Goal: Information Seeking & Learning: Find specific fact

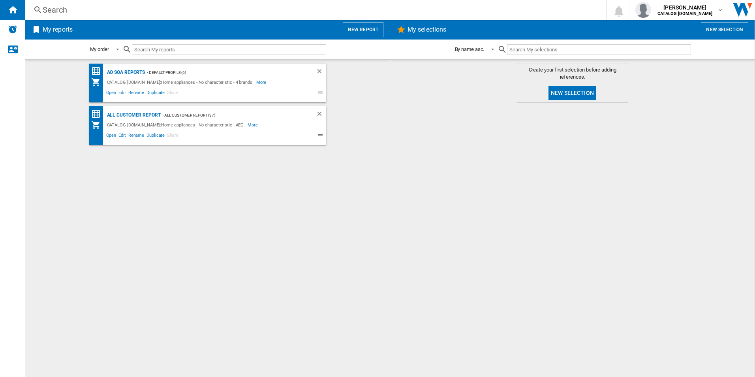
click at [477, 250] on div at bounding box center [572, 240] width 349 height 266
click at [122, 73] on div "AO SOA Reports" at bounding box center [125, 73] width 40 height 10
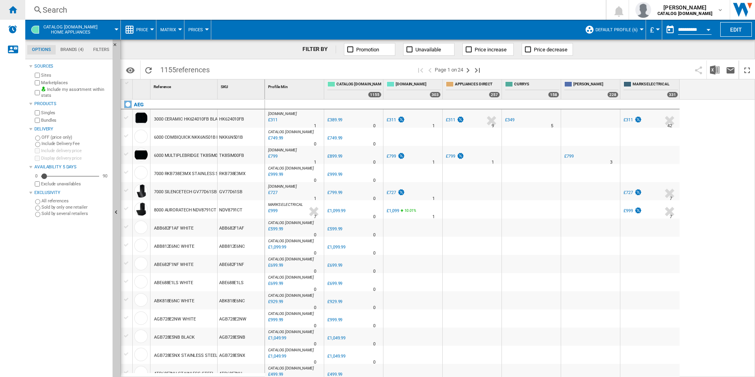
click at [15, 11] on ng-md-icon "Home" at bounding box center [12, 9] width 9 height 9
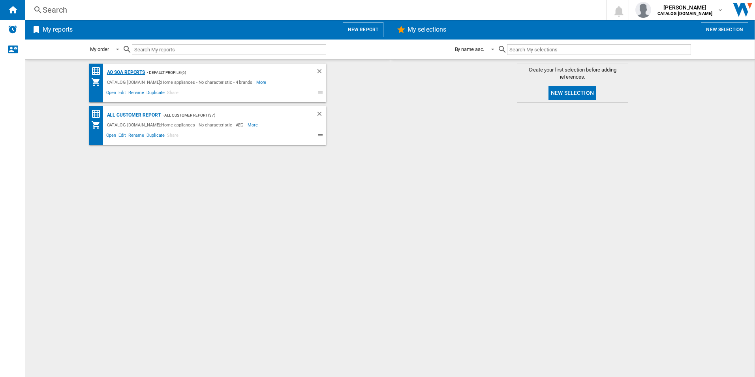
click at [134, 68] on div "AO SOA Reports" at bounding box center [125, 73] width 40 height 10
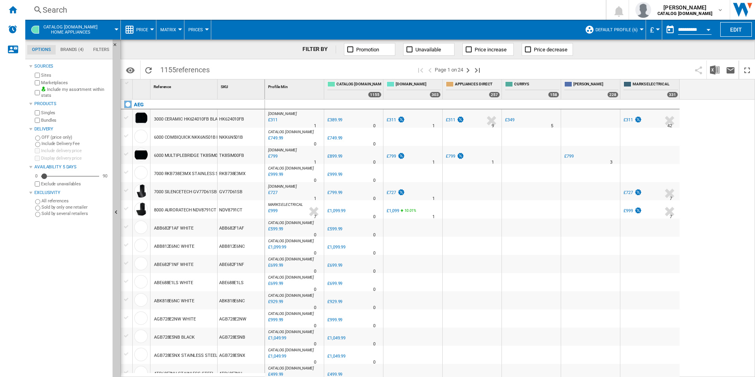
click at [321, 8] on div "Search" at bounding box center [314, 9] width 542 height 11
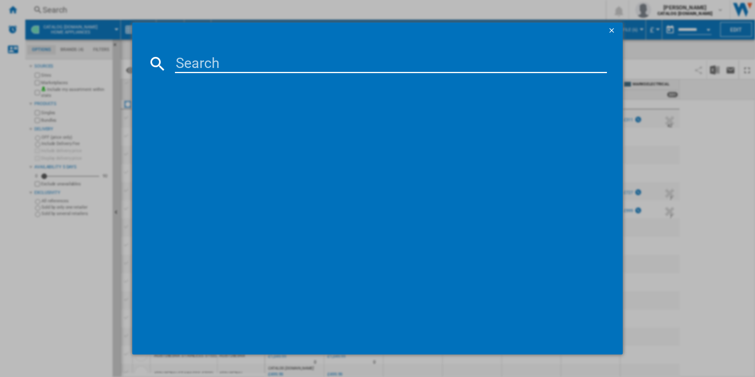
click at [293, 66] on input at bounding box center [391, 63] width 432 height 19
paste input "DCS531160M"
type input "DCS531160M"
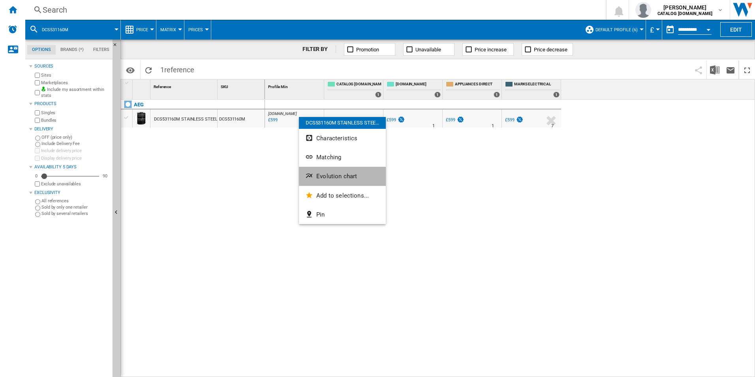
click at [328, 176] on span "Evolution chart" at bounding box center [336, 176] width 41 height 7
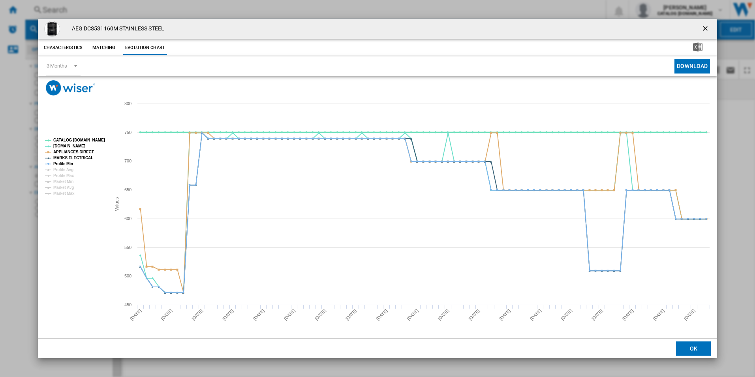
click at [92, 138] on tspan "CATALOG [DOMAIN_NAME]" at bounding box center [79, 140] width 52 height 4
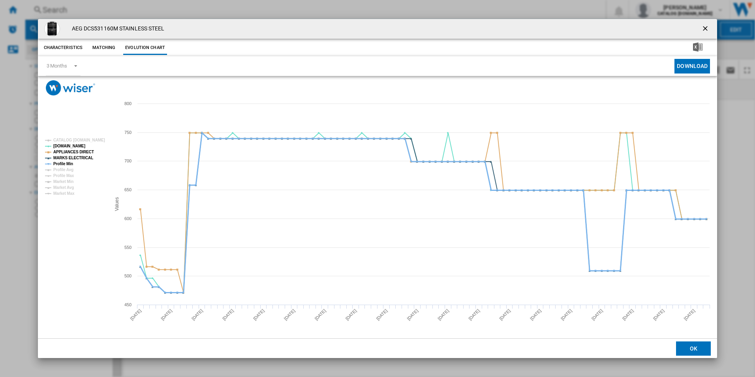
click at [66, 165] on tspan "Profile Min" at bounding box center [63, 163] width 20 height 4
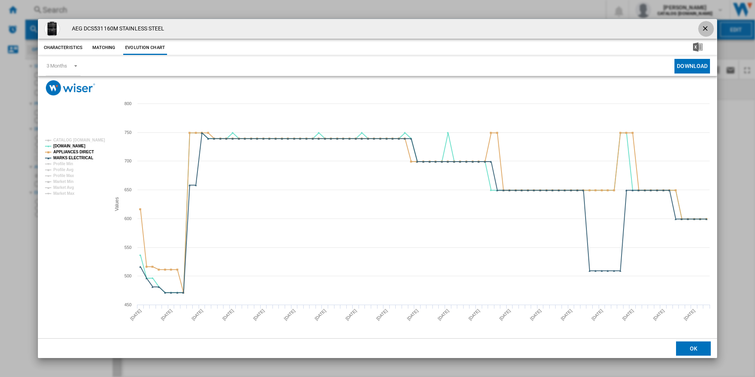
click at [705, 30] on ng-md-icon "getI18NText('BUTTONS.CLOSE_DIALOG')" at bounding box center [705, 28] width 9 height 9
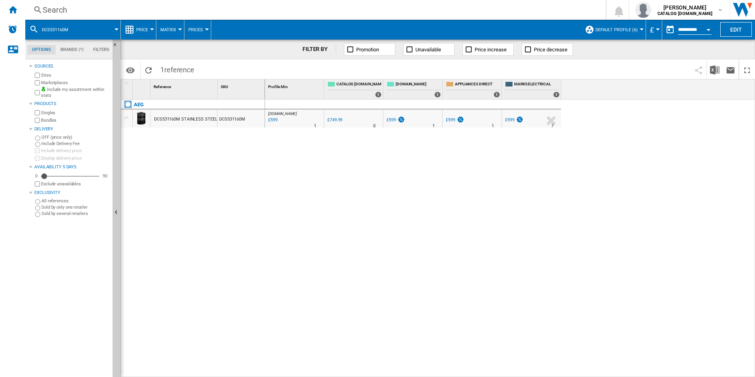
click at [492, 8] on div "Search" at bounding box center [314, 9] width 542 height 11
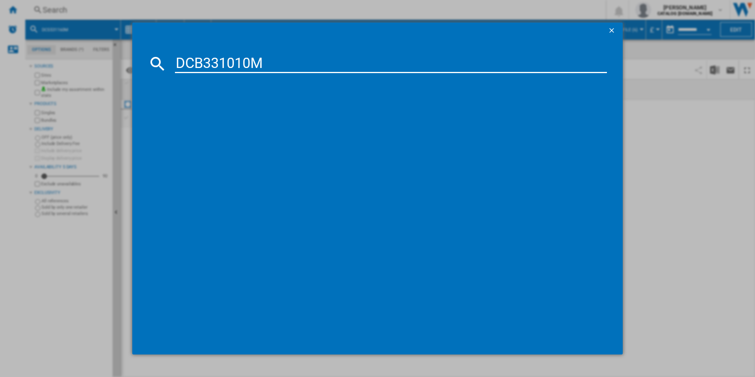
type input "DCB331010M"
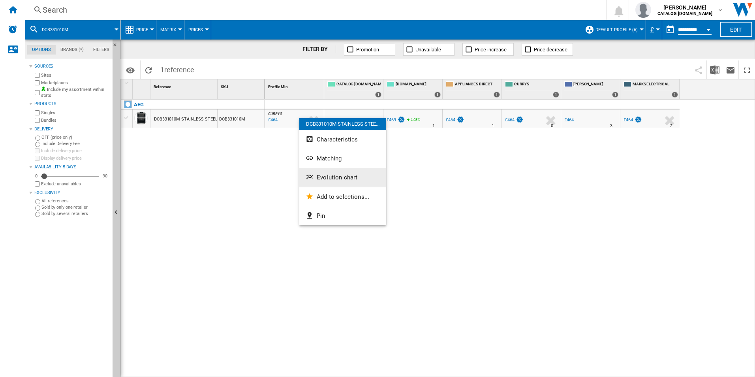
click at [330, 178] on span "Evolution chart" at bounding box center [337, 177] width 41 height 7
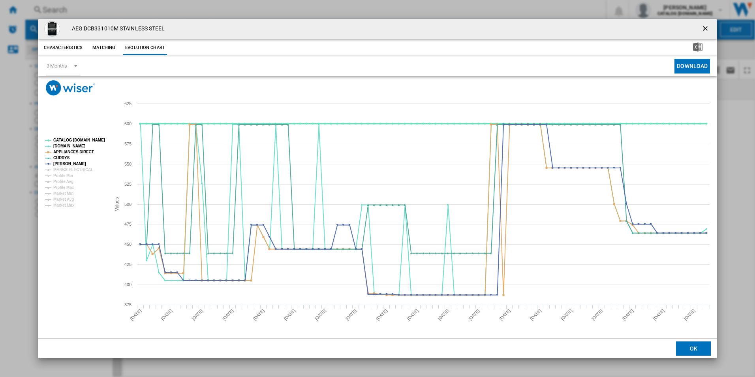
click at [84, 141] on tspan "CATALOG [DOMAIN_NAME]" at bounding box center [79, 140] width 52 height 4
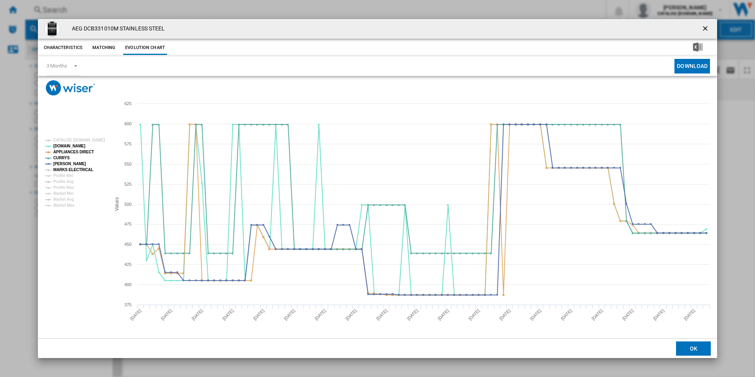
click at [83, 171] on tspan "MARKS ELECTRICAL" at bounding box center [73, 169] width 40 height 4
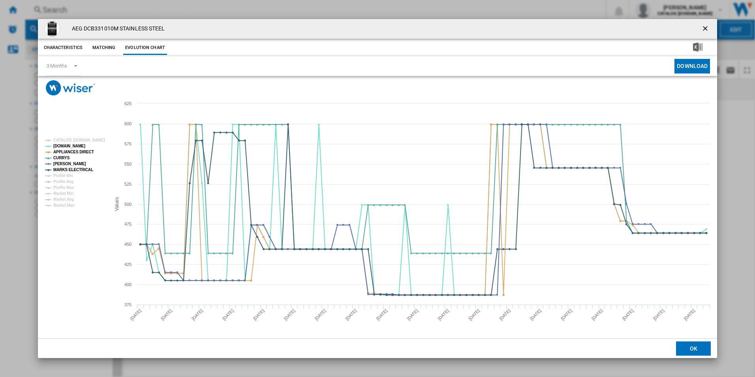
drag, startPoint x: 705, startPoint y: 28, endPoint x: 681, endPoint y: 26, distance: 24.1
click at [705, 28] on ng-md-icon "getI18NText('BUTTONS.CLOSE_DIALOG')" at bounding box center [705, 28] width 9 height 9
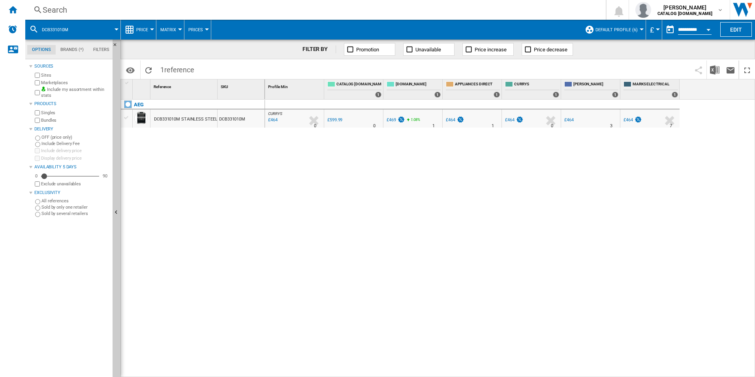
click at [544, 7] on div "Search" at bounding box center [314, 9] width 542 height 11
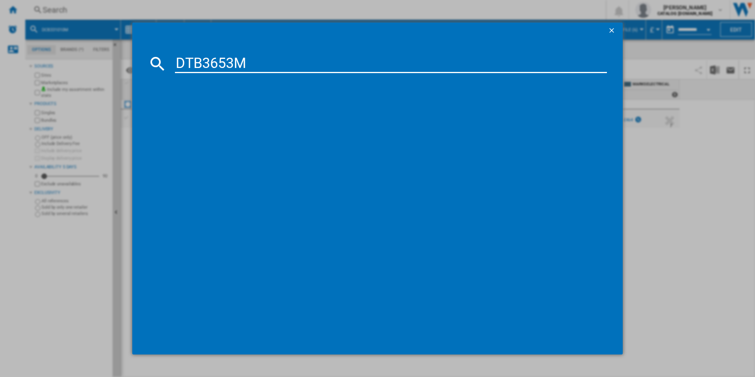
type input "DTB3653M"
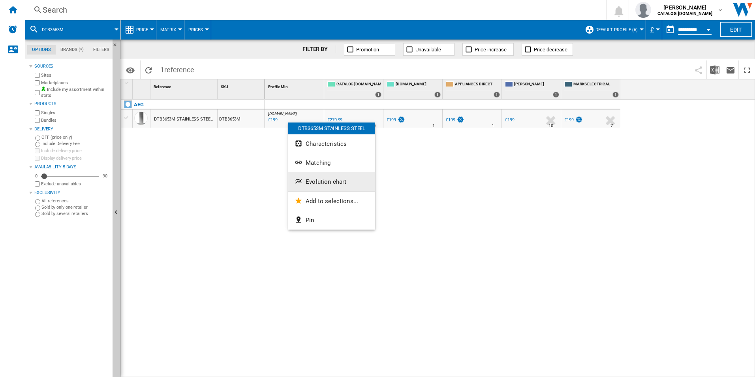
click at [320, 184] on span "Evolution chart" at bounding box center [326, 181] width 41 height 7
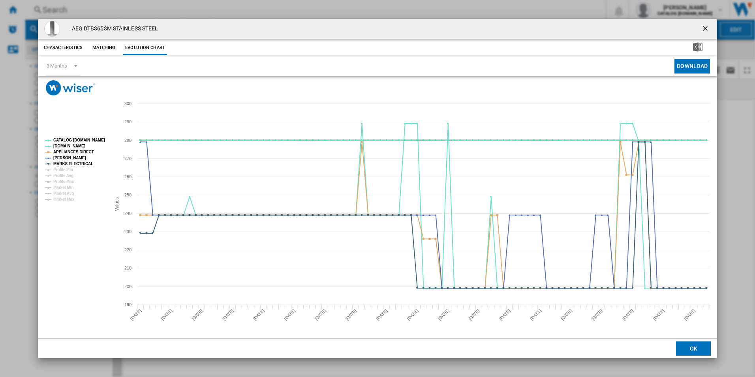
click at [98, 141] on tspan "CATALOG [DOMAIN_NAME]" at bounding box center [79, 140] width 52 height 4
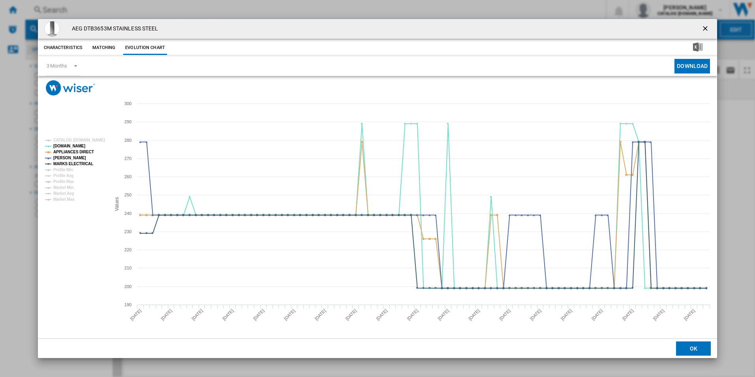
click at [705, 25] on ng-md-icon "getI18NText('BUTTONS.CLOSE_DIALOG')" at bounding box center [705, 28] width 9 height 9
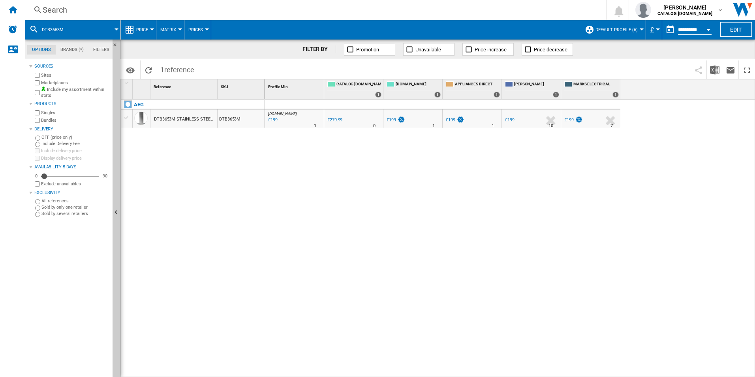
click at [490, 8] on div "Search" at bounding box center [314, 9] width 542 height 11
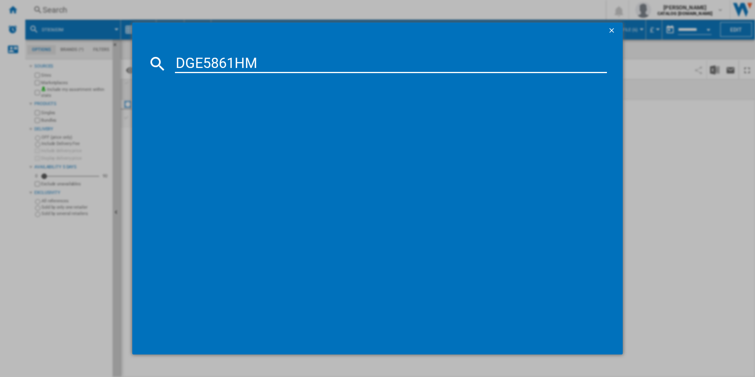
type input "DGE5861HM"
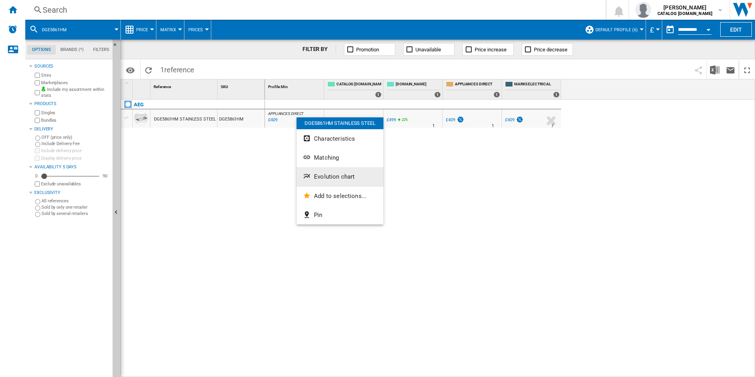
click at [328, 178] on span "Evolution chart" at bounding box center [334, 176] width 41 height 7
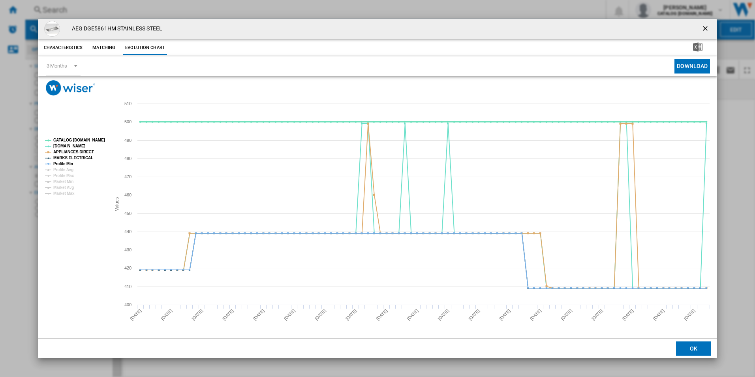
click at [86, 139] on tspan "CATALOG [DOMAIN_NAME]" at bounding box center [79, 140] width 52 height 4
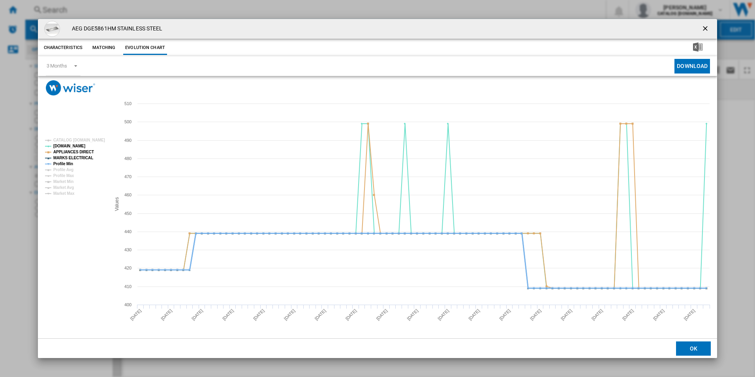
click at [62, 165] on tspan "Profile Min" at bounding box center [63, 163] width 20 height 4
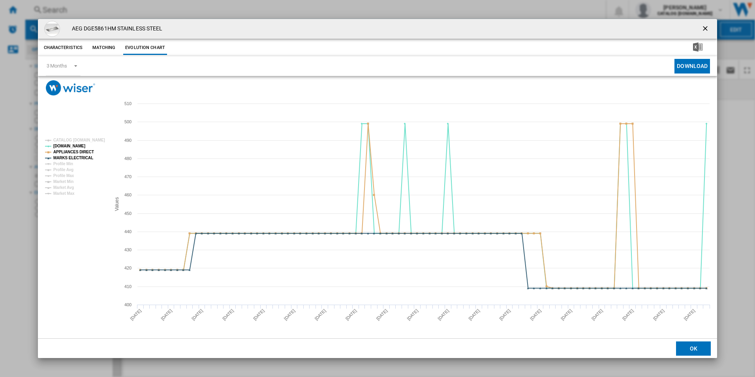
drag, startPoint x: 708, startPoint y: 24, endPoint x: 704, endPoint y: 26, distance: 4.8
click at [708, 24] on button "Product popup" at bounding box center [706, 29] width 16 height 16
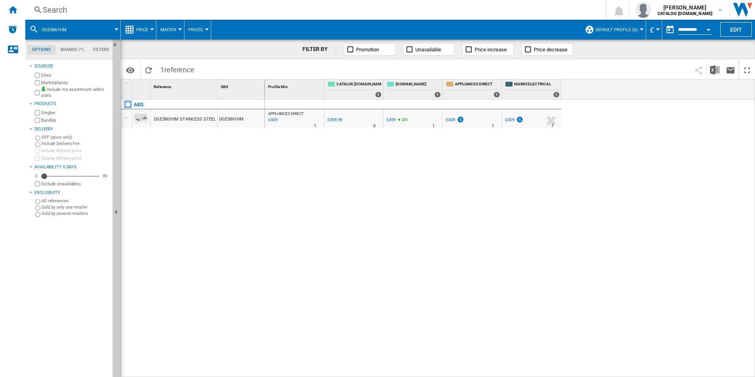
click at [501, 2] on div "Search Search 0 adam barber CATALOG ELECTROLUX.UK CATALOG ELECTROLUX.UK My sett…" at bounding box center [390, 10] width 730 height 20
click at [506, 10] on div "Search" at bounding box center [314, 9] width 542 height 11
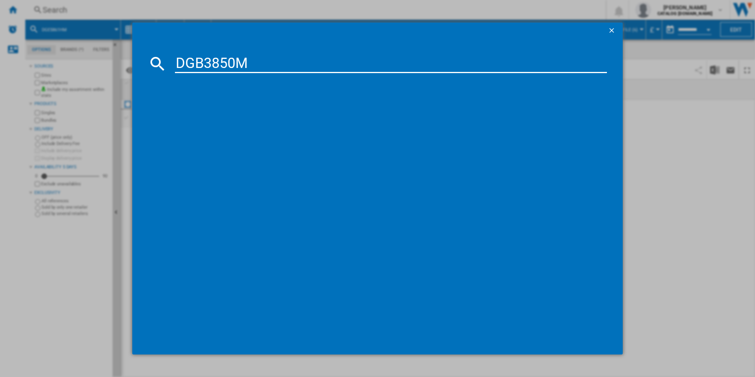
type input "DGB3850M"
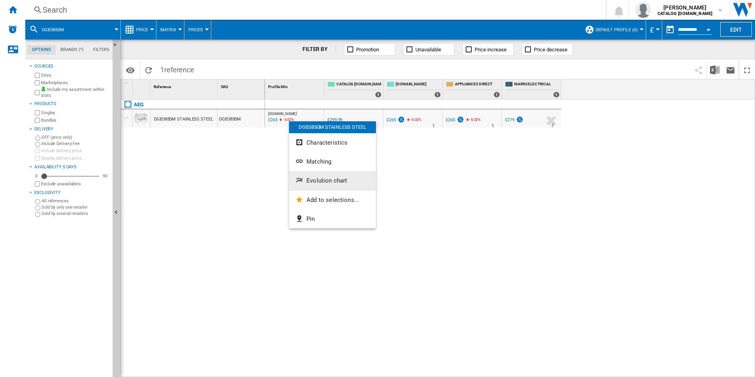
click at [321, 177] on span "Evolution chart" at bounding box center [326, 180] width 41 height 7
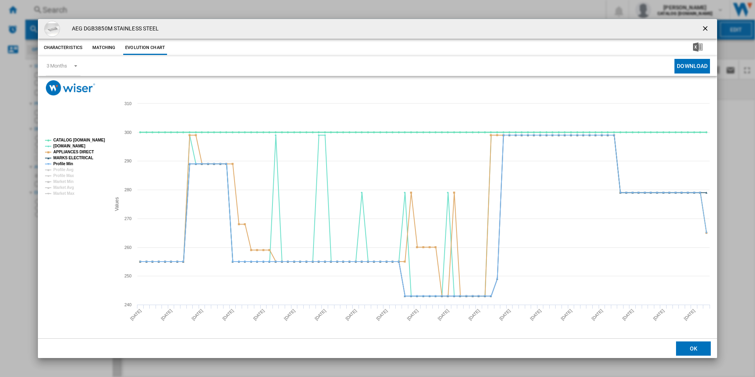
click at [83, 140] on tspan "CATALOG [DOMAIN_NAME]" at bounding box center [79, 140] width 52 height 4
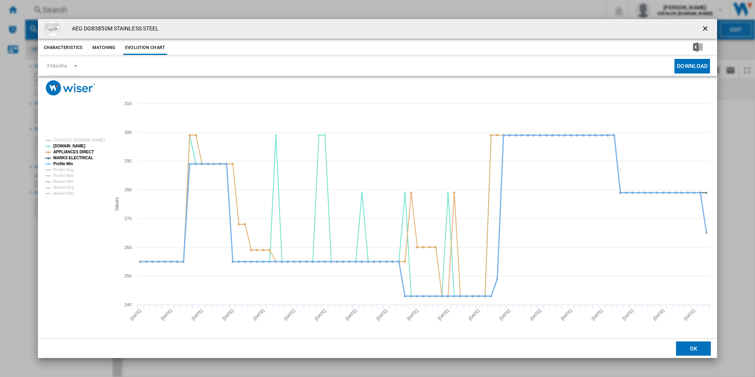
click at [66, 163] on tspan "Profile Min" at bounding box center [63, 163] width 20 height 4
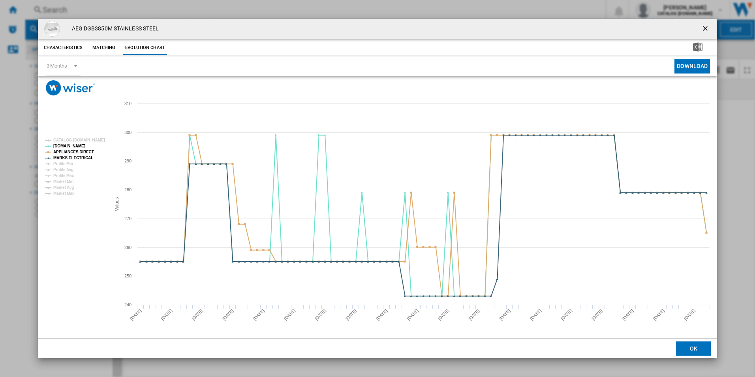
click at [703, 27] on ng-md-icon "getI18NText('BUTTONS.CLOSE_DIALOG')" at bounding box center [705, 28] width 9 height 9
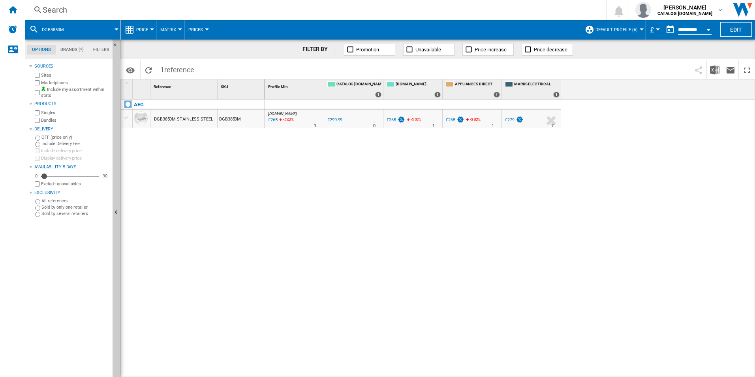
click at [483, 10] on div "Search" at bounding box center [314, 9] width 542 height 11
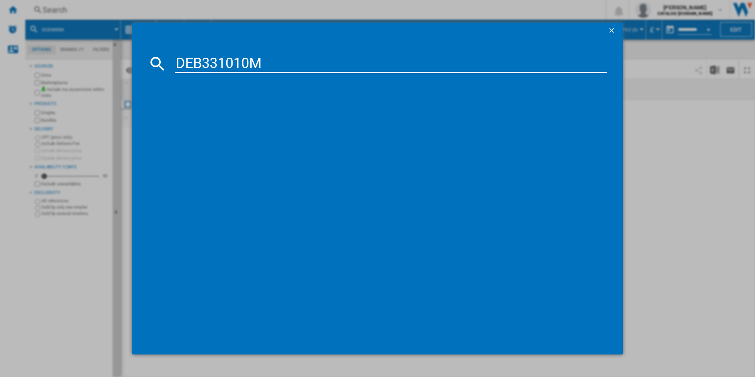
type input "DEB331010M"
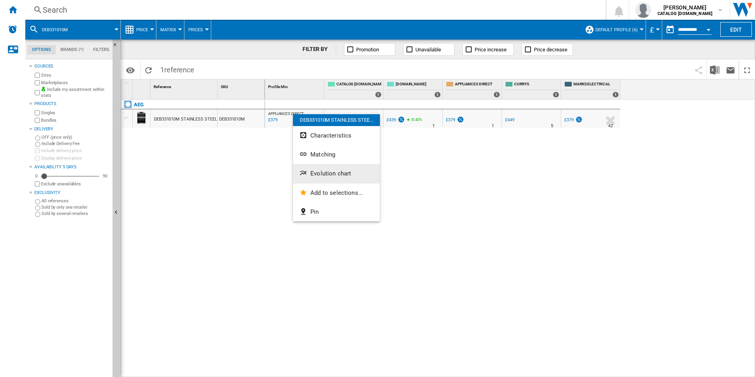
click at [325, 172] on span "Evolution chart" at bounding box center [330, 173] width 41 height 7
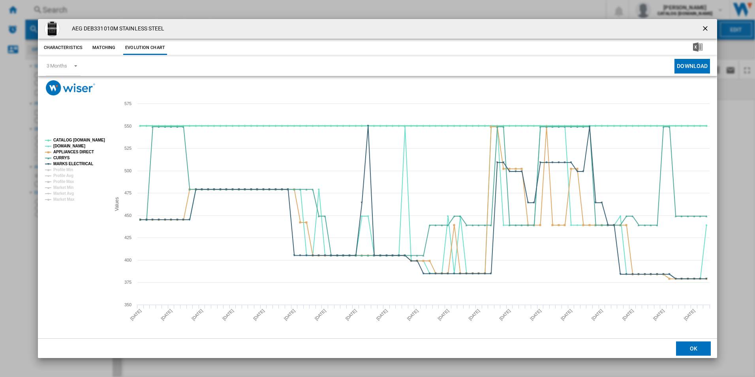
click at [78, 138] on tspan "CATALOG [DOMAIN_NAME]" at bounding box center [79, 140] width 52 height 4
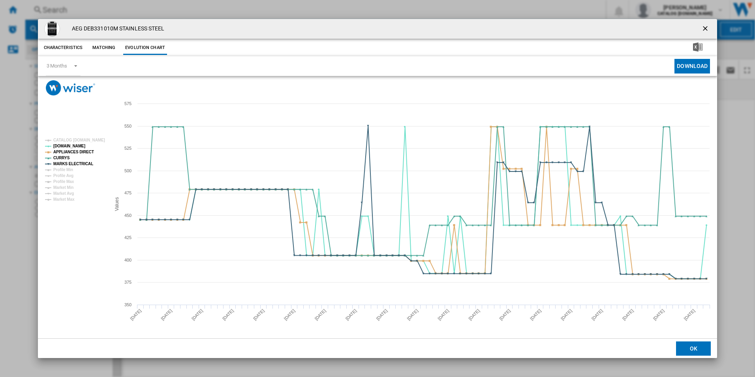
click at [700, 29] on button "Product popup" at bounding box center [706, 29] width 16 height 16
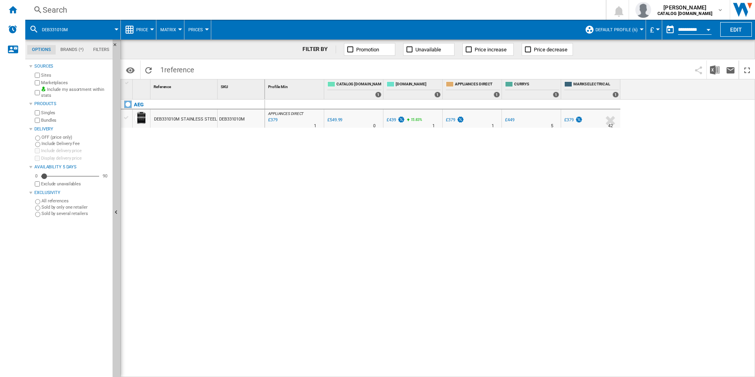
click at [463, 11] on div "Search" at bounding box center [314, 9] width 542 height 11
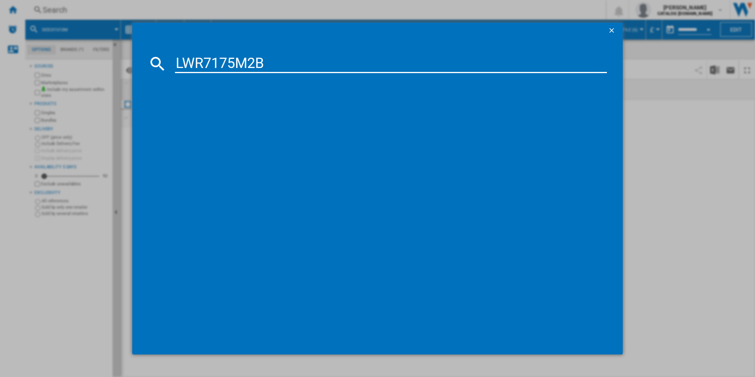
type input "LWR7175M2B"
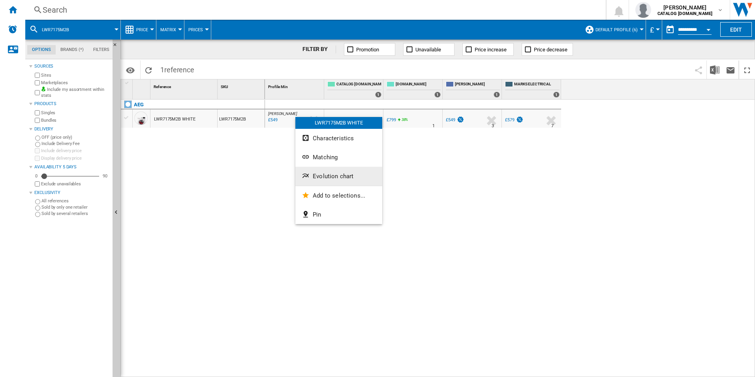
click at [347, 170] on div "LWR7175M2B WHITE Characteristics Matching Evolution chart Add to selections... …" at bounding box center [338, 170] width 87 height 107
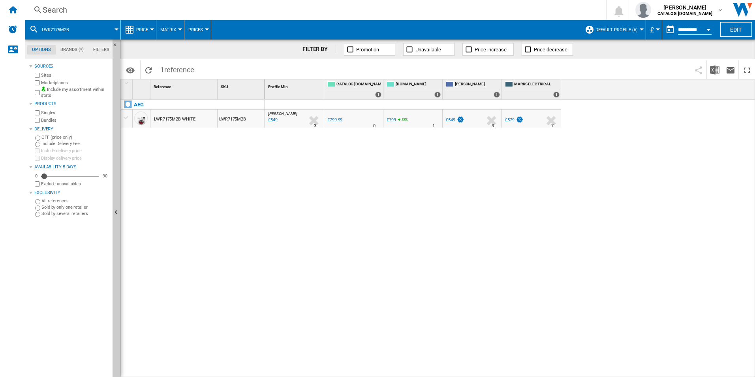
click at [347, 170] on div "JOHN LEWIS : UK JOHN LEWIS -31.4 % £549 % N/A 3 JOHN LEWIS : UK JOHN LEWIS 0.0 …" at bounding box center [510, 238] width 490 height 278
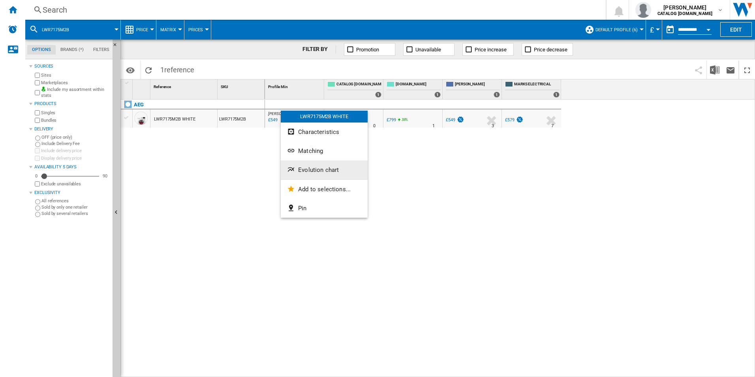
click at [309, 165] on button "Evolution chart" at bounding box center [324, 169] width 87 height 19
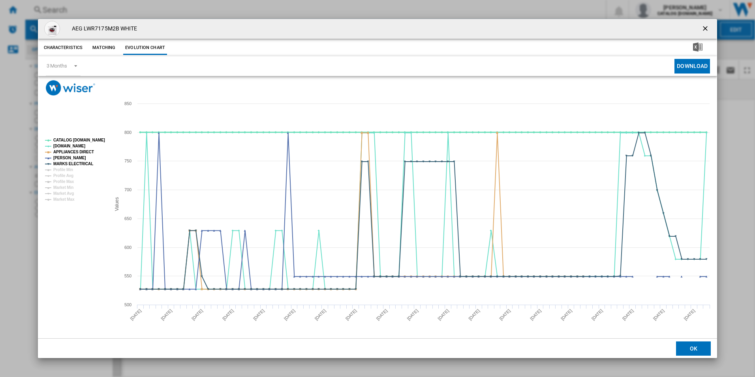
click at [88, 141] on tspan "CATALOG [DOMAIN_NAME]" at bounding box center [79, 140] width 52 height 4
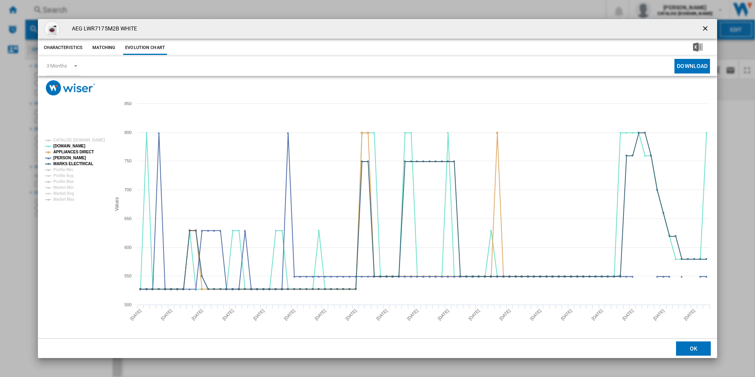
drag, startPoint x: 708, startPoint y: 28, endPoint x: 671, endPoint y: 27, distance: 36.7
click at [708, 28] on ng-md-icon "getI18NText('BUTTONS.CLOSE_DIALOG')" at bounding box center [705, 28] width 9 height 9
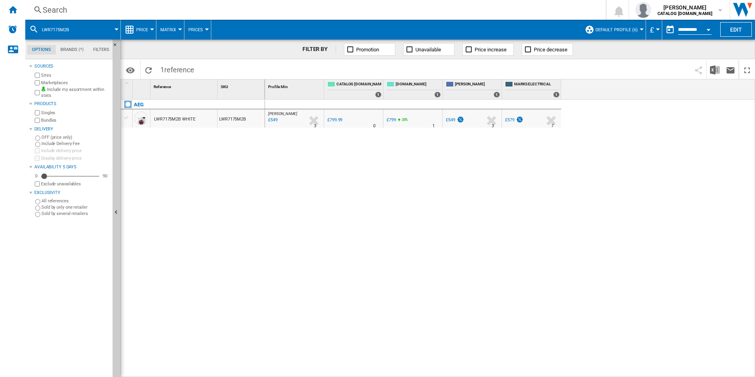
click at [504, 9] on div "Search" at bounding box center [314, 9] width 542 height 11
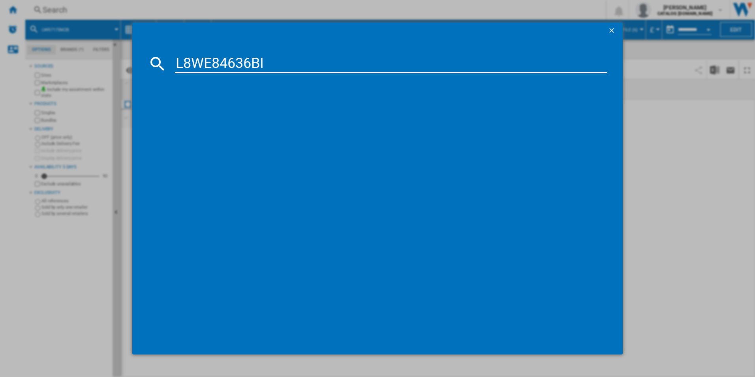
type input "L8WE84636BI"
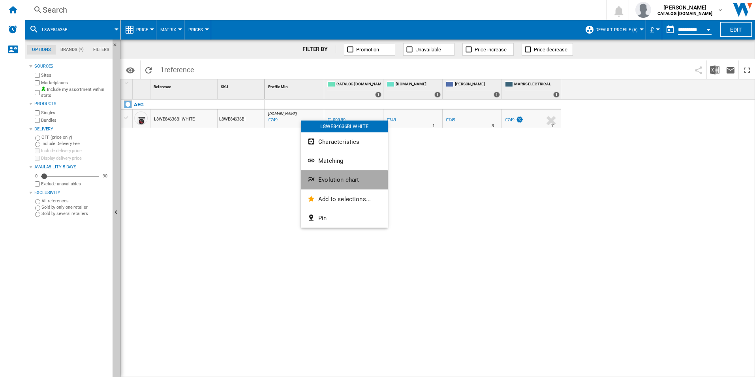
click at [334, 182] on span "Evolution chart" at bounding box center [338, 179] width 41 height 7
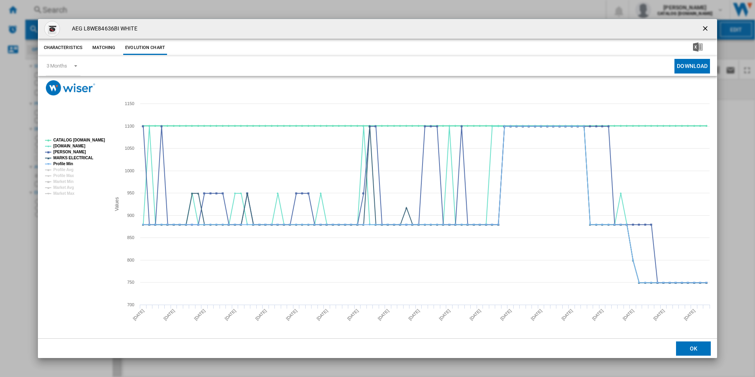
click at [95, 138] on tspan "CATALOG [DOMAIN_NAME]" at bounding box center [79, 140] width 52 height 4
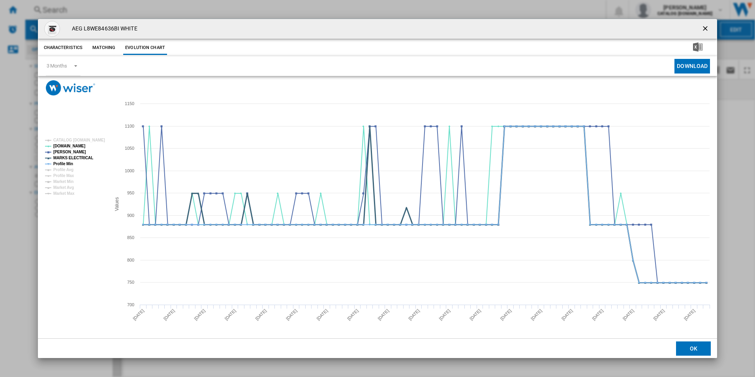
click at [79, 158] on tspan "MARKS ELECTRICAL" at bounding box center [73, 158] width 40 height 4
click at [77, 158] on tspan "MARKS ELECTRICAL" at bounding box center [73, 158] width 40 height 4
click at [68, 164] on tspan "Profile Min" at bounding box center [63, 163] width 20 height 4
drag, startPoint x: 705, startPoint y: 28, endPoint x: 678, endPoint y: 32, distance: 27.1
click at [704, 28] on ng-md-icon "getI18NText('BUTTONS.CLOSE_DIALOG')" at bounding box center [705, 28] width 9 height 9
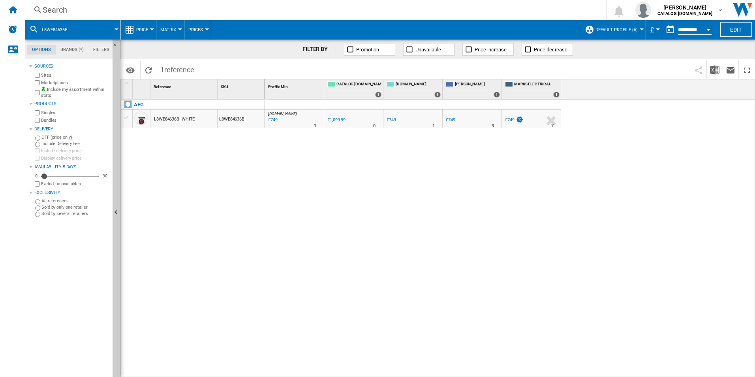
click at [481, 9] on div "Search" at bounding box center [314, 9] width 542 height 11
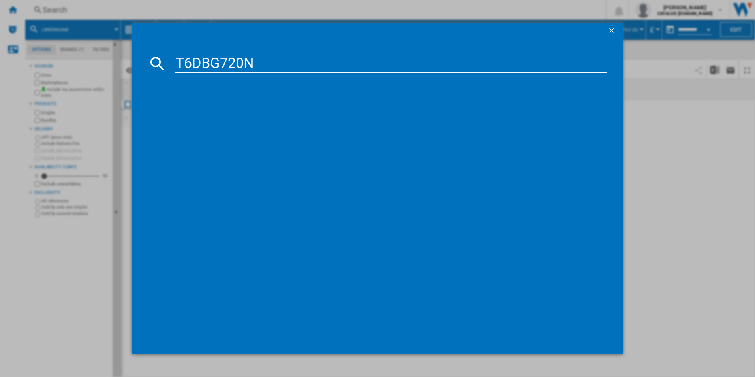
type input "T6DBG720N"
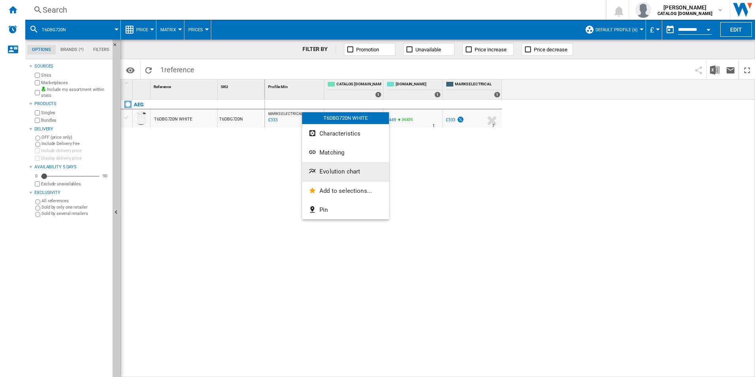
click at [329, 175] on button "Evolution chart" at bounding box center [345, 171] width 87 height 19
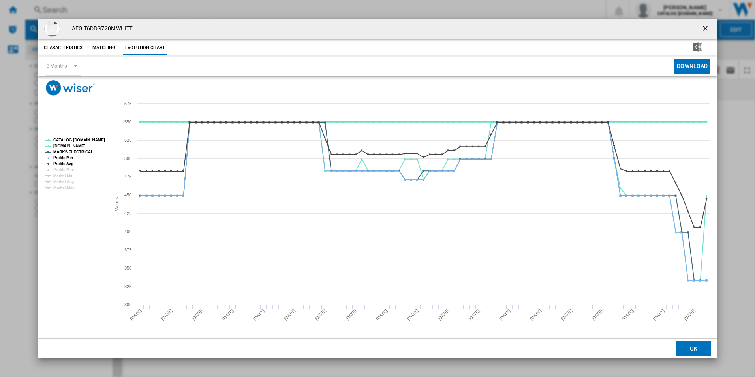
click at [90, 140] on tspan "CATALOG [DOMAIN_NAME]" at bounding box center [79, 140] width 52 height 4
click at [60, 158] on tspan "Profile Min" at bounding box center [63, 158] width 20 height 4
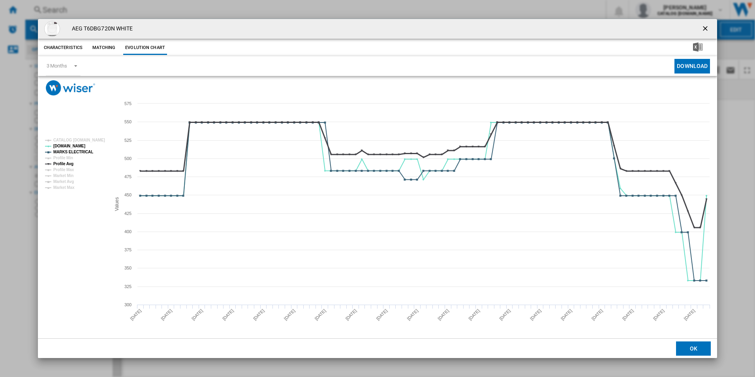
click at [64, 165] on tspan "Profile Avg" at bounding box center [63, 163] width 20 height 4
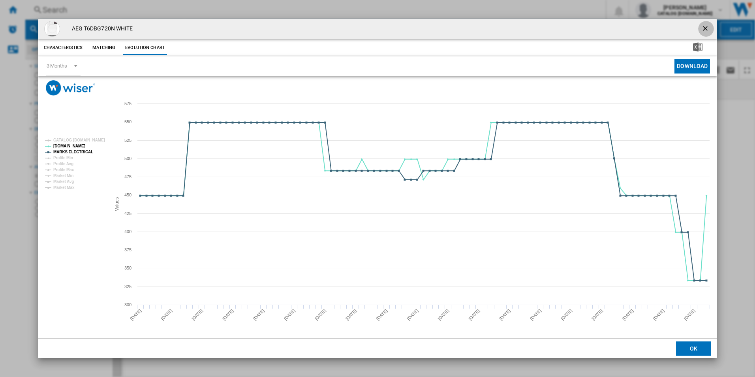
click at [703, 24] on ng-md-icon "getI18NText('BUTTONS.CLOSE_DIALOG')" at bounding box center [705, 28] width 9 height 9
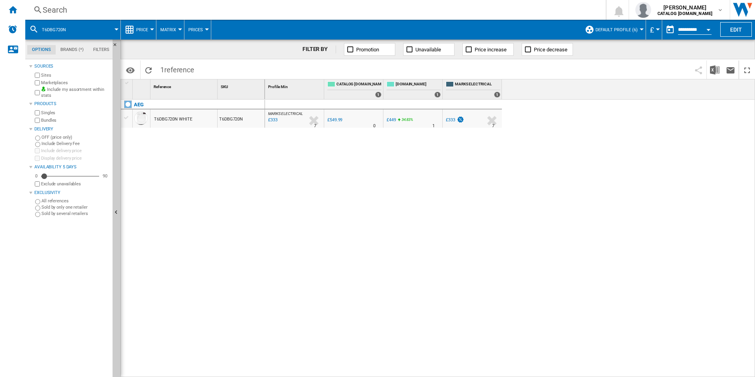
click at [495, 8] on div "Search" at bounding box center [314, 9] width 542 height 11
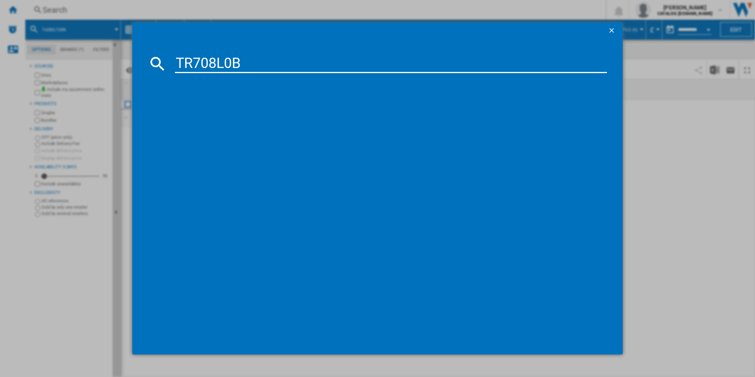
type input "TR708L0B"
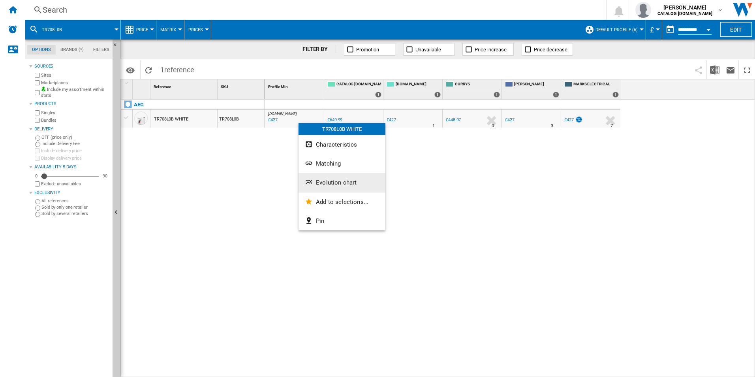
click at [329, 180] on span "Evolution chart" at bounding box center [336, 182] width 41 height 7
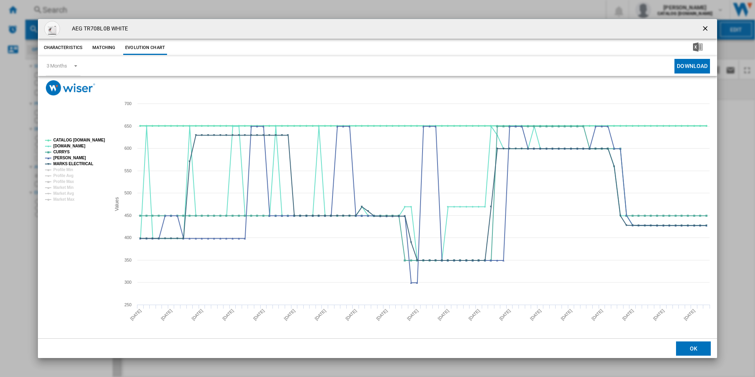
click at [91, 138] on tspan "CATALOG [DOMAIN_NAME]" at bounding box center [79, 140] width 52 height 4
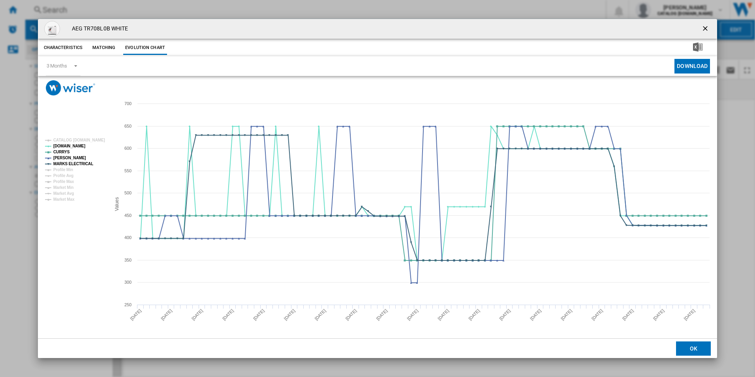
drag, startPoint x: 704, startPoint y: 30, endPoint x: 563, endPoint y: 35, distance: 140.2
click at [704, 30] on ng-md-icon "getI18NText('BUTTONS.CLOSE_DIALOG')" at bounding box center [705, 28] width 9 height 9
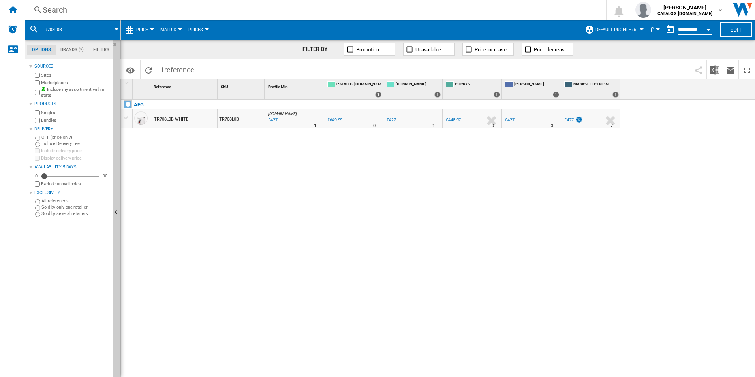
click at [442, 8] on div "Search" at bounding box center [314, 9] width 542 height 11
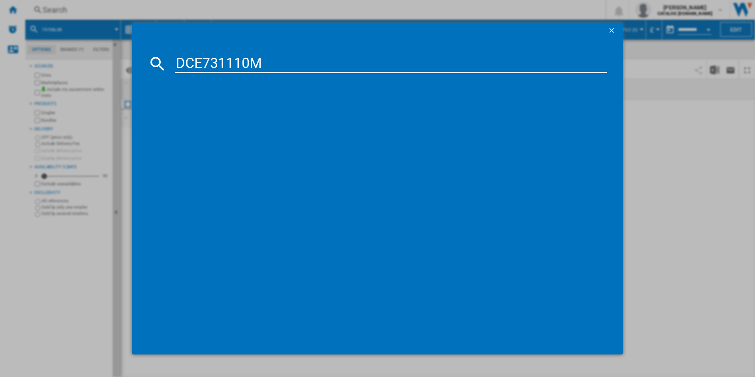
type input "DCE731110M"
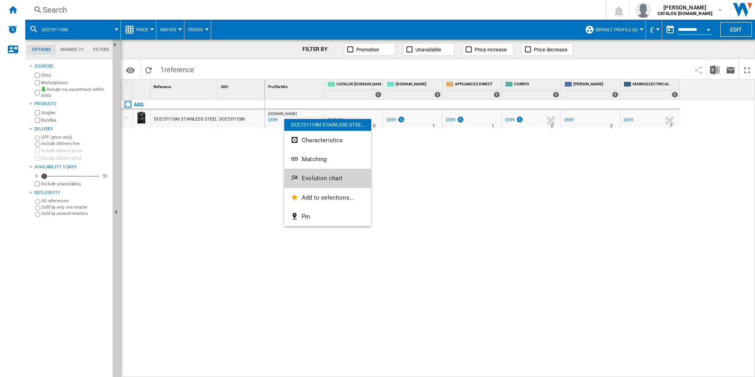
click at [338, 185] on button "Evolution chart" at bounding box center [327, 178] width 87 height 19
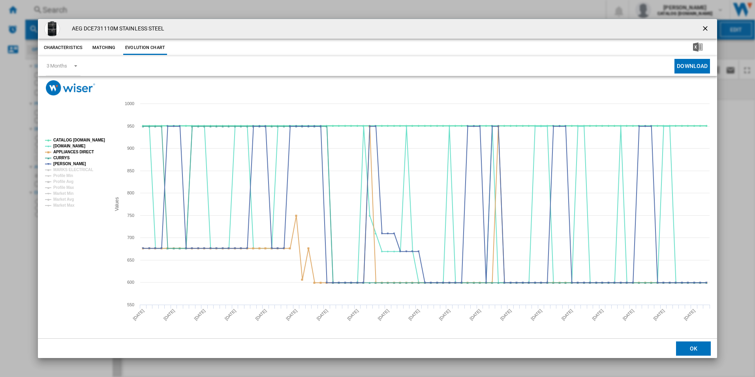
click at [90, 138] on tspan "CATALOG [DOMAIN_NAME]" at bounding box center [79, 140] width 52 height 4
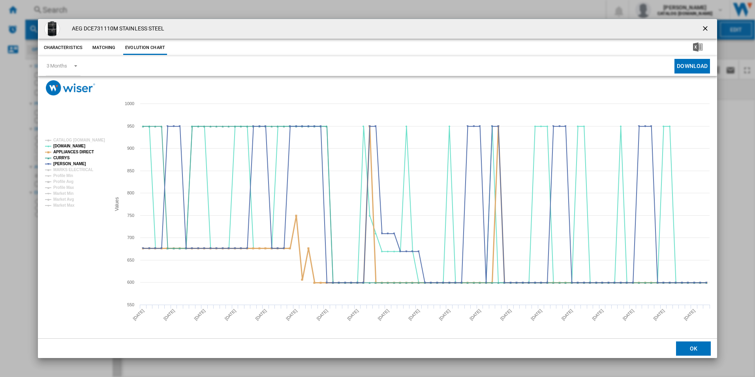
click at [89, 150] on tspan "APPLIANCES DIRECT" at bounding box center [73, 152] width 41 height 4
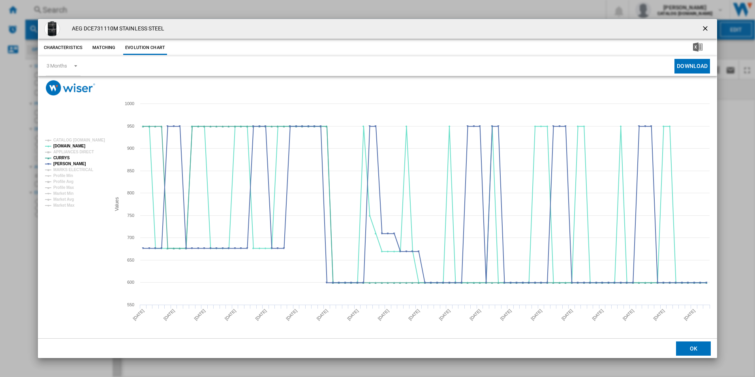
drag, startPoint x: 706, startPoint y: 26, endPoint x: 700, endPoint y: 24, distance: 6.0
click at [706, 26] on ng-md-icon "getI18NText('BUTTONS.CLOSE_DIALOG')" at bounding box center [705, 28] width 9 height 9
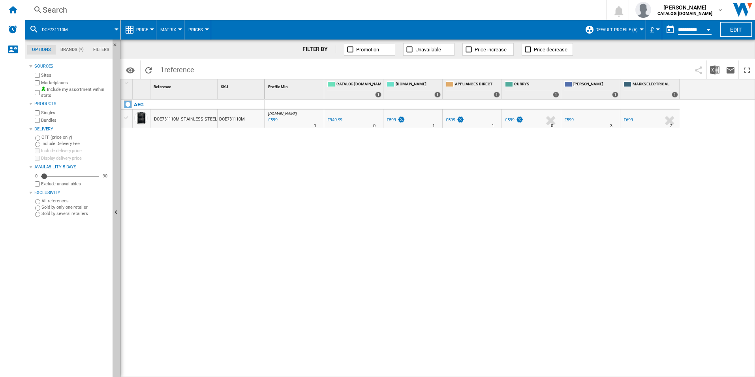
click at [530, 7] on div "Search" at bounding box center [314, 9] width 542 height 11
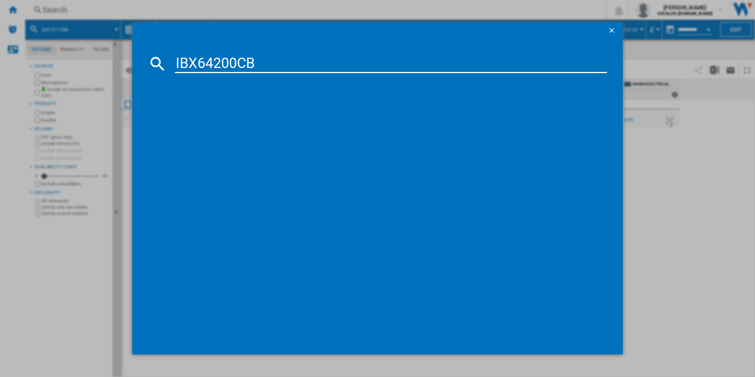
type input "IBX64200CB"
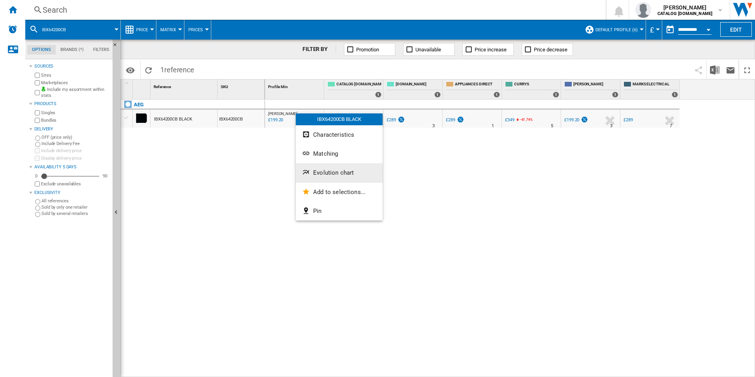
click at [342, 176] on button "Evolution chart" at bounding box center [339, 172] width 87 height 19
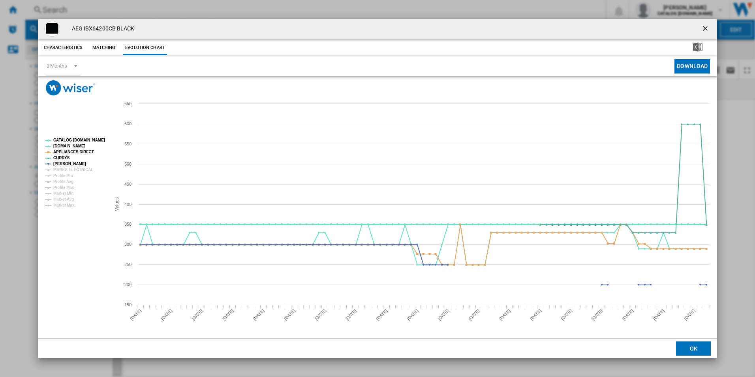
click at [93, 138] on tspan "CATALOG [DOMAIN_NAME]" at bounding box center [79, 140] width 52 height 4
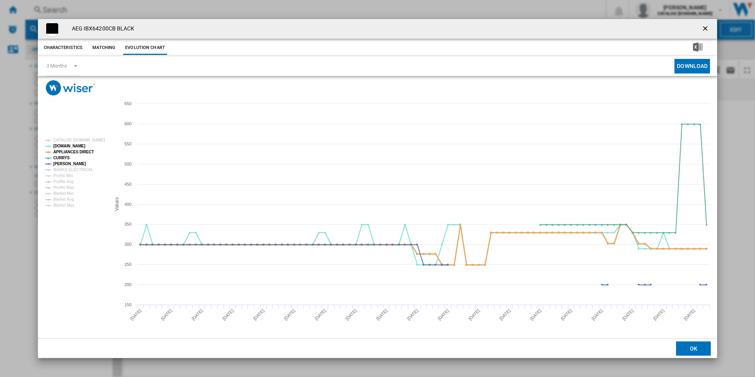
click at [85, 150] on tspan "APPLIANCES DIRECT" at bounding box center [73, 152] width 41 height 4
drag, startPoint x: 705, startPoint y: 25, endPoint x: 580, endPoint y: 22, distance: 124.8
click at [705, 25] on ng-md-icon "getI18NText('BUTTONS.CLOSE_DIALOG')" at bounding box center [705, 28] width 9 height 9
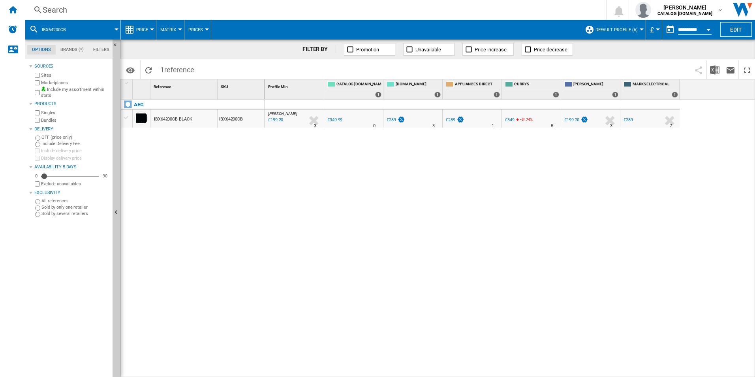
click at [495, 12] on div "Search" at bounding box center [314, 9] width 542 height 11
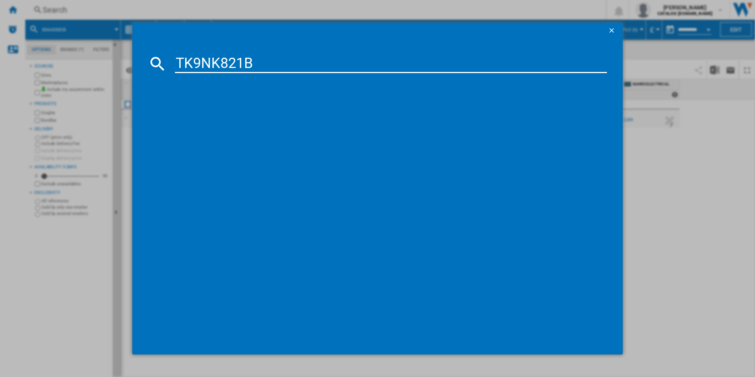
type input "TK9NK821B"
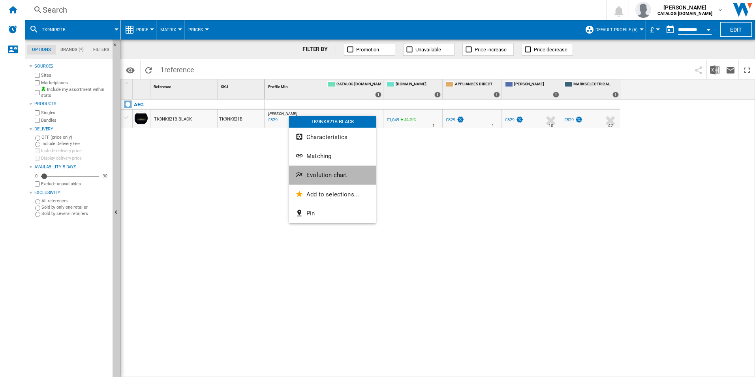
click at [334, 175] on span "Evolution chart" at bounding box center [326, 174] width 41 height 7
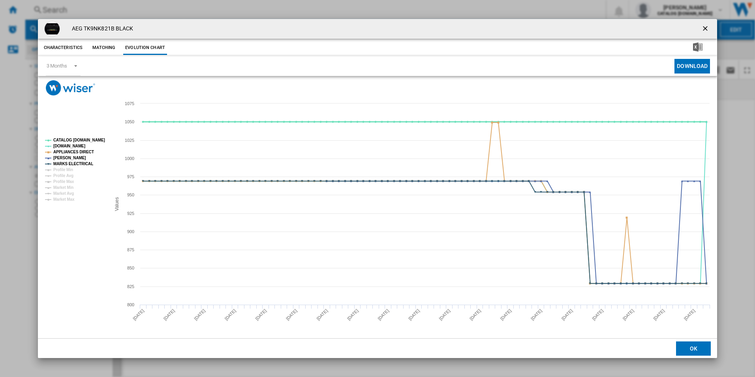
click at [97, 138] on tspan "CATALOG [DOMAIN_NAME]" at bounding box center [79, 140] width 52 height 4
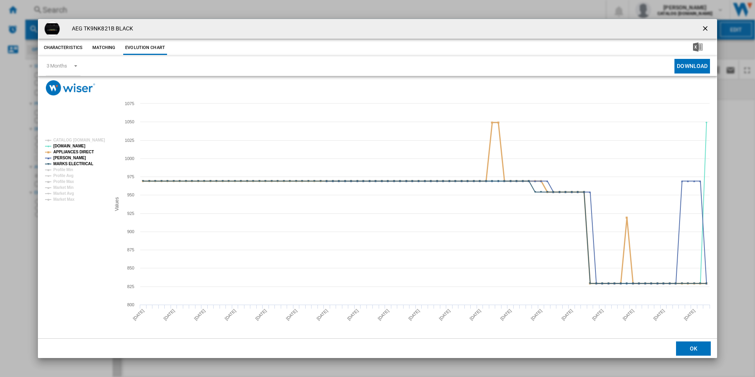
click at [84, 150] on tspan "APPLIANCES DIRECT" at bounding box center [73, 152] width 41 height 4
click at [86, 164] on tspan "MARKS ELECTRICAL" at bounding box center [73, 163] width 40 height 4
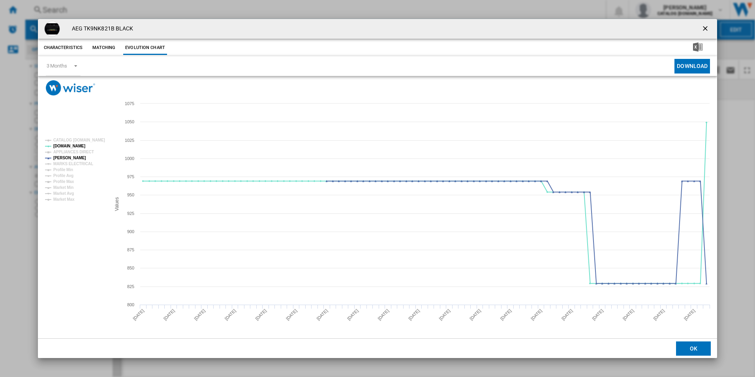
click at [709, 31] on ng-md-icon "getI18NText('BUTTONS.CLOSE_DIALOG')" at bounding box center [705, 28] width 9 height 9
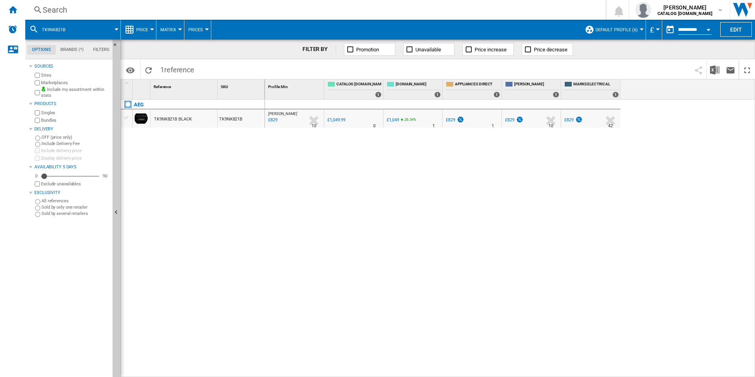
click at [512, 13] on div "Search" at bounding box center [314, 9] width 542 height 11
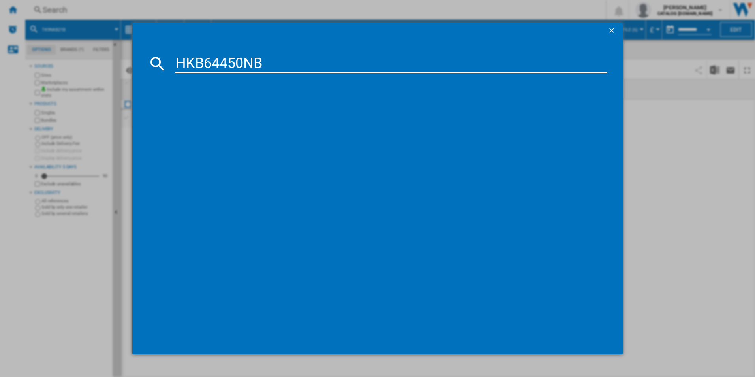
type input "HKB64450NB"
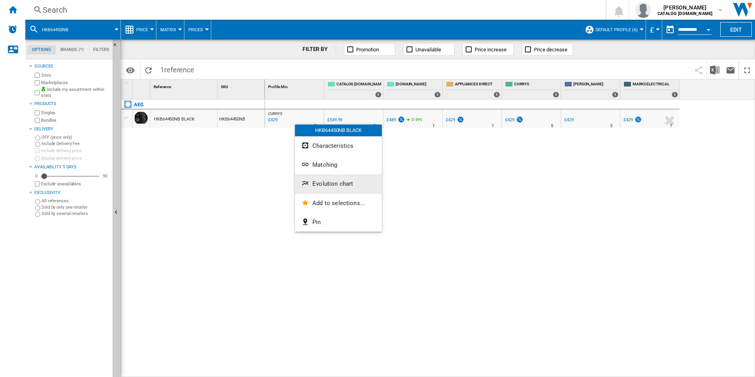
click at [319, 183] on span "Evolution chart" at bounding box center [332, 183] width 41 height 7
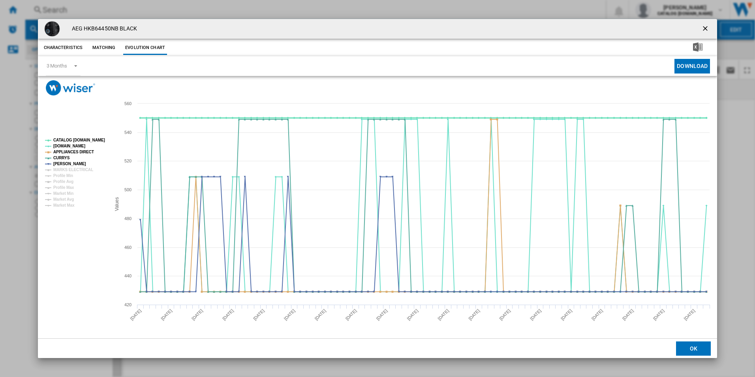
click at [79, 141] on tspan "CATALOG [DOMAIN_NAME]" at bounding box center [79, 140] width 52 height 4
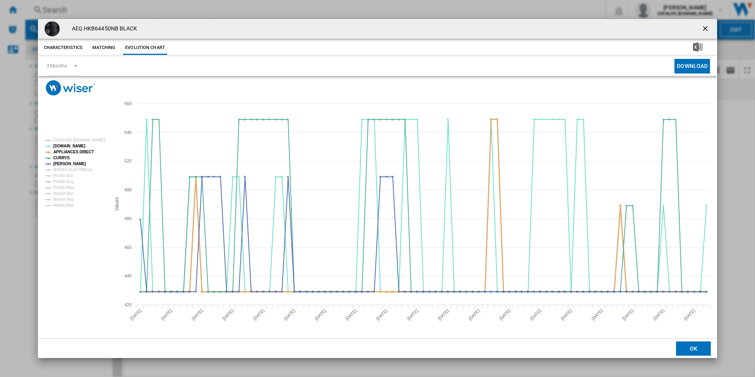
drag, startPoint x: 83, startPoint y: 151, endPoint x: 91, endPoint y: 156, distance: 9.4
click at [83, 152] on tspan "APPLIANCES DIRECT" at bounding box center [73, 152] width 41 height 4
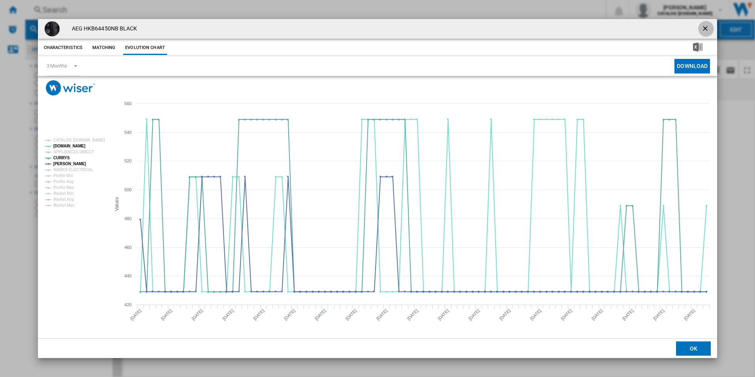
click at [706, 26] on ng-md-icon "getI18NText('BUTTONS.CLOSE_DIALOG')" at bounding box center [705, 28] width 9 height 9
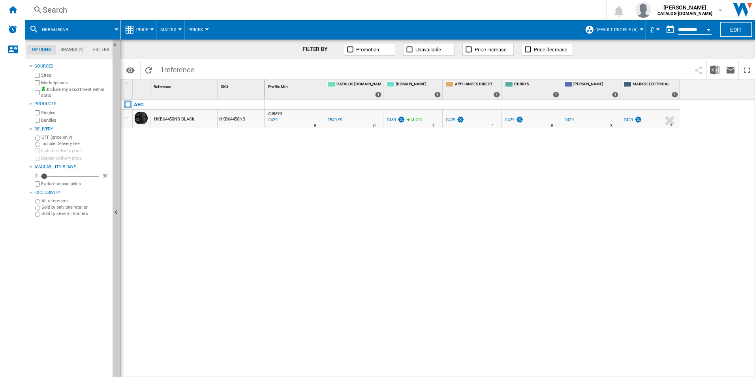
click at [529, 9] on div "Search" at bounding box center [314, 9] width 542 height 11
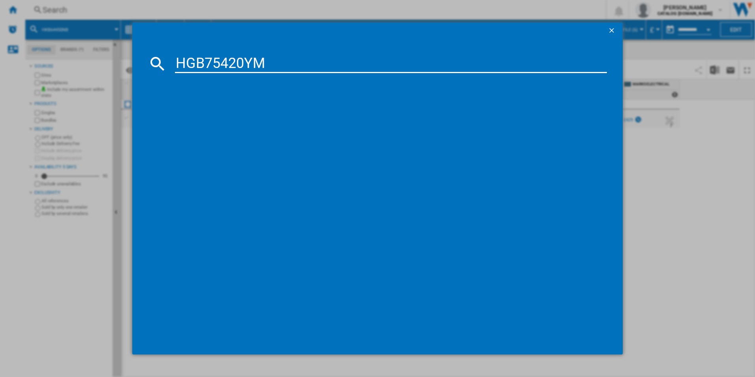
type input "HGB75420YM"
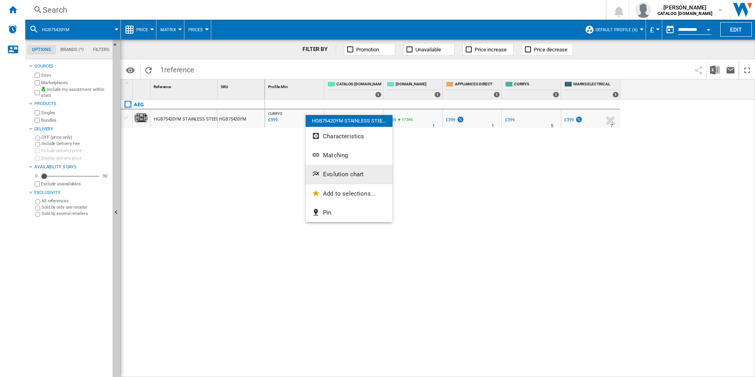
click at [328, 170] on button "Evolution chart" at bounding box center [349, 174] width 87 height 19
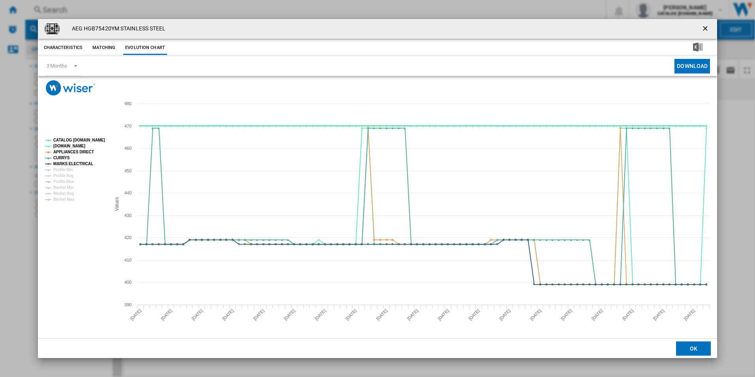
click at [96, 141] on tspan "CATALOG [DOMAIN_NAME]" at bounding box center [79, 140] width 52 height 4
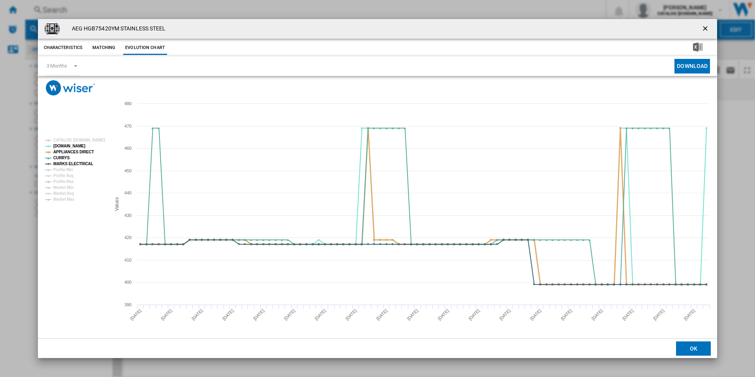
click at [89, 150] on tspan "APPLIANCES DIRECT" at bounding box center [73, 152] width 41 height 4
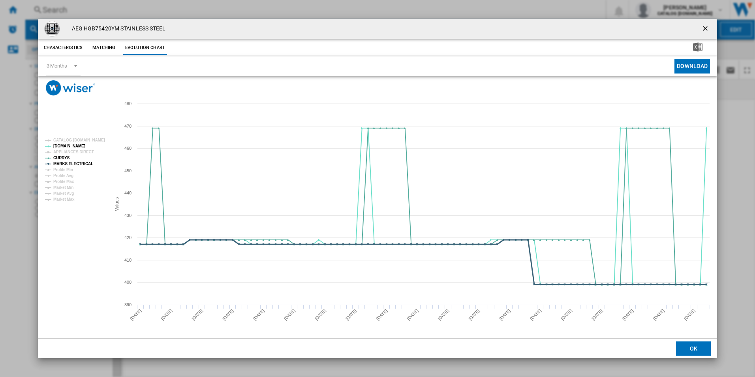
click at [86, 163] on tspan "MARKS ELECTRICAL" at bounding box center [73, 163] width 40 height 4
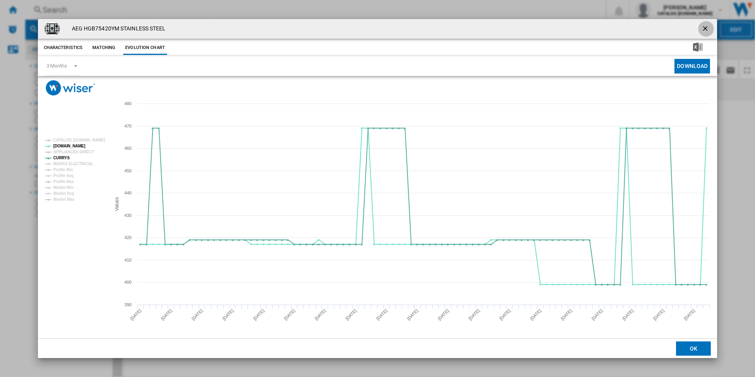
click at [705, 25] on ng-md-icon "getI18NText('BUTTONS.CLOSE_DIALOG')" at bounding box center [705, 28] width 9 height 9
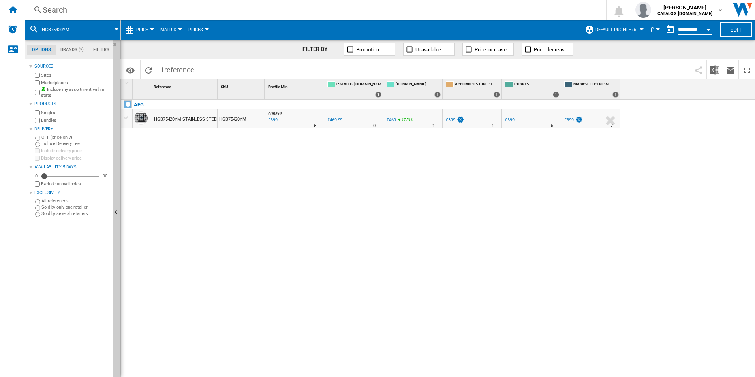
click at [459, 7] on div "Search" at bounding box center [314, 9] width 542 height 11
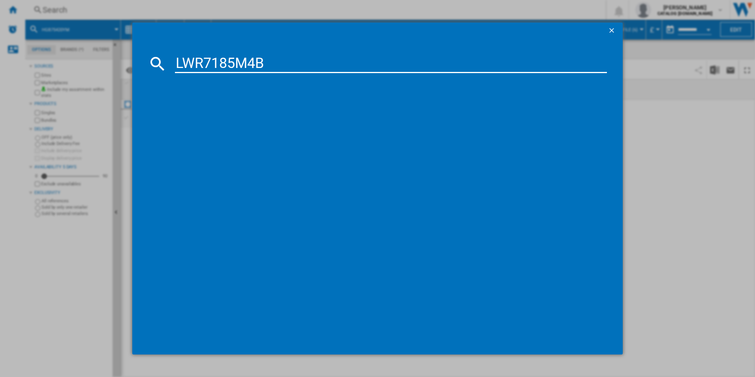
type input "LWR7185M4B"
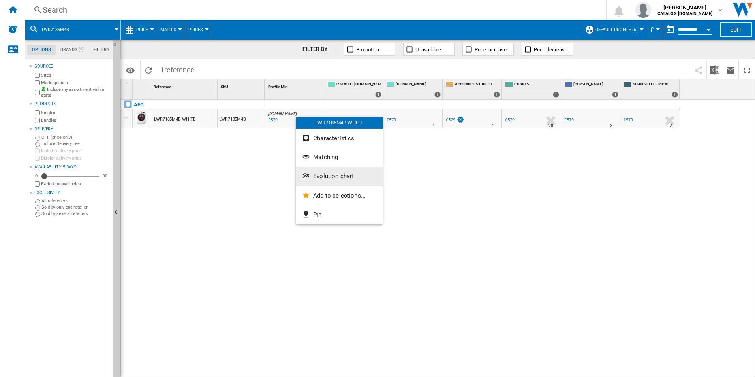
click at [338, 174] on span "Evolution chart" at bounding box center [333, 176] width 41 height 7
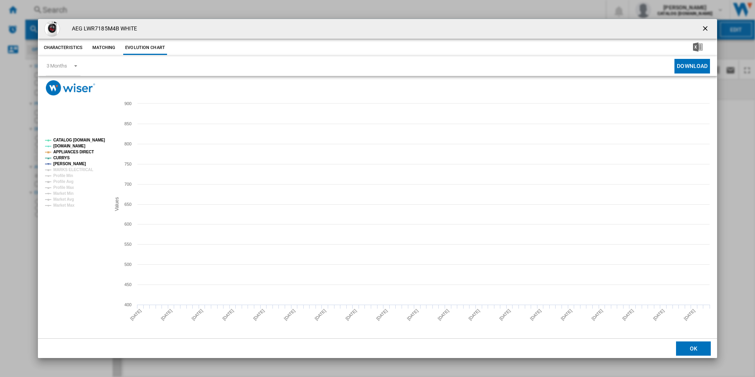
click at [90, 138] on tspan "CATALOG [DOMAIN_NAME]" at bounding box center [79, 140] width 52 height 4
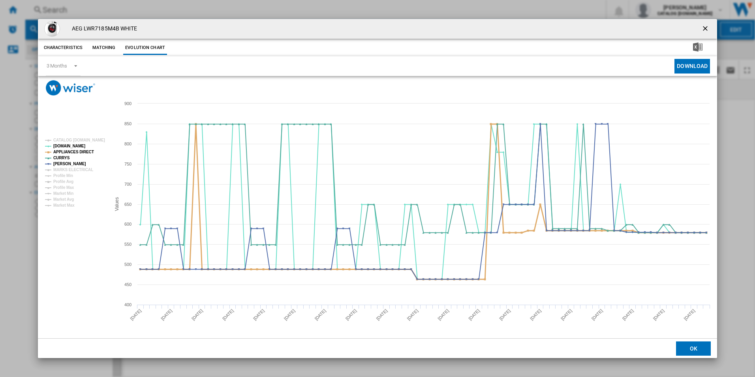
click at [89, 154] on tspan "APPLIANCES DIRECT" at bounding box center [73, 152] width 41 height 4
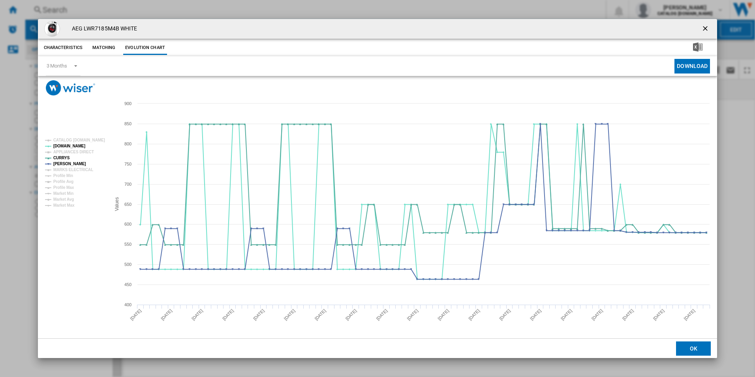
drag, startPoint x: 706, startPoint y: 27, endPoint x: 556, endPoint y: 48, distance: 150.7
click at [706, 27] on ng-md-icon "getI18NText('BUTTONS.CLOSE_DIALOG')" at bounding box center [705, 28] width 9 height 9
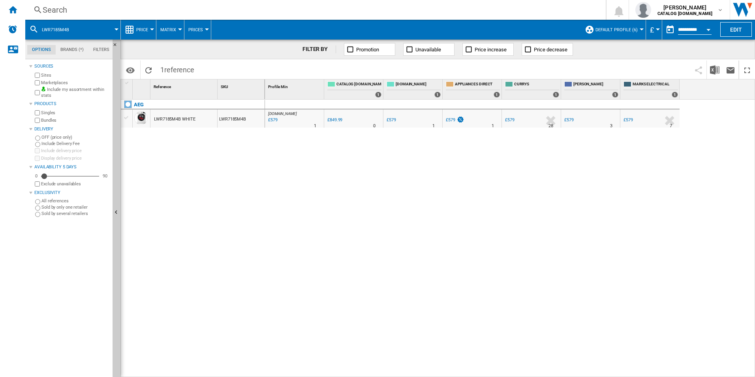
click at [476, 9] on div "Search" at bounding box center [314, 9] width 542 height 11
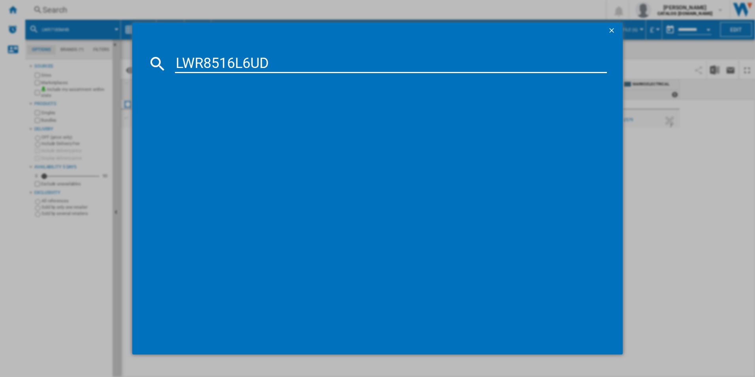
type input "LWR8516L6UD"
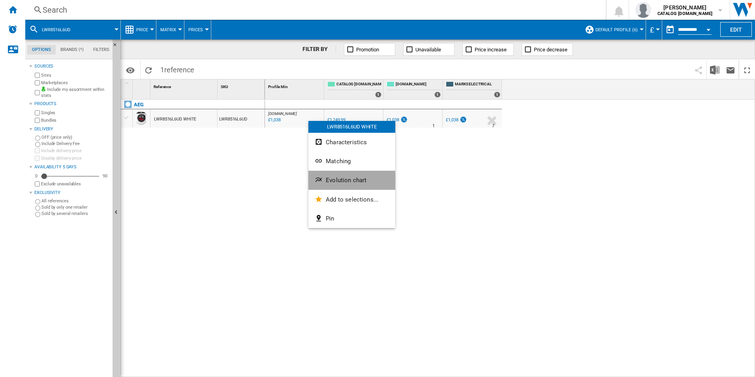
click at [343, 177] on span "Evolution chart" at bounding box center [346, 179] width 41 height 7
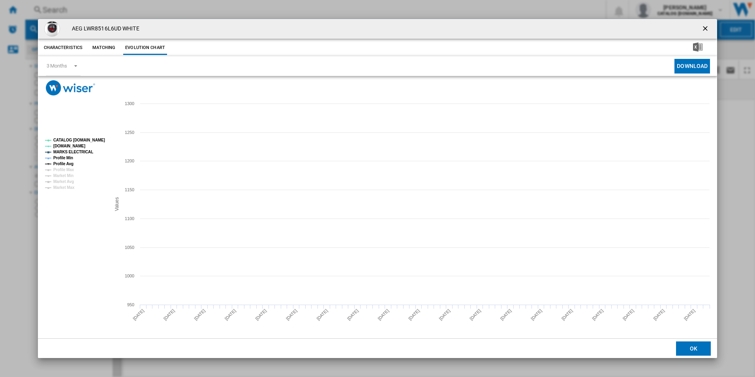
click at [84, 138] on tspan "CATALOG [DOMAIN_NAME]" at bounding box center [79, 140] width 52 height 4
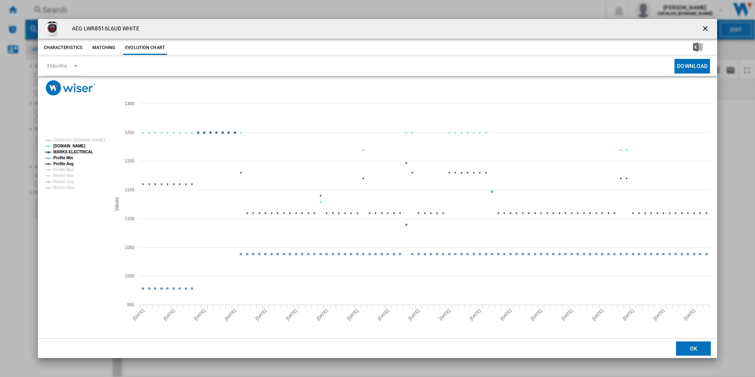
click at [76, 154] on tspan "MARKS ELECTRICAL" at bounding box center [73, 152] width 40 height 4
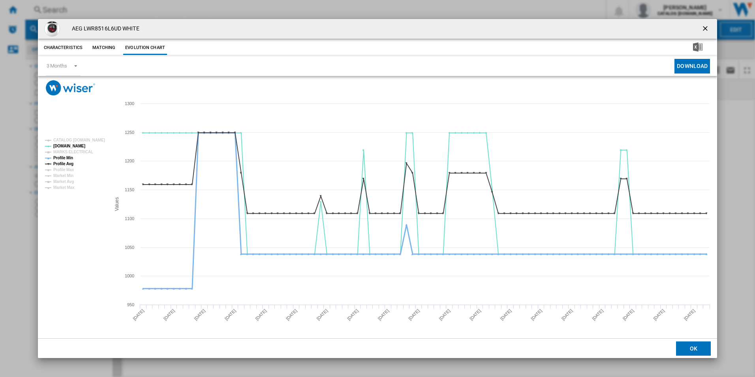
click at [69, 158] on tspan "Profile Min" at bounding box center [63, 158] width 20 height 4
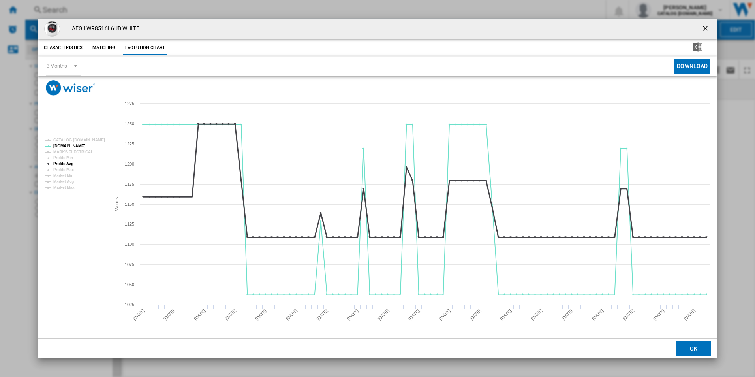
click at [70, 161] on tspan "Profile Avg" at bounding box center [63, 163] width 20 height 4
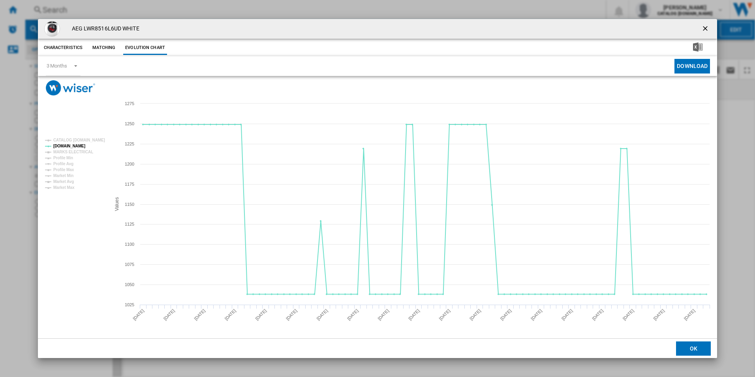
drag, startPoint x: 704, startPoint y: 27, endPoint x: 667, endPoint y: 33, distance: 37.6
click at [704, 27] on ng-md-icon "getI18NText('BUTTONS.CLOSE_DIALOG')" at bounding box center [705, 28] width 9 height 9
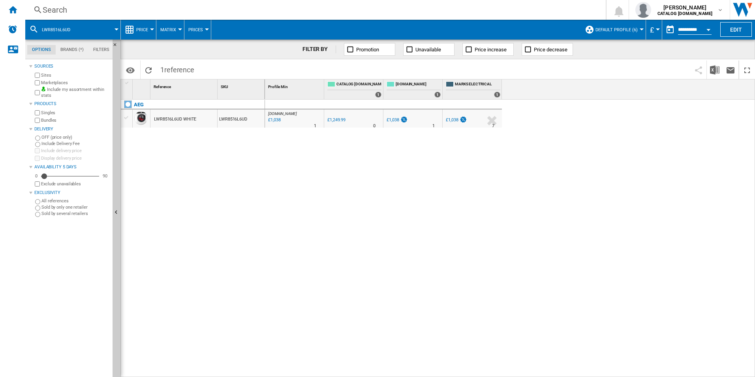
click at [509, 11] on div "Search" at bounding box center [314, 9] width 542 height 11
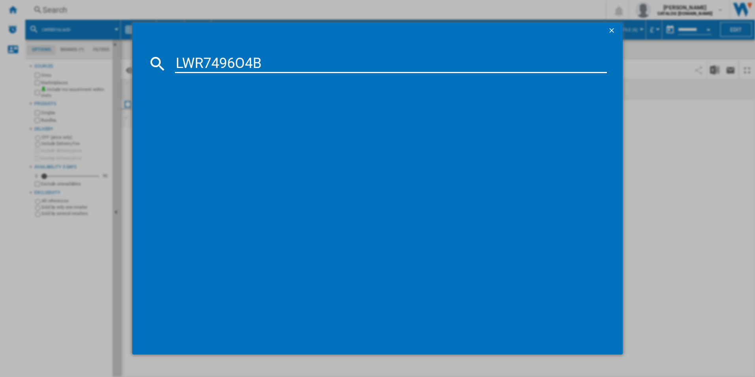
type input "LWR7496O4B"
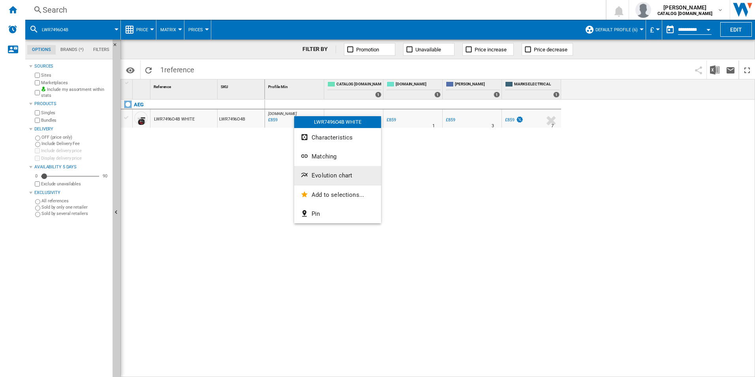
click at [333, 170] on button "Evolution chart" at bounding box center [337, 175] width 87 height 19
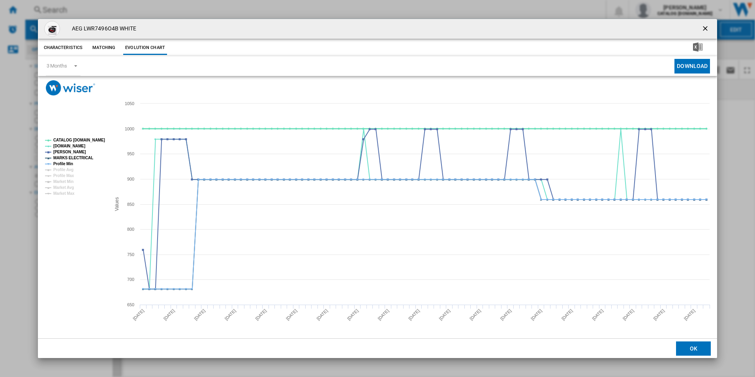
click at [85, 140] on tspan "CATALOG [DOMAIN_NAME]" at bounding box center [79, 140] width 52 height 4
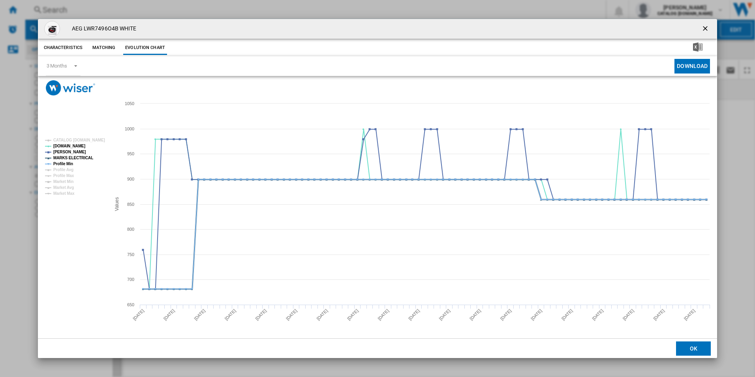
click at [83, 158] on tspan "MARKS ELECTRICAL" at bounding box center [73, 158] width 40 height 4
click at [66, 162] on tspan "Profile Min" at bounding box center [63, 163] width 20 height 4
click at [707, 27] on ng-md-icon "getI18NText('BUTTONS.CLOSE_DIALOG')" at bounding box center [705, 28] width 9 height 9
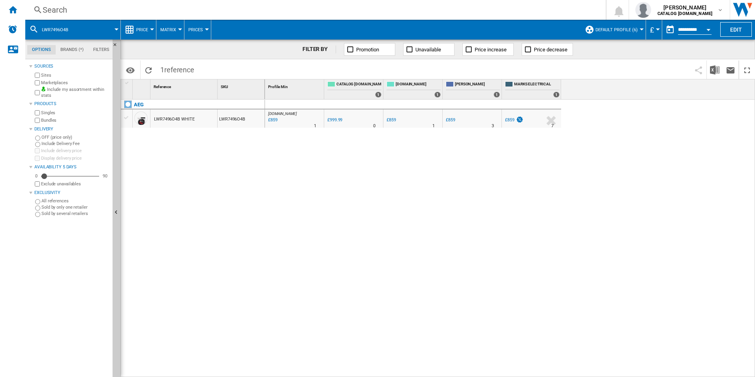
click at [448, 9] on div "Search" at bounding box center [314, 9] width 542 height 11
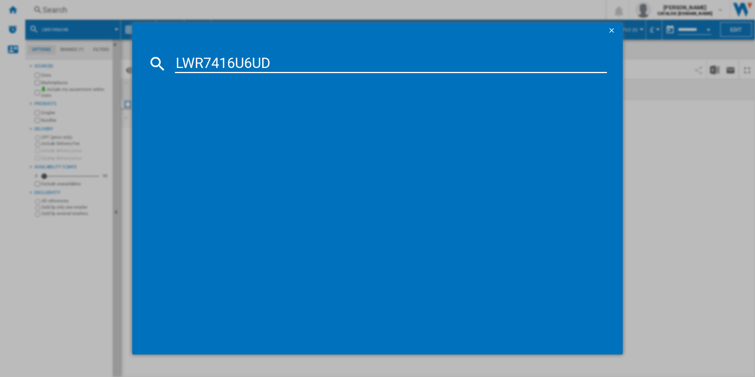
type input "LWR7416U6UD"
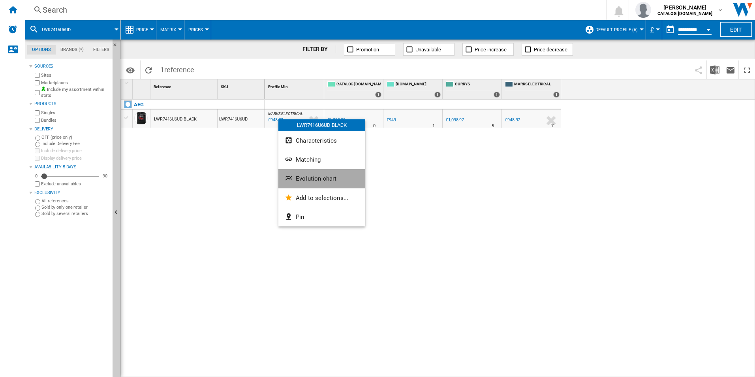
click at [312, 183] on button "Evolution chart" at bounding box center [321, 178] width 87 height 19
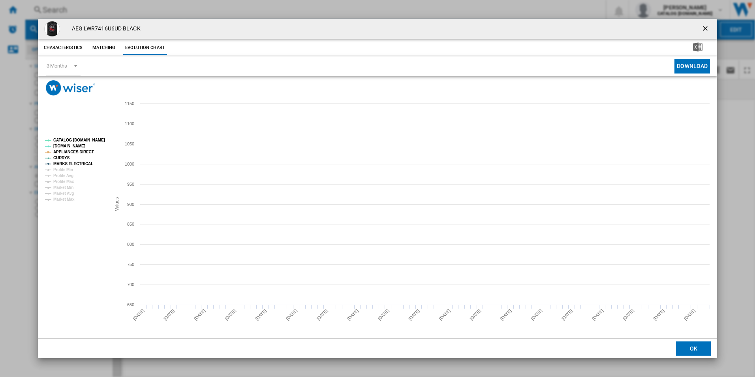
click at [81, 138] on tspan "CATALOG [DOMAIN_NAME]" at bounding box center [79, 140] width 52 height 4
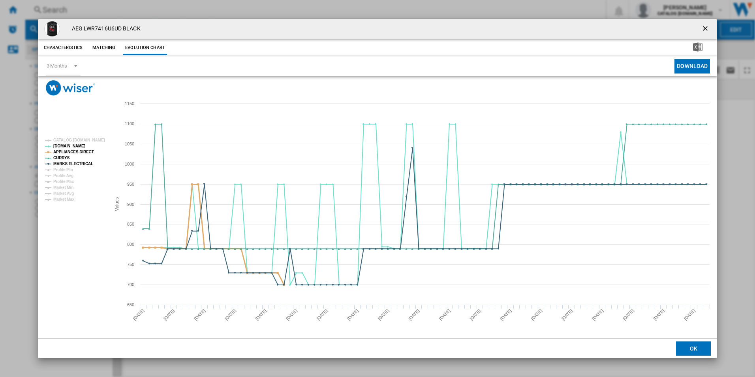
click at [82, 153] on tspan "APPLIANCES DIRECT" at bounding box center [73, 152] width 41 height 4
click at [84, 163] on tspan "MARKS ELECTRICAL" at bounding box center [73, 163] width 40 height 4
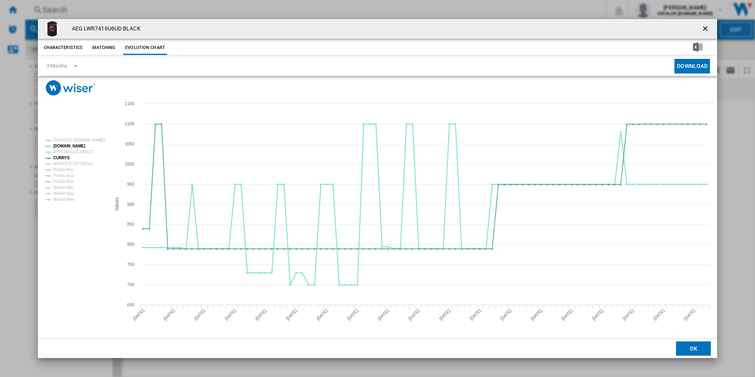
drag, startPoint x: 705, startPoint y: 28, endPoint x: 696, endPoint y: 28, distance: 8.7
click at [705, 28] on ng-md-icon "getI18NText('BUTTONS.CLOSE_DIALOG')" at bounding box center [705, 28] width 9 height 9
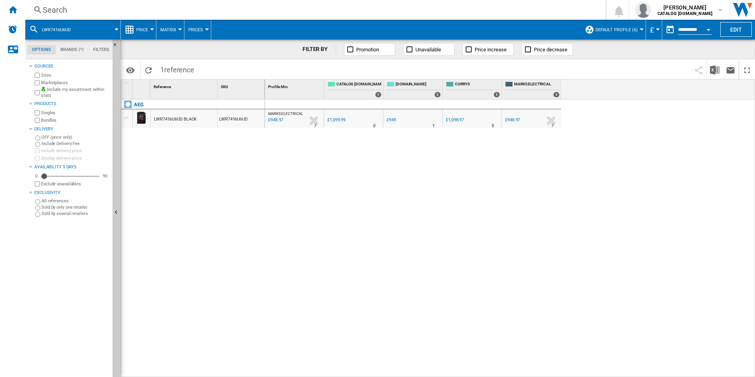
click at [477, 7] on div "Search" at bounding box center [314, 9] width 542 height 11
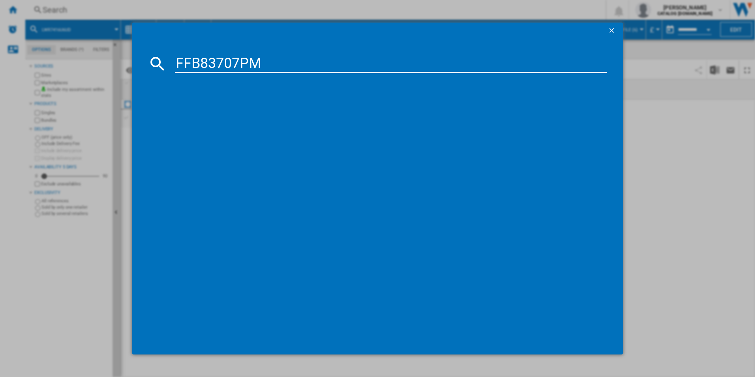
type input "FFB83707PM"
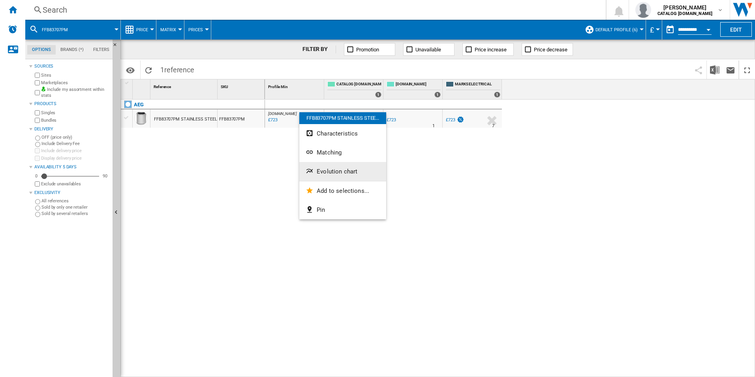
click at [319, 168] on span "Evolution chart" at bounding box center [337, 171] width 41 height 7
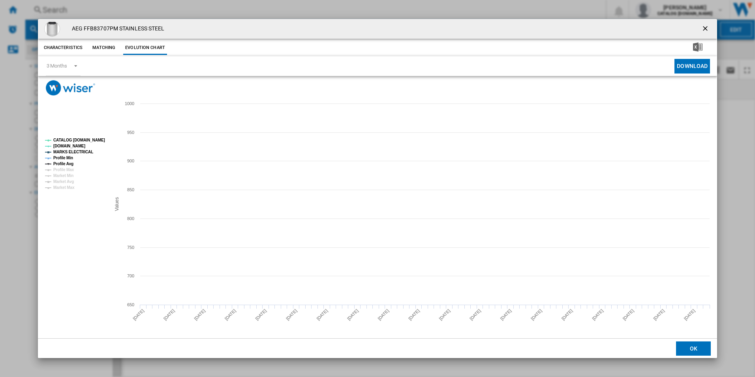
click at [98, 140] on tspan "CATALOG [DOMAIN_NAME]" at bounding box center [79, 140] width 52 height 4
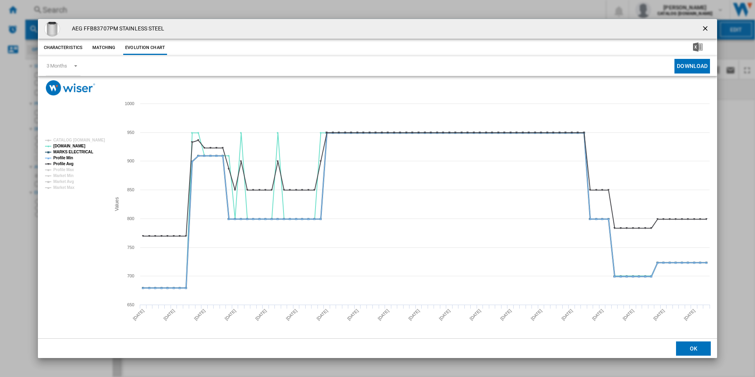
drag, startPoint x: 83, startPoint y: 148, endPoint x: 71, endPoint y: 154, distance: 13.2
click at [83, 150] on tspan "MARKS ELECTRICAL" at bounding box center [73, 152] width 40 height 4
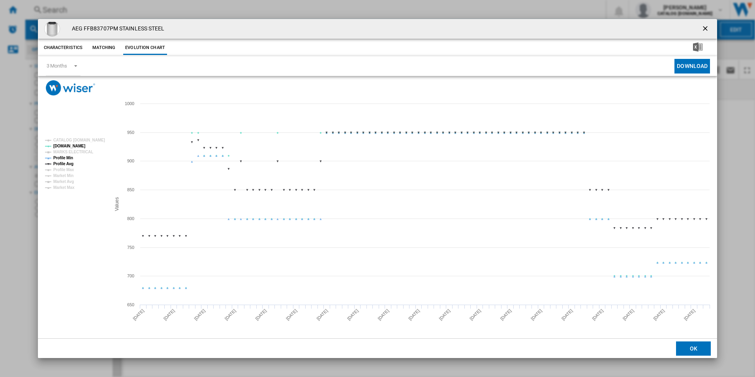
drag, startPoint x: 67, startPoint y: 158, endPoint x: 68, endPoint y: 165, distance: 7.9
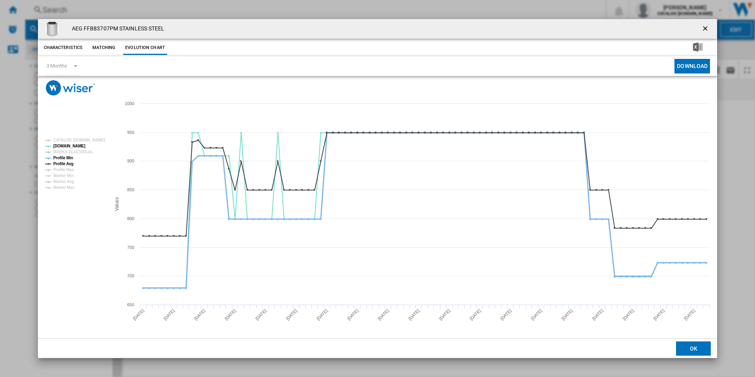
click at [67, 158] on tspan "Profile Min" at bounding box center [63, 158] width 20 height 4
click at [68, 166] on tspan "Profile Avg" at bounding box center [63, 163] width 20 height 4
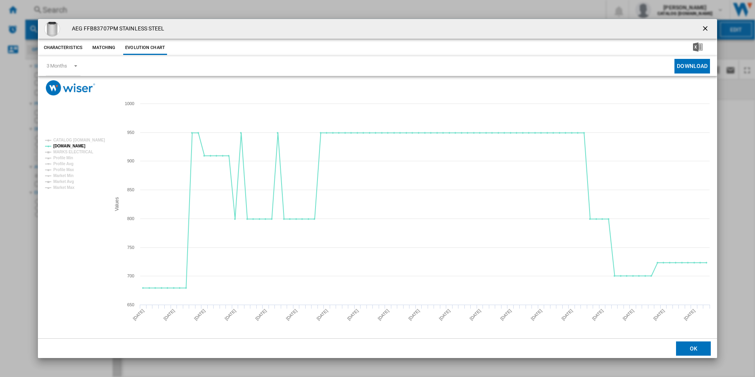
click at [707, 26] on ng-md-icon "getI18NText('BUTTONS.CLOSE_DIALOG')" at bounding box center [705, 28] width 9 height 9
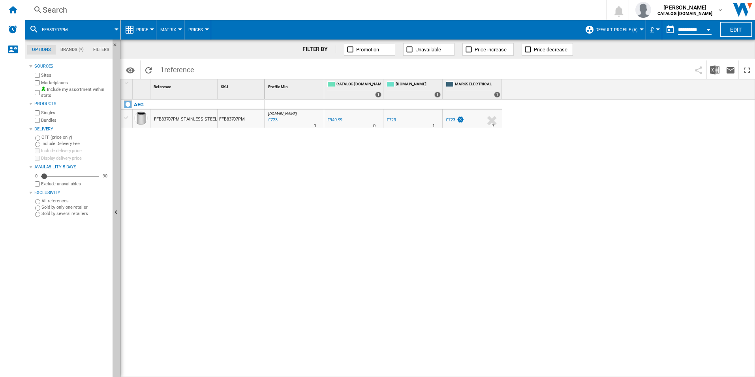
click at [479, 5] on div "Search" at bounding box center [314, 9] width 542 height 11
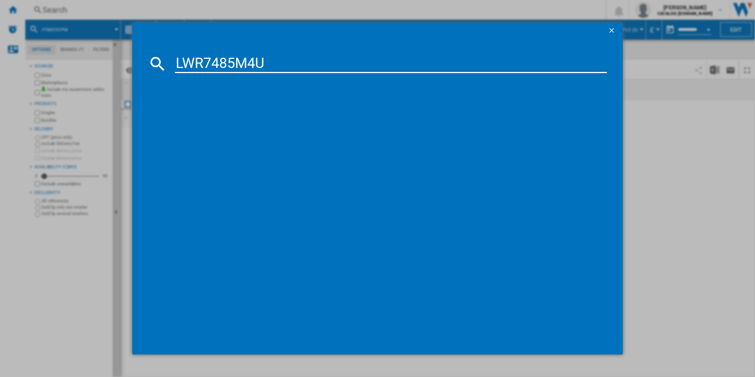
type input "LWR7485M4U"
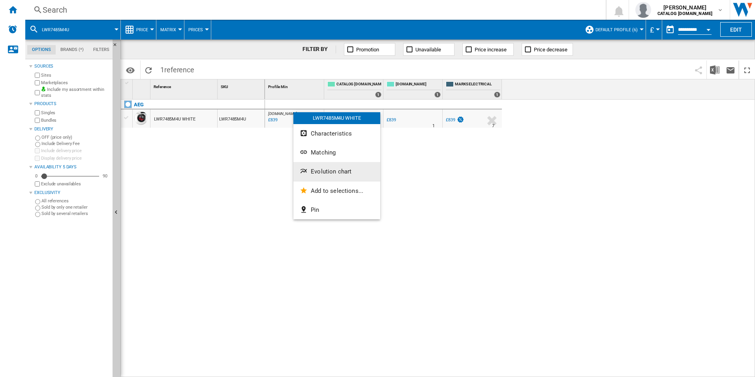
click at [327, 173] on span "Evolution chart" at bounding box center [331, 171] width 41 height 7
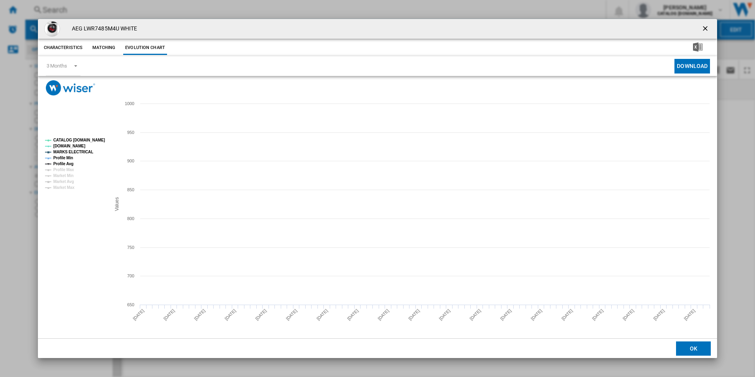
click at [95, 136] on rect "Product popup" at bounding box center [75, 164] width 66 height 58
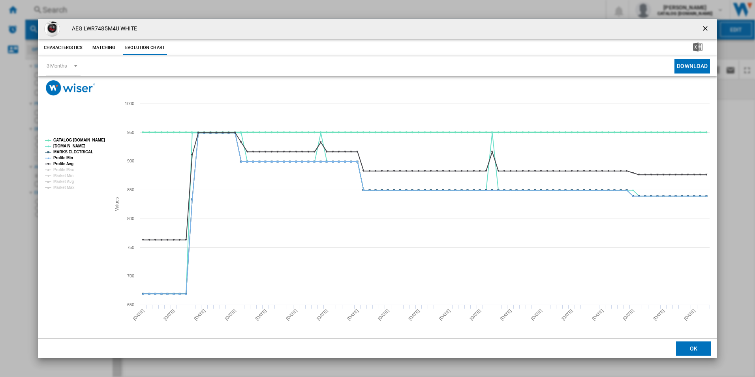
click at [92, 139] on tspan "CATALOG [DOMAIN_NAME]" at bounding box center [79, 140] width 52 height 4
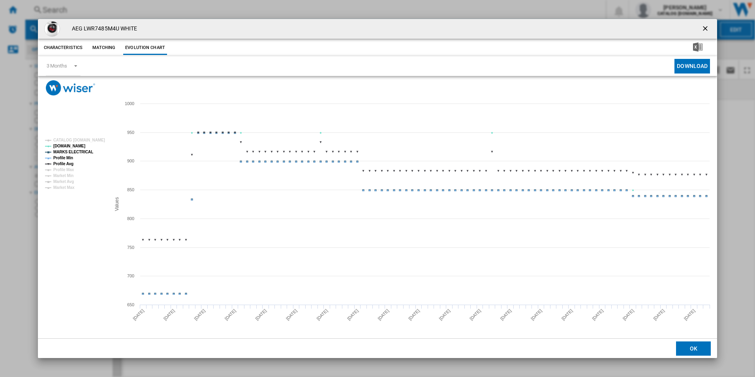
click at [78, 152] on tspan "MARKS ELECTRICAL" at bounding box center [73, 152] width 40 height 4
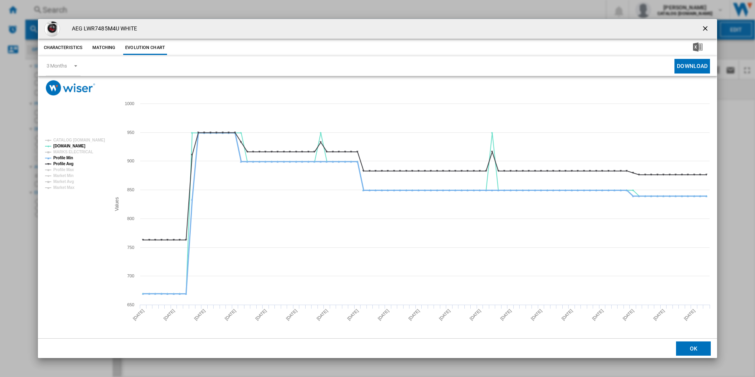
click at [68, 159] on tspan "Profile Min" at bounding box center [63, 158] width 20 height 4
click at [68, 162] on tspan "Profile Avg" at bounding box center [63, 163] width 20 height 4
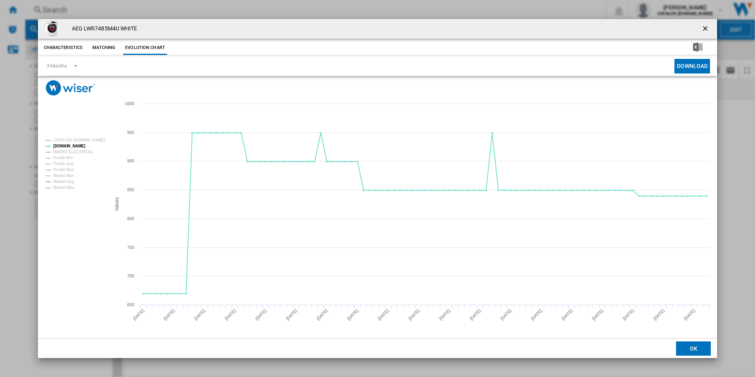
drag, startPoint x: 701, startPoint y: 30, endPoint x: 646, endPoint y: 31, distance: 55.3
click at [701, 30] on ng-md-icon "getI18NText('BUTTONS.CLOSE_DIALOG')" at bounding box center [705, 28] width 9 height 9
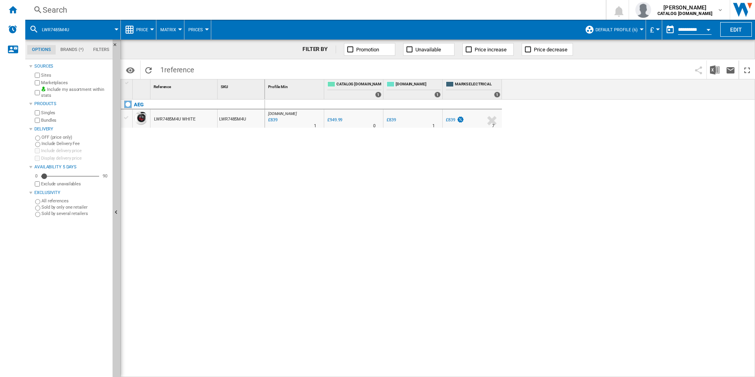
click at [504, 10] on div "Search" at bounding box center [314, 9] width 542 height 11
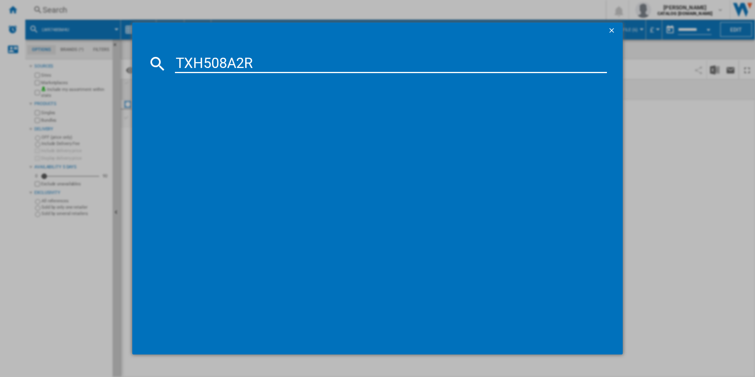
type input "TXH508A2R"
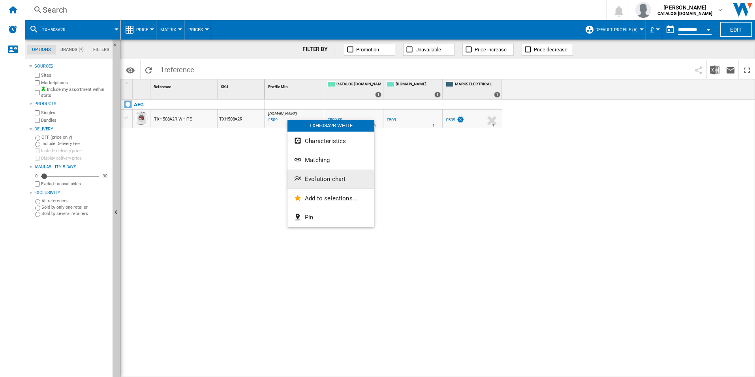
click at [324, 178] on span "Evolution chart" at bounding box center [325, 178] width 41 height 7
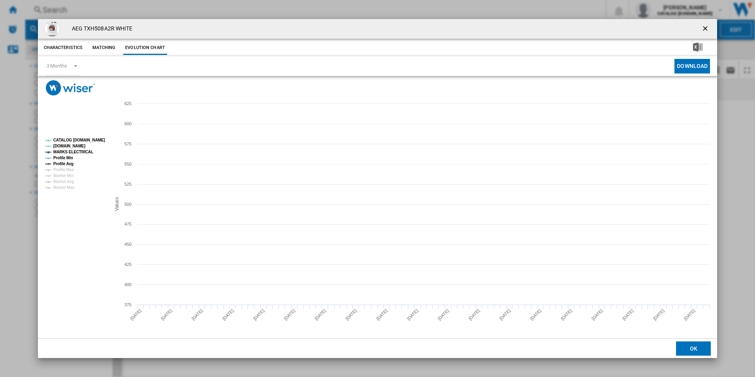
click at [94, 141] on tspan "CATALOG [DOMAIN_NAME]" at bounding box center [79, 140] width 52 height 4
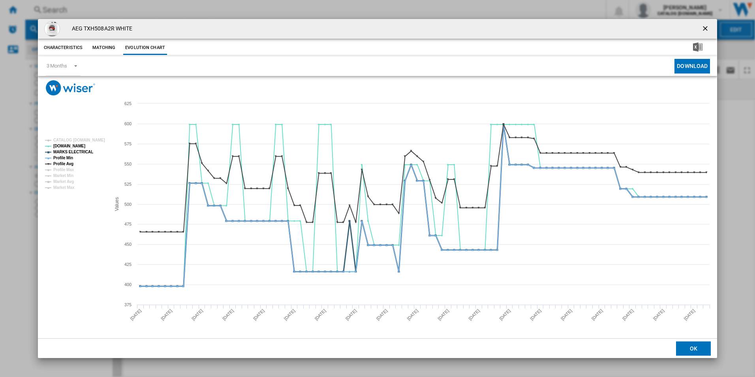
click at [81, 152] on tspan "MARKS ELECTRICAL" at bounding box center [73, 152] width 40 height 4
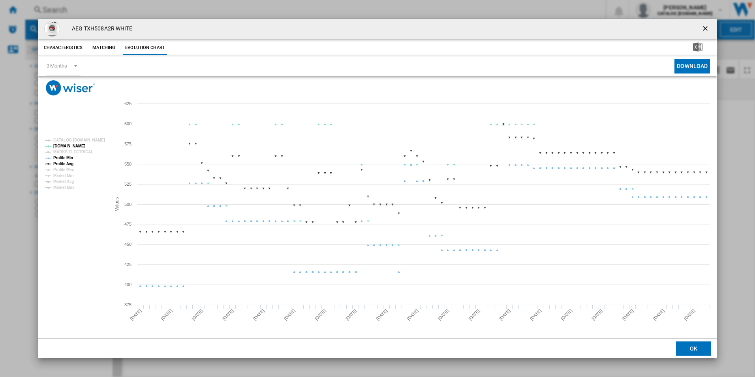
click at [71, 156] on tspan "Profile Min" at bounding box center [63, 158] width 20 height 4
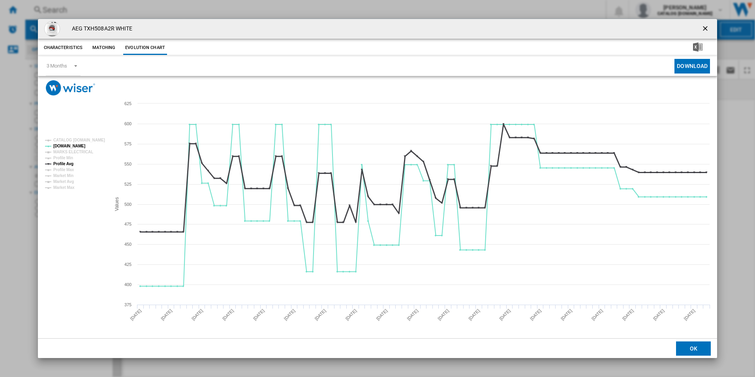
click at [69, 163] on tspan "Profile Avg" at bounding box center [63, 163] width 20 height 4
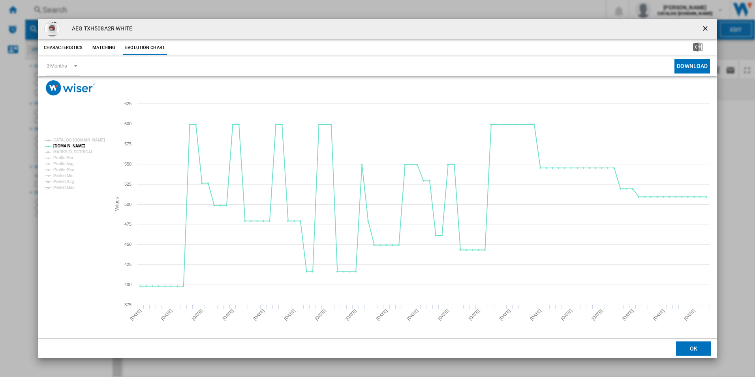
drag, startPoint x: 705, startPoint y: 31, endPoint x: 633, endPoint y: 29, distance: 72.3
click at [705, 31] on ng-md-icon "getI18NText('BUTTONS.CLOSE_DIALOG')" at bounding box center [705, 28] width 9 height 9
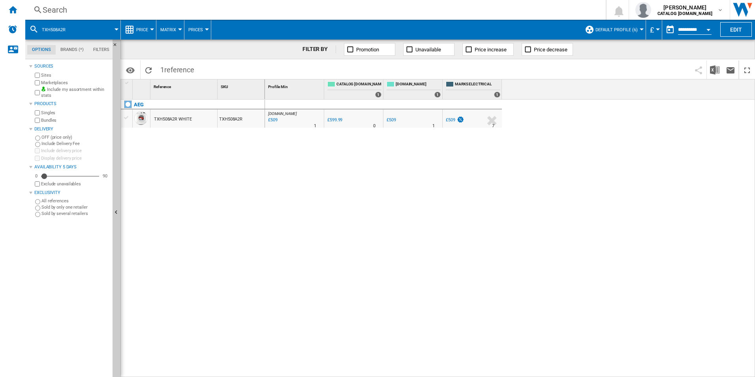
click at [518, 6] on div "Search" at bounding box center [314, 9] width 542 height 11
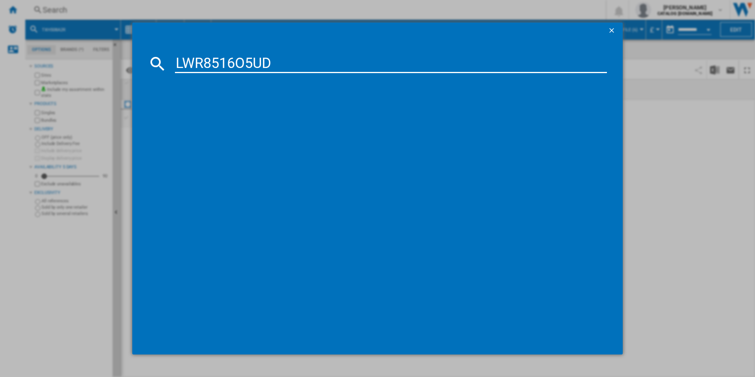
type input "LWR8516O5UD"
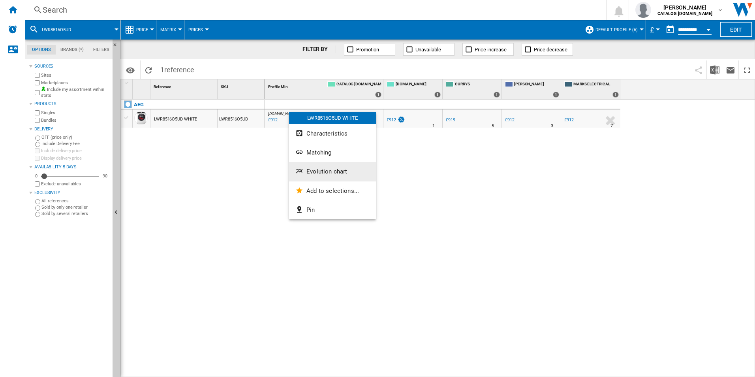
click at [329, 172] on span "Evolution chart" at bounding box center [326, 171] width 41 height 7
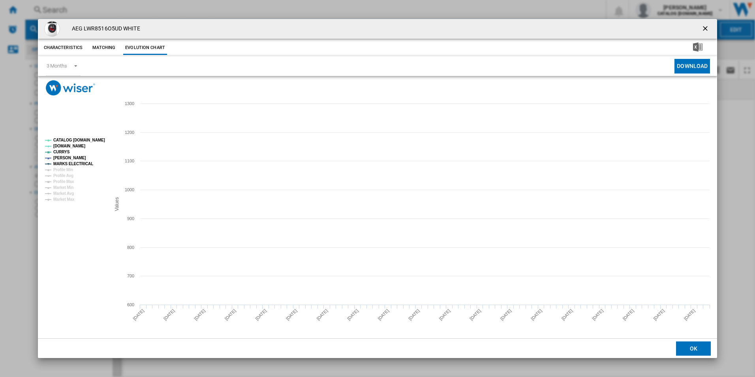
click at [87, 140] on tspan "CATALOG [DOMAIN_NAME]" at bounding box center [79, 140] width 52 height 4
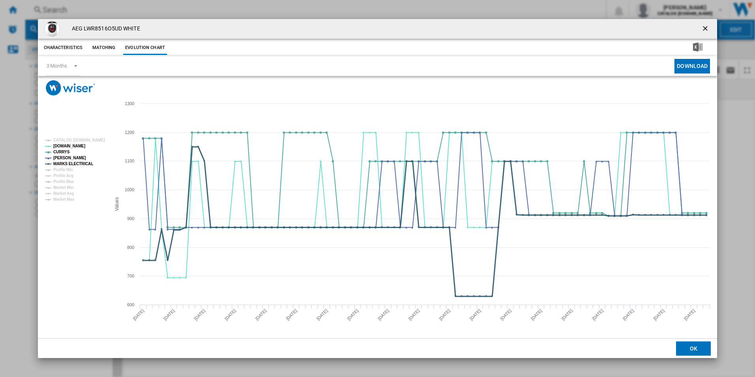
click at [84, 165] on tspan "MARKS ELECTRICAL" at bounding box center [73, 163] width 40 height 4
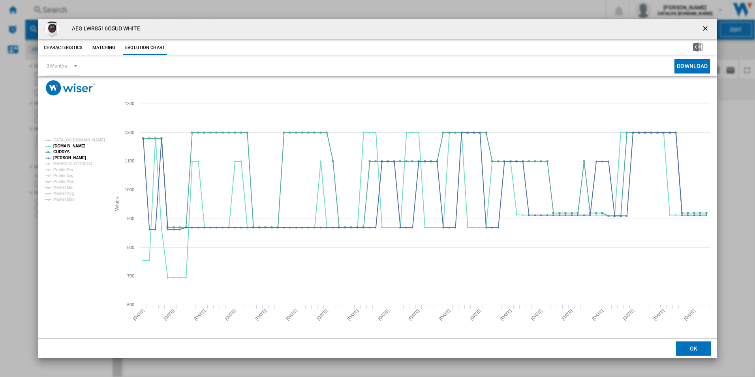
drag, startPoint x: 709, startPoint y: 27, endPoint x: 700, endPoint y: 27, distance: 9.1
click at [709, 27] on ng-md-icon "getI18NText('BUTTONS.CLOSE_DIALOG')" at bounding box center [705, 28] width 9 height 9
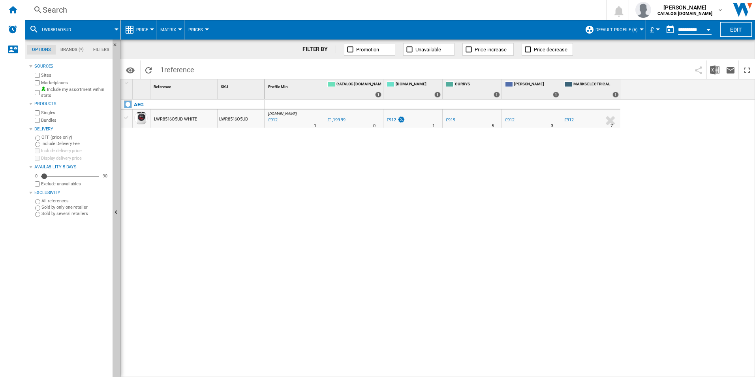
click at [521, 7] on div "Search" at bounding box center [314, 9] width 542 height 11
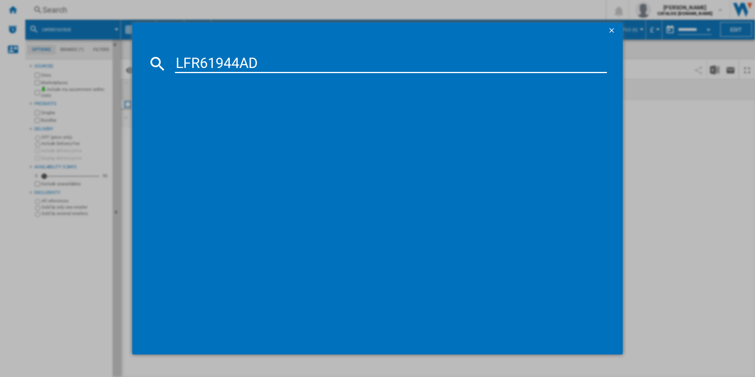
type input "LFR61944AD"
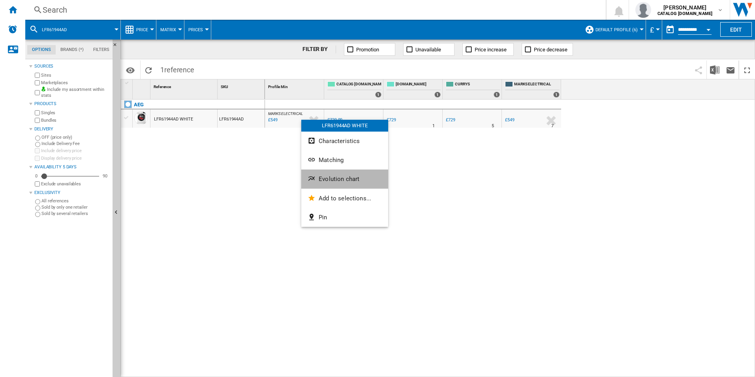
click at [334, 178] on span "Evolution chart" at bounding box center [339, 178] width 41 height 7
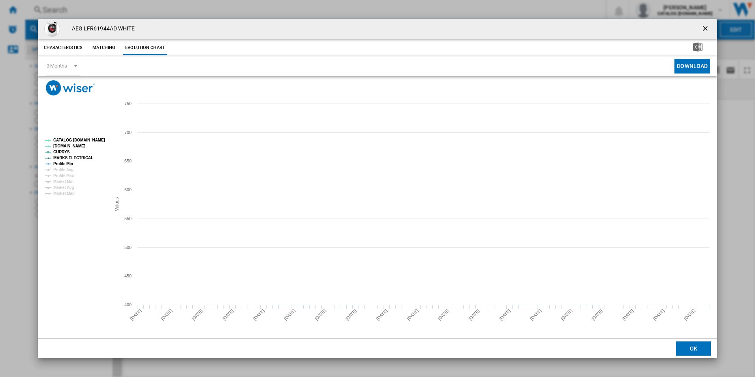
click at [97, 136] on rect "Product popup" at bounding box center [75, 167] width 66 height 64
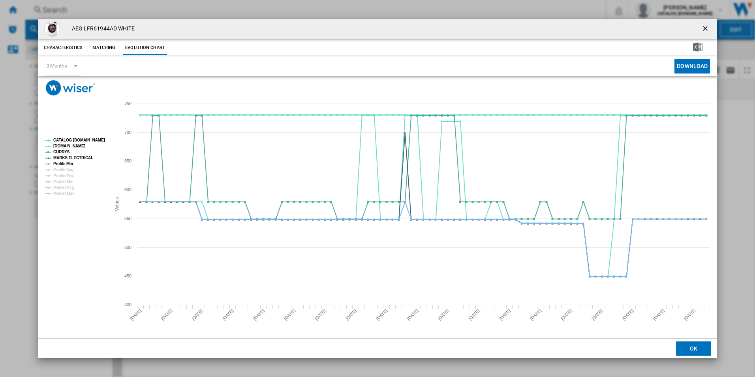
click at [94, 138] on tspan "CATALOG [DOMAIN_NAME]" at bounding box center [79, 140] width 52 height 4
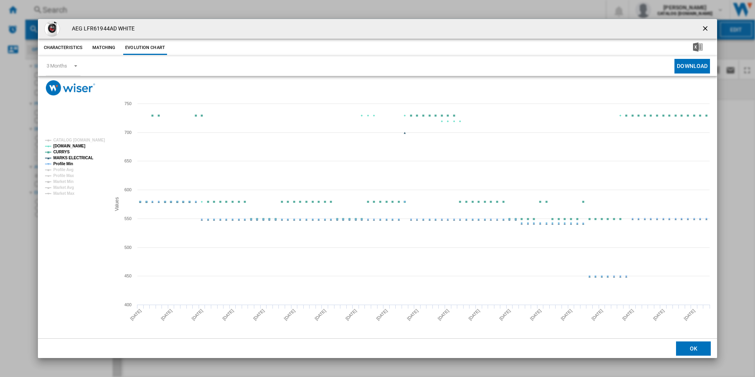
click at [78, 157] on tspan "MARKS ELECTRICAL" at bounding box center [73, 158] width 40 height 4
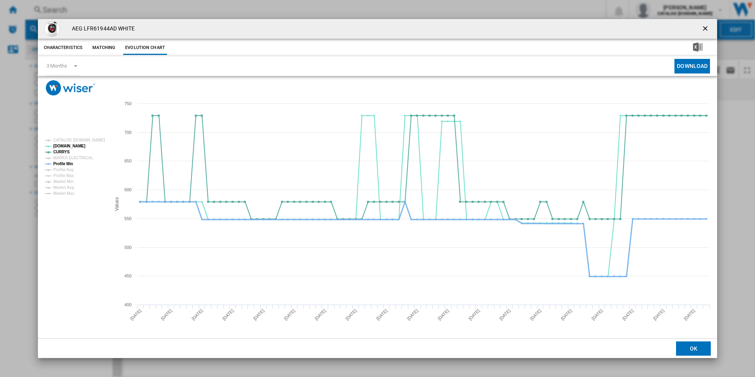
click at [64, 164] on tspan "Profile Min" at bounding box center [63, 163] width 20 height 4
click at [704, 28] on ng-md-icon "getI18NText('BUTTONS.CLOSE_DIALOG')" at bounding box center [705, 28] width 9 height 9
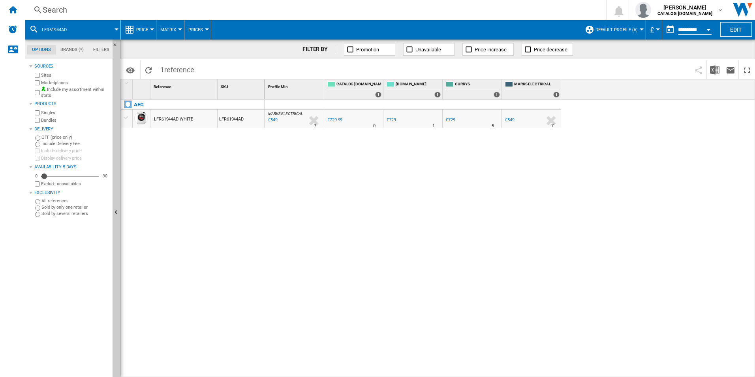
click at [490, 9] on div "Search" at bounding box center [314, 9] width 542 height 11
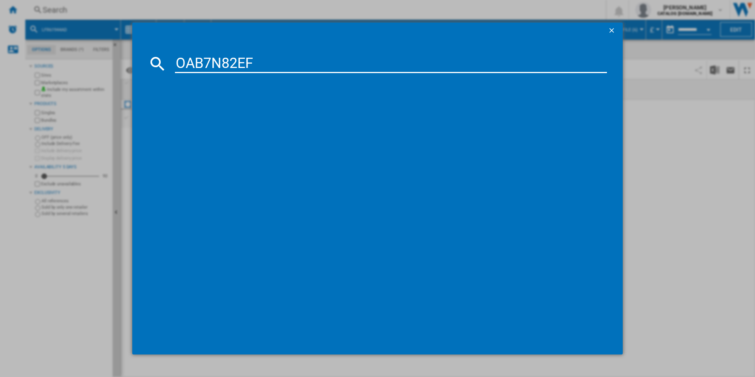
type input "OAB7N82EF"
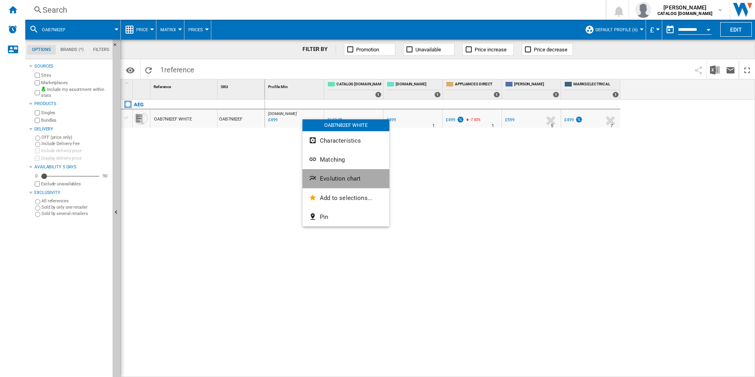
click at [334, 184] on button "Evolution chart" at bounding box center [345, 178] width 87 height 19
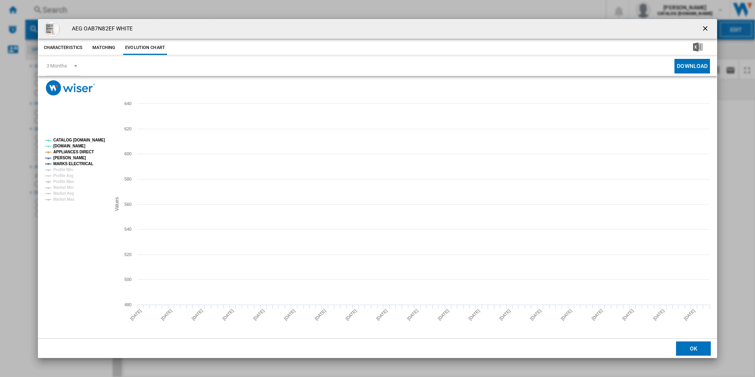
click at [89, 140] on tspan "CATALOG [DOMAIN_NAME]" at bounding box center [79, 140] width 52 height 4
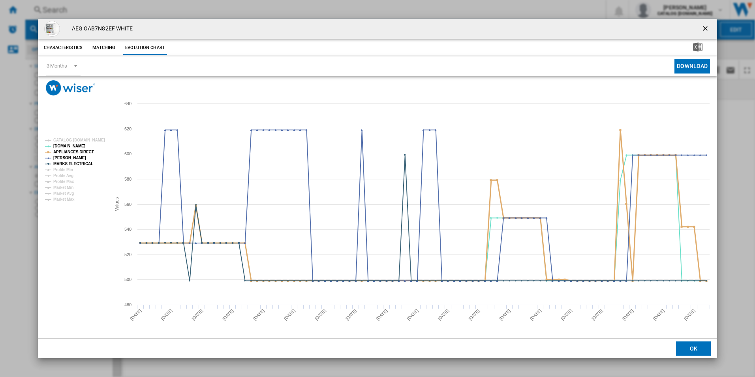
click at [87, 150] on tspan "APPLIANCES DIRECT" at bounding box center [73, 152] width 41 height 4
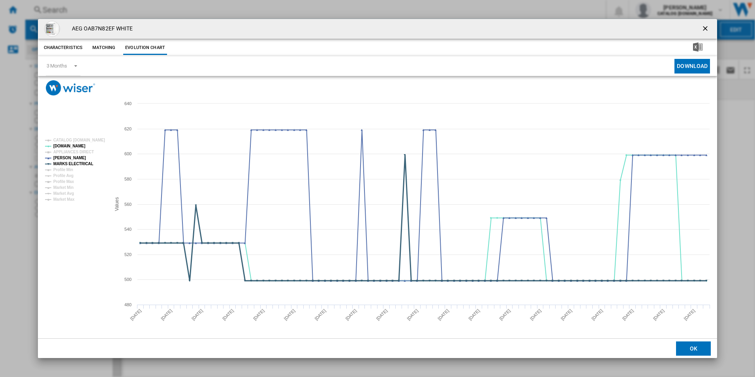
click at [86, 163] on tspan "MARKS ELECTRICAL" at bounding box center [73, 163] width 40 height 4
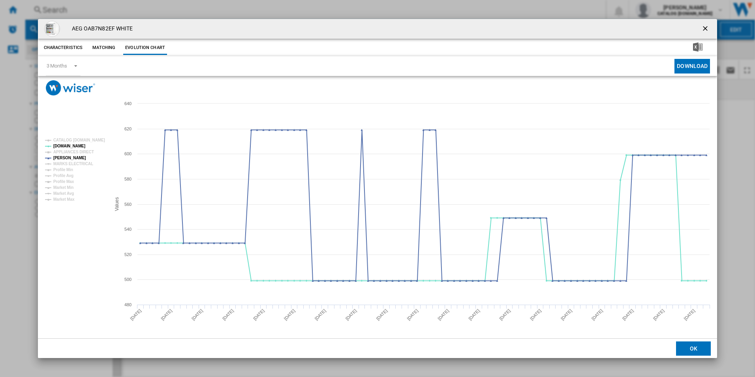
click at [706, 28] on ng-md-icon "getI18NText('BUTTONS.CLOSE_DIALOG')" at bounding box center [705, 28] width 9 height 9
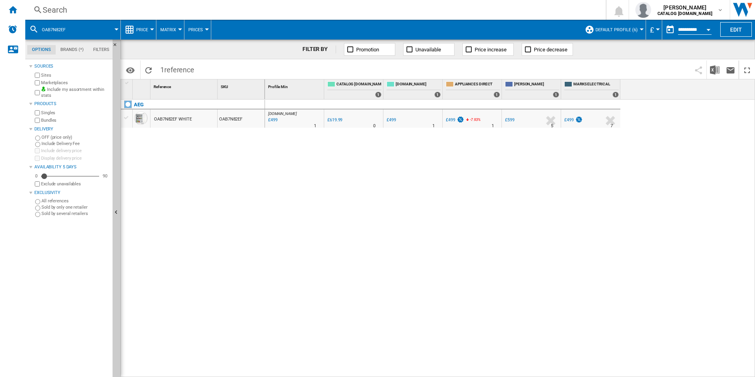
click at [480, 11] on div "Search" at bounding box center [314, 9] width 542 height 11
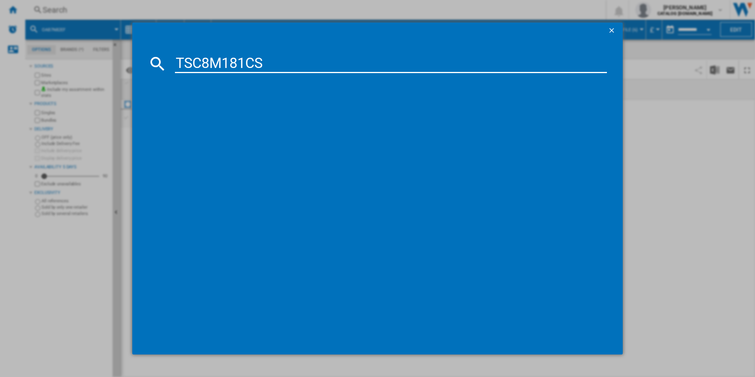
type input "TSC8M181CS"
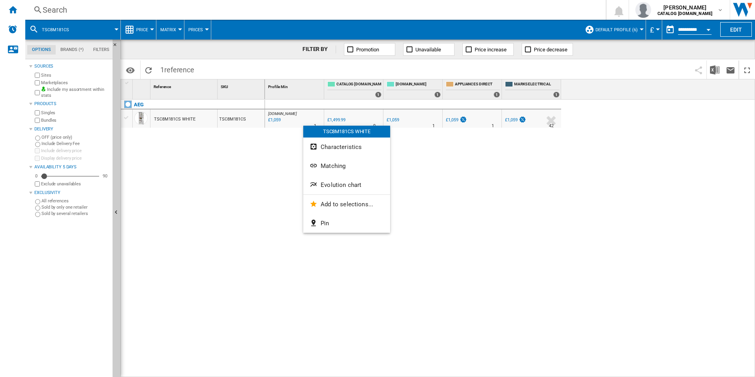
click at [338, 188] on span "Evolution chart" at bounding box center [341, 184] width 41 height 7
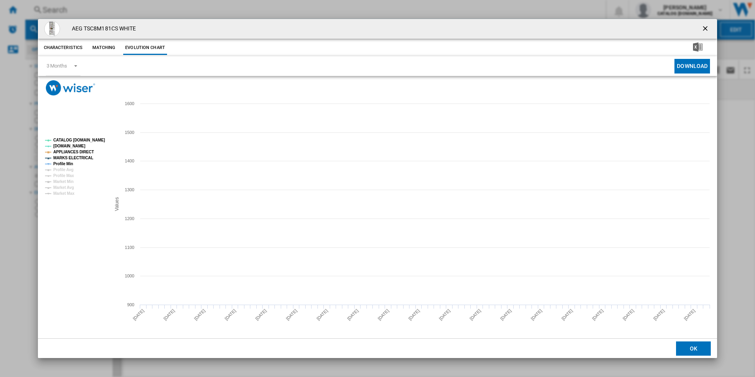
click at [77, 139] on tspan "CATALOG [DOMAIN_NAME]" at bounding box center [79, 140] width 52 height 4
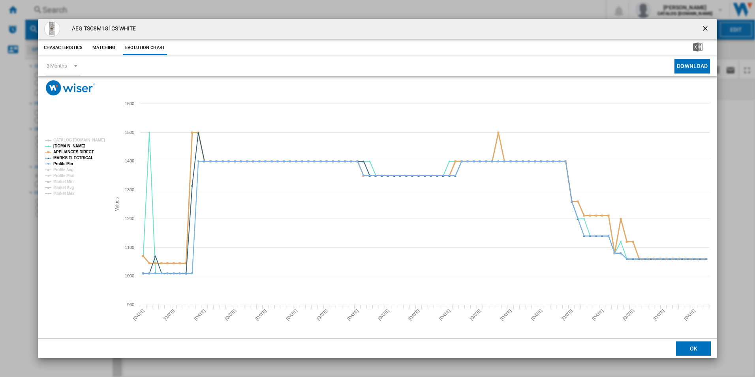
click at [78, 152] on tspan "APPLIANCES DIRECT" at bounding box center [73, 152] width 41 height 4
click at [77, 156] on tspan "MARKS ELECTRICAL" at bounding box center [73, 158] width 40 height 4
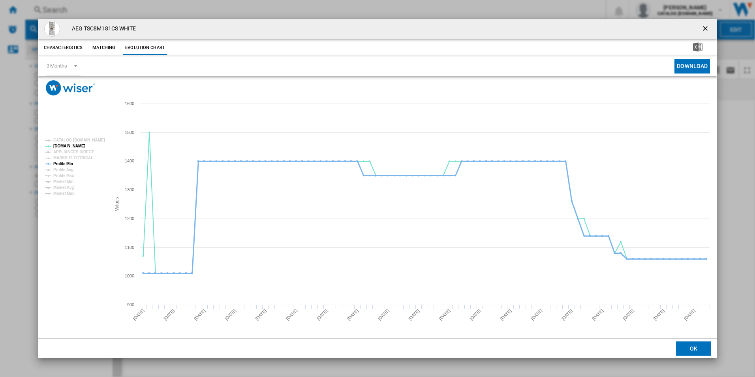
click at [70, 164] on tspan "Profile Min" at bounding box center [63, 163] width 20 height 4
drag, startPoint x: 708, startPoint y: 26, endPoint x: 676, endPoint y: 22, distance: 32.2
click at [708, 26] on ng-md-icon "getI18NText('BUTTONS.CLOSE_DIALOG')" at bounding box center [705, 28] width 9 height 9
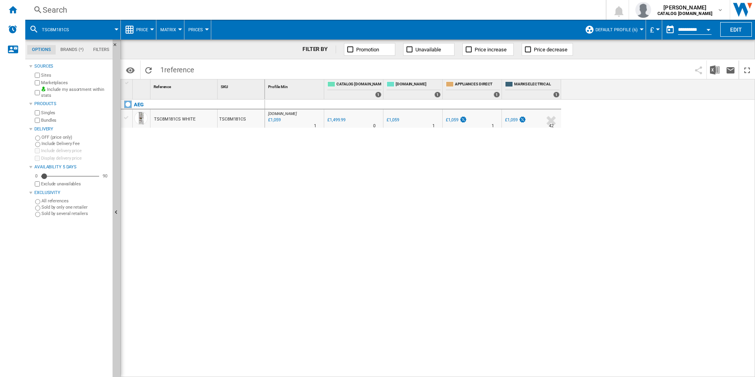
click at [508, 13] on div "Search" at bounding box center [314, 9] width 542 height 11
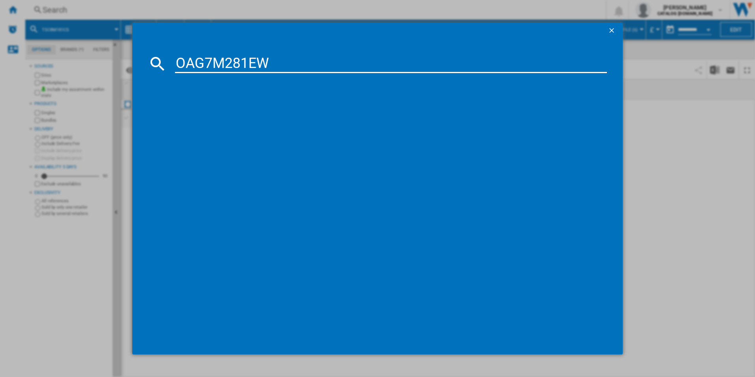
type input "OAG7M281EW"
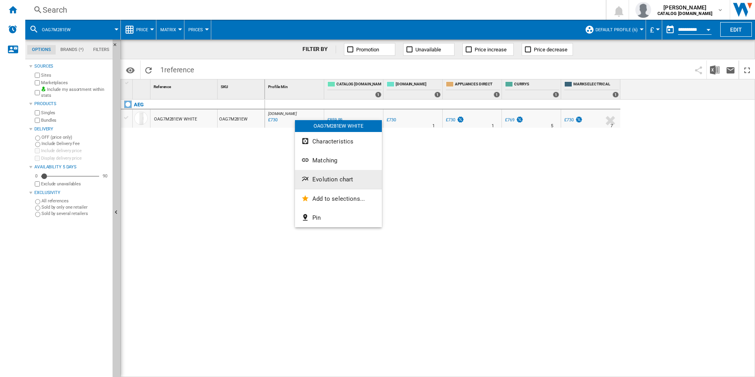
click at [320, 177] on span "Evolution chart" at bounding box center [332, 179] width 41 height 7
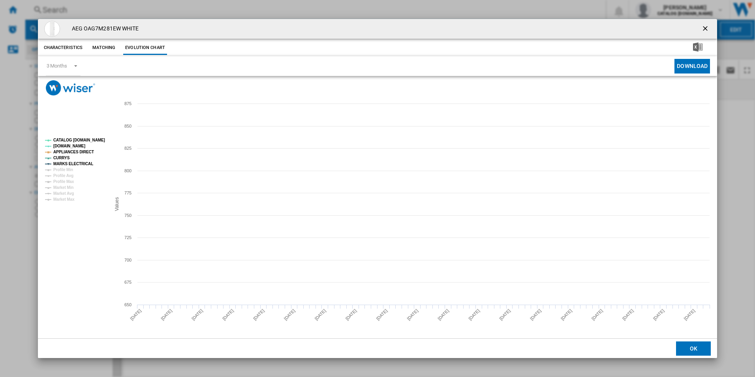
click at [99, 140] on tspan "CATALOG [DOMAIN_NAME]" at bounding box center [79, 140] width 52 height 4
click at [86, 151] on tspan "APPLIANCES DIRECT" at bounding box center [73, 152] width 41 height 4
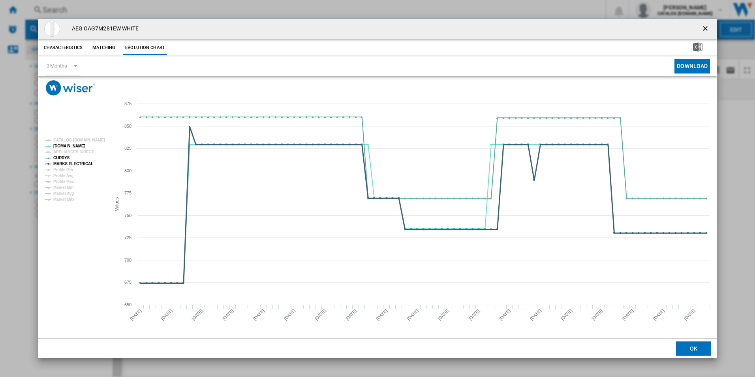
click at [84, 164] on tspan "MARKS ELECTRICAL" at bounding box center [73, 163] width 40 height 4
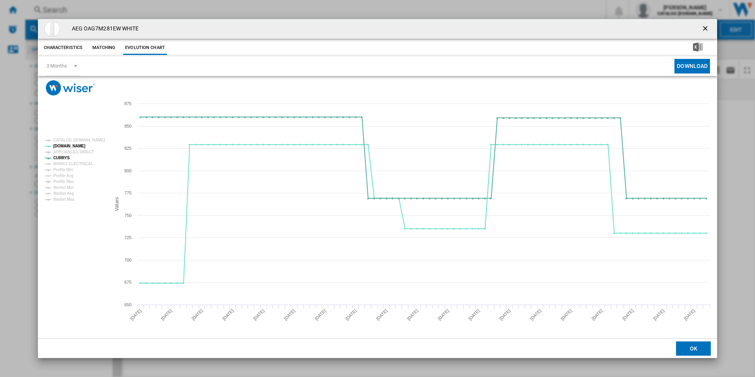
click at [701, 27] on ng-md-icon "getI18NText('BUTTONS.CLOSE_DIALOG')" at bounding box center [705, 28] width 9 height 9
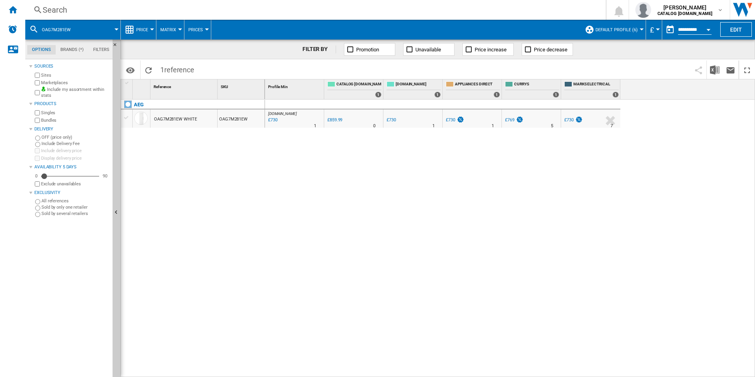
click at [484, 13] on div "Search" at bounding box center [314, 9] width 542 height 11
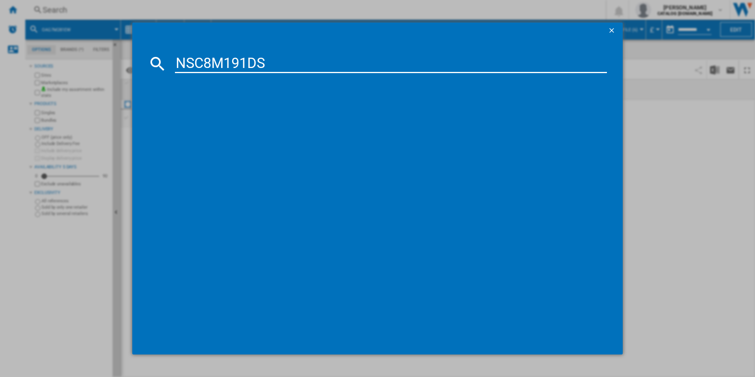
type input "NSC8M191DS"
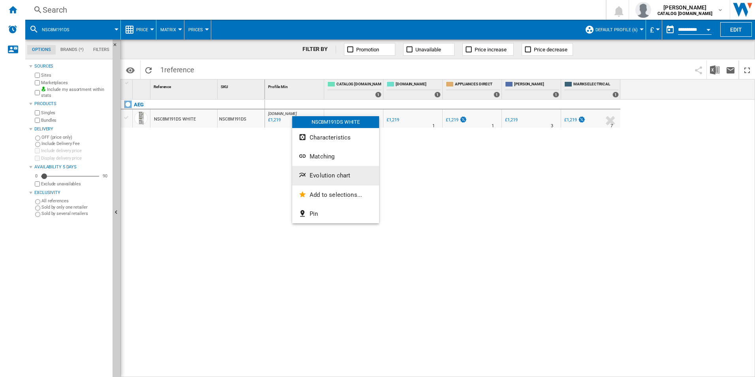
click at [317, 175] on span "Evolution chart" at bounding box center [330, 175] width 41 height 7
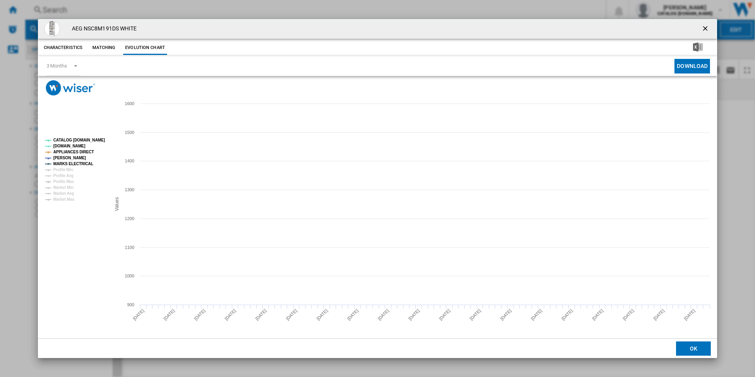
click at [90, 138] on tspan "CATALOG [DOMAIN_NAME]" at bounding box center [79, 140] width 52 height 4
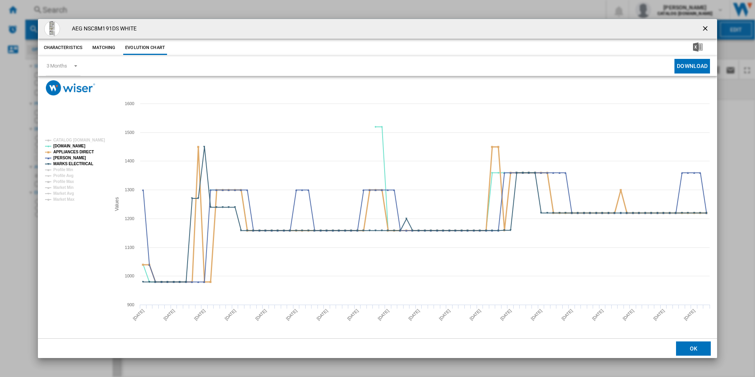
click at [85, 153] on tspan "APPLIANCES DIRECT" at bounding box center [73, 152] width 41 height 4
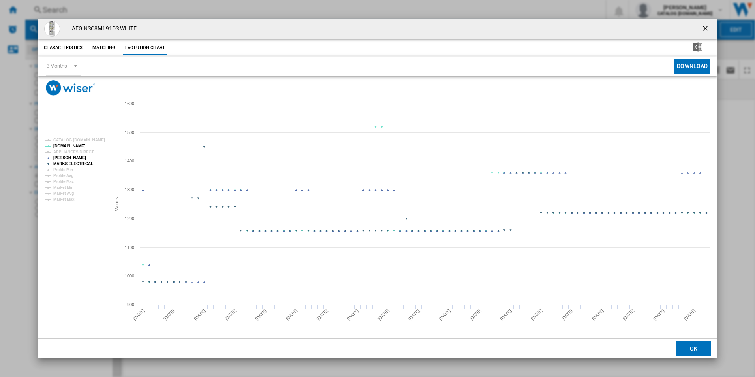
click at [89, 164] on tspan "MARKS ELECTRICAL" at bounding box center [73, 163] width 40 height 4
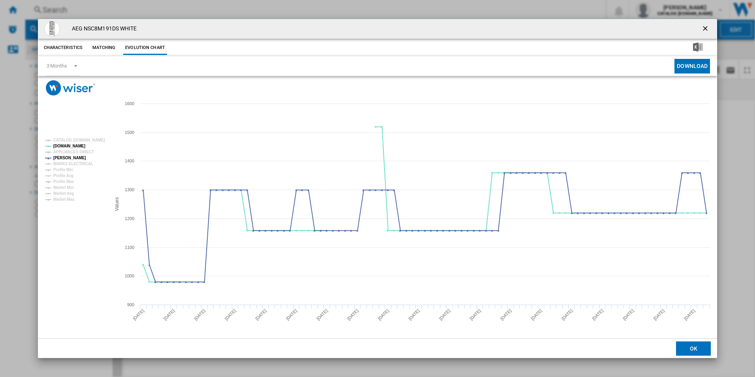
drag, startPoint x: 705, startPoint y: 26, endPoint x: 563, endPoint y: 23, distance: 141.8
click at [705, 26] on ng-md-icon "getI18NText('BUTTONS.CLOSE_DIALOG')" at bounding box center [705, 28] width 9 height 9
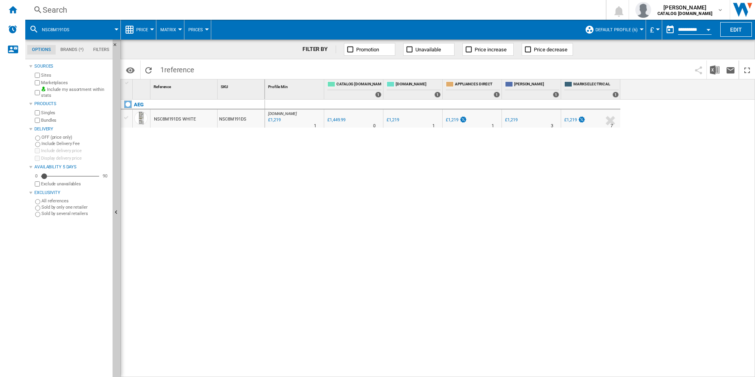
click at [542, 12] on div "Search" at bounding box center [314, 9] width 542 height 11
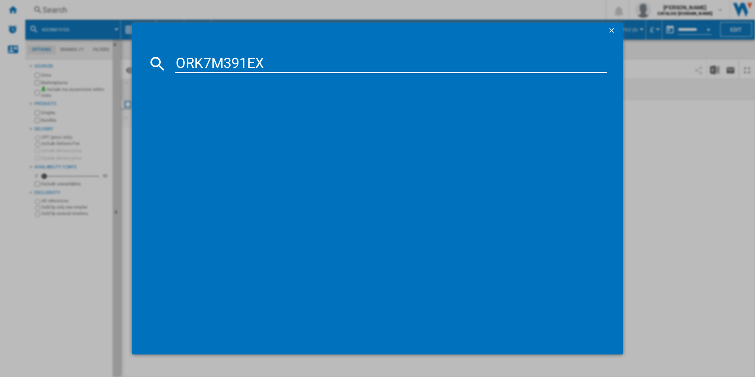
type input "ORK7M391EX"
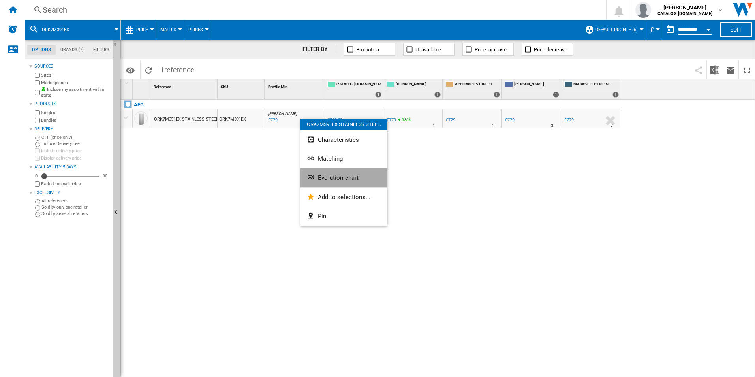
click at [338, 179] on span "Evolution chart" at bounding box center [338, 177] width 41 height 7
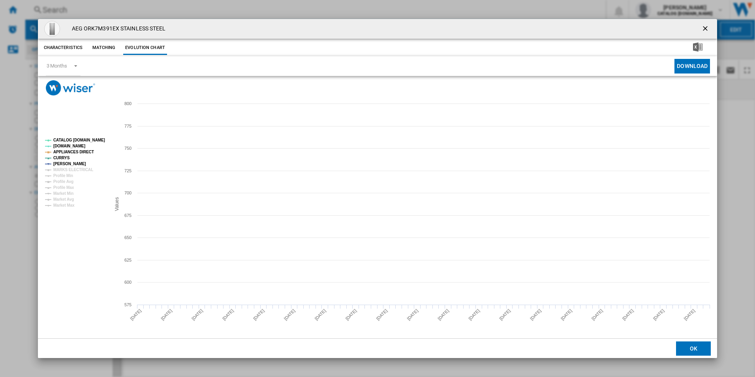
click at [89, 136] on rect "Product popup" at bounding box center [75, 172] width 66 height 75
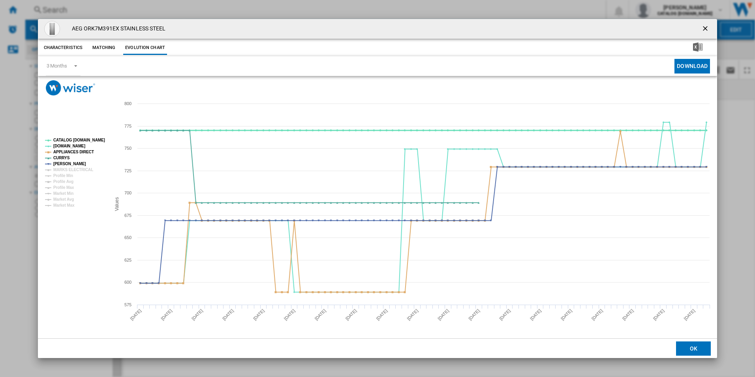
click at [88, 140] on tspan "CATALOG [DOMAIN_NAME]" at bounding box center [79, 140] width 52 height 4
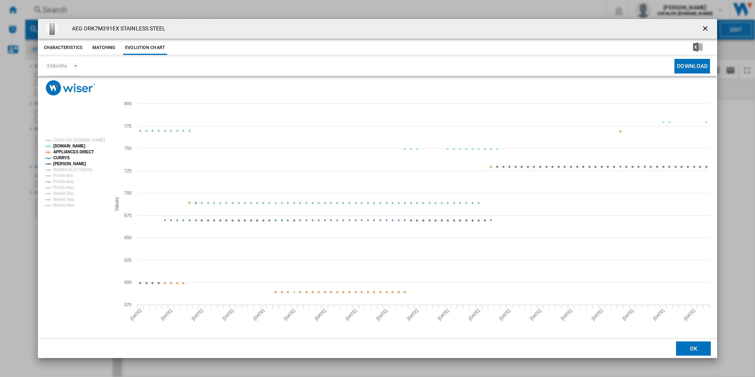
click at [84, 150] on tspan "APPLIANCES DIRECT" at bounding box center [73, 152] width 41 height 4
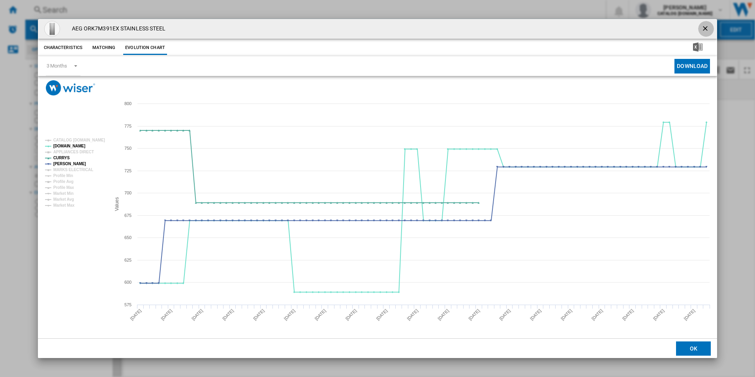
drag, startPoint x: 706, startPoint y: 26, endPoint x: 603, endPoint y: 27, distance: 102.7
click at [706, 26] on ng-md-icon "getI18NText('BUTTONS.CLOSE_DIALOG')" at bounding box center [705, 28] width 9 height 9
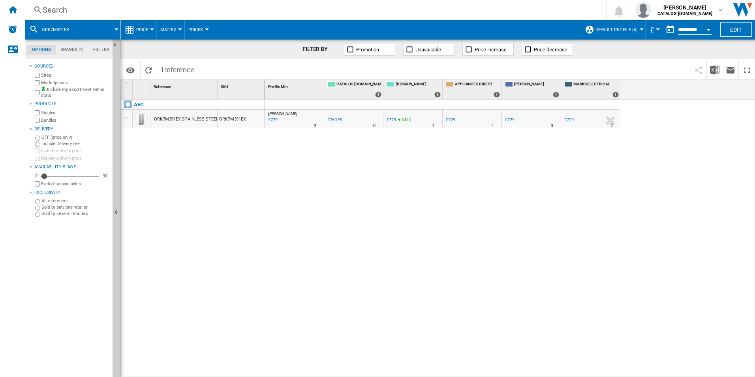
click at [532, 8] on div "Search" at bounding box center [314, 9] width 542 height 11
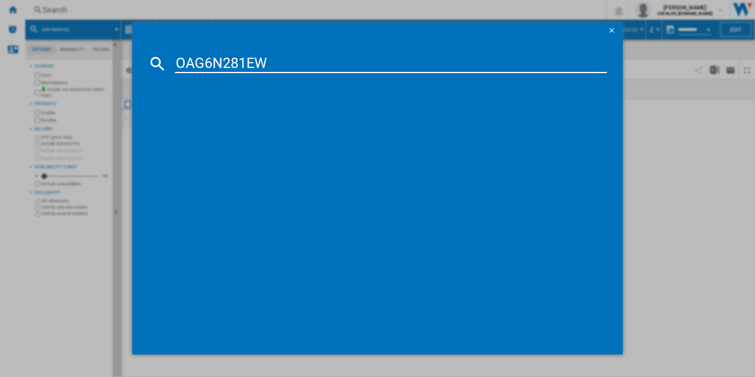
type input "OAG6N281EW"
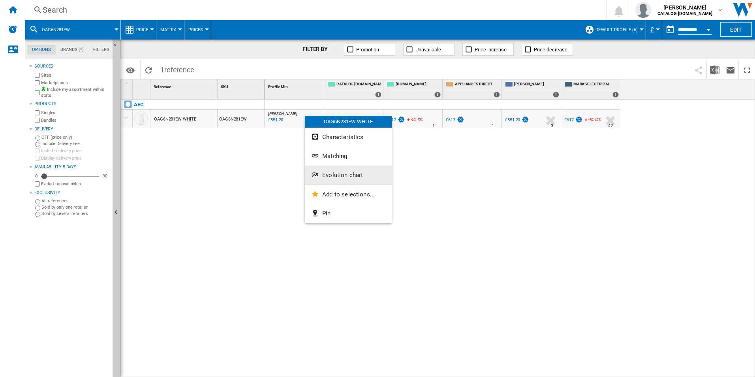
click at [330, 174] on span "Evolution chart" at bounding box center [342, 174] width 41 height 7
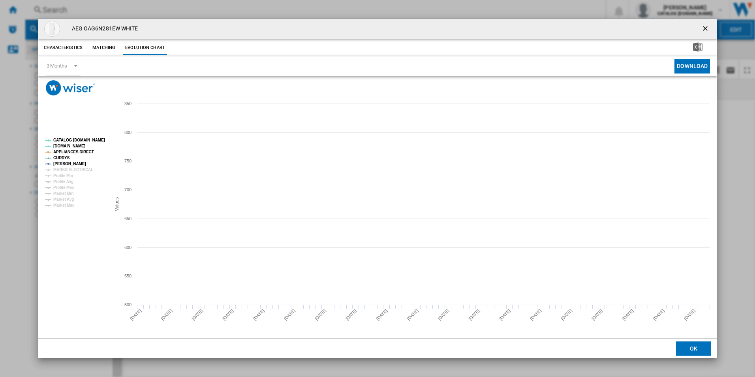
click at [89, 141] on tspan "CATALOG [DOMAIN_NAME]" at bounding box center [79, 140] width 52 height 4
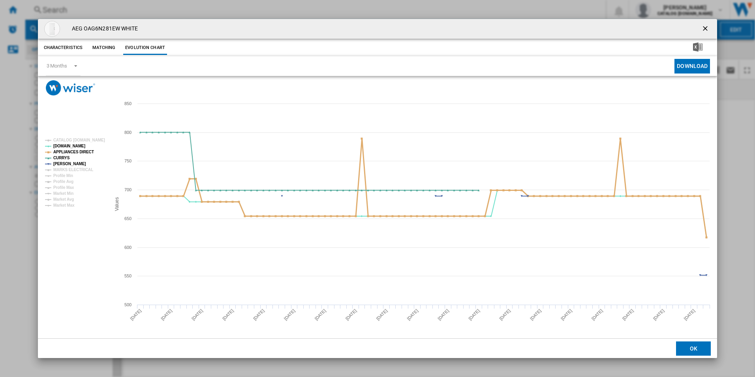
click at [82, 152] on tspan "APPLIANCES DIRECT" at bounding box center [73, 152] width 41 height 4
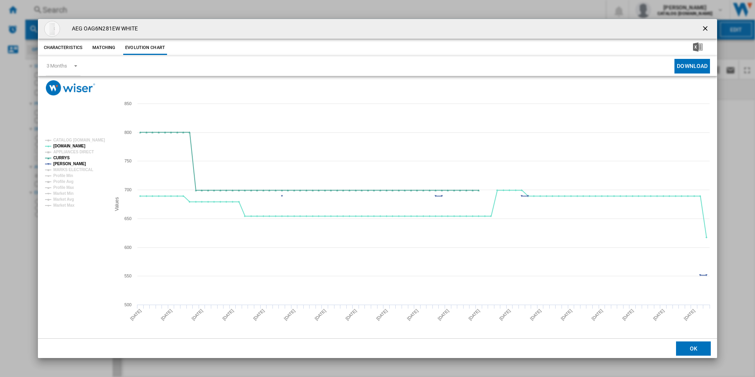
drag, startPoint x: 708, startPoint y: 25, endPoint x: 621, endPoint y: 25, distance: 86.9
click at [708, 25] on ng-md-icon "getI18NText('BUTTONS.CLOSE_DIALOG')" at bounding box center [705, 28] width 9 height 9
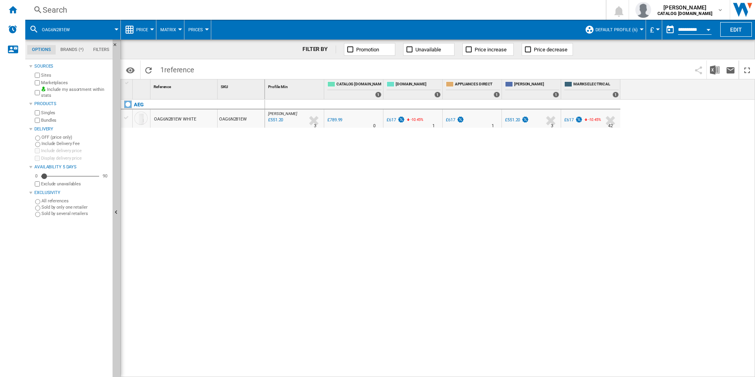
click at [473, 11] on div "Search" at bounding box center [314, 9] width 542 height 11
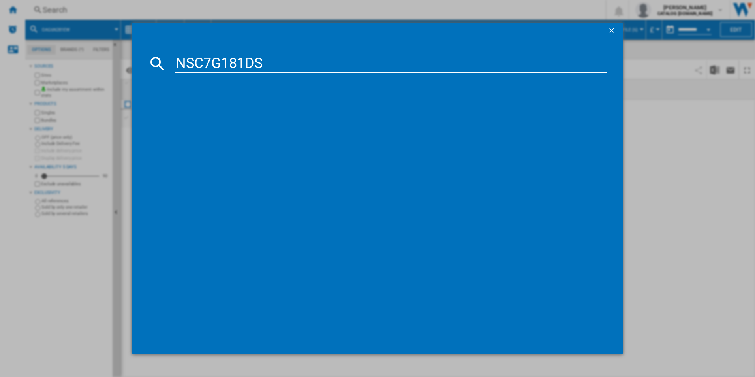
type input "NSC7G181DS"
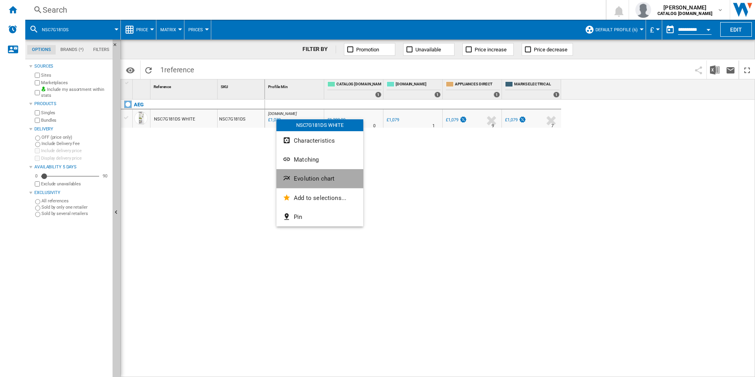
click at [326, 181] on span "Evolution chart" at bounding box center [314, 178] width 41 height 7
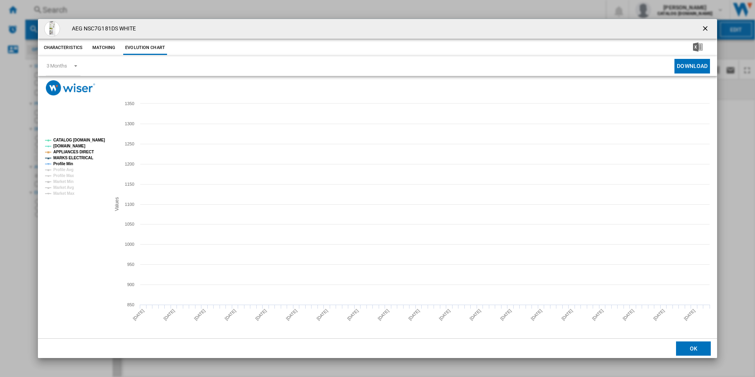
click at [98, 141] on tspan "CATALOG [DOMAIN_NAME]" at bounding box center [79, 140] width 52 height 4
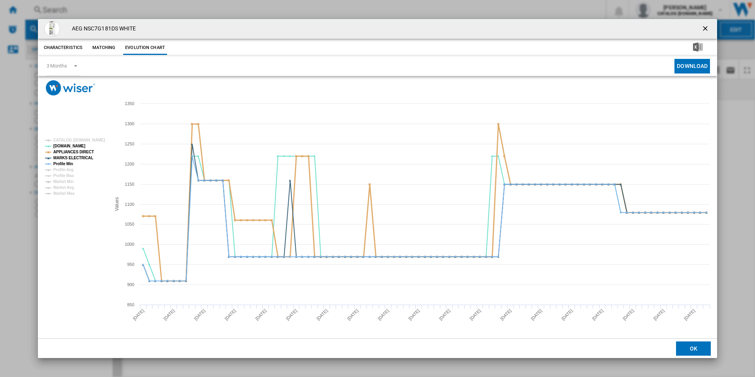
click at [86, 152] on tspan "APPLIANCES DIRECT" at bounding box center [73, 152] width 41 height 4
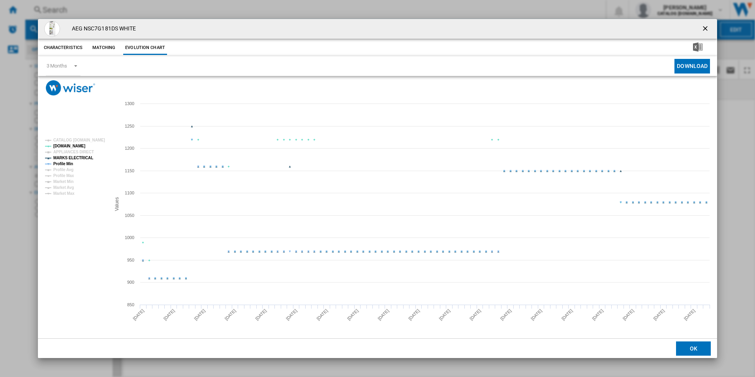
click at [85, 154] on tspan "APPLIANCES DIRECT" at bounding box center [73, 152] width 41 height 4
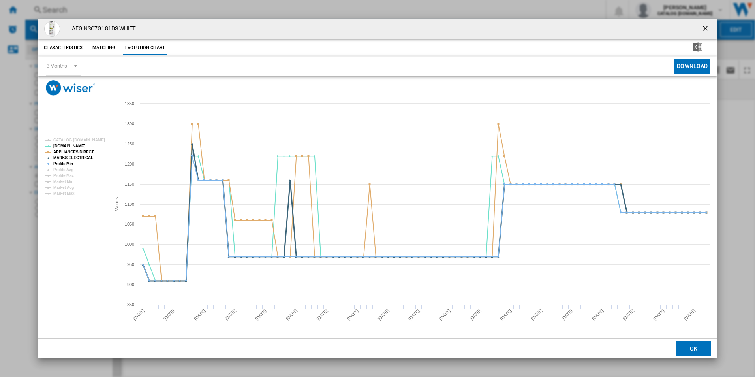
click at [75, 160] on tspan "MARKS ELECTRICAL" at bounding box center [73, 158] width 40 height 4
click at [70, 162] on tspan "Profile Min" at bounding box center [63, 163] width 20 height 4
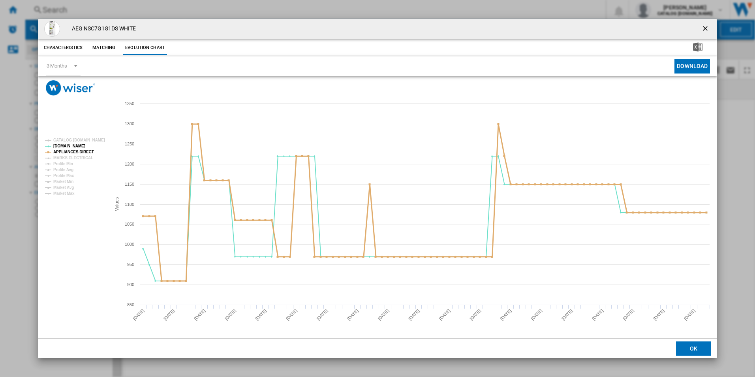
click at [84, 152] on tspan "APPLIANCES DIRECT" at bounding box center [73, 152] width 41 height 4
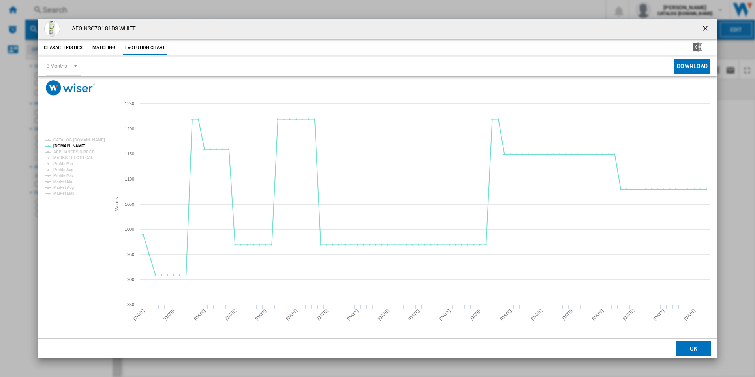
click at [705, 29] on ng-md-icon "getI18NText('BUTTONS.CLOSE_DIALOG')" at bounding box center [705, 28] width 9 height 9
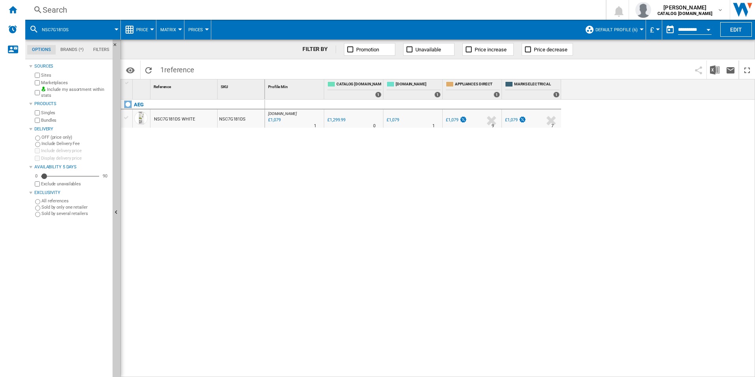
click at [510, 6] on div "Search" at bounding box center [314, 9] width 542 height 11
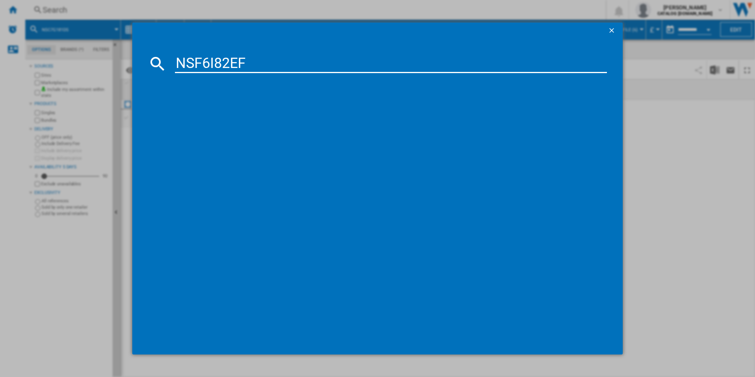
type input "NSF6I82EF"
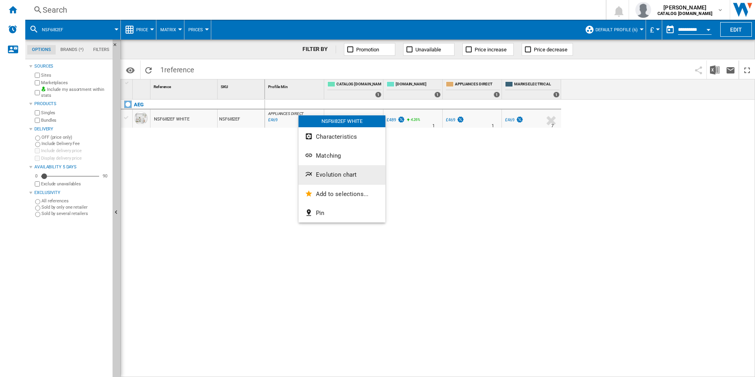
click at [329, 178] on button "Evolution chart" at bounding box center [341, 174] width 87 height 19
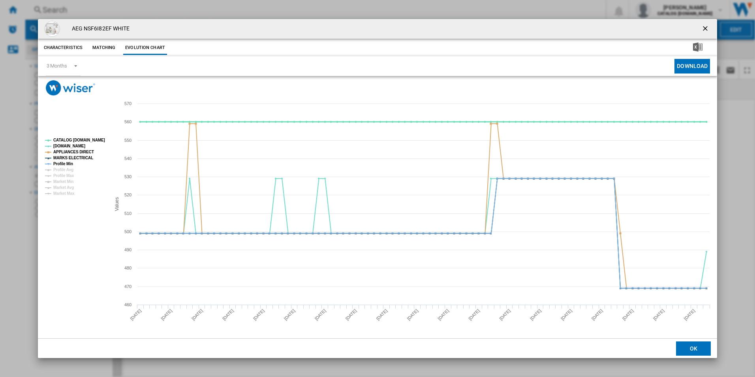
click at [96, 138] on tspan "CATALOG [DOMAIN_NAME]" at bounding box center [79, 140] width 52 height 4
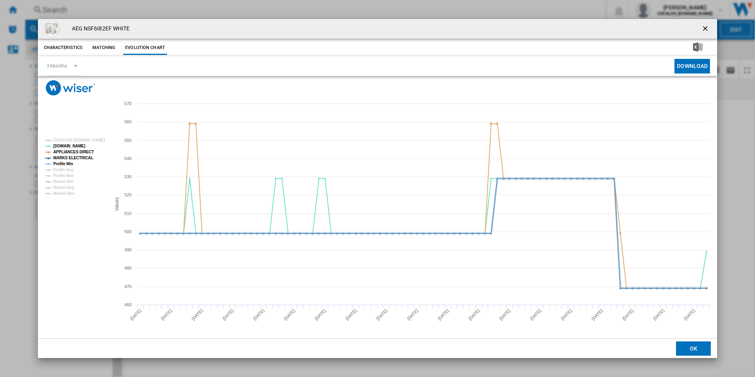
click at [85, 157] on tspan "MARKS ELECTRICAL" at bounding box center [73, 158] width 40 height 4
click at [84, 152] on tspan "APPLIANCES DIRECT" at bounding box center [73, 152] width 41 height 4
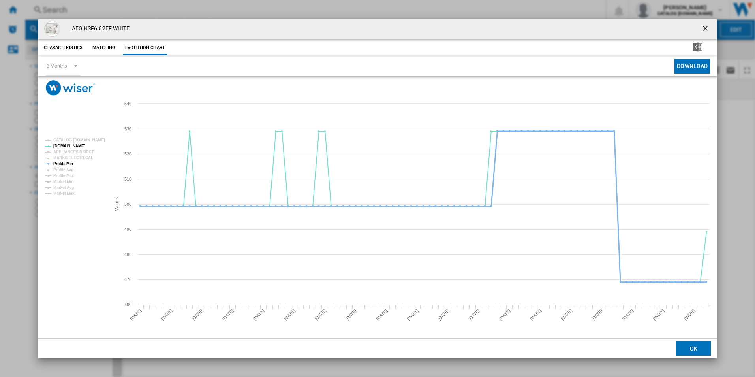
click at [66, 163] on tspan "Profile Min" at bounding box center [63, 163] width 20 height 4
click at [703, 28] on ng-md-icon "getI18NText('BUTTONS.CLOSE_DIALOG')" at bounding box center [705, 28] width 9 height 9
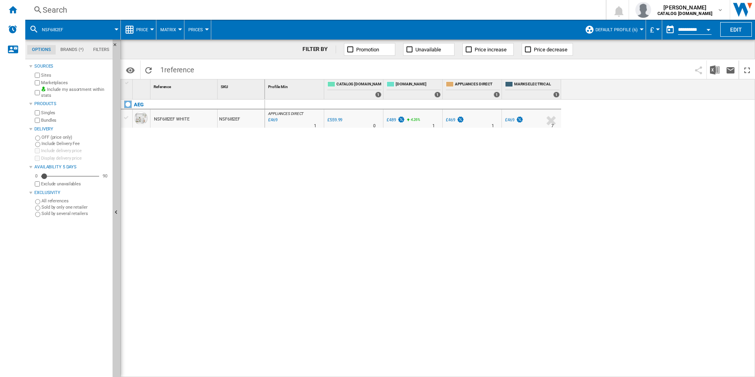
click at [478, 8] on div "Search" at bounding box center [314, 9] width 542 height 11
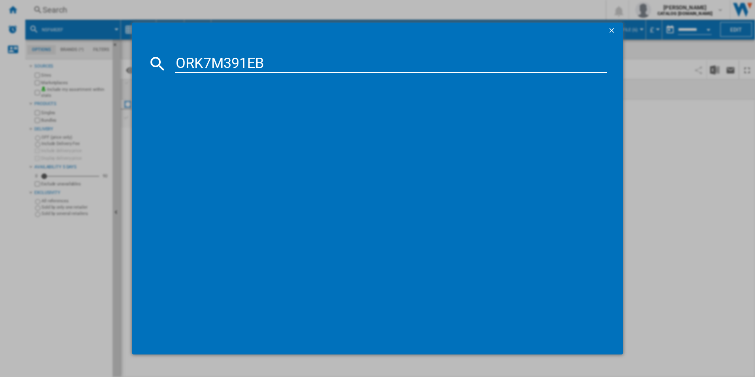
type input "ORK7M391EB"
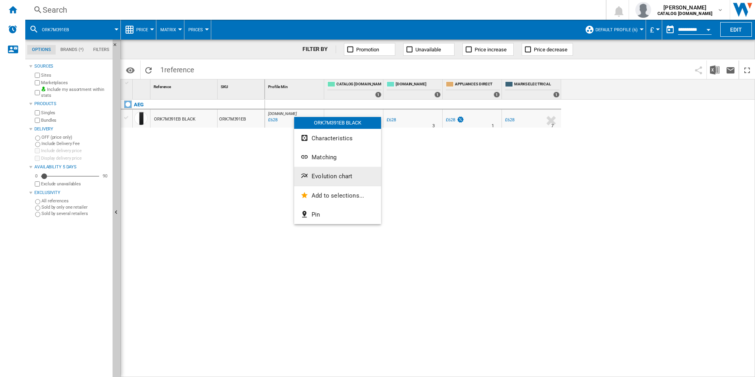
click at [325, 176] on span "Evolution chart" at bounding box center [331, 176] width 41 height 7
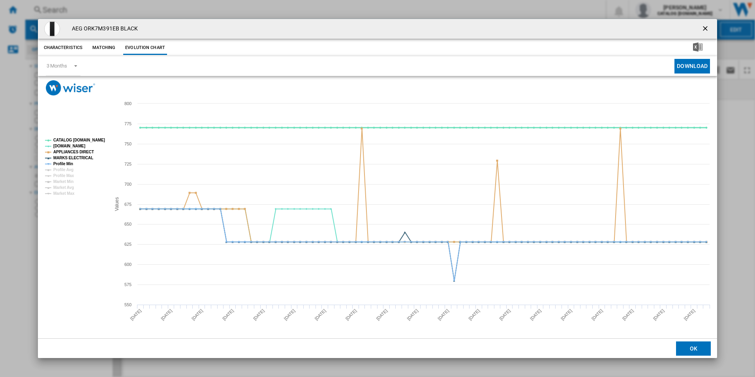
click at [88, 139] on tspan "CATALOG [DOMAIN_NAME]" at bounding box center [79, 140] width 52 height 4
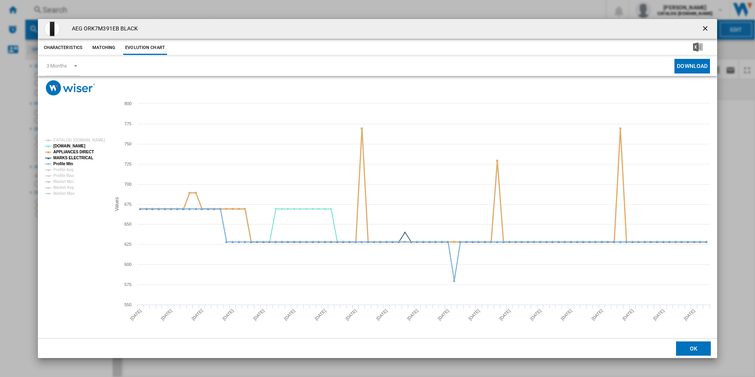
click at [80, 151] on tspan "APPLIANCES DIRECT" at bounding box center [73, 152] width 41 height 4
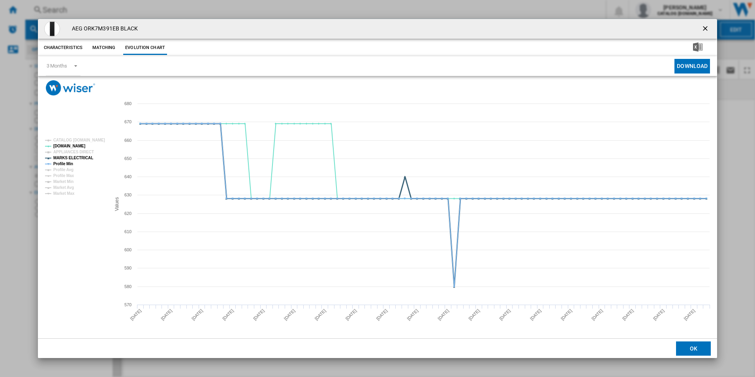
click at [81, 156] on tspan "MARKS ELECTRICAL" at bounding box center [73, 158] width 40 height 4
click at [60, 167] on tspan "Profile Avg" at bounding box center [63, 169] width 20 height 4
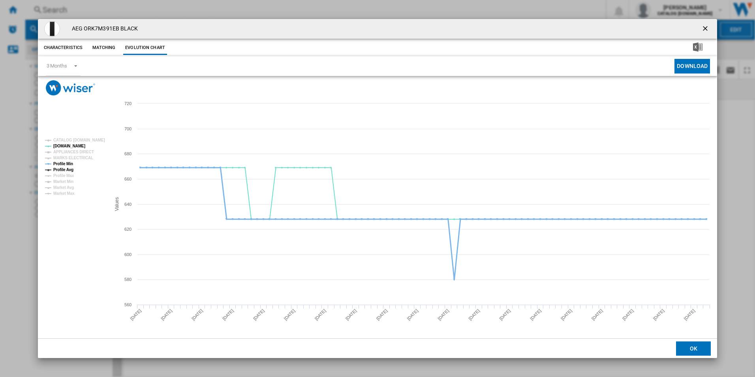
click at [63, 164] on tspan "Profile Min" at bounding box center [63, 163] width 20 height 4
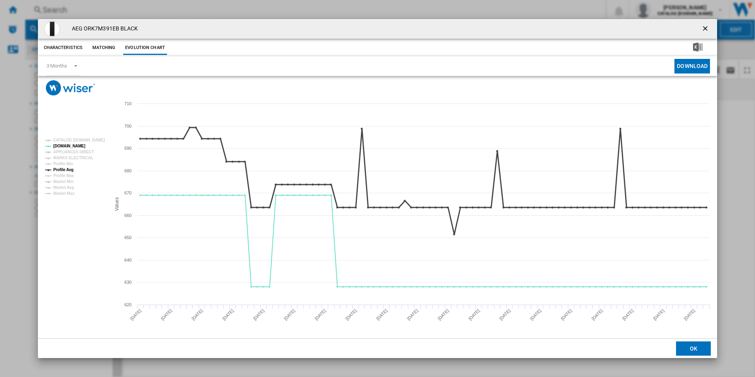
drag, startPoint x: 67, startPoint y: 167, endPoint x: 80, endPoint y: 172, distance: 13.9
click at [67, 167] on tspan "Profile Avg" at bounding box center [63, 169] width 20 height 4
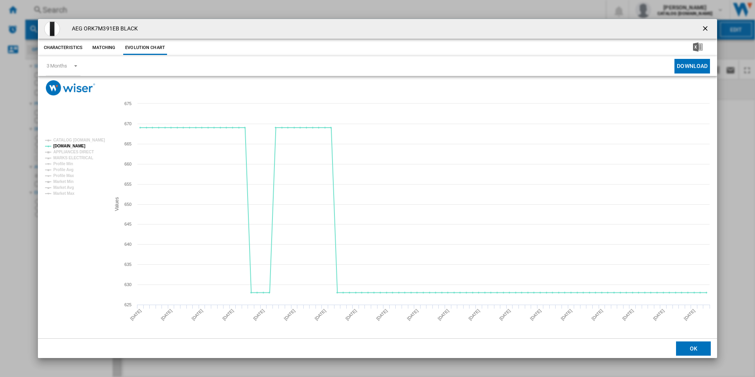
drag, startPoint x: 706, startPoint y: 28, endPoint x: 597, endPoint y: 22, distance: 108.7
click at [706, 28] on ng-md-icon "getI18NText('BUTTONS.CLOSE_DIALOG')" at bounding box center [705, 28] width 9 height 9
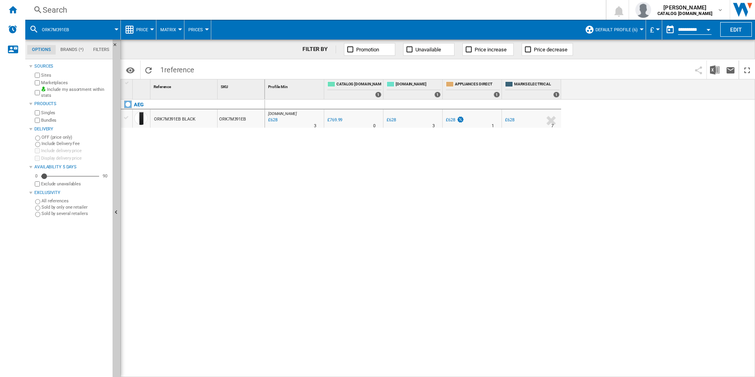
click at [463, 1] on div "Search Search 0 [PERSON_NAME] CATALOG [DOMAIN_NAME] CATALOG [DOMAIN_NAME] My se…" at bounding box center [390, 10] width 730 height 20
click at [463, 11] on div "Search" at bounding box center [314, 9] width 542 height 11
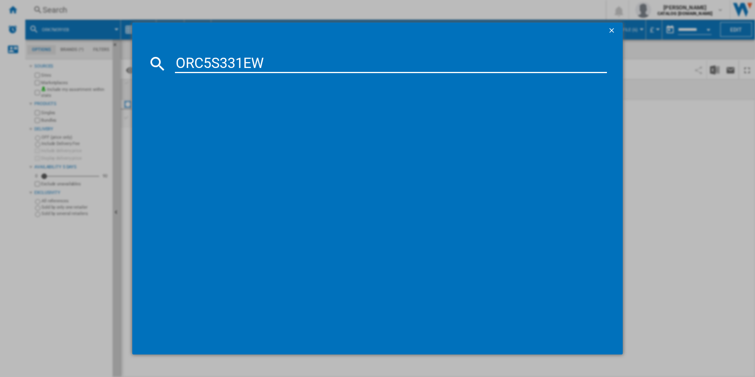
type input "ORC5S331EW"
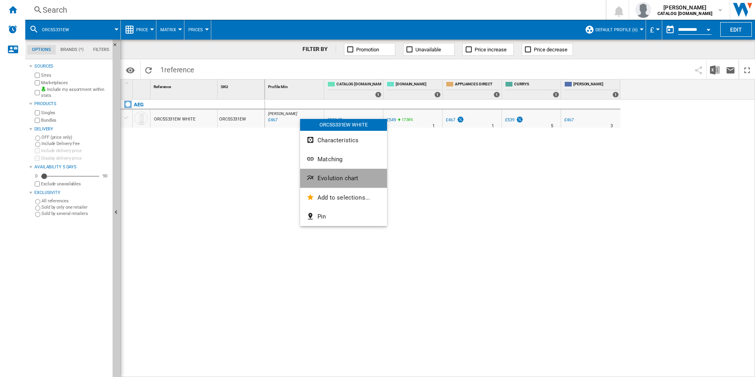
click at [329, 175] on span "Evolution chart" at bounding box center [337, 178] width 41 height 7
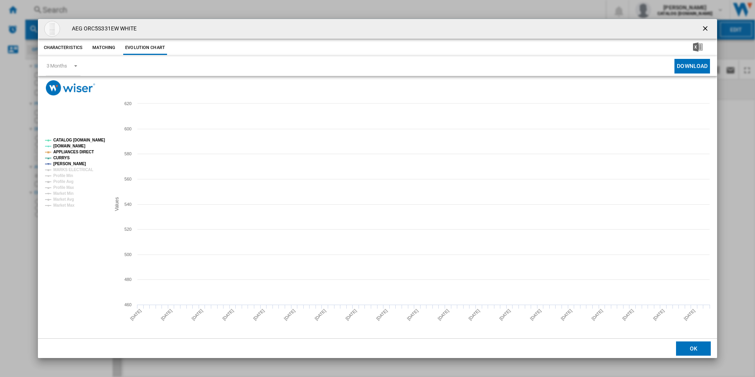
click at [97, 139] on tspan "CATALOG [DOMAIN_NAME]" at bounding box center [79, 140] width 52 height 4
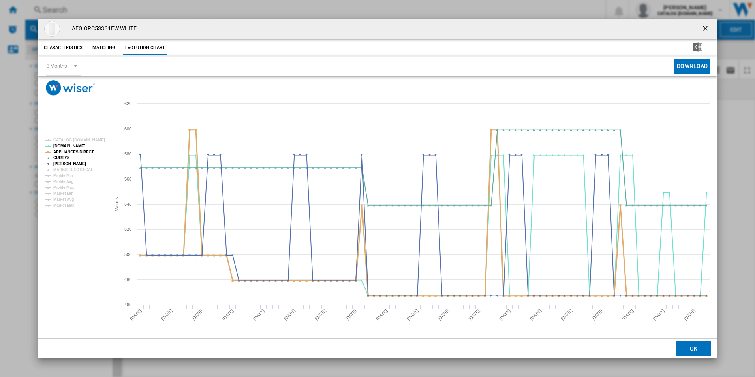
click at [80, 150] on tspan "APPLIANCES DIRECT" at bounding box center [73, 152] width 41 height 4
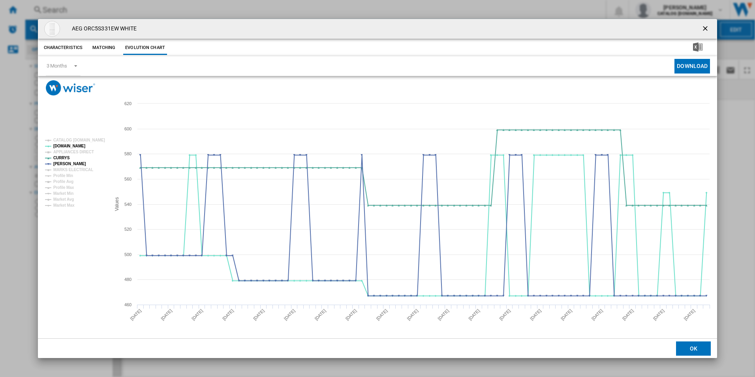
drag, startPoint x: 706, startPoint y: 28, endPoint x: 642, endPoint y: 20, distance: 64.8
click at [706, 28] on ng-md-icon "getI18NText('BUTTONS.CLOSE_DIALOG')" at bounding box center [705, 28] width 9 height 9
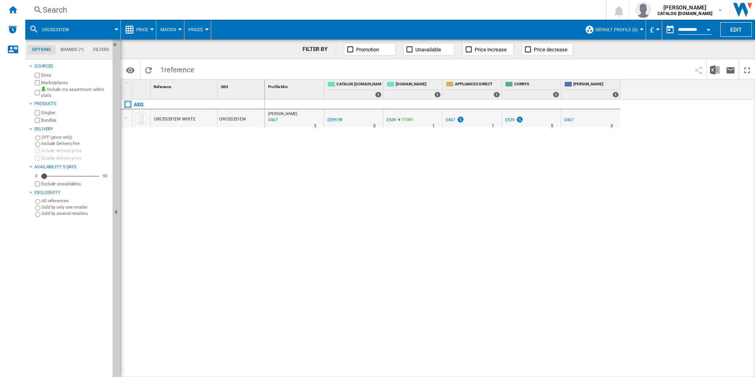
click at [527, 9] on div "Search" at bounding box center [314, 9] width 542 height 11
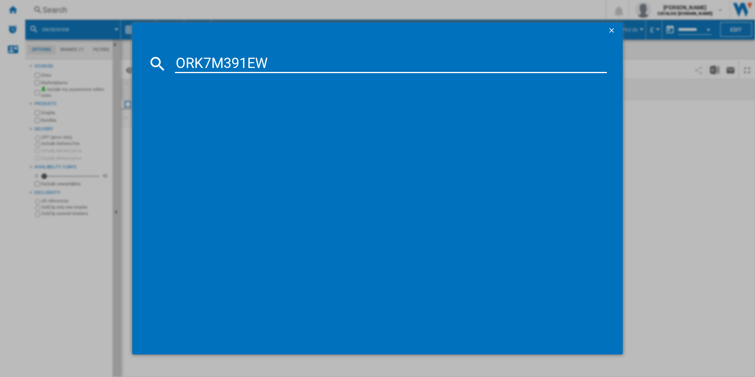
type input "ORK7M391EW"
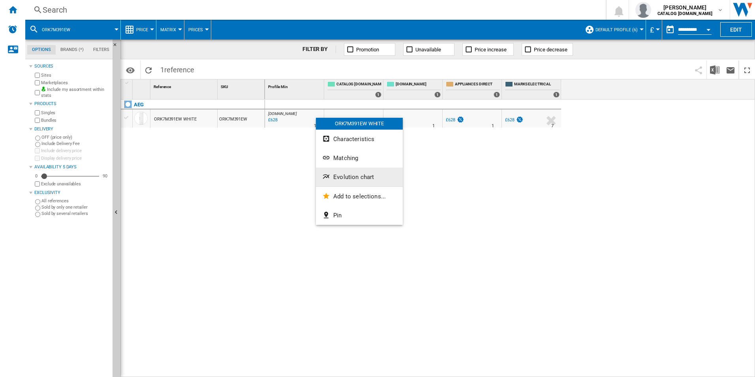
click at [349, 184] on button "Evolution chart" at bounding box center [359, 176] width 87 height 19
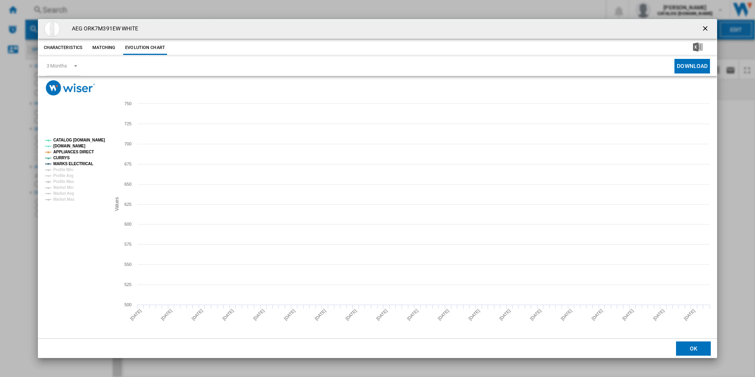
click at [91, 139] on tspan "CATALOG [DOMAIN_NAME]" at bounding box center [79, 140] width 52 height 4
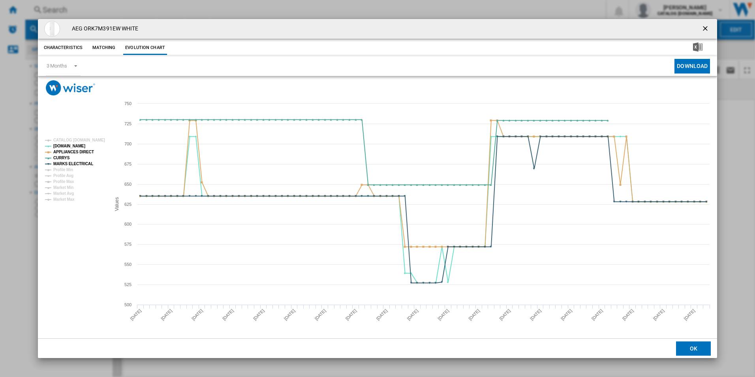
click at [84, 155] on rect "Product popup" at bounding box center [75, 169] width 66 height 69
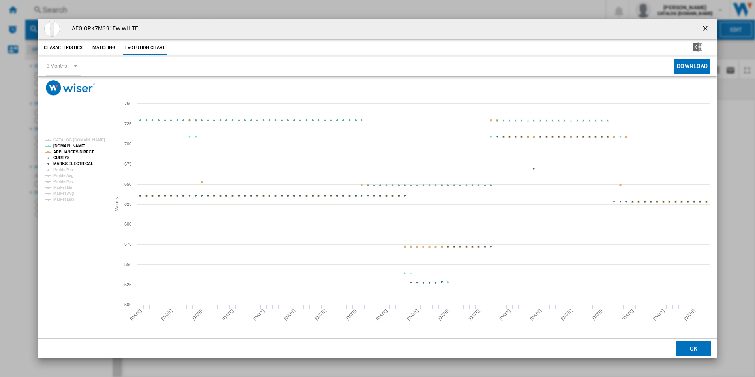
click at [83, 154] on tspan "APPLIANCES DIRECT" at bounding box center [73, 152] width 41 height 4
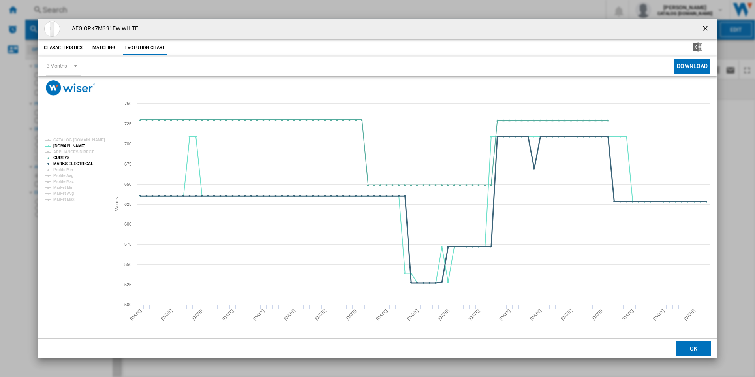
click at [85, 165] on tspan "MARKS ELECTRICAL" at bounding box center [73, 163] width 40 height 4
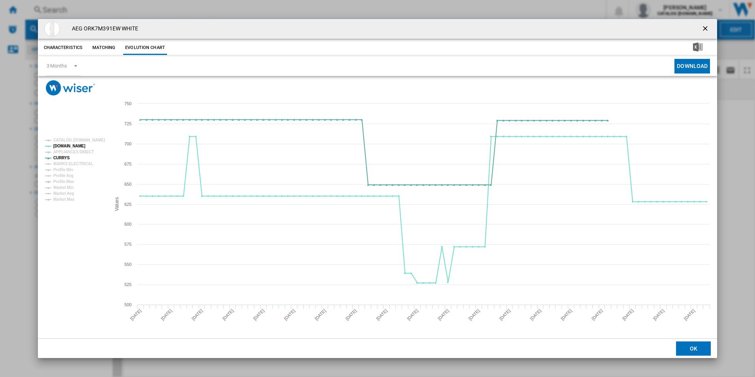
drag, startPoint x: 703, startPoint y: 30, endPoint x: 608, endPoint y: 40, distance: 95.3
click at [703, 30] on ng-md-icon "getI18NText('BUTTONS.CLOSE_DIALOG')" at bounding box center [705, 28] width 9 height 9
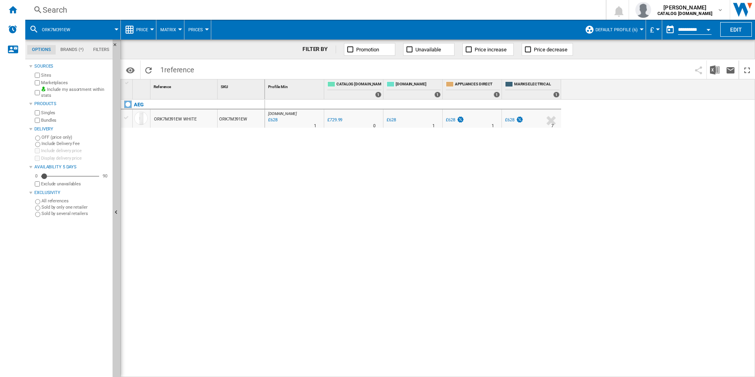
click at [469, 9] on div "Search" at bounding box center [314, 9] width 542 height 11
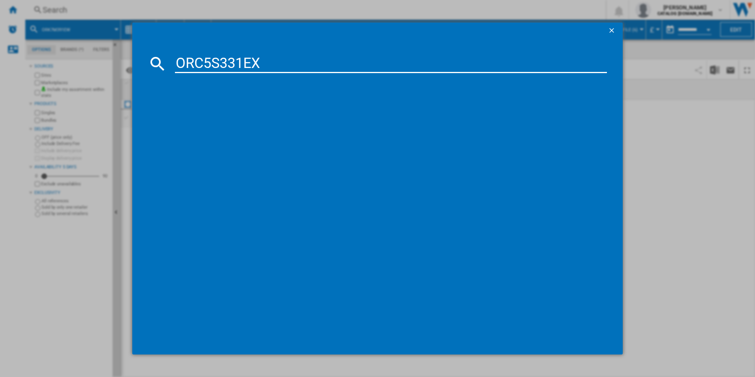
type input "ORC5S331EX"
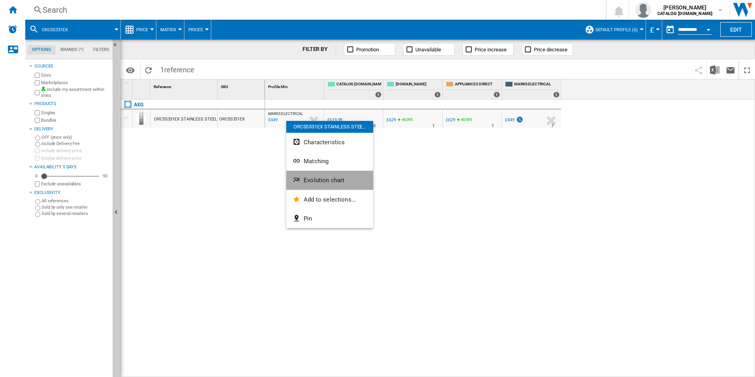
click at [314, 182] on span "Evolution chart" at bounding box center [324, 179] width 41 height 7
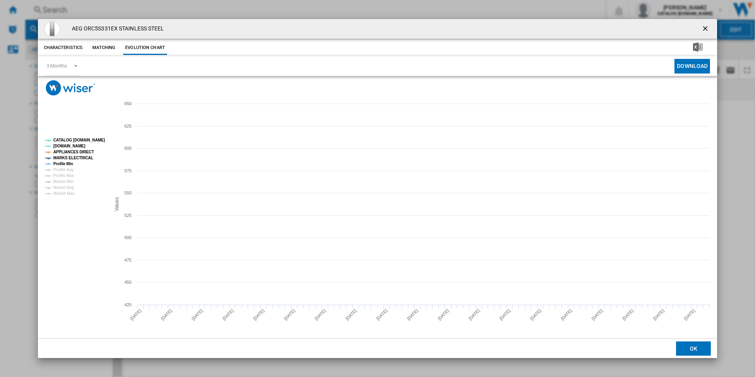
click at [92, 143] on rect "Product popup" at bounding box center [75, 167] width 66 height 64
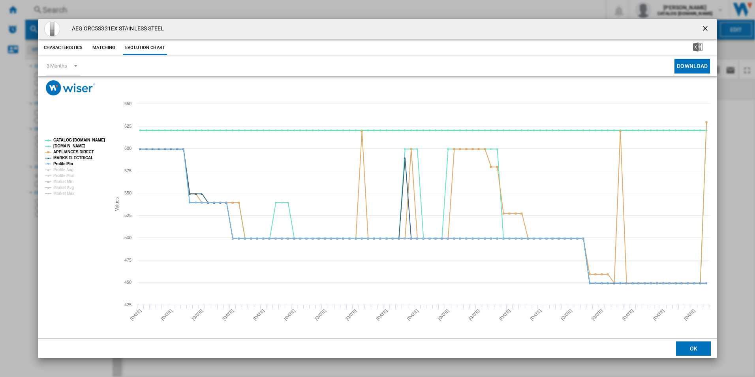
click at [94, 139] on tspan "CATALOG [DOMAIN_NAME]" at bounding box center [79, 140] width 52 height 4
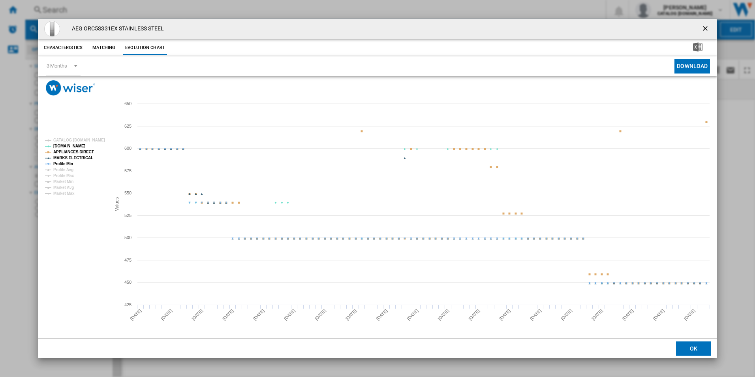
click at [86, 156] on tspan "MARKS ELECTRICAL" at bounding box center [73, 158] width 40 height 4
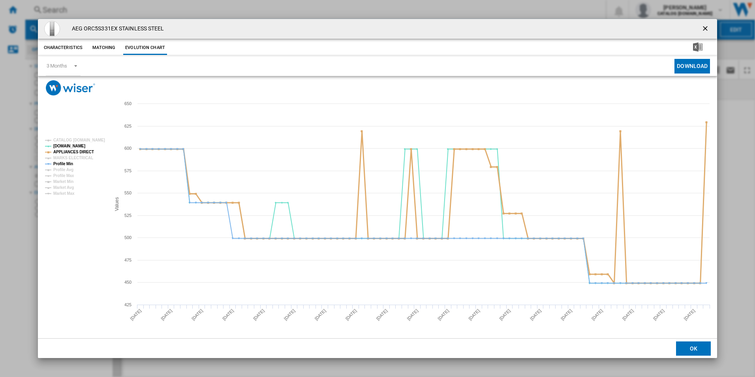
click at [84, 152] on tspan "APPLIANCES DIRECT" at bounding box center [73, 152] width 41 height 4
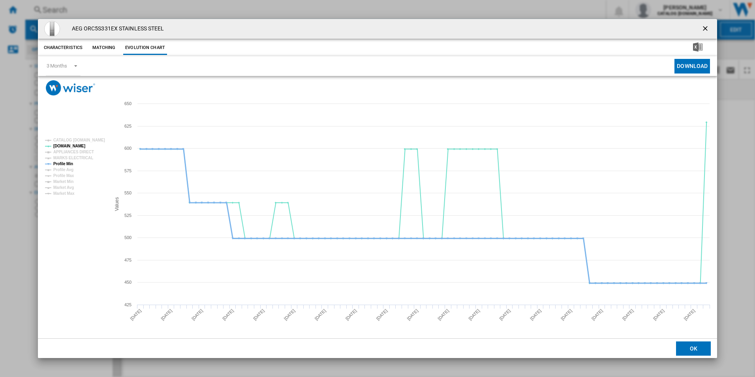
click at [71, 164] on tspan "Profile Min" at bounding box center [63, 163] width 20 height 4
click at [704, 28] on ng-md-icon "getI18NText('BUTTONS.CLOSE_DIALOG')" at bounding box center [705, 28] width 9 height 9
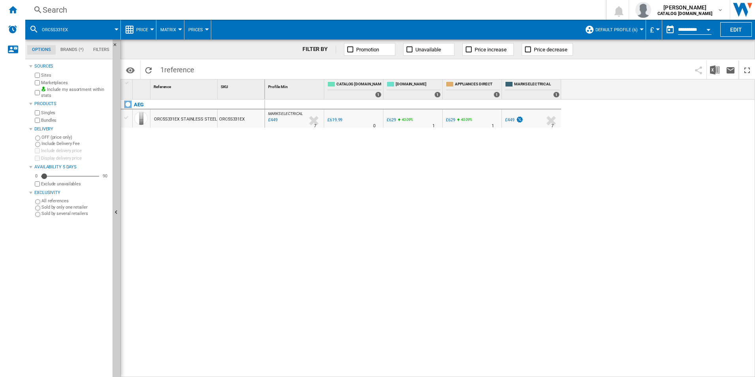
click at [390, 8] on div "Search" at bounding box center [314, 9] width 542 height 11
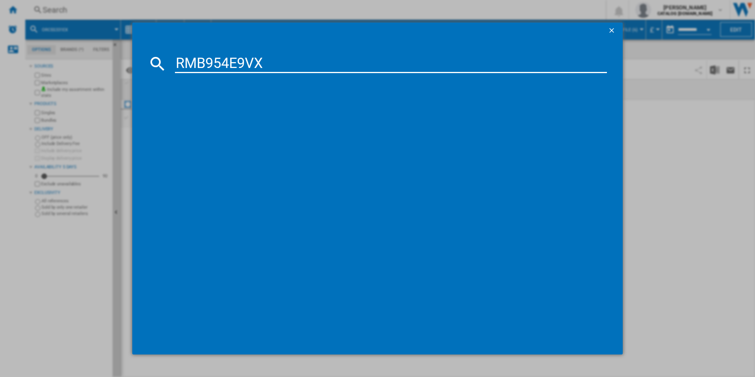
type input "RMB954E9VX"
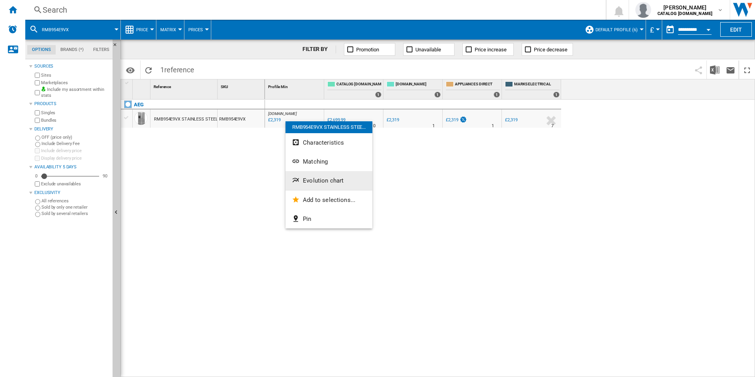
click at [302, 184] on button "Evolution chart" at bounding box center [328, 180] width 87 height 19
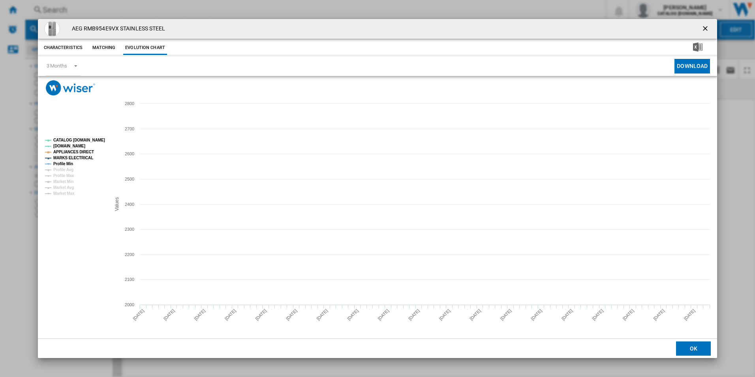
click at [97, 138] on tspan "CATALOG [DOMAIN_NAME]" at bounding box center [79, 140] width 52 height 4
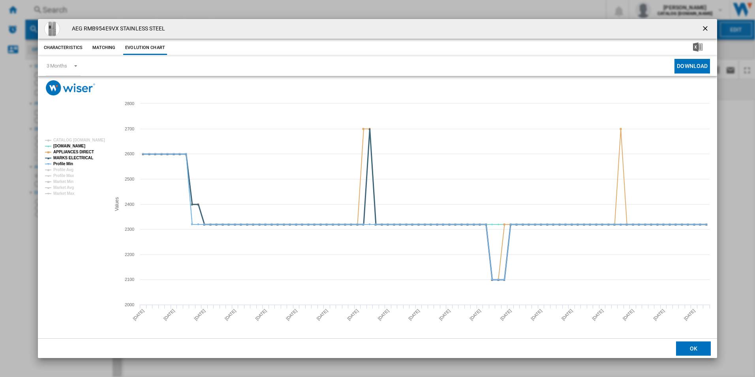
click at [72, 158] on tspan "MARKS ELECTRICAL" at bounding box center [73, 158] width 40 height 4
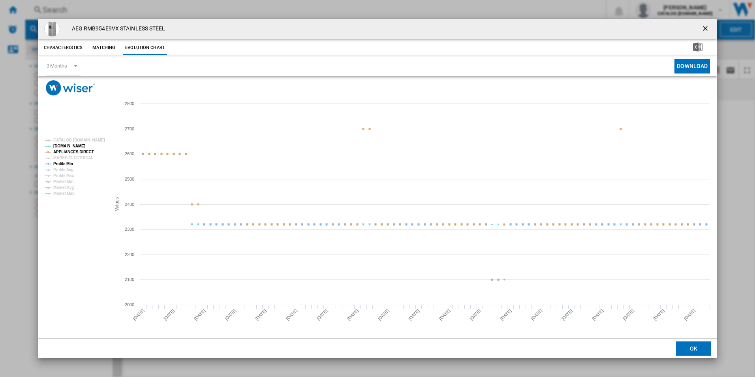
click at [75, 151] on tspan "APPLIANCES DIRECT" at bounding box center [73, 152] width 41 height 4
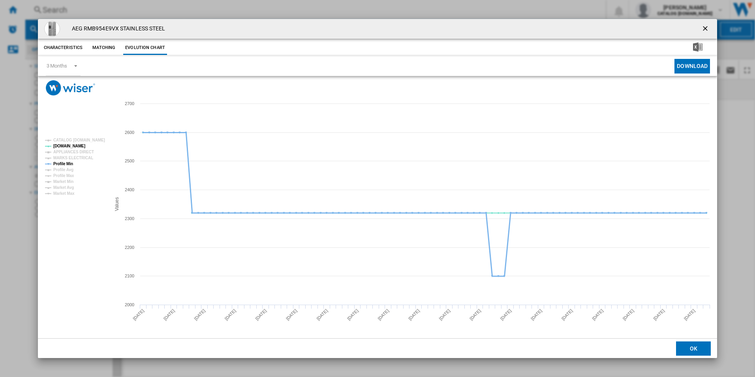
click at [68, 162] on tspan "Profile Min" at bounding box center [63, 163] width 20 height 4
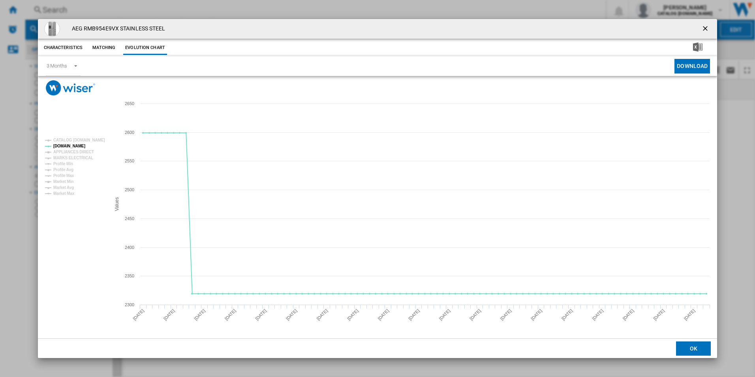
drag, startPoint x: 706, startPoint y: 29, endPoint x: 634, endPoint y: 26, distance: 72.7
click at [706, 29] on ng-md-icon "getI18NText('BUTTONS.CLOSE_DIALOG')" at bounding box center [705, 28] width 9 height 9
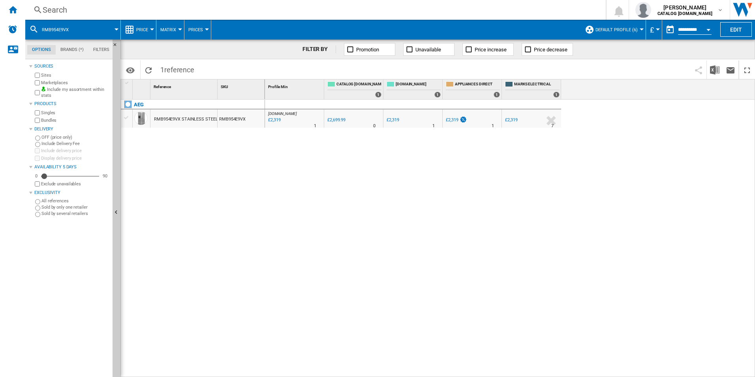
click at [484, 9] on div "Search" at bounding box center [314, 9] width 542 height 11
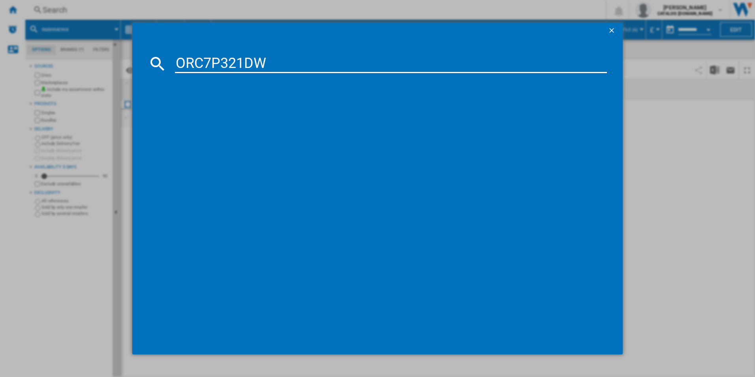
type input "ORC7P321DW"
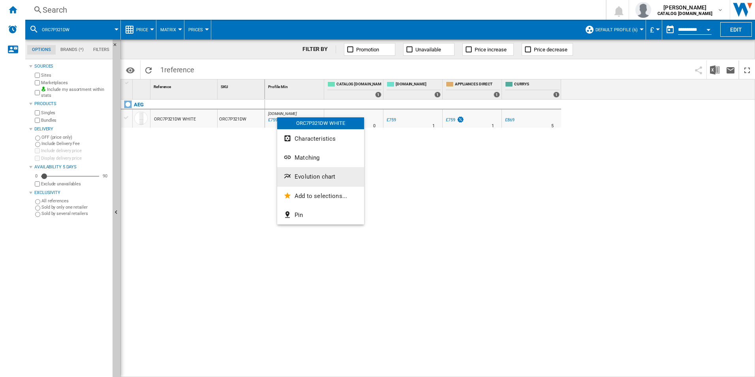
click at [319, 177] on span "Evolution chart" at bounding box center [315, 176] width 41 height 7
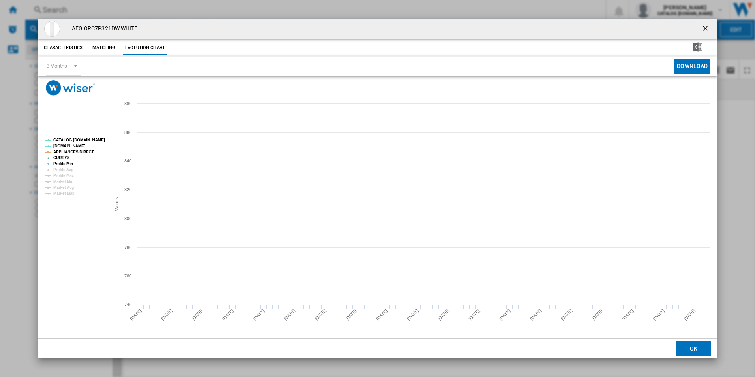
click at [104, 140] on rect "Product popup" at bounding box center [75, 167] width 66 height 64
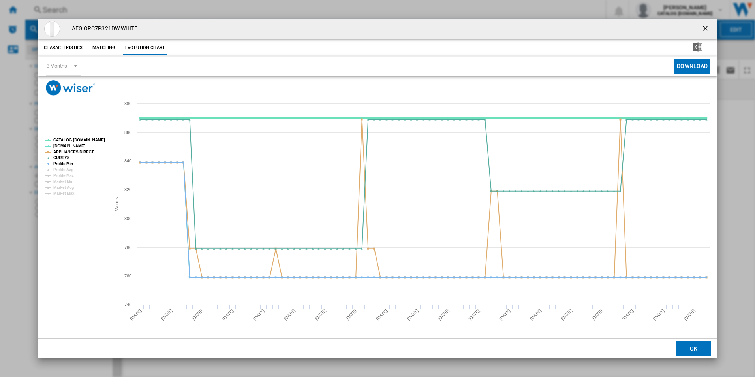
click at [97, 138] on tspan "CATALOG [DOMAIN_NAME]" at bounding box center [79, 140] width 52 height 4
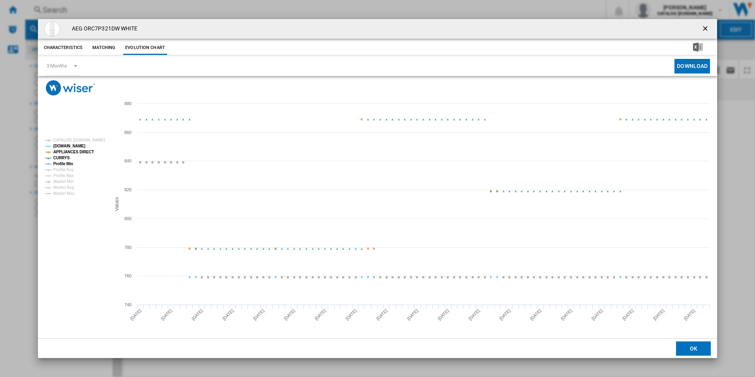
click at [80, 152] on tspan "APPLIANCES DIRECT" at bounding box center [73, 152] width 41 height 4
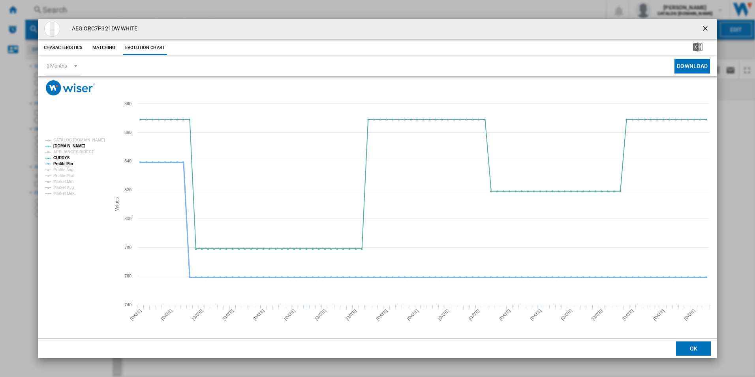
click at [64, 165] on tspan "Profile Min" at bounding box center [63, 163] width 20 height 4
drag, startPoint x: 706, startPoint y: 26, endPoint x: 700, endPoint y: 26, distance: 5.5
click at [706, 26] on ng-md-icon "getI18NText('BUTTONS.CLOSE_DIALOG')" at bounding box center [705, 28] width 9 height 9
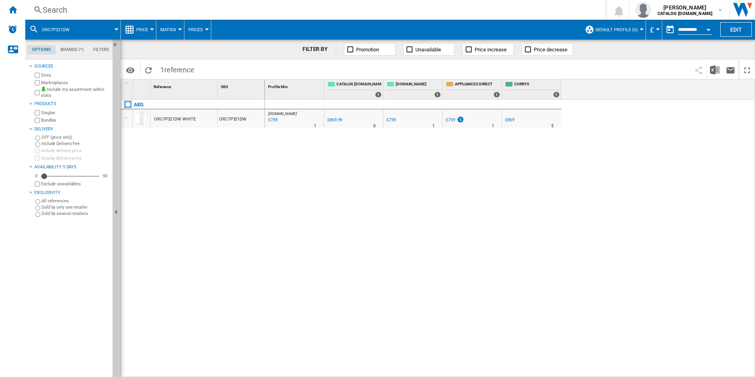
click at [520, 12] on div "Search" at bounding box center [314, 9] width 542 height 11
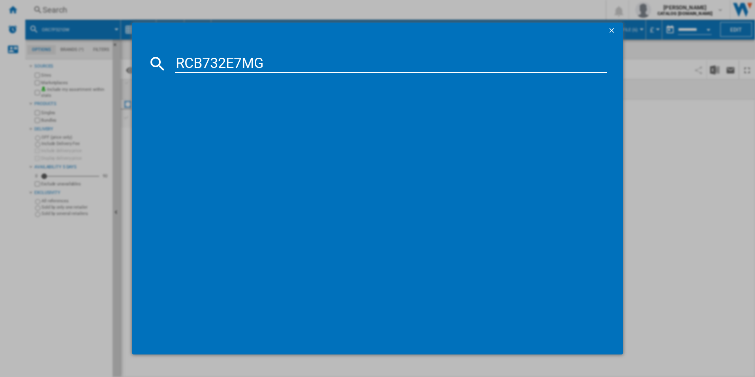
type input "RCB732E7MG"
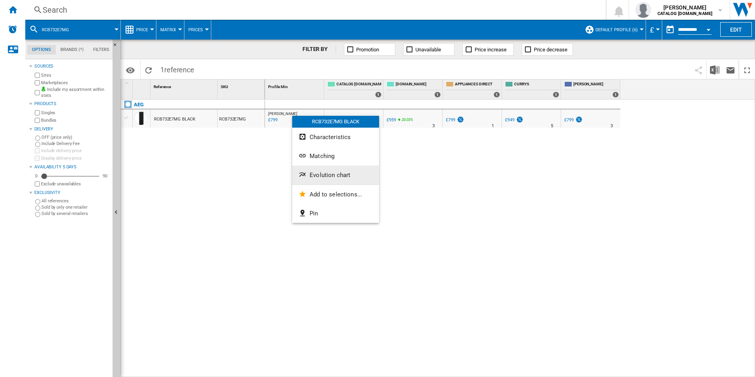
click at [319, 173] on span "Evolution chart" at bounding box center [330, 174] width 41 height 7
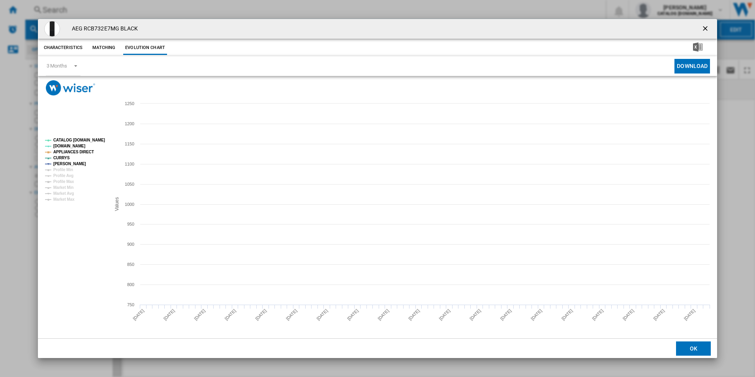
click at [99, 139] on tspan "CATALOG [DOMAIN_NAME]" at bounding box center [79, 140] width 52 height 4
click at [79, 154] on tspan "APPLIANCES DIRECT" at bounding box center [73, 152] width 41 height 4
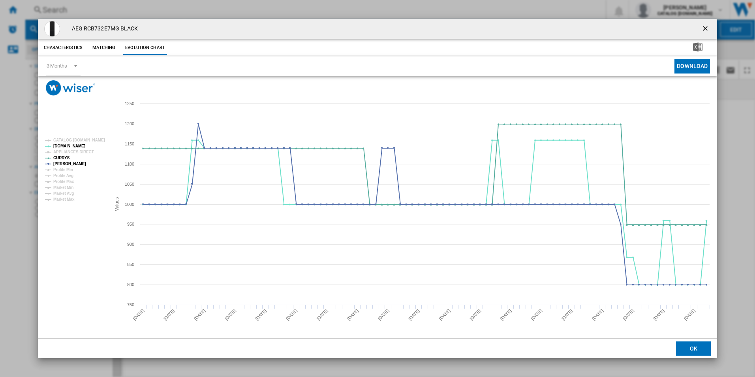
click at [705, 27] on ng-md-icon "getI18NText('BUTTONS.CLOSE_DIALOG')" at bounding box center [705, 28] width 9 height 9
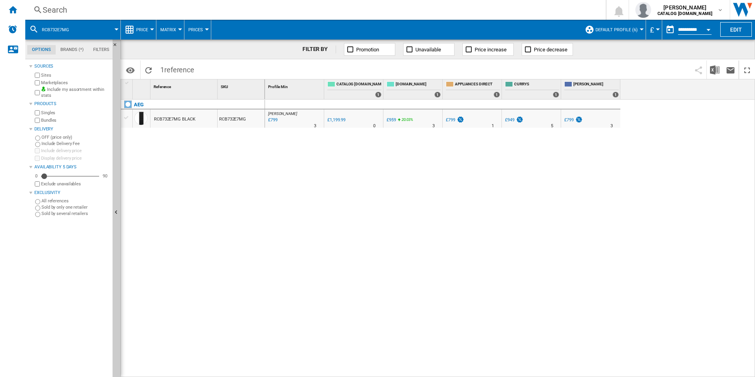
click at [518, 12] on div "Search" at bounding box center [314, 9] width 542 height 11
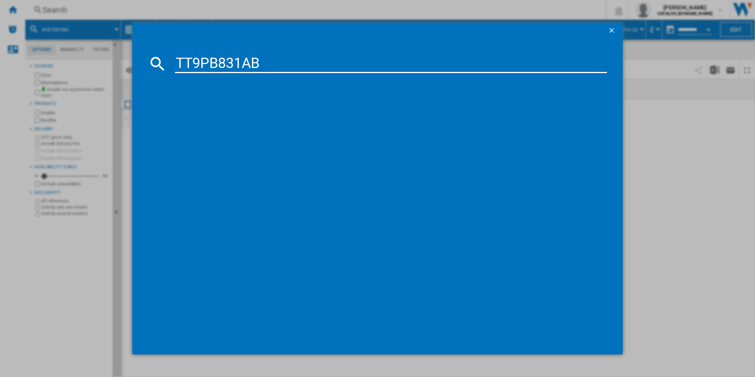
type input "TT9PB831AB"
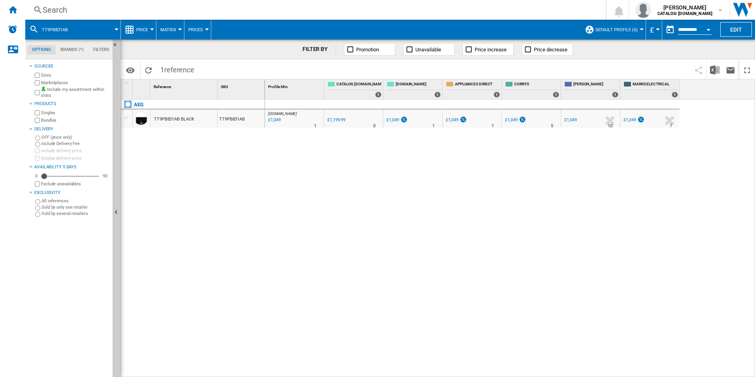
drag, startPoint x: 297, startPoint y: 114, endPoint x: 272, endPoint y: 143, distance: 38.4
click at [243, 175] on div at bounding box center [377, 188] width 755 height 377
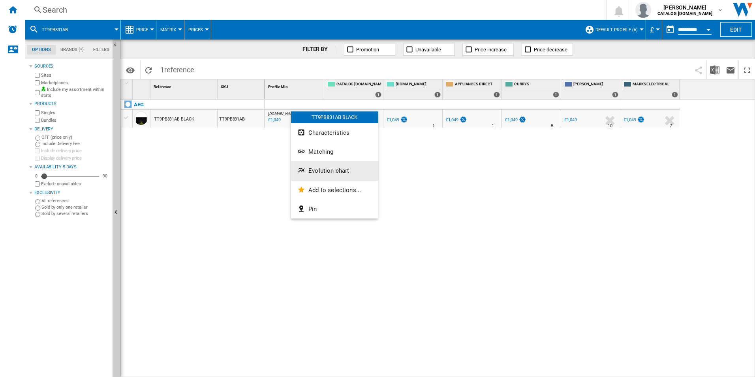
click at [315, 170] on span "Evolution chart" at bounding box center [328, 170] width 41 height 7
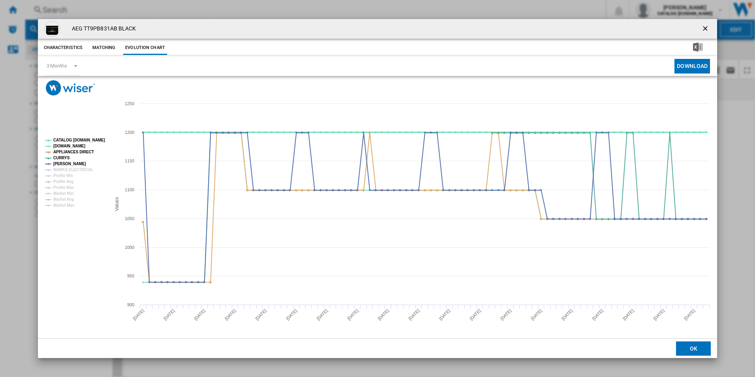
click at [87, 138] on tspan "CATALOG [DOMAIN_NAME]" at bounding box center [79, 140] width 52 height 4
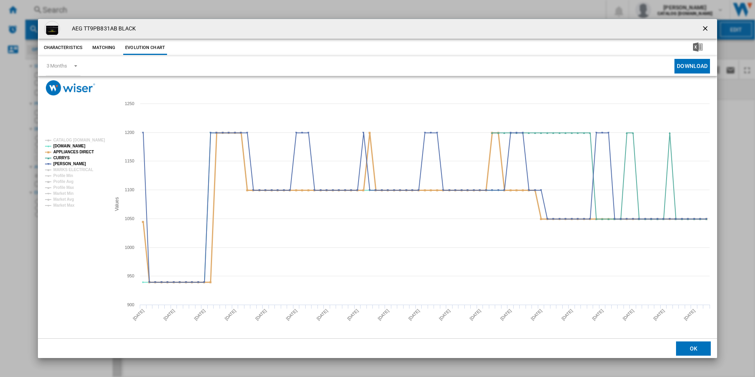
click at [88, 150] on tspan "APPLIANCES DIRECT" at bounding box center [73, 152] width 41 height 4
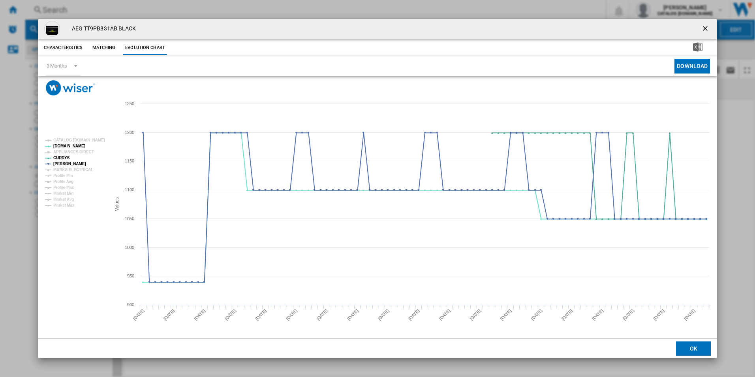
drag, startPoint x: 706, startPoint y: 28, endPoint x: 610, endPoint y: 30, distance: 96.0
click at [706, 28] on ng-md-icon "getI18NText('BUTTONS.CLOSE_DIALOG')" at bounding box center [705, 28] width 9 height 9
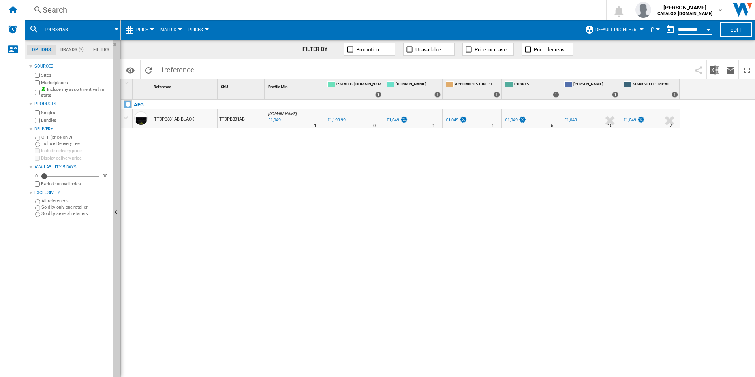
click at [522, 8] on div "Search" at bounding box center [314, 9] width 542 height 11
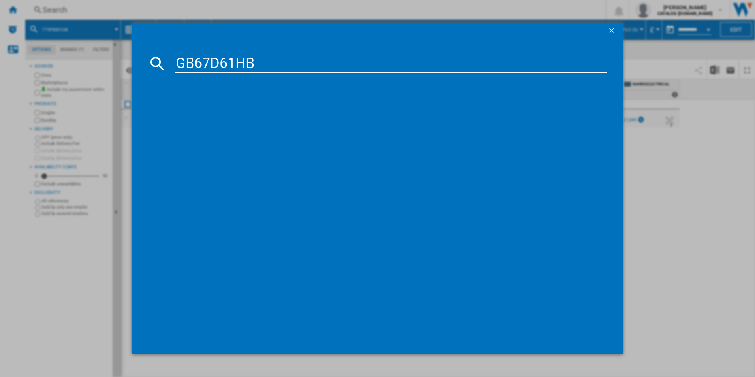
type input "GB67D61HB"
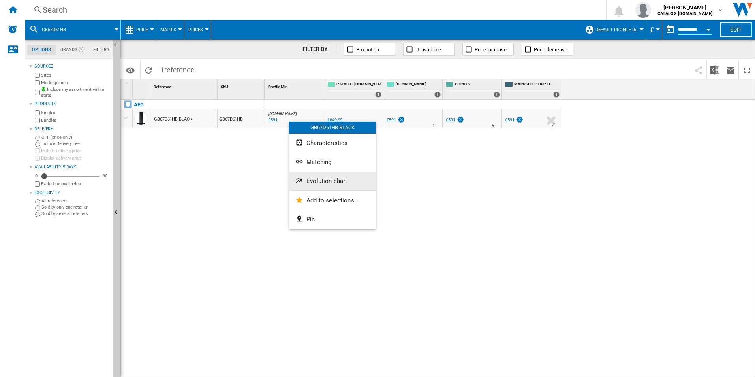
click at [304, 177] on ng-md-icon "Evolution chart" at bounding box center [299, 180] width 9 height 9
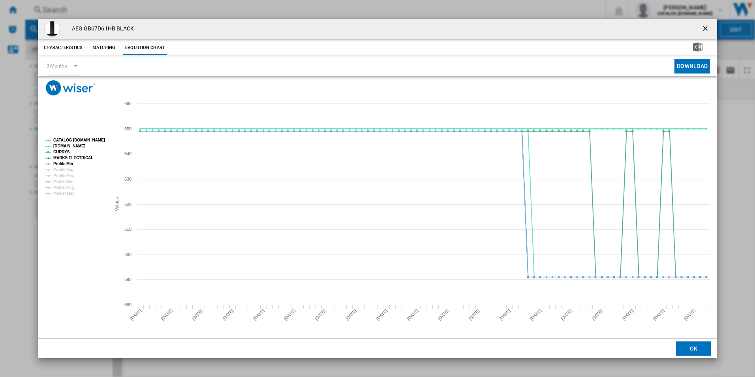
click at [89, 139] on tspan "CATALOG [DOMAIN_NAME]" at bounding box center [79, 140] width 52 height 4
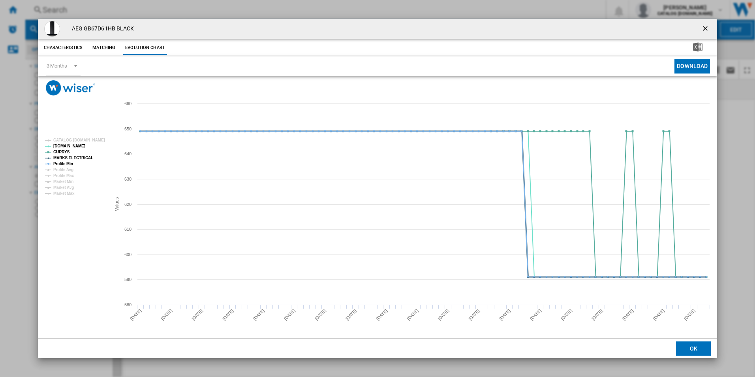
click at [79, 157] on tspan "MARKS ELECTRICAL" at bounding box center [73, 158] width 40 height 4
click at [71, 161] on tspan "Profile Min" at bounding box center [63, 163] width 20 height 4
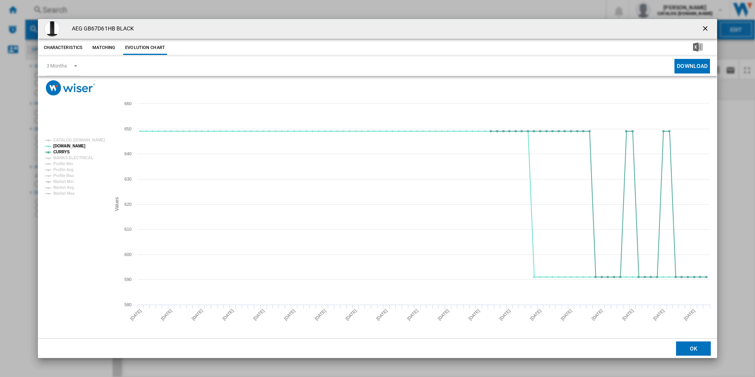
click at [704, 28] on ng-md-icon "getI18NText('BUTTONS.CLOSE_DIALOG')" at bounding box center [705, 28] width 9 height 9
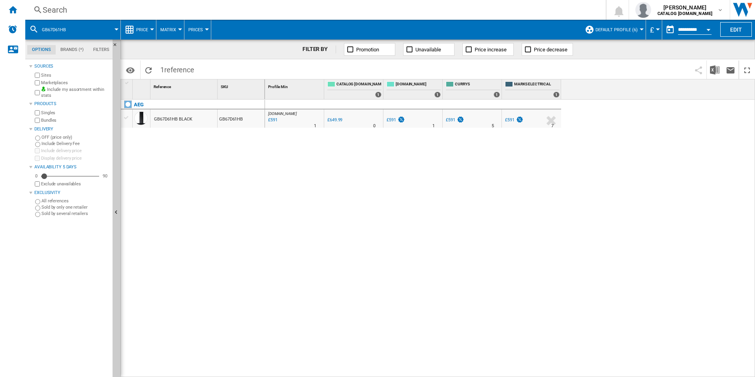
click at [525, 12] on div "Search" at bounding box center [314, 9] width 542 height 11
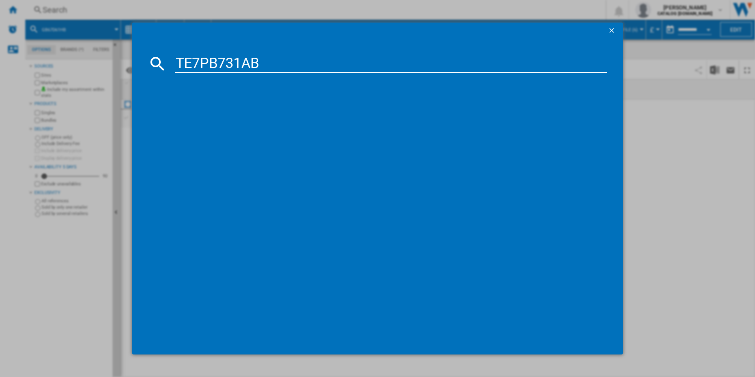
type input "TE7PB731AB"
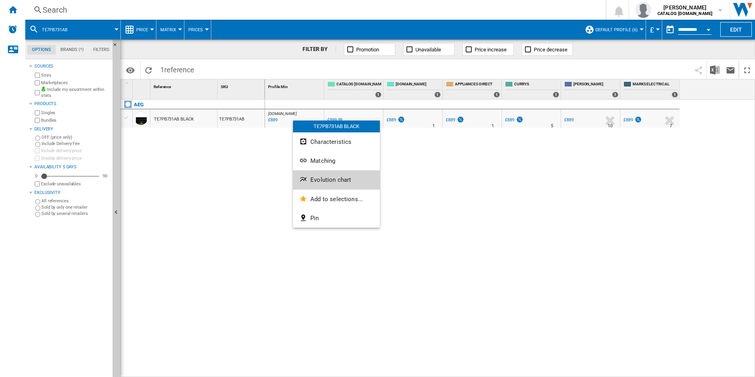
click at [319, 179] on span "Evolution chart" at bounding box center [330, 179] width 41 height 7
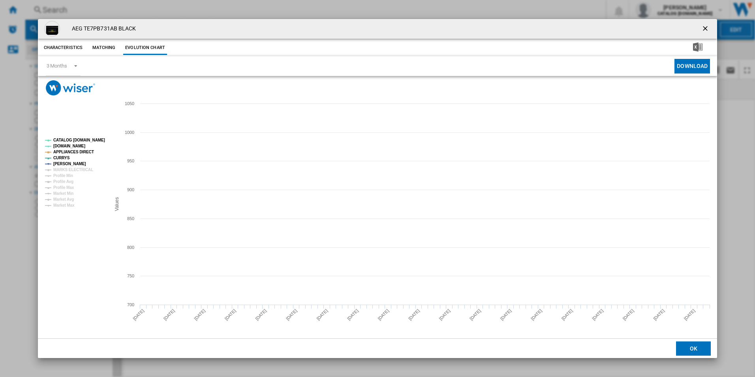
click at [95, 136] on rect "Product popup" at bounding box center [75, 172] width 66 height 75
click at [95, 138] on tspan "CATALOG [DOMAIN_NAME]" at bounding box center [79, 140] width 52 height 4
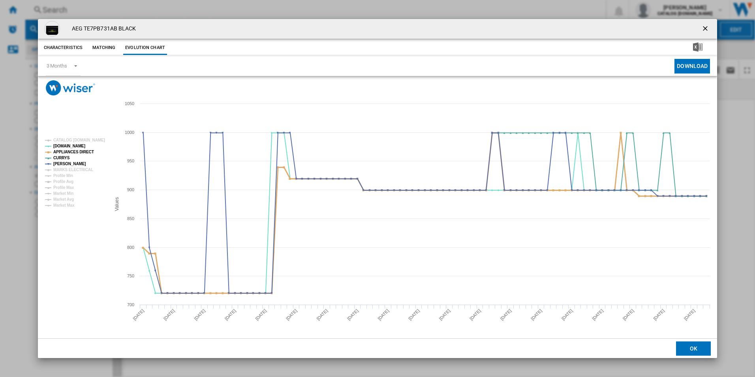
click at [82, 151] on tspan "APPLIANCES DIRECT" at bounding box center [73, 152] width 41 height 4
drag, startPoint x: 704, startPoint y: 28, endPoint x: 532, endPoint y: 34, distance: 172.2
click at [704, 28] on ng-md-icon "getI18NText('BUTTONS.CLOSE_DIALOG')" at bounding box center [705, 28] width 9 height 9
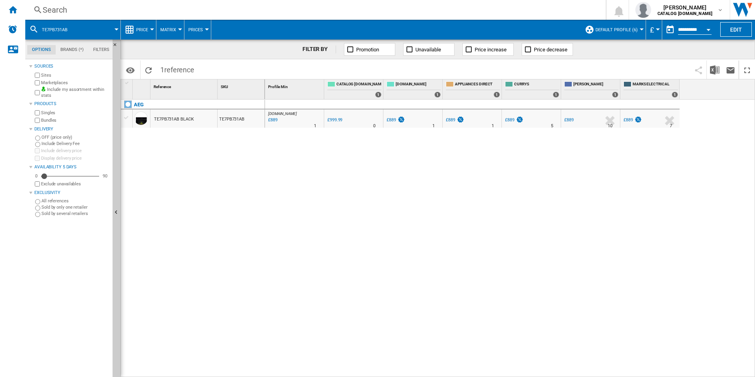
click at [406, 11] on div "Search" at bounding box center [314, 9] width 542 height 11
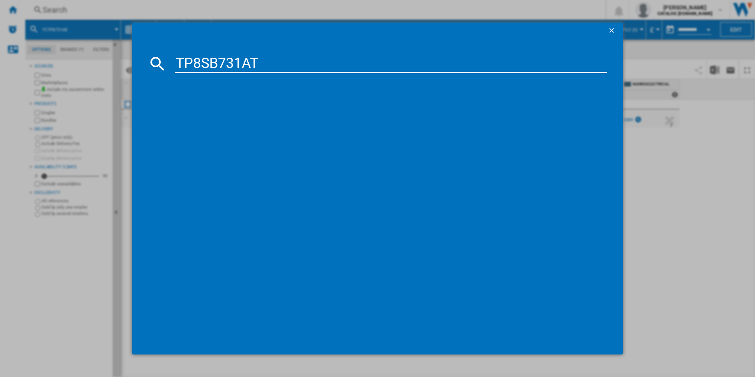
type input "TP8SB731AT"
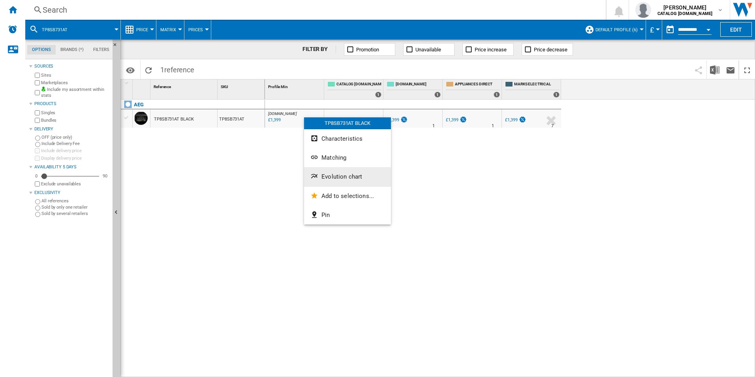
click at [326, 179] on span "Evolution chart" at bounding box center [341, 176] width 41 height 7
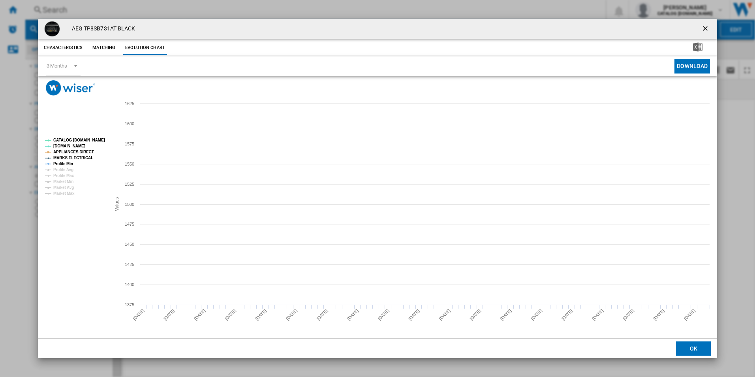
click at [94, 142] on tspan "CATALOG [DOMAIN_NAME]" at bounding box center [79, 140] width 52 height 4
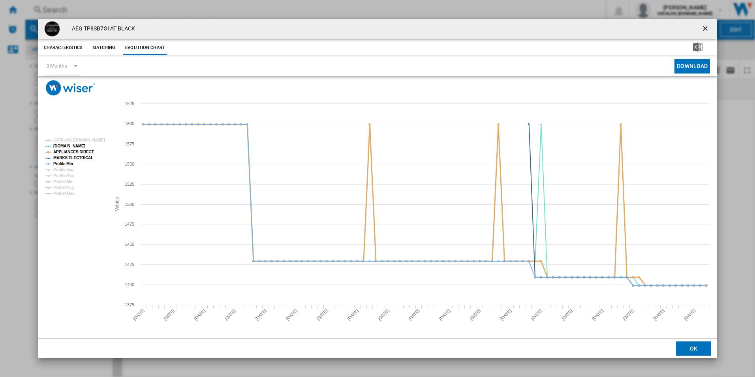
click at [89, 152] on tspan "APPLIANCES DIRECT" at bounding box center [73, 152] width 41 height 4
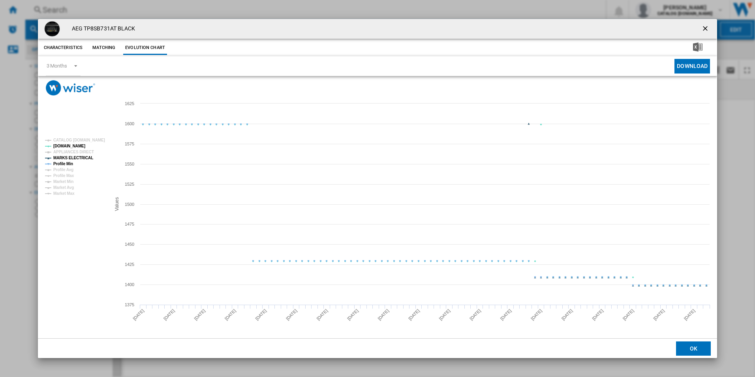
click at [81, 160] on tspan "MARKS ELECTRICAL" at bounding box center [73, 158] width 40 height 4
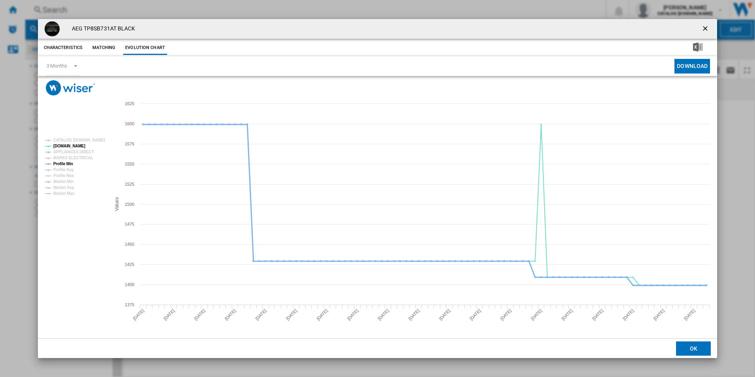
click at [68, 165] on tspan "Profile Min" at bounding box center [63, 163] width 20 height 4
click at [706, 26] on ng-md-icon "getI18NText('BUTTONS.CLOSE_DIALOG')" at bounding box center [705, 28] width 9 height 9
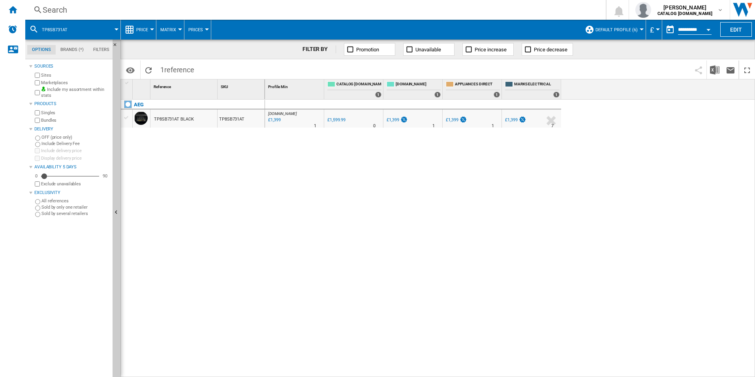
click at [467, 6] on div "Search" at bounding box center [314, 9] width 542 height 11
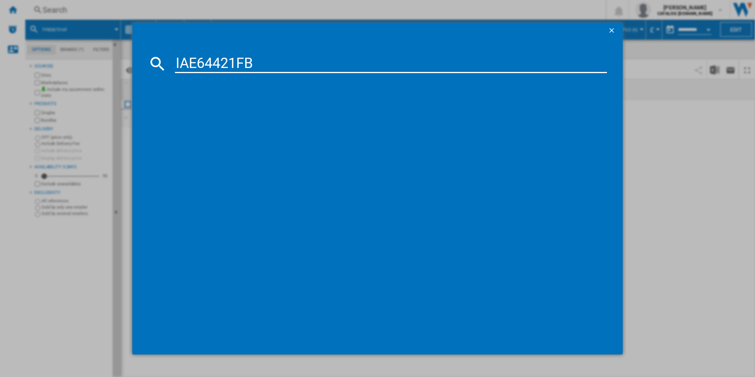
type input "IAE64421FB"
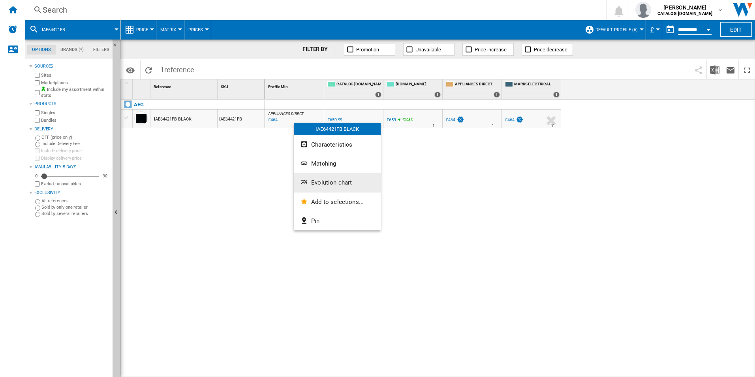
click at [319, 180] on span "Evolution chart" at bounding box center [331, 182] width 41 height 7
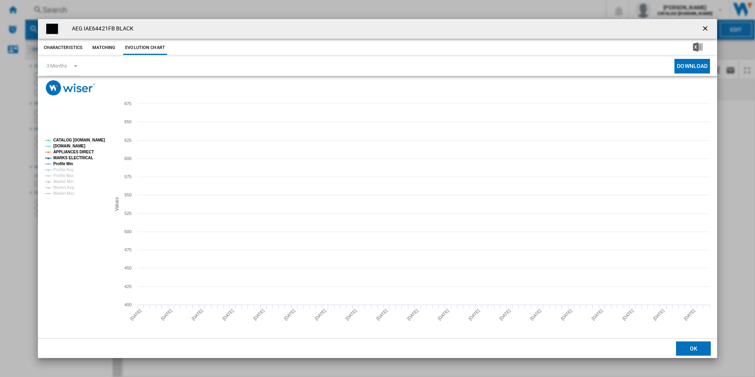
click at [87, 140] on tspan "CATALOG [DOMAIN_NAME]" at bounding box center [79, 140] width 52 height 4
click at [82, 156] on tspan "MARKS ELECTRICAL" at bounding box center [73, 158] width 40 height 4
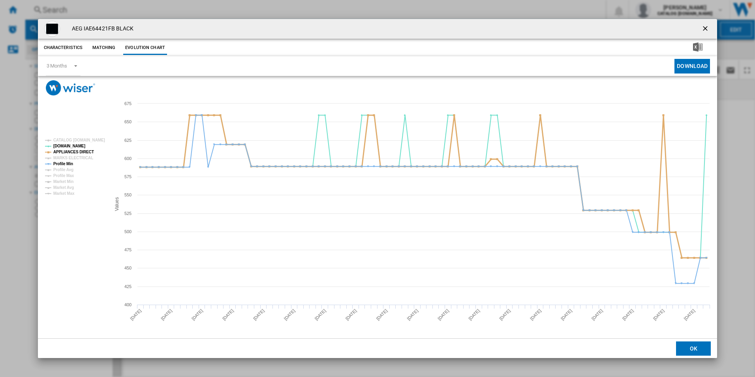
click at [84, 152] on tspan "APPLIANCES DIRECT" at bounding box center [73, 152] width 41 height 4
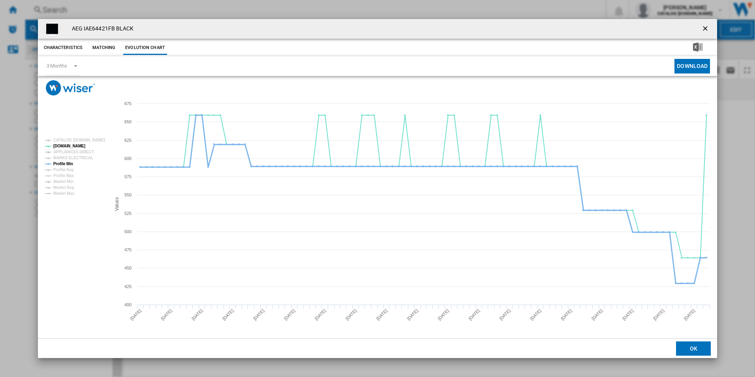
click at [69, 165] on tspan "Profile Min" at bounding box center [63, 163] width 20 height 4
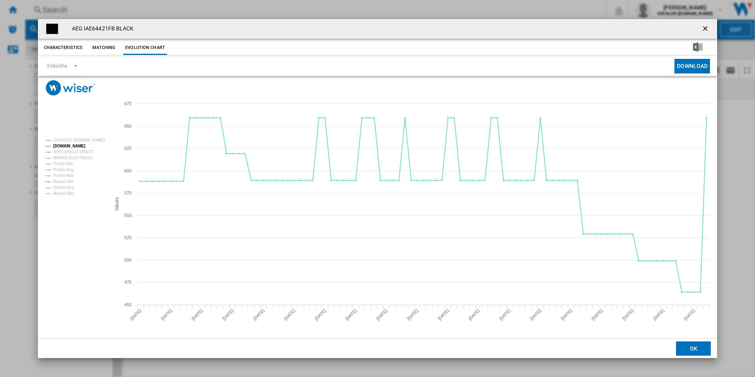
drag, startPoint x: 708, startPoint y: 28, endPoint x: 631, endPoint y: 34, distance: 76.8
click at [708, 28] on ng-md-icon "getI18NText('BUTTONS.CLOSE_DIALOG')" at bounding box center [705, 28] width 9 height 9
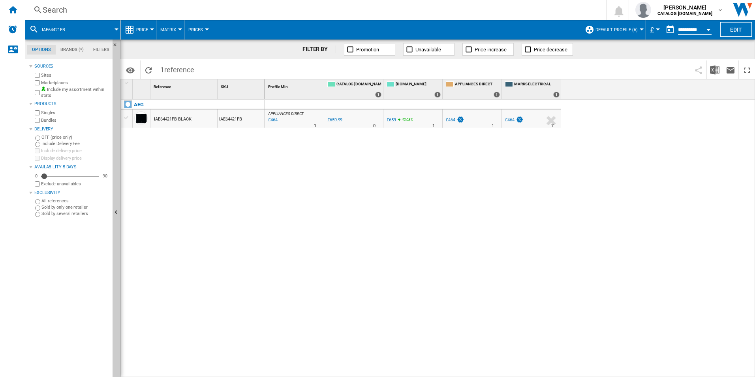
click at [461, 9] on div "Search" at bounding box center [314, 9] width 542 height 11
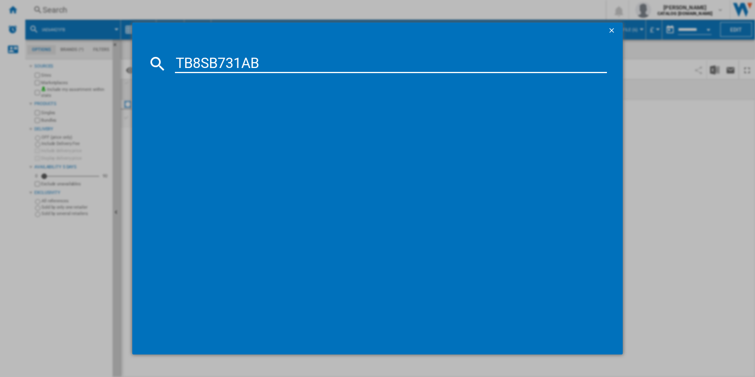
type input "TB8SB731AB"
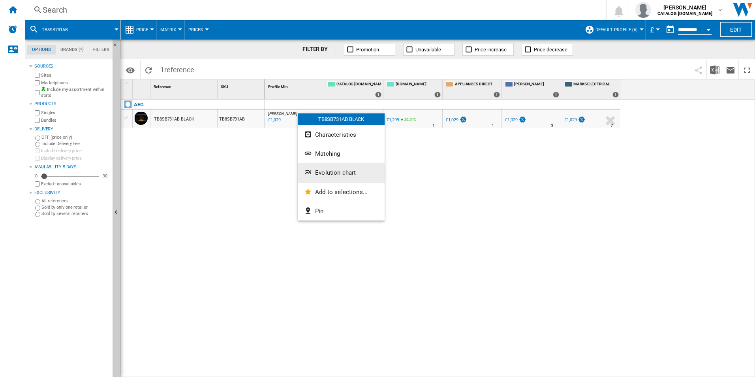
click at [325, 174] on span "Evolution chart" at bounding box center [335, 172] width 41 height 7
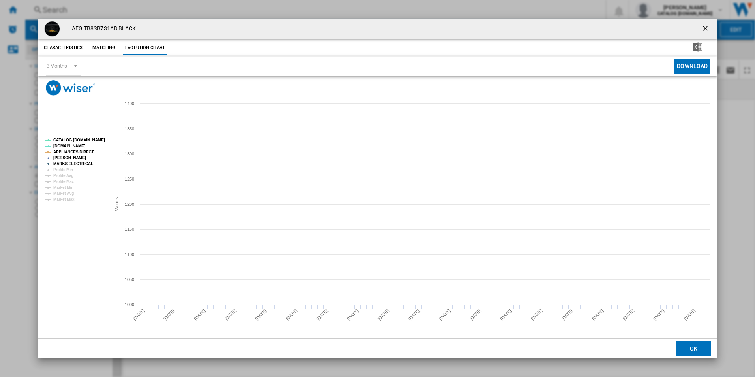
click at [91, 141] on tspan "CATALOG [DOMAIN_NAME]" at bounding box center [79, 140] width 52 height 4
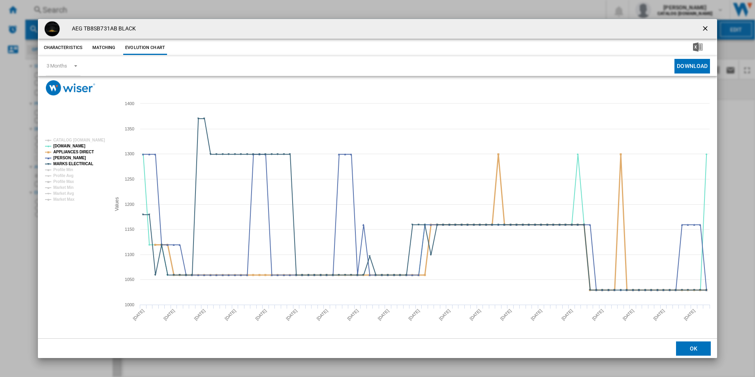
click at [88, 150] on tspan "APPLIANCES DIRECT" at bounding box center [73, 152] width 41 height 4
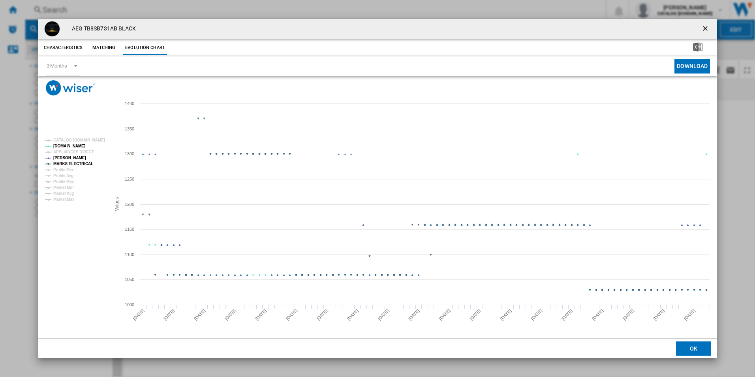
click at [84, 164] on tspan "MARKS ELECTRICAL" at bounding box center [73, 163] width 40 height 4
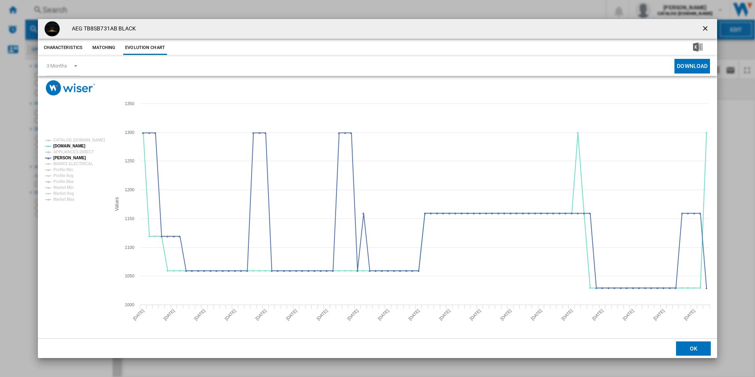
drag, startPoint x: 708, startPoint y: 28, endPoint x: 647, endPoint y: 34, distance: 60.8
click at [708, 28] on ng-md-icon "getI18NText('BUTTONS.CLOSE_DIALOG')" at bounding box center [705, 28] width 9 height 9
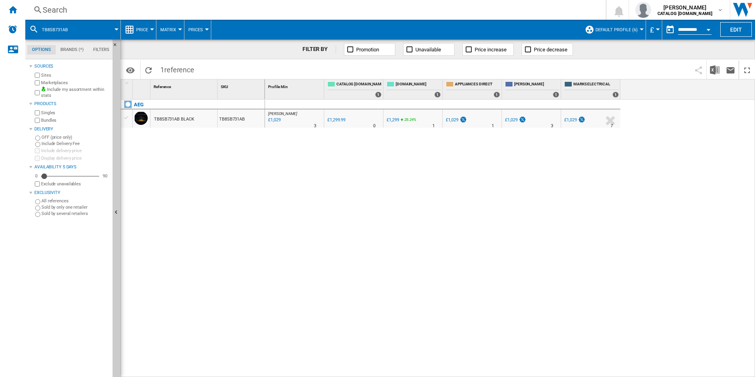
click at [509, 14] on div "Search" at bounding box center [314, 9] width 542 height 11
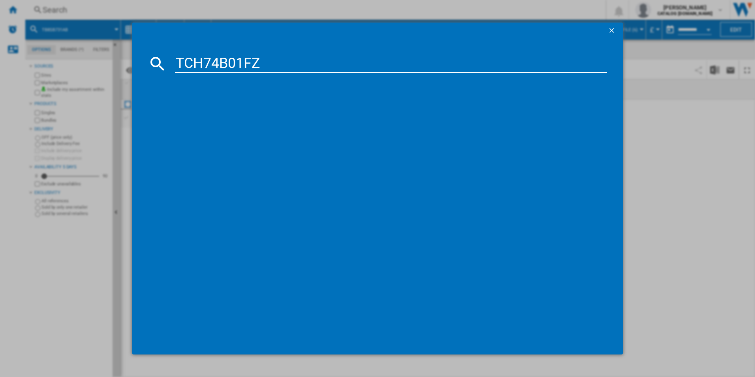
type input "TCH74B01FZ"
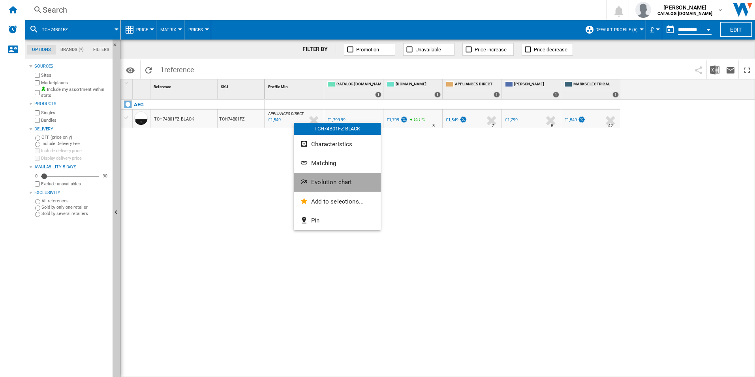
click at [324, 177] on button "Evolution chart" at bounding box center [337, 182] width 87 height 19
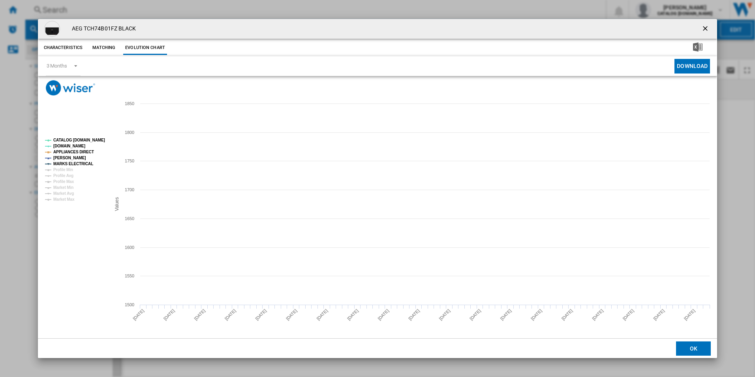
click at [92, 139] on tspan "CATALOG [DOMAIN_NAME]" at bounding box center [79, 140] width 52 height 4
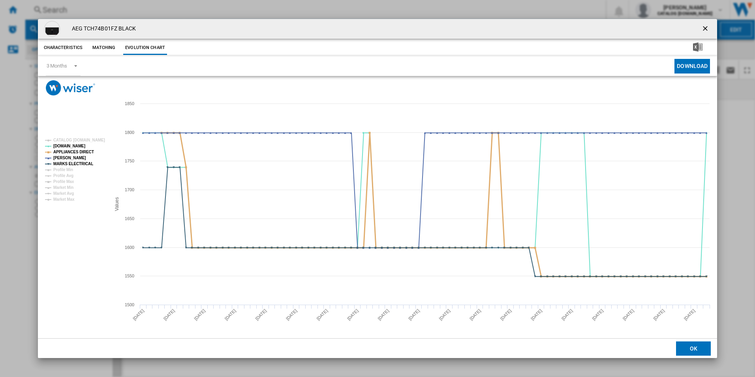
click at [87, 150] on tspan "APPLIANCES DIRECT" at bounding box center [73, 152] width 41 height 4
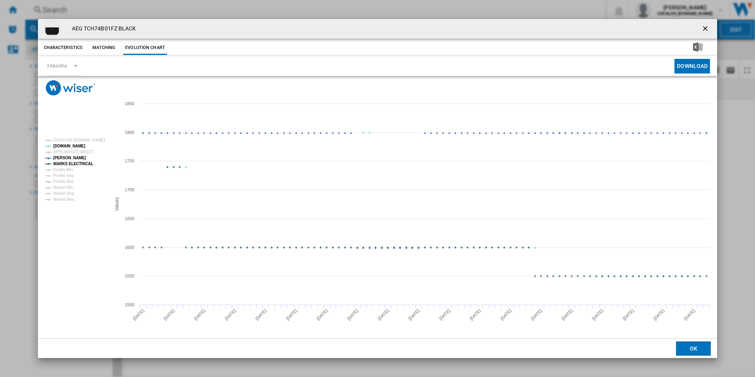
click at [85, 163] on tspan "MARKS ELECTRICAL" at bounding box center [73, 163] width 40 height 4
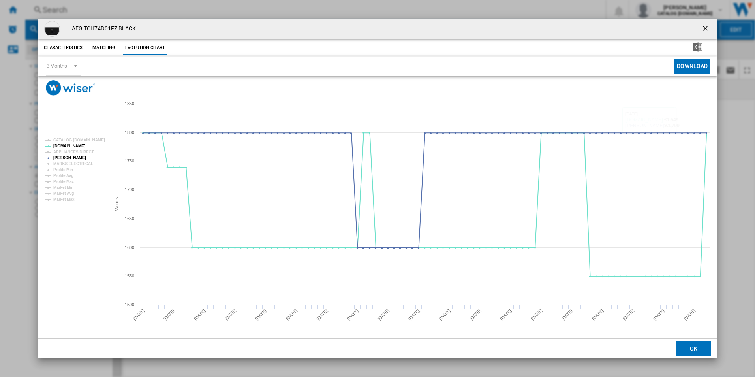
drag, startPoint x: 706, startPoint y: 28, endPoint x: 672, endPoint y: 33, distance: 34.0
click at [706, 28] on ng-md-icon "getI18NText('BUTTONS.CLOSE_DIALOG')" at bounding box center [705, 28] width 9 height 9
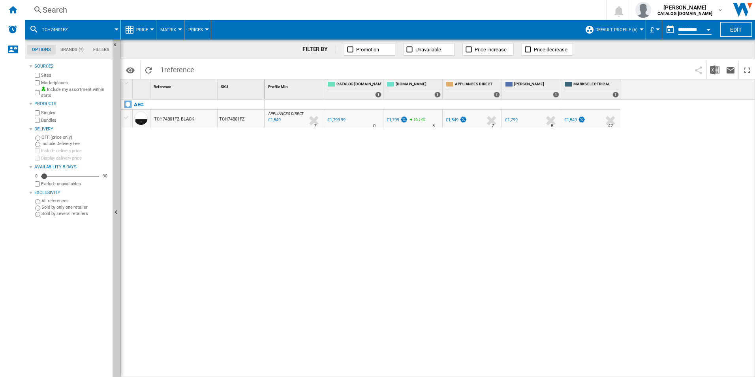
click at [515, 8] on div "Search" at bounding box center [314, 9] width 542 height 11
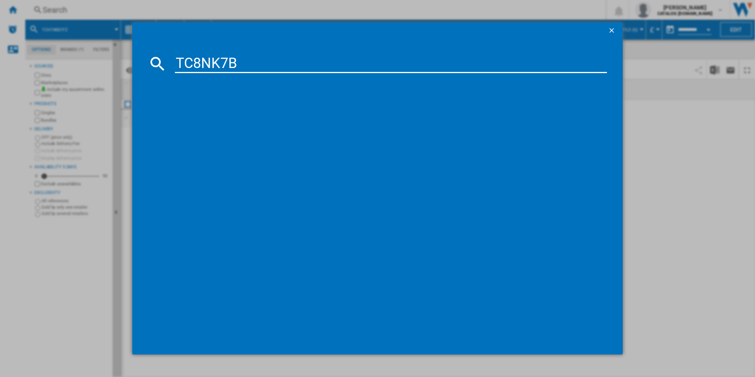
type input "TC8NK7B"
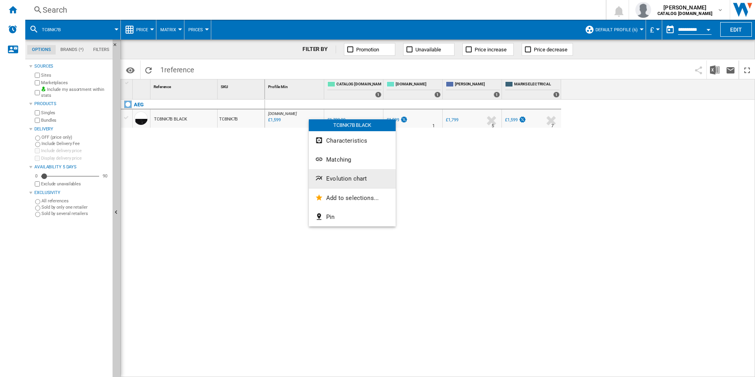
click at [334, 175] on span "Evolution chart" at bounding box center [346, 178] width 41 height 7
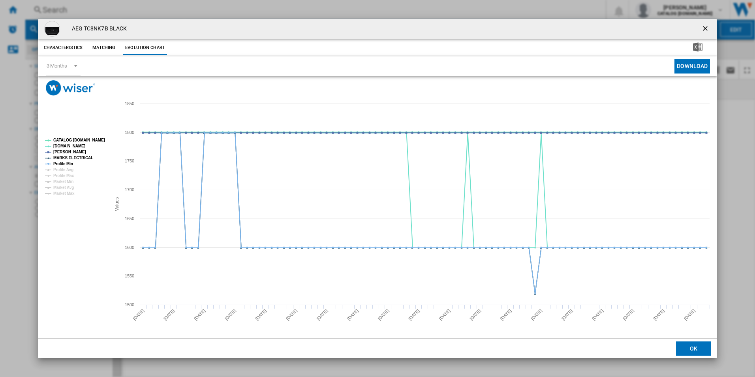
click at [96, 141] on tspan "CATALOG [DOMAIN_NAME]" at bounding box center [79, 140] width 52 height 4
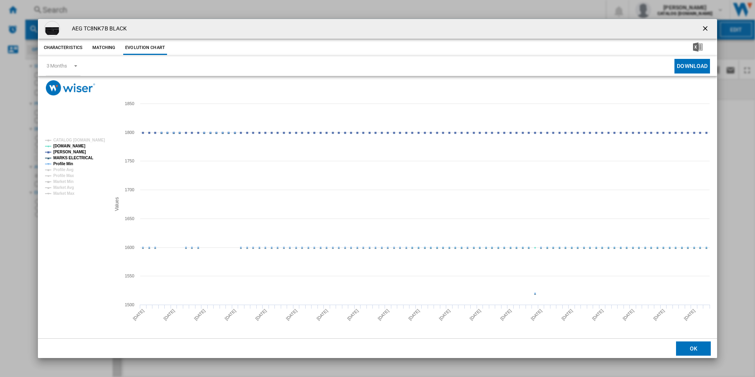
click at [75, 158] on tspan "MARKS ELECTRICAL" at bounding box center [73, 158] width 40 height 4
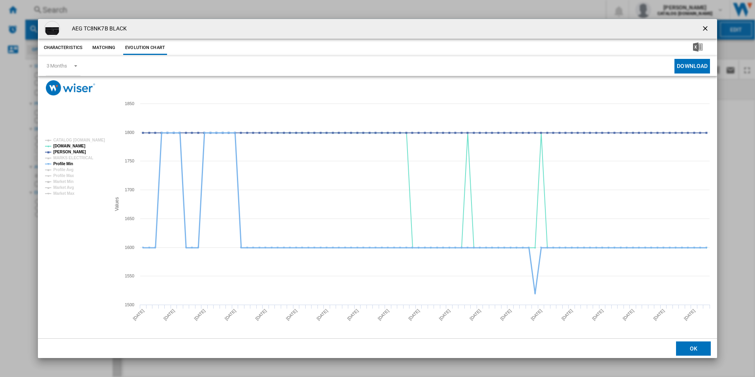
click at [68, 163] on tspan "Profile Min" at bounding box center [63, 163] width 20 height 4
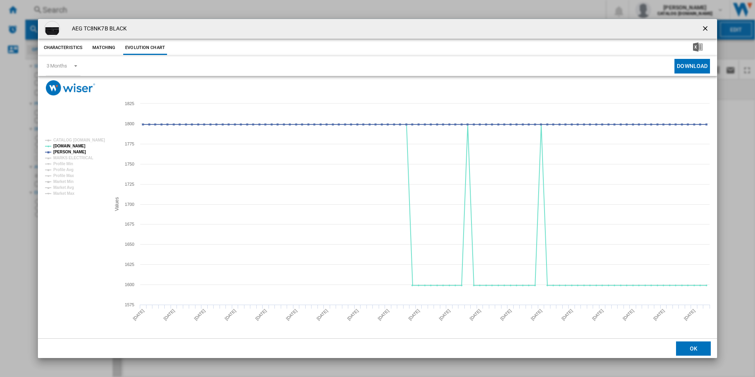
click at [704, 27] on ng-md-icon "getI18NText('BUTTONS.CLOSE_DIALOG')" at bounding box center [705, 28] width 9 height 9
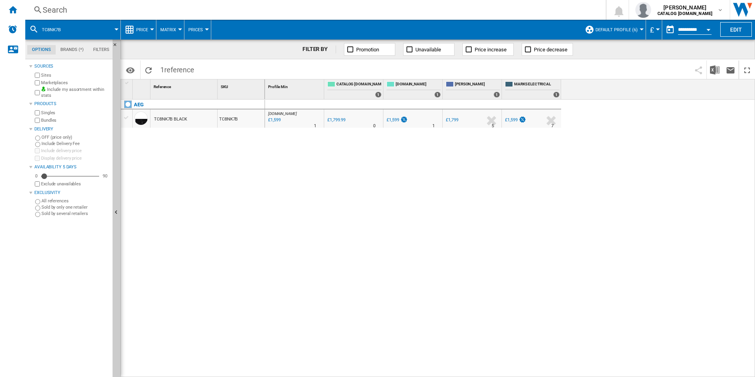
click at [464, 15] on div "Search" at bounding box center [314, 9] width 542 height 11
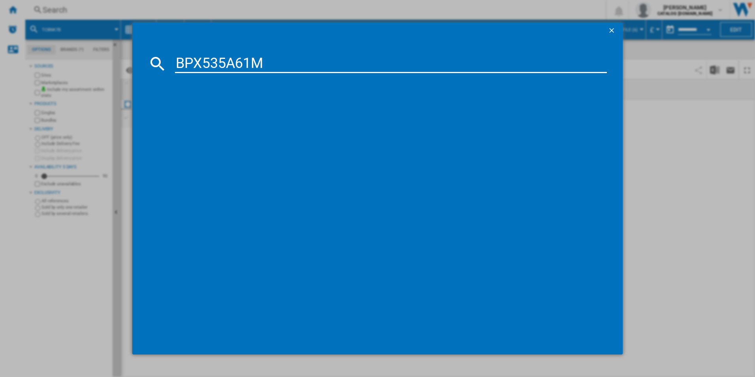
type input "BPX535A61M"
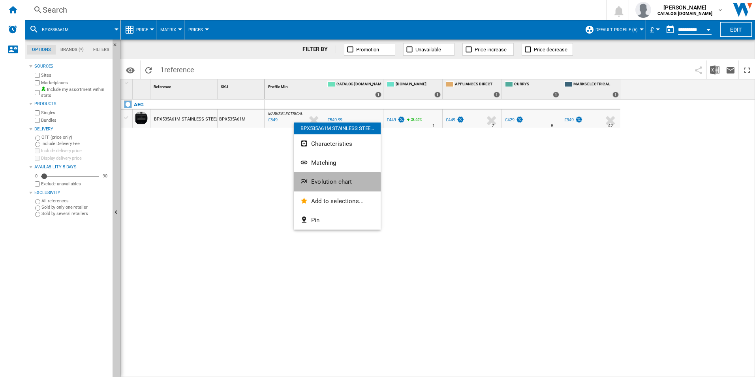
click at [332, 187] on button "Evolution chart" at bounding box center [337, 181] width 87 height 19
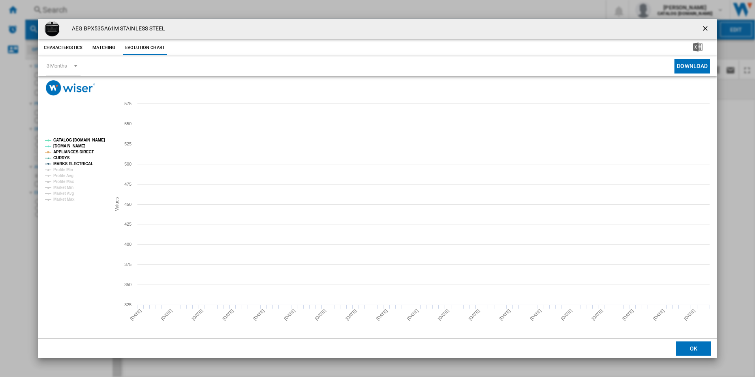
click at [83, 163] on tspan "MARKS ELECTRICAL" at bounding box center [73, 163] width 40 height 4
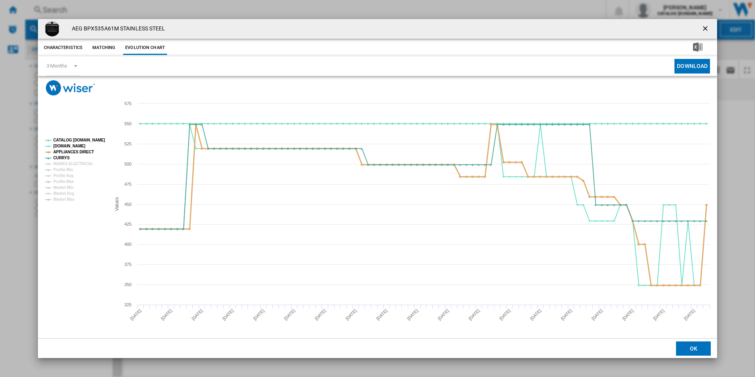
click at [84, 150] on tspan "APPLIANCES DIRECT" at bounding box center [73, 152] width 41 height 4
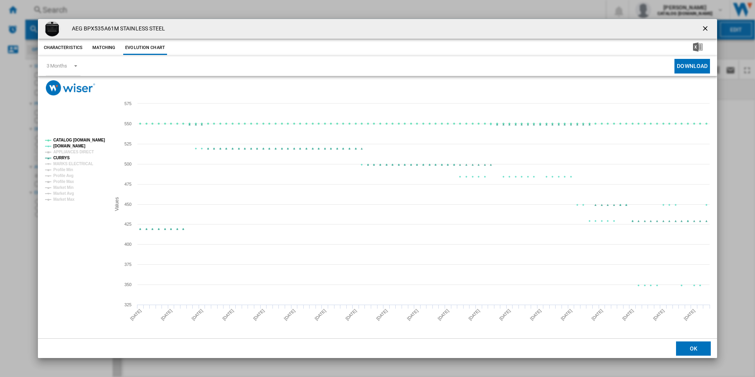
click at [88, 140] on tspan "CATALOG [DOMAIN_NAME]" at bounding box center [79, 140] width 52 height 4
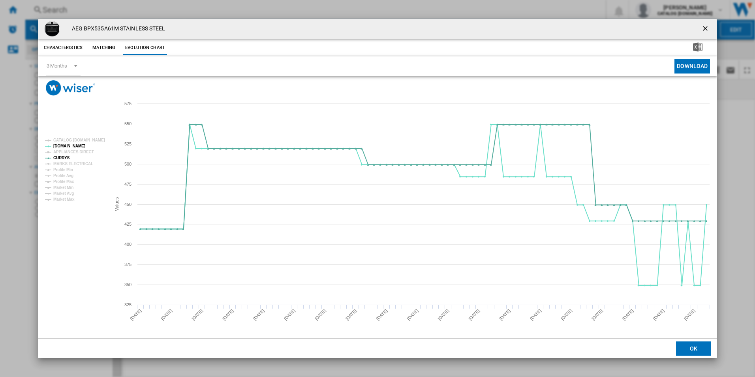
drag, startPoint x: 705, startPoint y: 28, endPoint x: 590, endPoint y: 7, distance: 116.7
click at [705, 28] on ng-md-icon "getI18NText('BUTTONS.CLOSE_DIALOG')" at bounding box center [705, 28] width 9 height 9
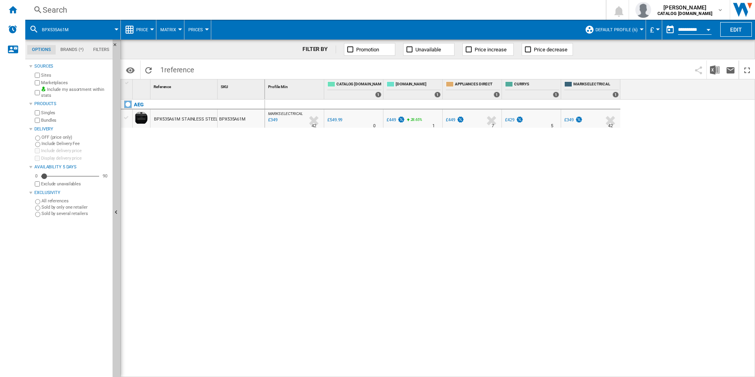
click at [477, 10] on div "Search" at bounding box center [314, 9] width 542 height 11
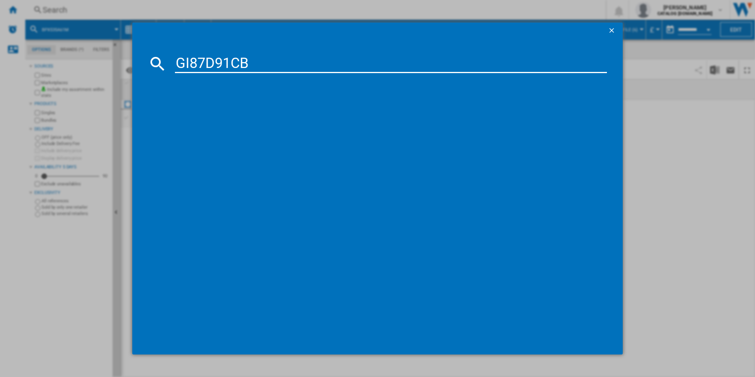
type input "GI87D91CB"
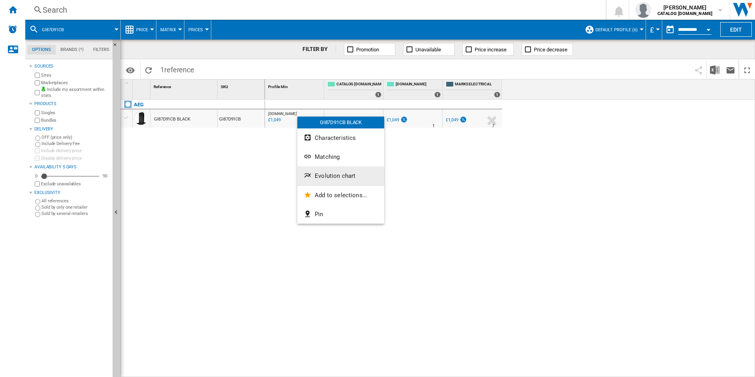
click at [335, 175] on span "Evolution chart" at bounding box center [335, 175] width 41 height 7
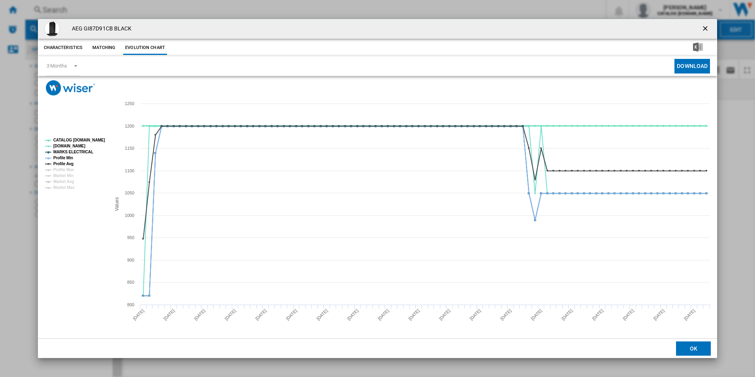
click at [95, 139] on tspan "CATALOG [DOMAIN_NAME]" at bounding box center [79, 140] width 52 height 4
click at [61, 157] on tspan "Profile Min" at bounding box center [63, 158] width 20 height 4
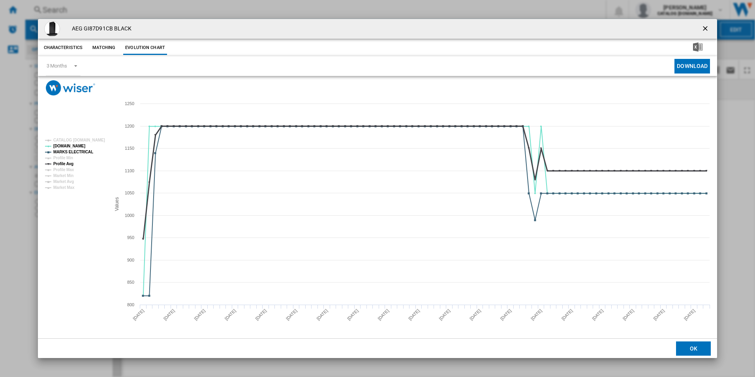
click at [65, 163] on tspan "Profile Avg" at bounding box center [63, 163] width 20 height 4
click at [79, 152] on tspan "MARKS ELECTRICAL" at bounding box center [73, 152] width 40 height 4
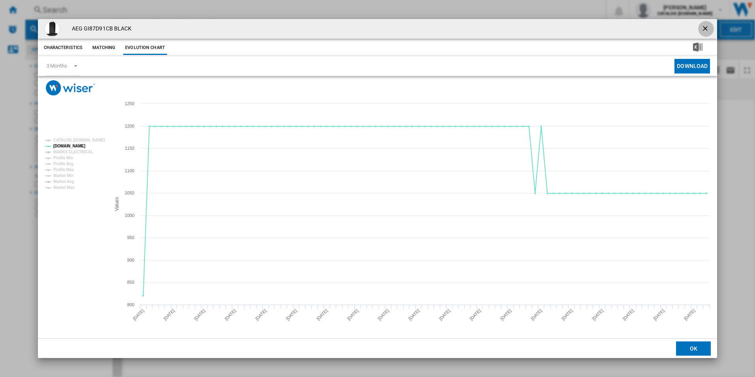
drag, startPoint x: 703, startPoint y: 30, endPoint x: 625, endPoint y: 15, distance: 79.9
click at [703, 30] on ng-md-icon "getI18NText('BUTTONS.CLOSE_DIALOG')" at bounding box center [705, 28] width 9 height 9
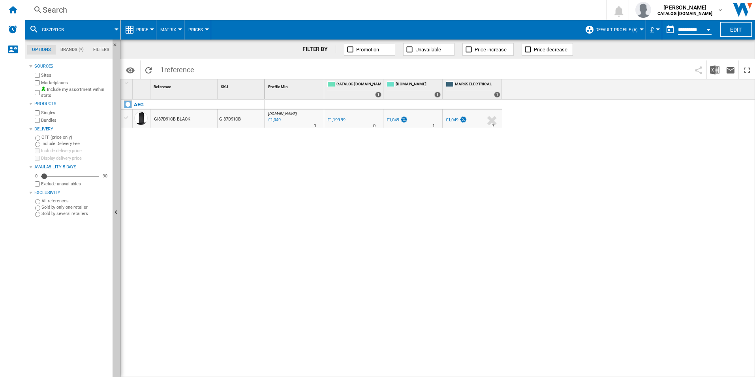
click at [546, 7] on div "Search" at bounding box center [314, 9] width 542 height 11
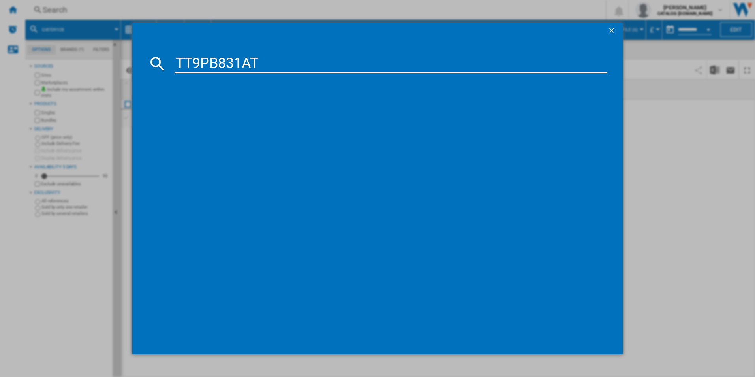
type input "TT9PB831AT"
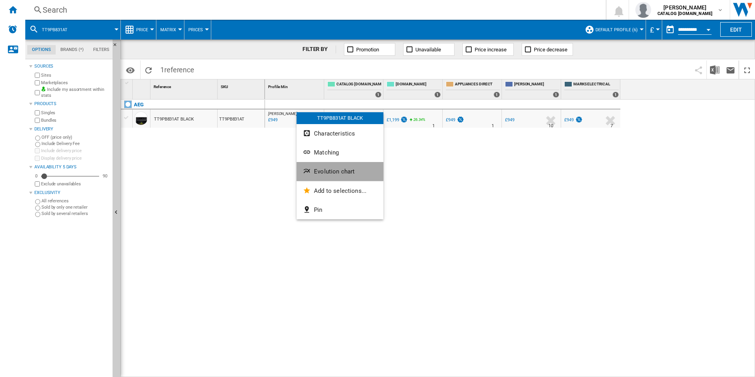
click at [322, 169] on span "Evolution chart" at bounding box center [334, 171] width 41 height 7
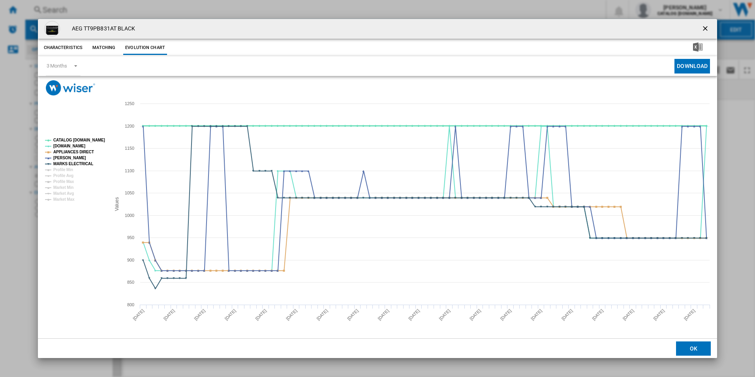
click at [98, 138] on tspan "CATALOG [DOMAIN_NAME]" at bounding box center [79, 140] width 52 height 4
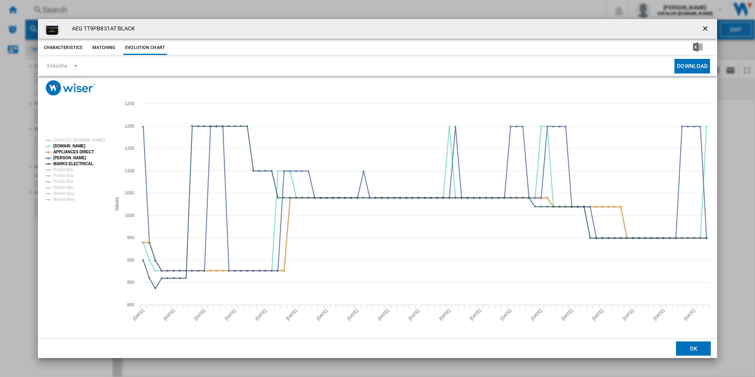
click at [83, 150] on tspan "APPLIANCES DIRECT" at bounding box center [73, 152] width 41 height 4
click at [83, 164] on tspan "MARKS ELECTRICAL" at bounding box center [73, 163] width 40 height 4
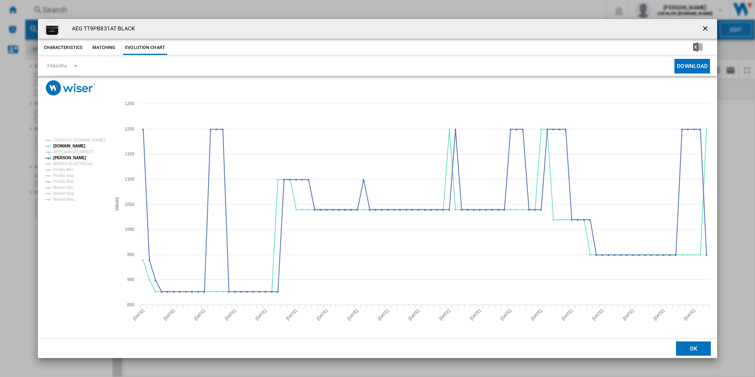
drag, startPoint x: 706, startPoint y: 28, endPoint x: 693, endPoint y: 26, distance: 12.7
click at [706, 28] on ng-md-icon "getI18NText('BUTTONS.CLOSE_DIALOG')" at bounding box center [705, 28] width 9 height 9
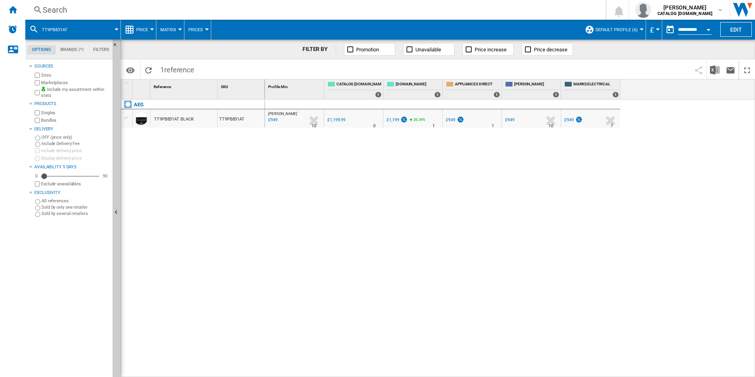
click at [538, 11] on div "Search" at bounding box center [314, 9] width 542 height 11
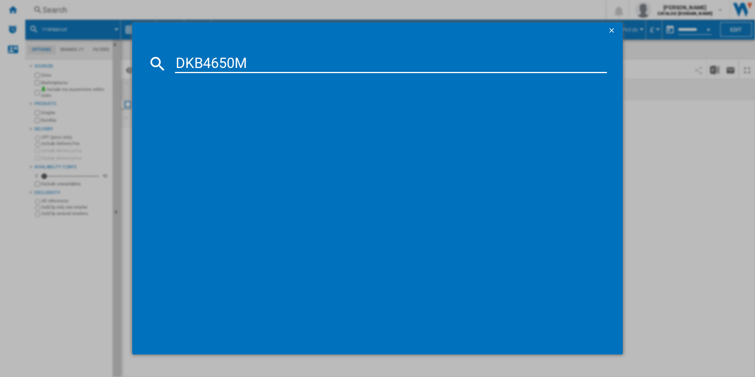
type input "DKB4650M"
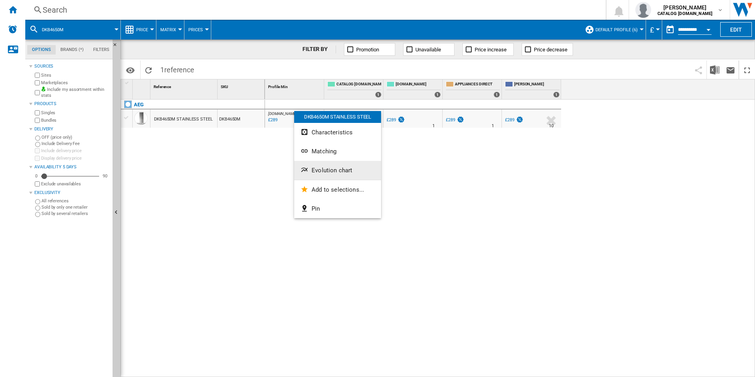
click at [332, 174] on button "Evolution chart" at bounding box center [337, 170] width 87 height 19
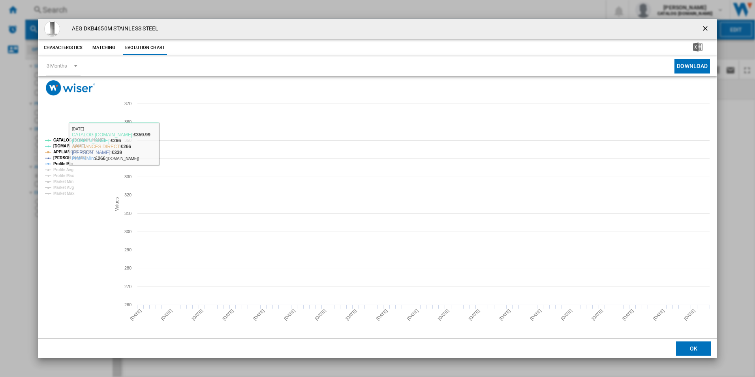
click at [81, 140] on tspan "CATALOG [DOMAIN_NAME]" at bounding box center [79, 140] width 52 height 4
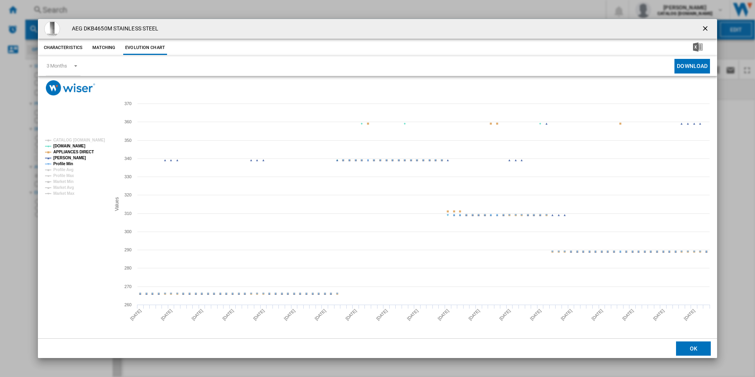
click at [66, 161] on tspan "Profile Min" at bounding box center [63, 163] width 20 height 4
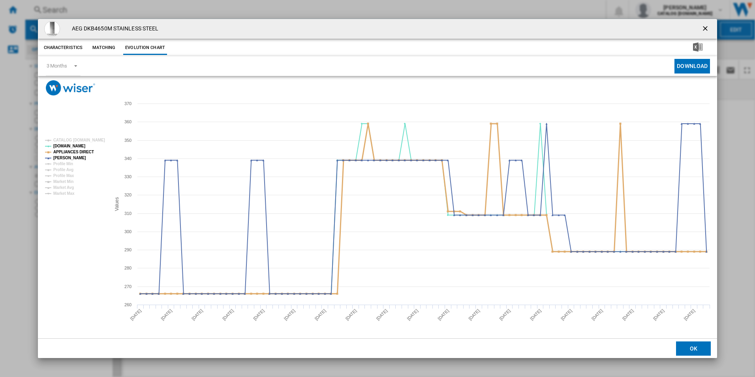
click at [79, 150] on tspan "APPLIANCES DIRECT" at bounding box center [73, 152] width 41 height 4
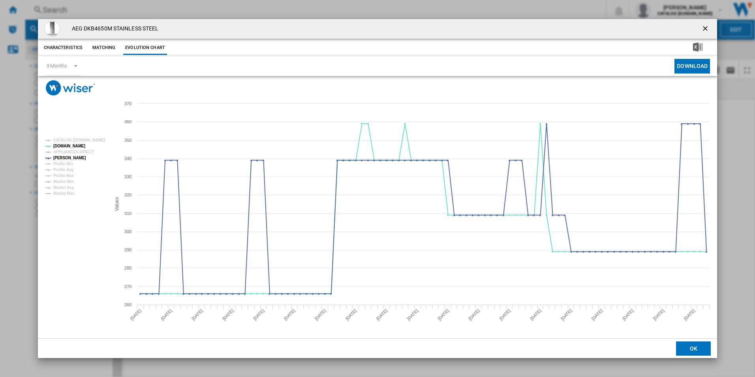
click at [705, 27] on ng-md-icon "getI18NText('BUTTONS.CLOSE_DIALOG')" at bounding box center [705, 28] width 9 height 9
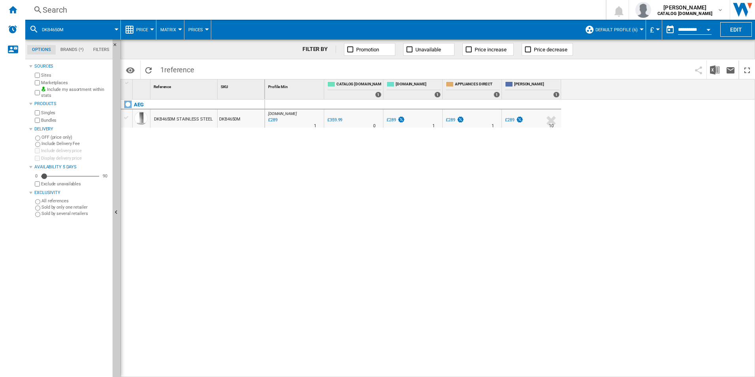
click at [439, 9] on div "Search" at bounding box center [314, 9] width 542 height 11
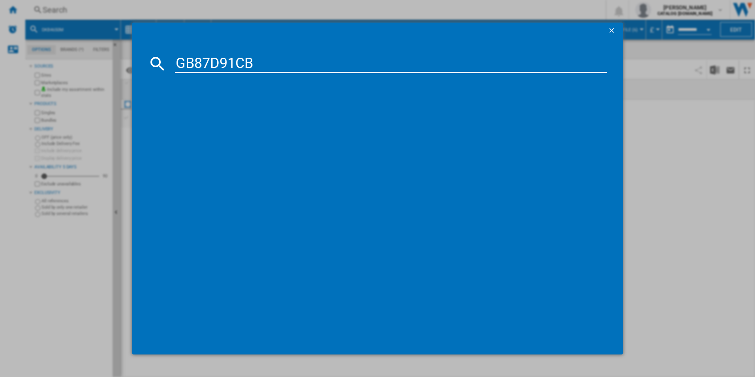
type input "GB87D91CB"
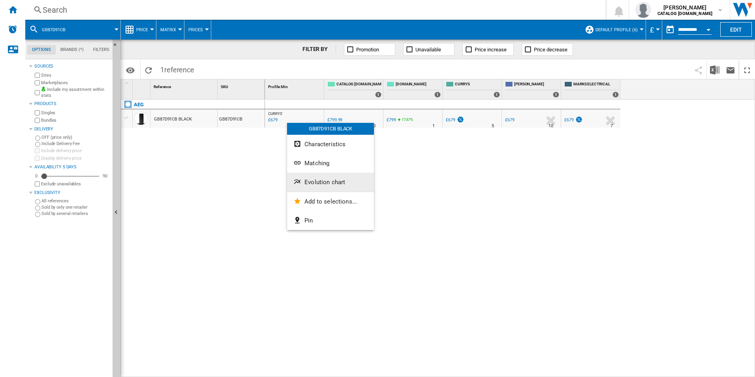
click at [318, 185] on span "Evolution chart" at bounding box center [324, 181] width 41 height 7
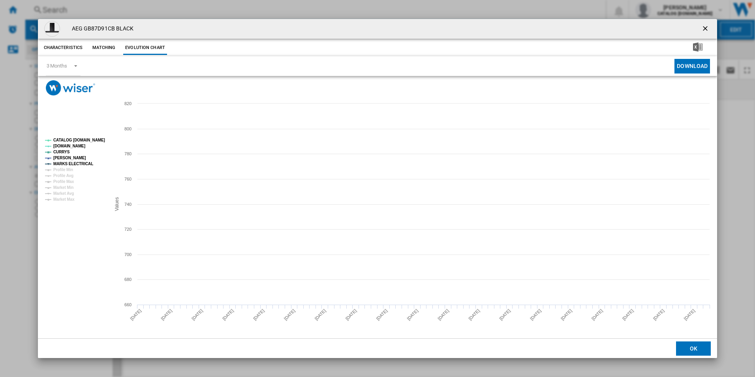
click at [88, 139] on tspan "CATALOG [DOMAIN_NAME]" at bounding box center [79, 140] width 52 height 4
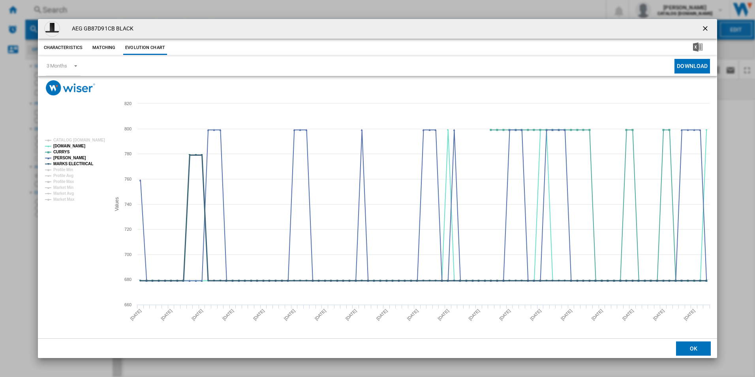
click at [83, 163] on tspan "MARKS ELECTRICAL" at bounding box center [73, 163] width 40 height 4
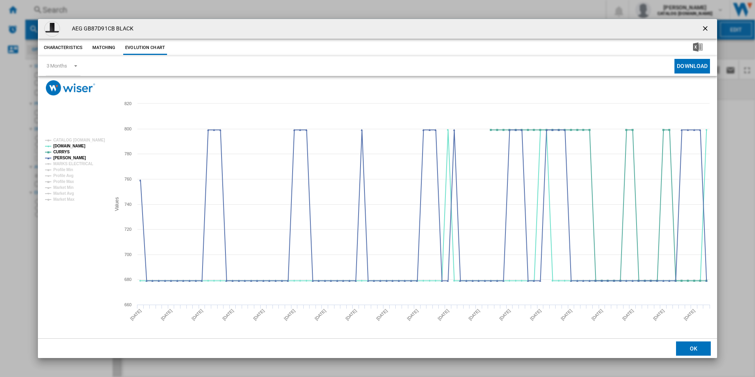
drag, startPoint x: 707, startPoint y: 33, endPoint x: 704, endPoint y: 27, distance: 6.9
click at [707, 32] on ng-md-icon "getI18NText('BUTTONS.CLOSE_DIALOG')" at bounding box center [705, 28] width 9 height 9
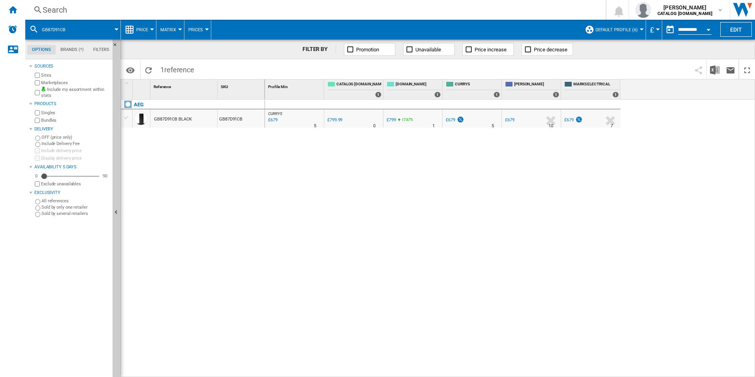
click at [431, 12] on div "Search" at bounding box center [314, 9] width 542 height 11
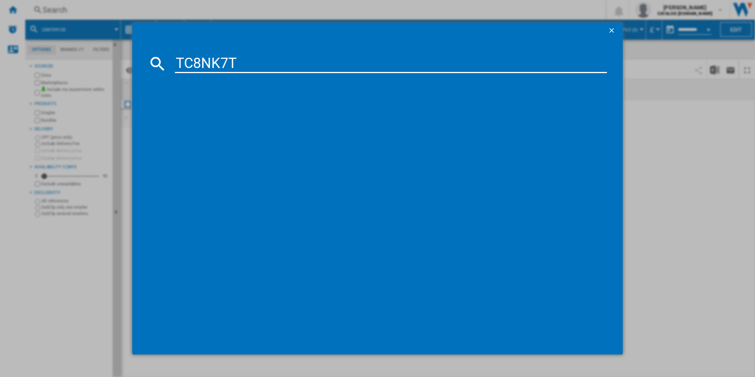
type input "TC8NK7T"
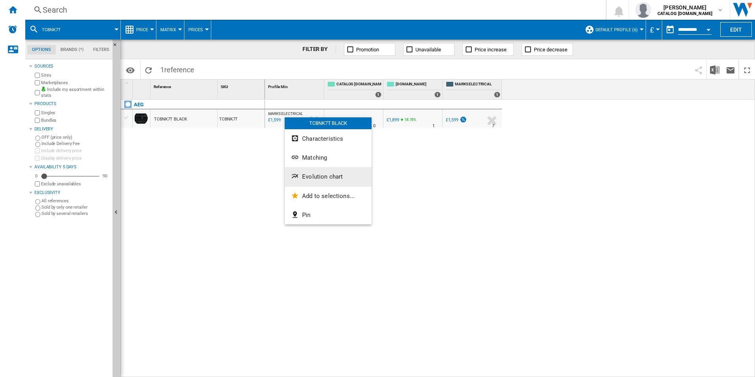
click at [318, 175] on span "Evolution chart" at bounding box center [322, 176] width 41 height 7
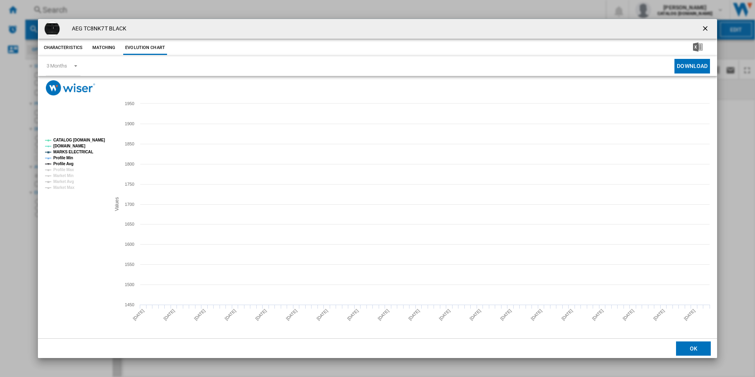
click at [83, 140] on tspan "CATALOG [DOMAIN_NAME]" at bounding box center [79, 140] width 52 height 4
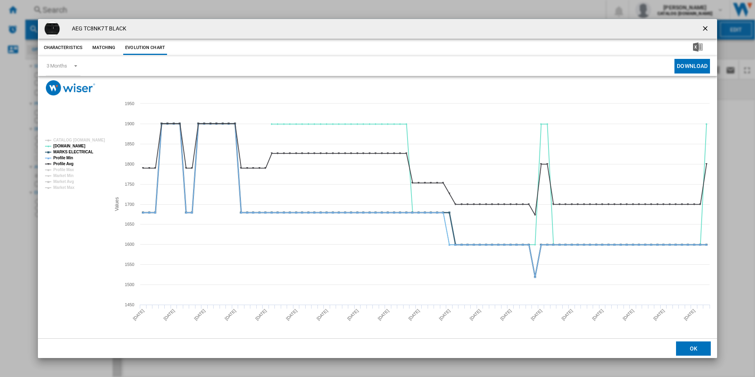
click at [81, 152] on tspan "MARKS ELECTRICAL" at bounding box center [73, 152] width 40 height 4
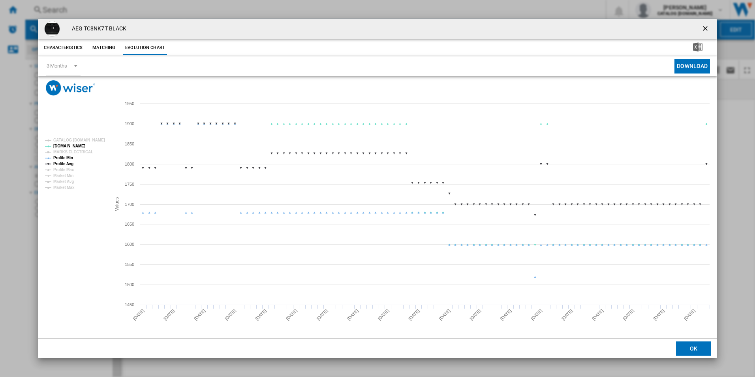
drag, startPoint x: 69, startPoint y: 155, endPoint x: 68, endPoint y: 163, distance: 8.3
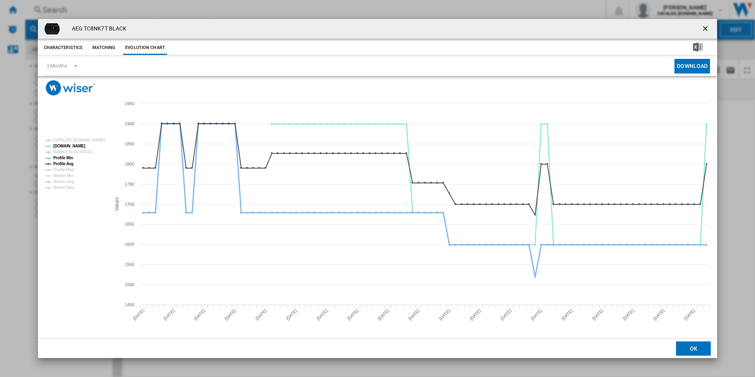
click at [69, 156] on tspan "Profile Min" at bounding box center [63, 158] width 20 height 4
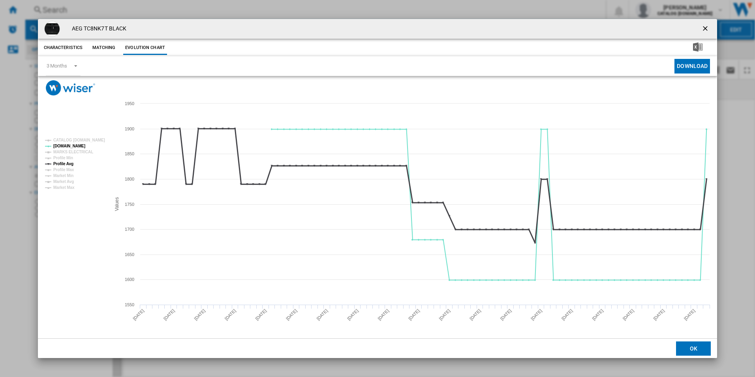
click at [68, 164] on tspan "Profile Avg" at bounding box center [63, 163] width 20 height 4
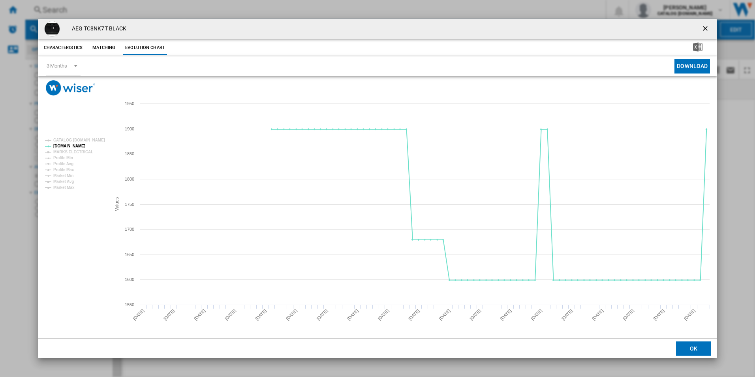
drag, startPoint x: 706, startPoint y: 28, endPoint x: 636, endPoint y: 26, distance: 69.1
click at [706, 28] on ng-md-icon "getI18NText('BUTTONS.CLOSE_DIALOG')" at bounding box center [705, 28] width 9 height 9
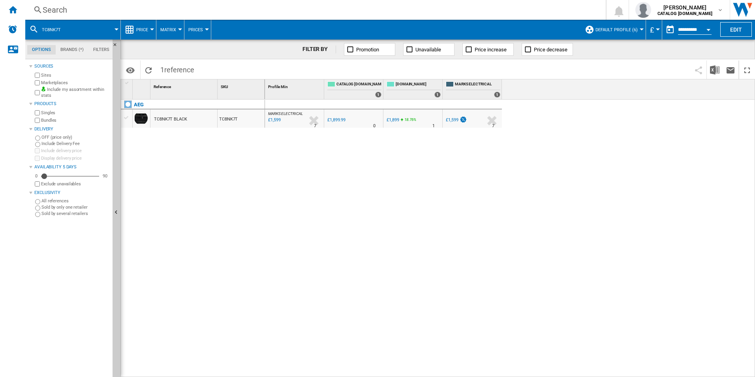
click at [537, 11] on div "Search" at bounding box center [314, 9] width 542 height 11
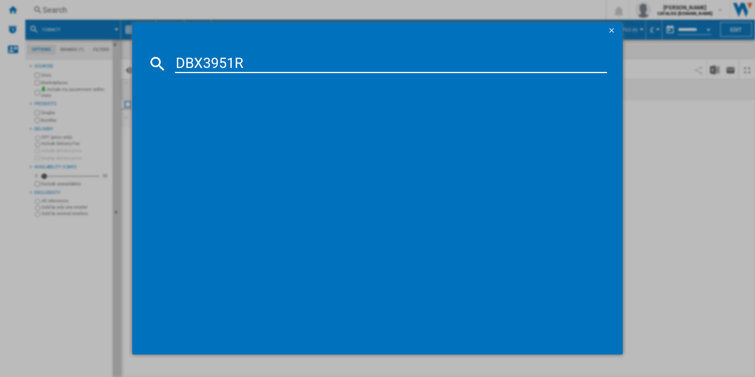
type input "DBX3951R"
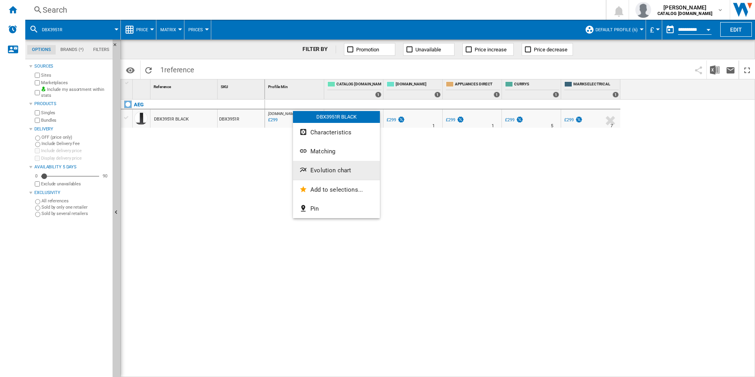
click at [327, 177] on button "Evolution chart" at bounding box center [336, 170] width 87 height 19
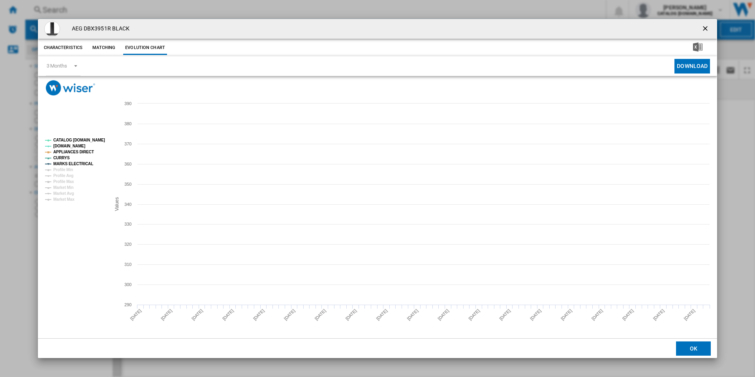
click at [96, 139] on tspan "CATALOG [DOMAIN_NAME]" at bounding box center [79, 140] width 52 height 4
click at [84, 153] on tspan "APPLIANCES DIRECT" at bounding box center [73, 152] width 41 height 4
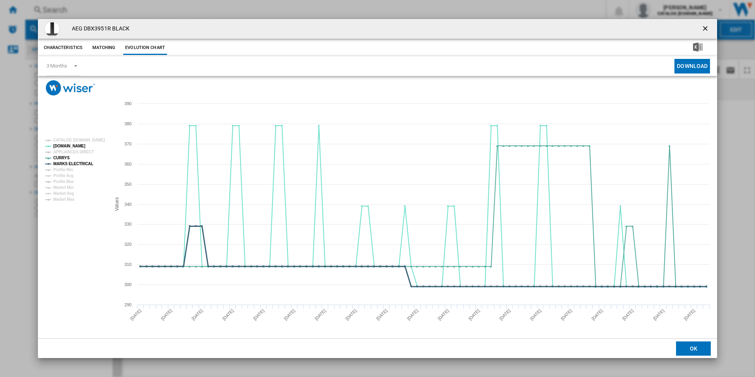
click at [83, 165] on tspan "MARKS ELECTRICAL" at bounding box center [73, 163] width 40 height 4
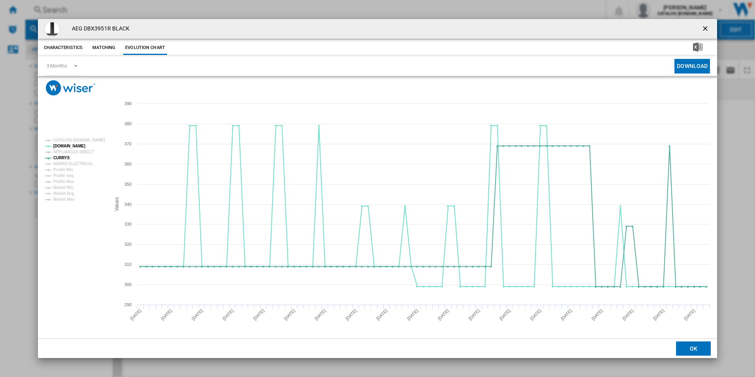
click at [704, 26] on ng-md-icon "getI18NText('BUTTONS.CLOSE_DIALOG')" at bounding box center [705, 28] width 9 height 9
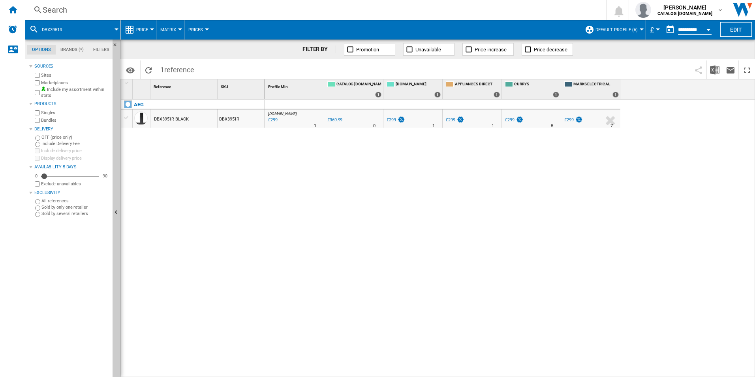
click at [541, 9] on div "Search" at bounding box center [314, 9] width 542 height 11
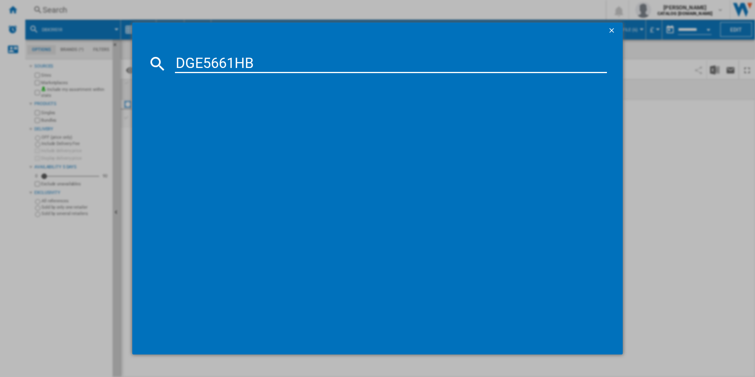
type input "DGE5661HB"
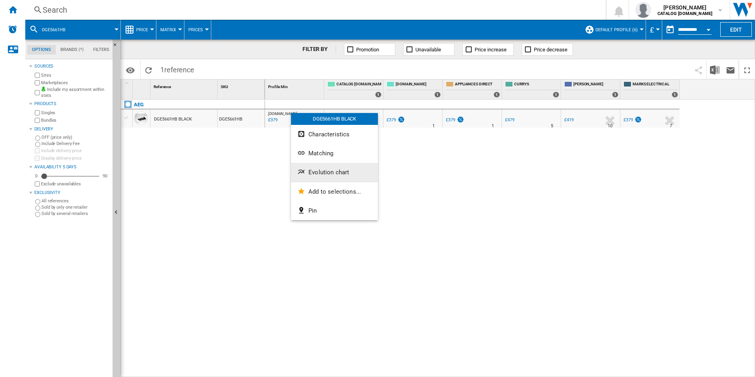
click at [326, 170] on span "Evolution chart" at bounding box center [328, 172] width 41 height 7
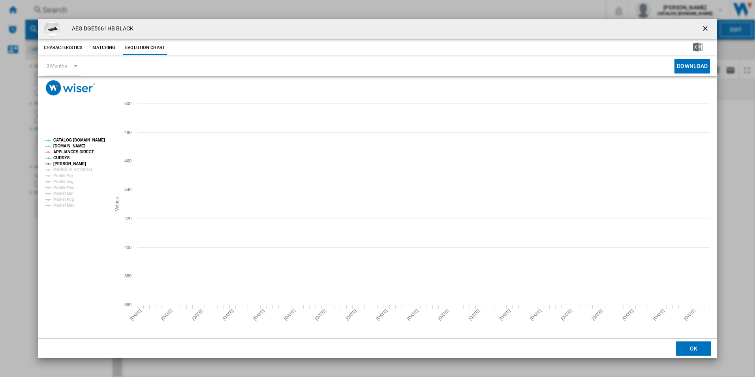
drag, startPoint x: 103, startPoint y: 139, endPoint x: 84, endPoint y: 144, distance: 19.5
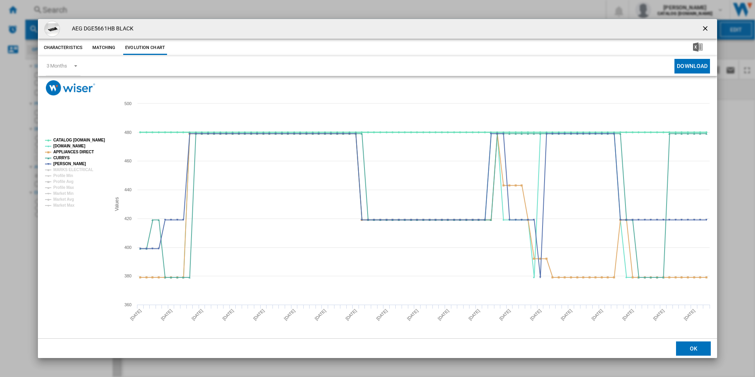
click at [103, 139] on tspan "CATALOG [DOMAIN_NAME]" at bounding box center [79, 140] width 52 height 4
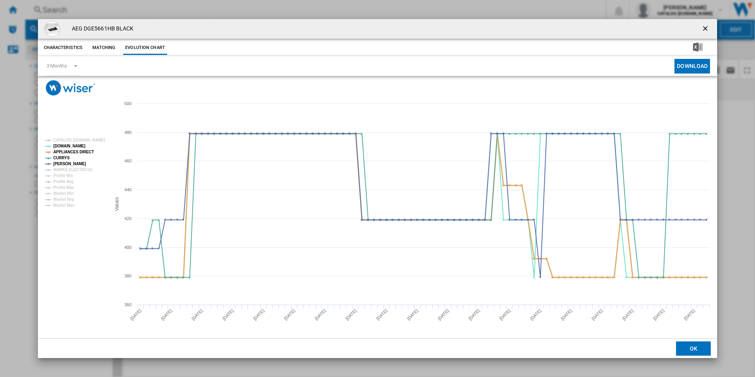
click at [76, 153] on tspan "APPLIANCES DIRECT" at bounding box center [73, 152] width 41 height 4
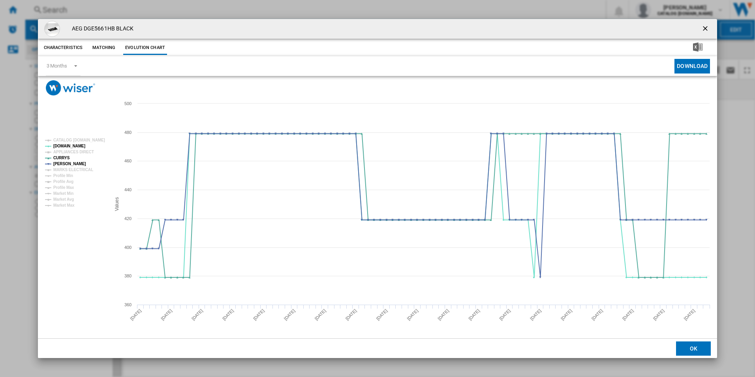
drag, startPoint x: 702, startPoint y: 26, endPoint x: 697, endPoint y: 29, distance: 6.2
click at [702, 26] on ng-md-icon "getI18NText('BUTTONS.CLOSE_DIALOG')" at bounding box center [705, 28] width 9 height 9
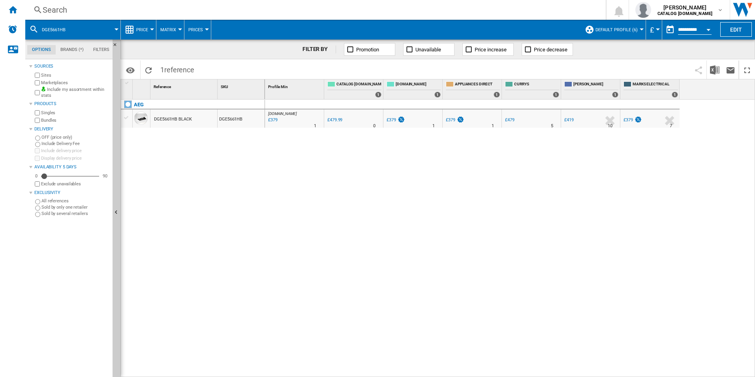
click at [518, 3] on div "Search Search 0 adam barber CATALOG ELECTROLUX.UK CATALOG ELECTROLUX.UK My sett…" at bounding box center [390, 10] width 730 height 20
click at [516, 9] on div "Search" at bounding box center [314, 9] width 542 height 11
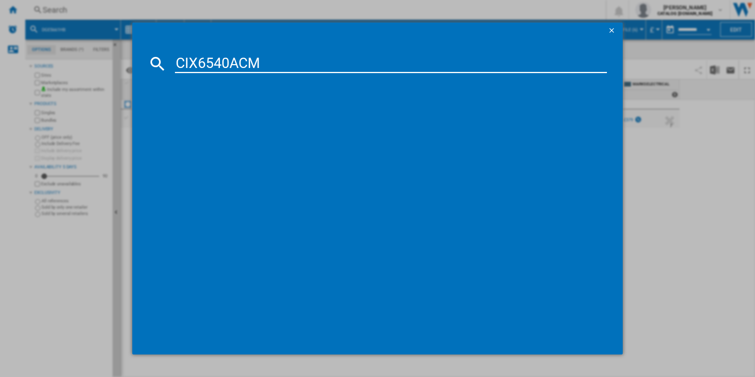
type input "CIX6540ACM"
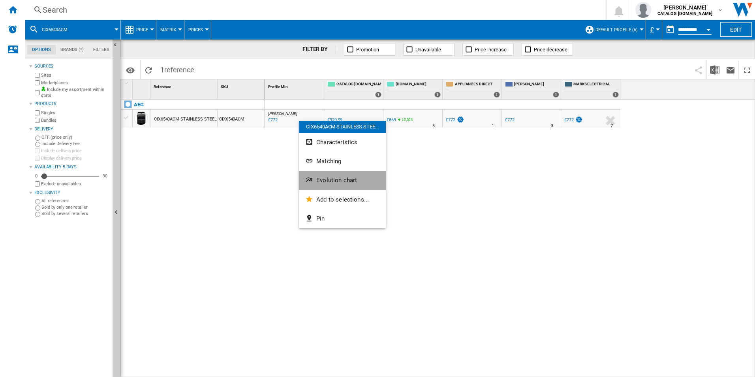
click at [333, 176] on button "Evolution chart" at bounding box center [342, 180] width 87 height 19
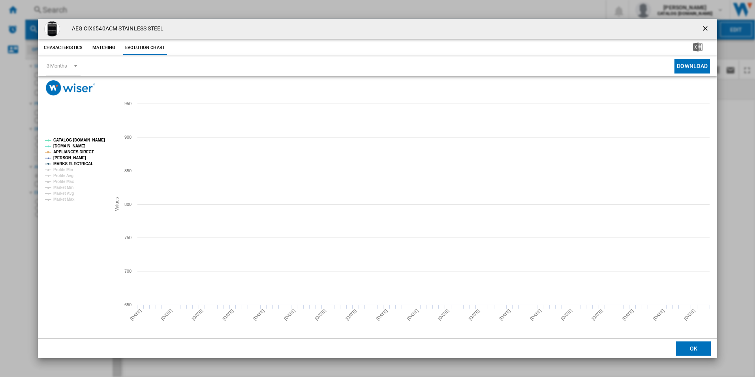
click at [94, 139] on tspan "CATALOG [DOMAIN_NAME]" at bounding box center [79, 140] width 52 height 4
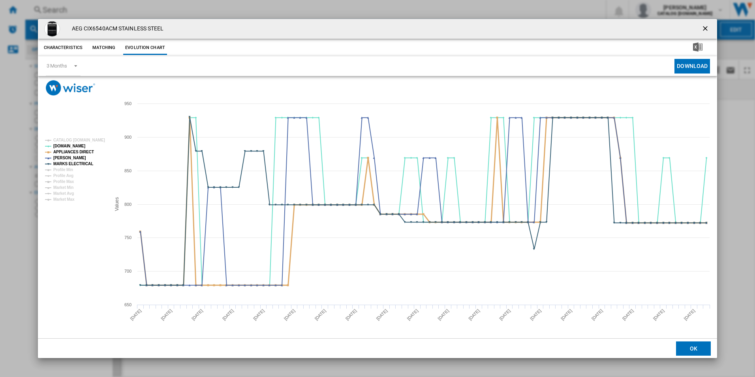
click at [86, 155] on rect "Product popup" at bounding box center [75, 169] width 66 height 69
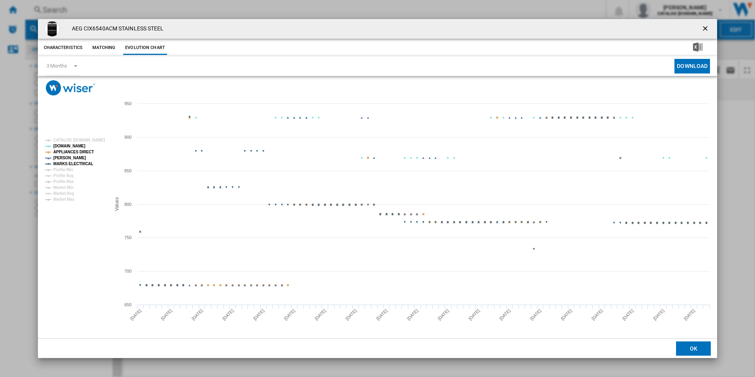
click at [84, 152] on tspan "APPLIANCES DIRECT" at bounding box center [73, 152] width 41 height 4
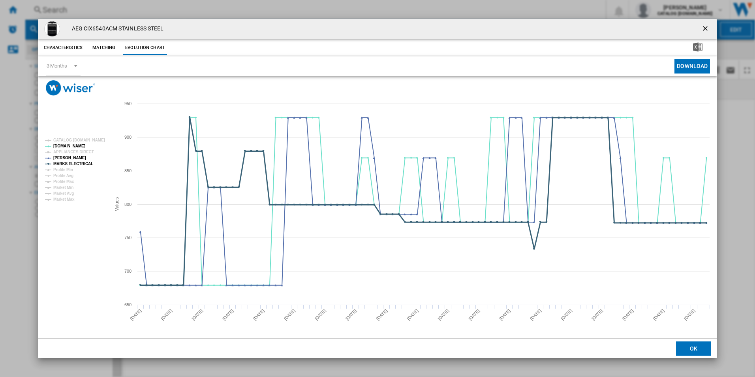
click at [86, 161] on tspan "MARKS ELECTRICAL" at bounding box center [73, 163] width 40 height 4
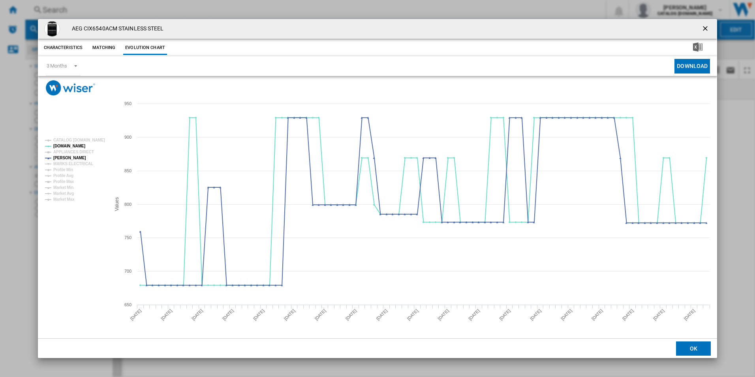
drag, startPoint x: 707, startPoint y: 26, endPoint x: 625, endPoint y: 34, distance: 82.0
click at [707, 26] on ng-md-icon "getI18NText('BUTTONS.CLOSE_DIALOG')" at bounding box center [705, 28] width 9 height 9
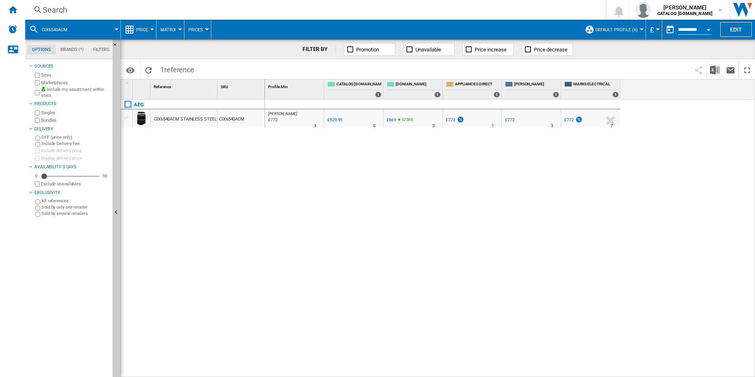
click at [513, 14] on div "Search" at bounding box center [314, 9] width 542 height 11
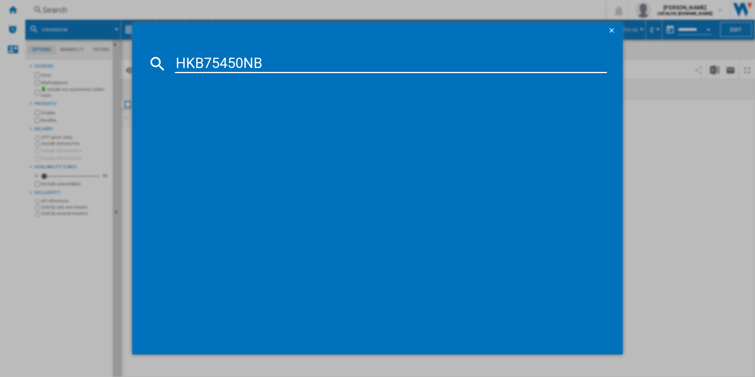
type input "HKB75450NB"
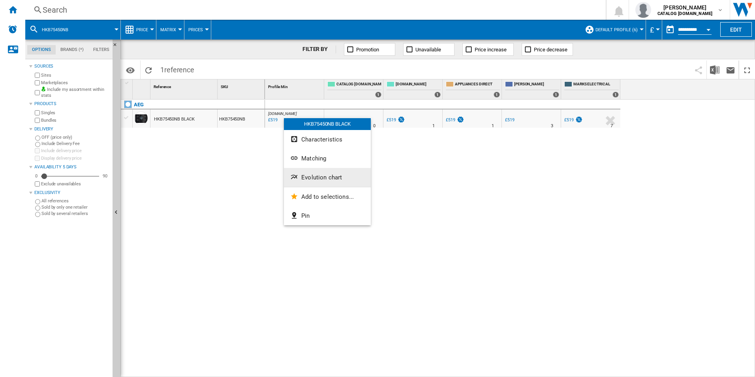
click at [317, 177] on span "Evolution chart" at bounding box center [321, 177] width 41 height 7
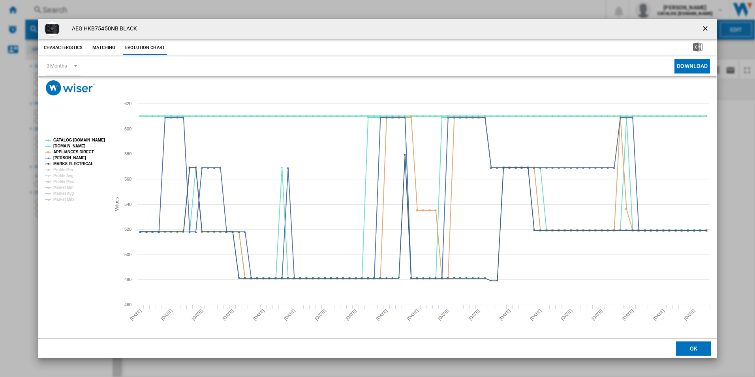
click at [76, 138] on tspan "CATALOG [DOMAIN_NAME]" at bounding box center [79, 140] width 52 height 4
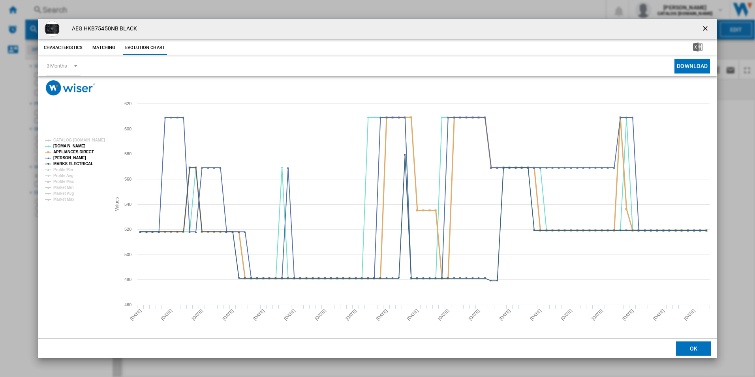
click at [80, 150] on tspan "APPLIANCES DIRECT" at bounding box center [73, 152] width 41 height 4
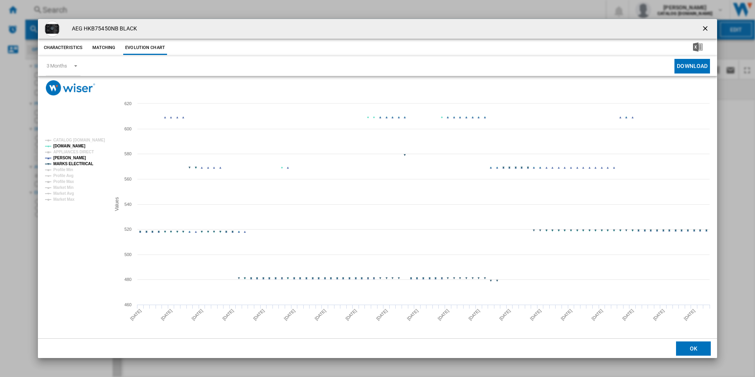
click at [89, 165] on tspan "MARKS ELECTRICAL" at bounding box center [73, 163] width 40 height 4
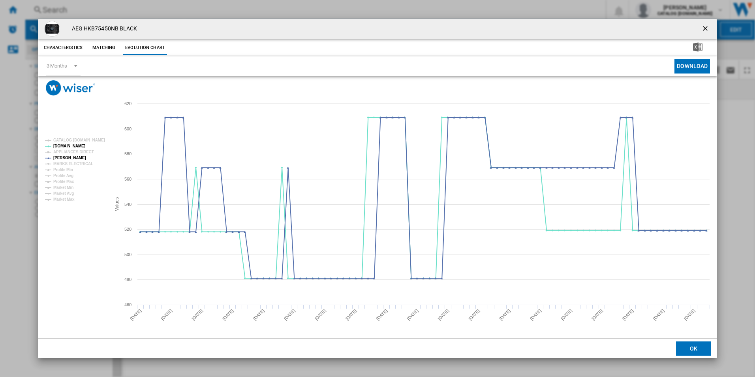
click at [702, 29] on ng-md-icon "getI18NText('BUTTONS.CLOSE_DIALOG')" at bounding box center [705, 28] width 9 height 9
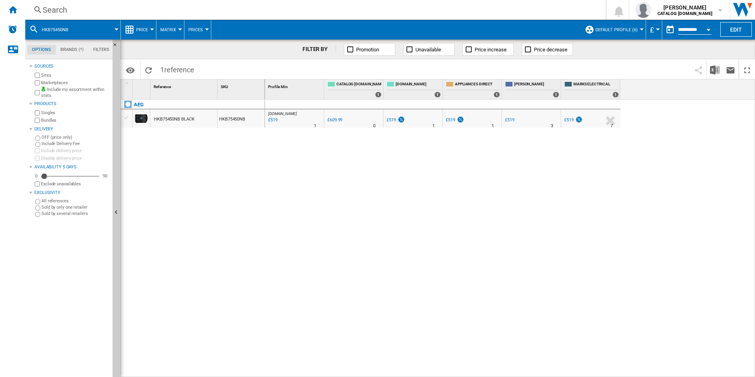
click at [524, 7] on div "Search" at bounding box center [314, 9] width 542 height 11
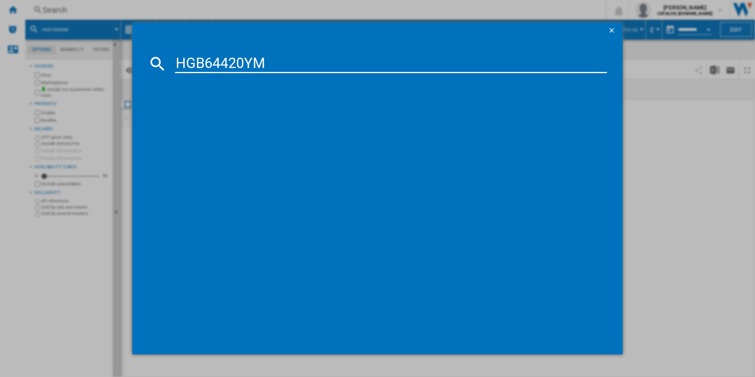
type input "HGB64420YM"
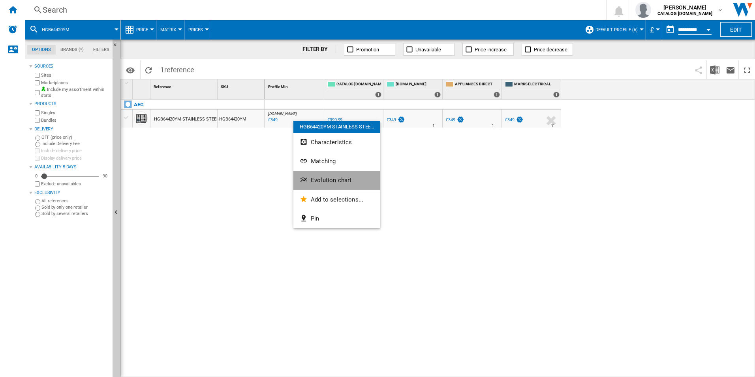
click at [328, 174] on button "Evolution chart" at bounding box center [336, 180] width 87 height 19
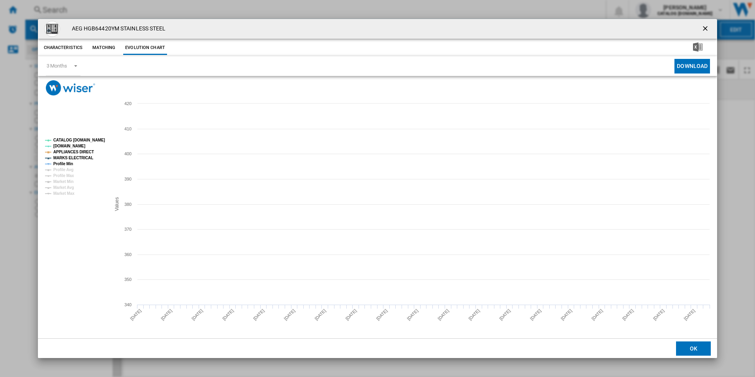
click at [90, 139] on tspan "CATALOG [DOMAIN_NAME]" at bounding box center [79, 140] width 52 height 4
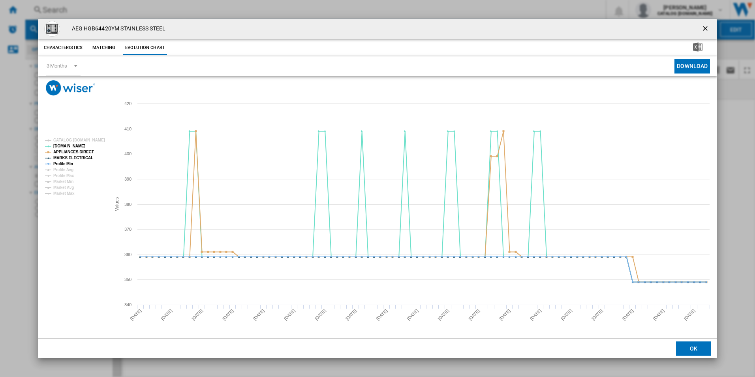
click at [86, 148] on rect "Product popup" at bounding box center [75, 167] width 66 height 64
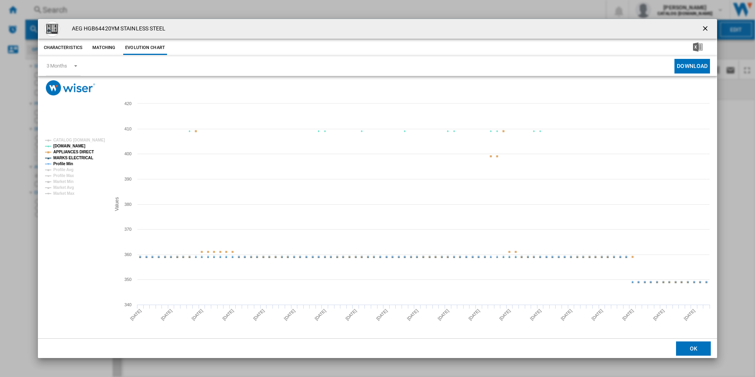
click at [84, 153] on tspan "APPLIANCES DIRECT" at bounding box center [73, 152] width 41 height 4
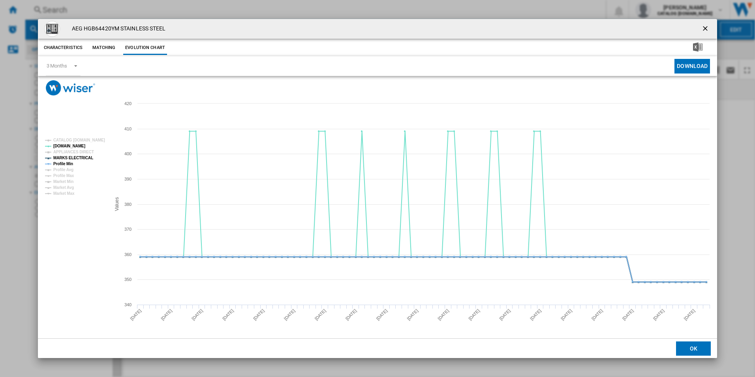
click at [84, 157] on tspan "MARKS ELECTRICAL" at bounding box center [73, 158] width 40 height 4
click at [62, 164] on tspan "Profile Min" at bounding box center [63, 163] width 20 height 4
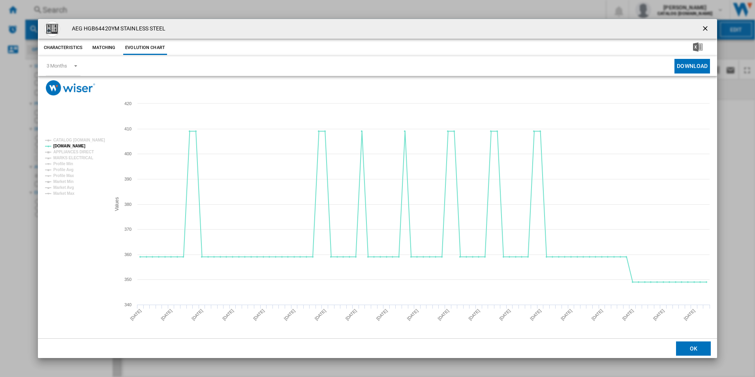
click at [707, 23] on button "Product popup" at bounding box center [706, 29] width 16 height 16
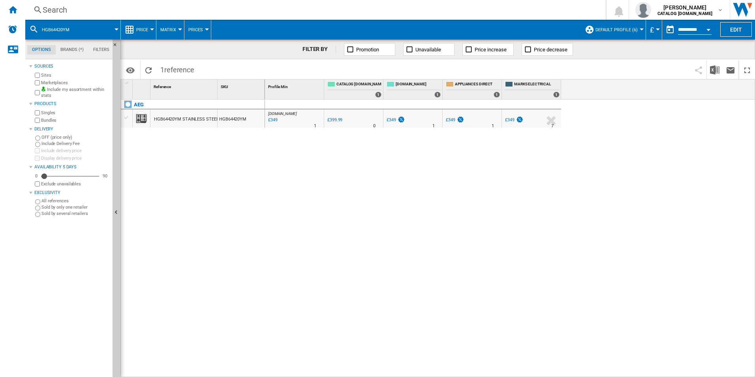
click at [493, 9] on div "Search" at bounding box center [314, 9] width 542 height 11
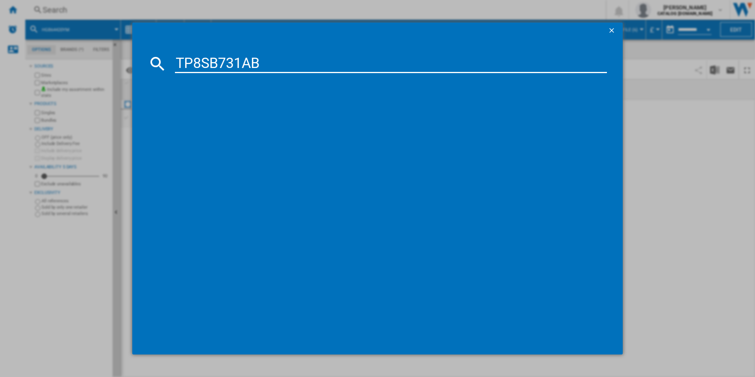
type input "TP8SB731AB"
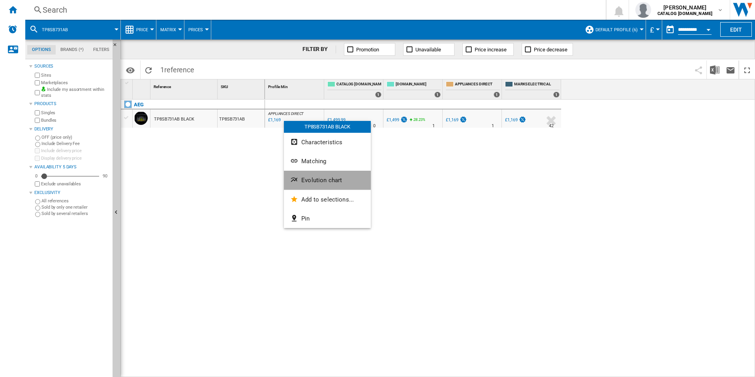
click at [314, 182] on span "Evolution chart" at bounding box center [321, 179] width 41 height 7
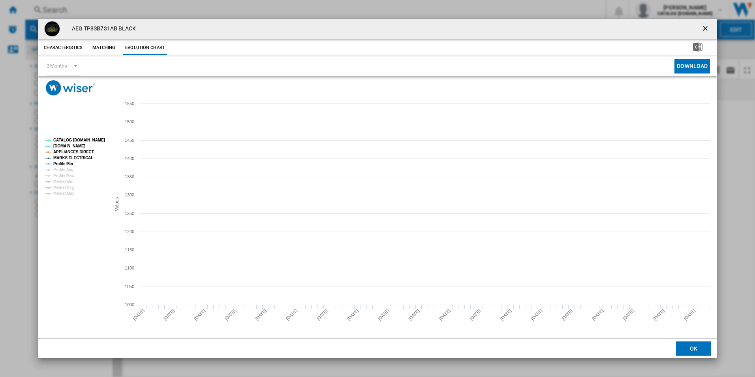
click at [99, 139] on tspan "CATALOG [DOMAIN_NAME]" at bounding box center [79, 140] width 52 height 4
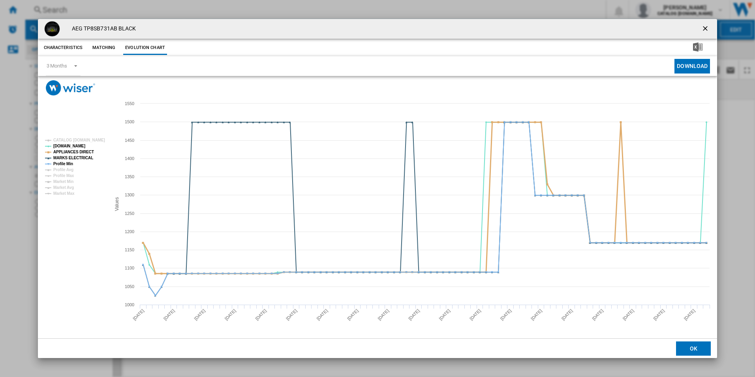
click at [80, 153] on tspan "APPLIANCES DIRECT" at bounding box center [73, 152] width 41 height 4
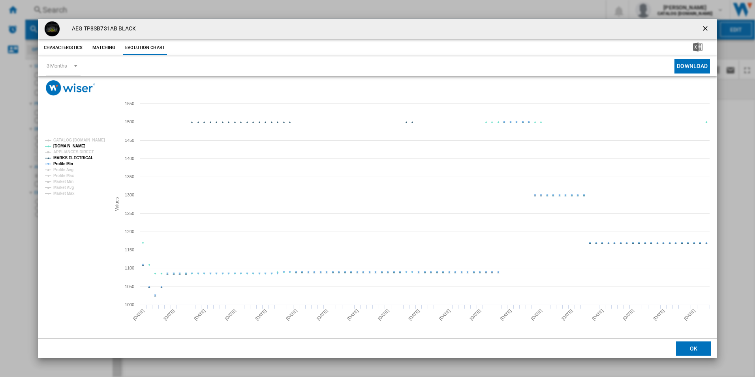
click at [79, 156] on tspan "MARKS ELECTRICAL" at bounding box center [73, 158] width 40 height 4
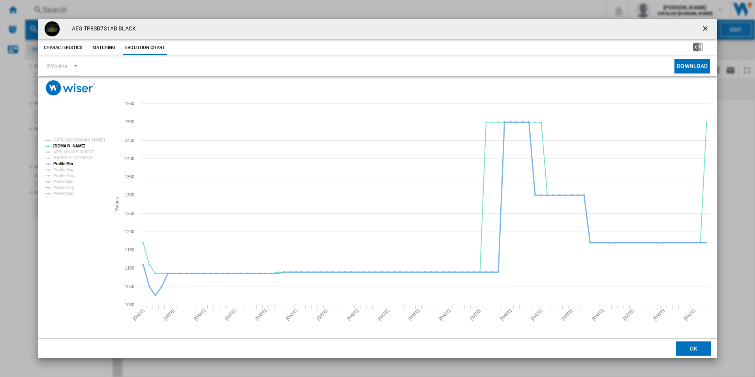
click at [67, 165] on tspan "Profile Min" at bounding box center [63, 163] width 20 height 4
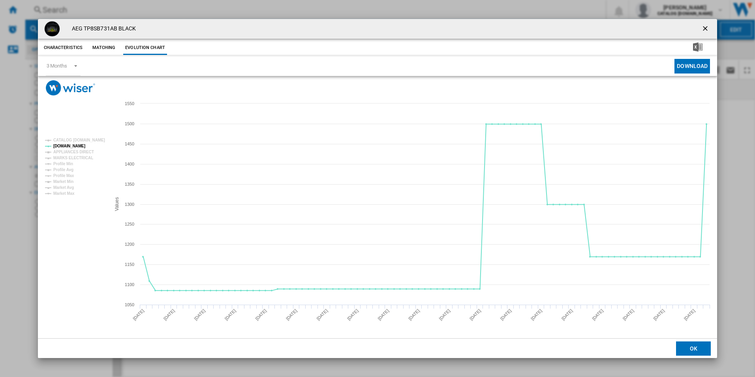
click at [707, 32] on ng-md-icon "getI18NText('BUTTONS.CLOSE_DIALOG')" at bounding box center [705, 28] width 9 height 9
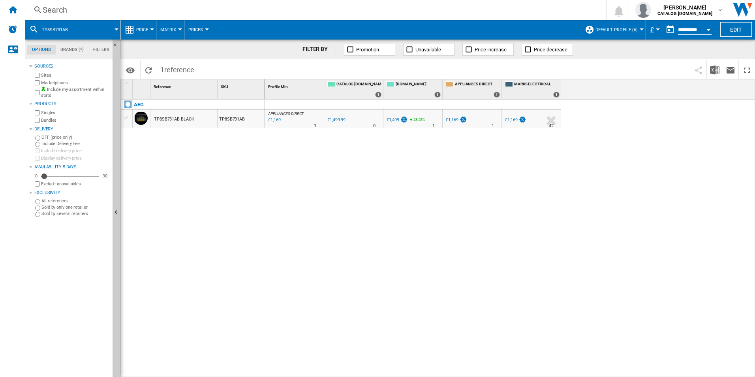
click at [480, 10] on div "Search" at bounding box center [314, 9] width 542 height 11
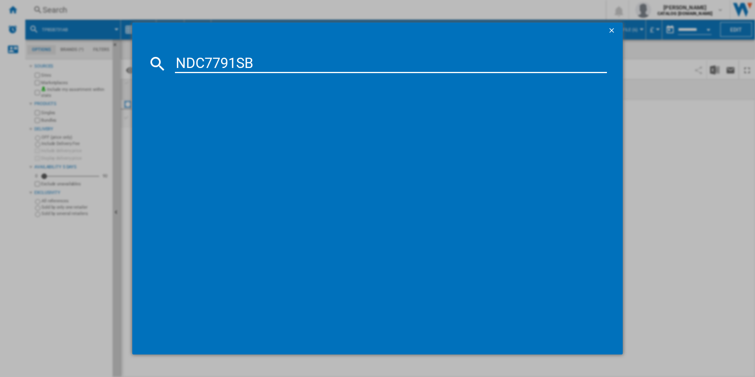
type input "NDC7791SB"
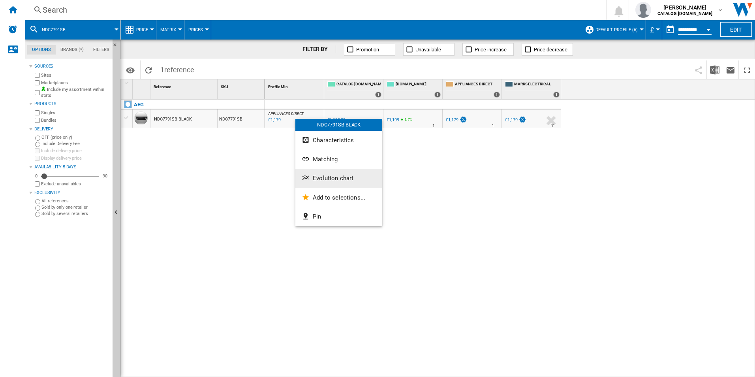
click at [326, 175] on span "Evolution chart" at bounding box center [333, 178] width 41 height 7
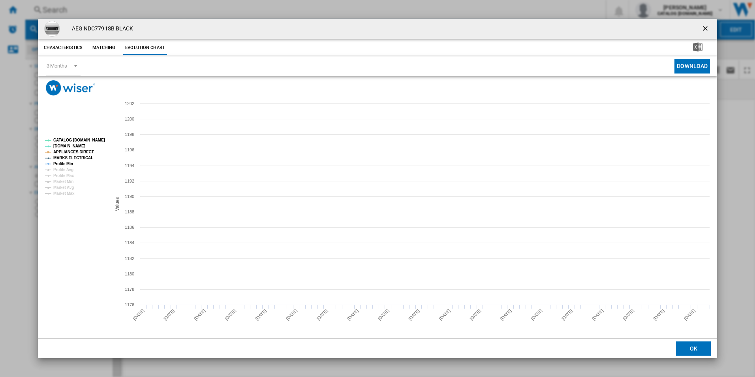
click at [97, 139] on tspan "CATALOG [DOMAIN_NAME]" at bounding box center [79, 140] width 52 height 4
click at [68, 165] on tspan "Profile Min" at bounding box center [63, 163] width 20 height 4
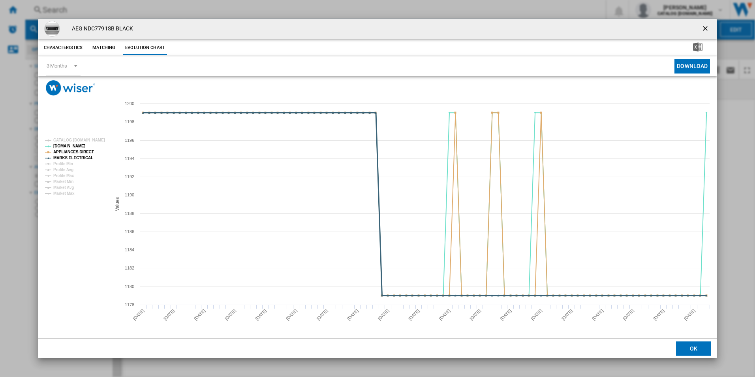
click at [77, 159] on tspan "MARKS ELECTRICAL" at bounding box center [73, 158] width 40 height 4
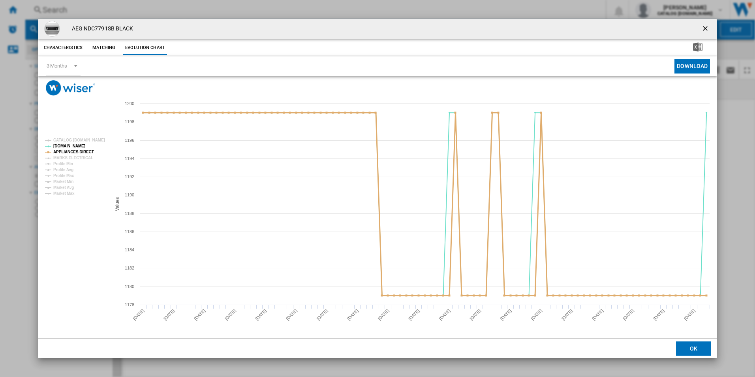
click at [84, 152] on tspan "APPLIANCES DIRECT" at bounding box center [73, 152] width 41 height 4
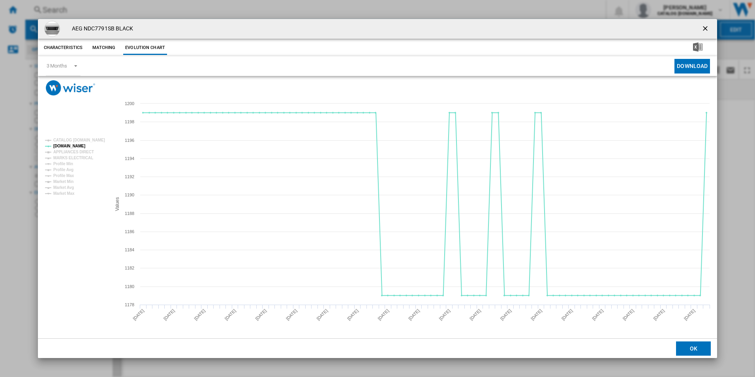
drag, startPoint x: 705, startPoint y: 28, endPoint x: 595, endPoint y: 29, distance: 109.8
click at [705, 28] on ng-md-icon "getI18NText('BUTTONS.CLOSE_DIALOG')" at bounding box center [705, 28] width 9 height 9
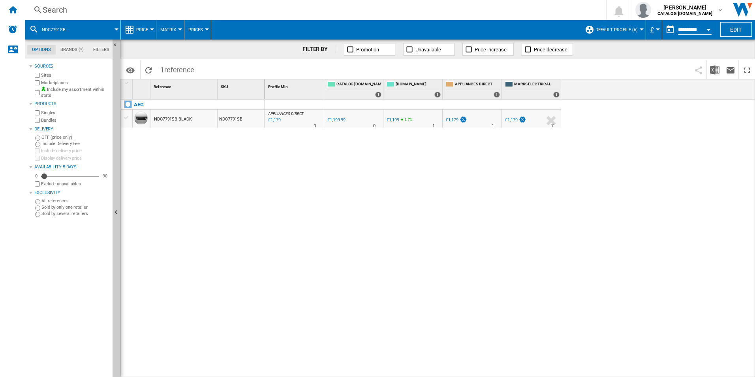
click at [402, 7] on div "Search" at bounding box center [314, 9] width 542 height 11
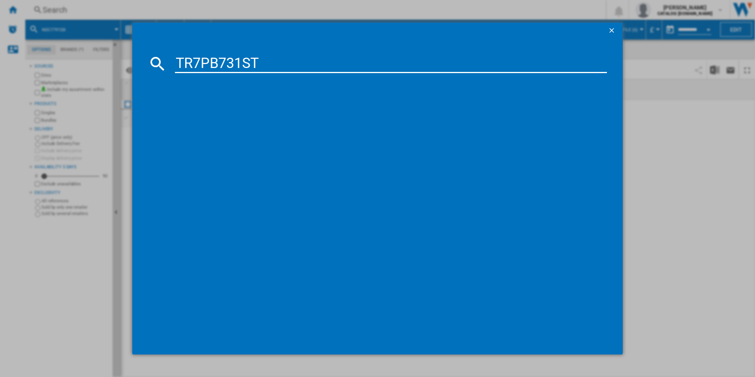
type input "TR7PB731ST"
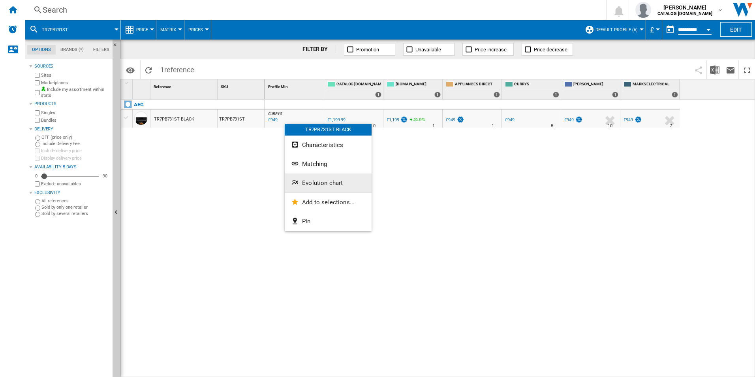
click at [316, 179] on button "Evolution chart" at bounding box center [328, 182] width 87 height 19
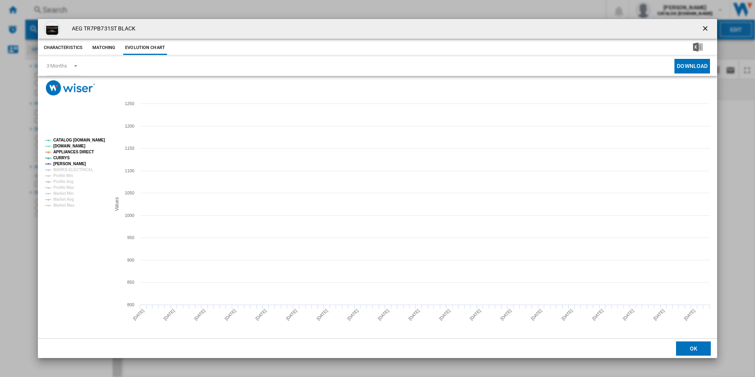
click at [96, 140] on tspan "CATALOG [DOMAIN_NAME]" at bounding box center [79, 140] width 52 height 4
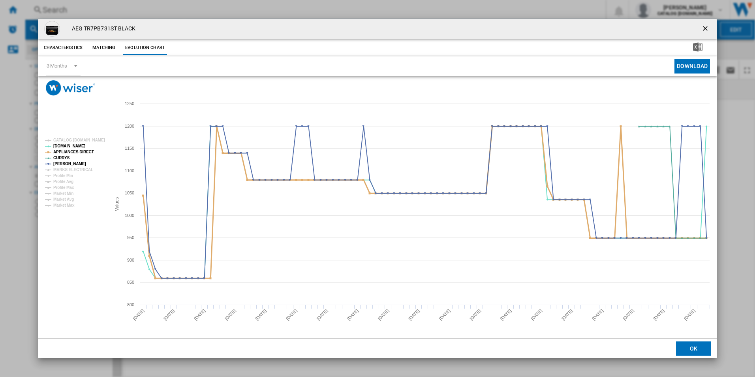
drag, startPoint x: 86, startPoint y: 150, endPoint x: 89, endPoint y: 154, distance: 4.9
click at [86, 150] on tspan "APPLIANCES DIRECT" at bounding box center [73, 152] width 41 height 4
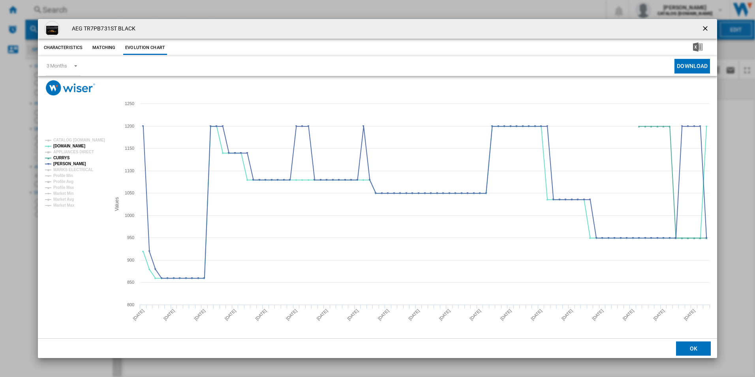
drag, startPoint x: 707, startPoint y: 28, endPoint x: 685, endPoint y: 28, distance: 22.5
click at [707, 28] on ng-md-icon "getI18NText('BUTTONS.CLOSE_DIALOG')" at bounding box center [705, 28] width 9 height 9
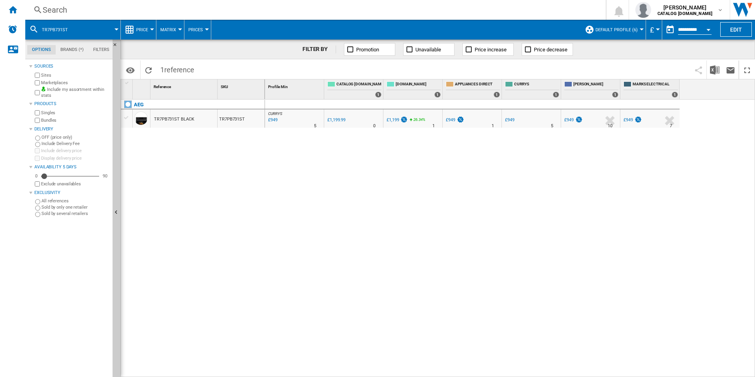
click at [516, 5] on div "Search" at bounding box center [314, 9] width 542 height 11
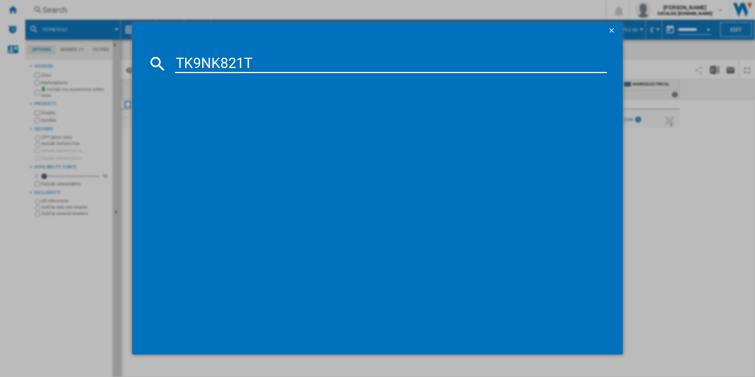
type input "TK9NK821T"
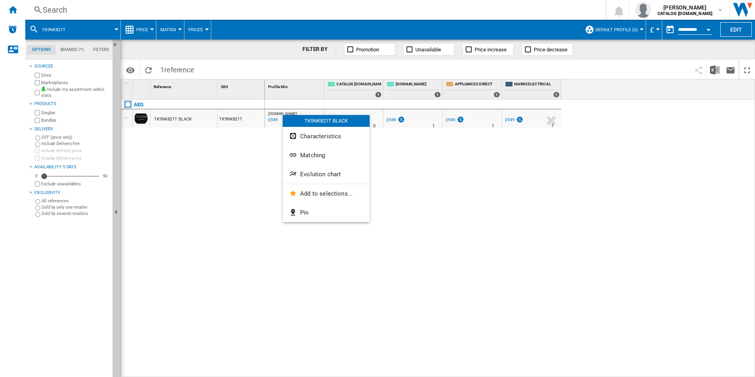
click at [312, 174] on span "Evolution chart" at bounding box center [320, 174] width 41 height 7
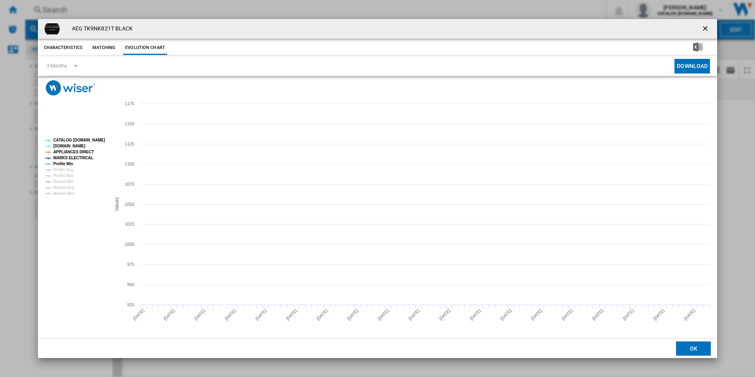
click at [90, 138] on tspan "CATALOG [DOMAIN_NAME]" at bounding box center [79, 140] width 52 height 4
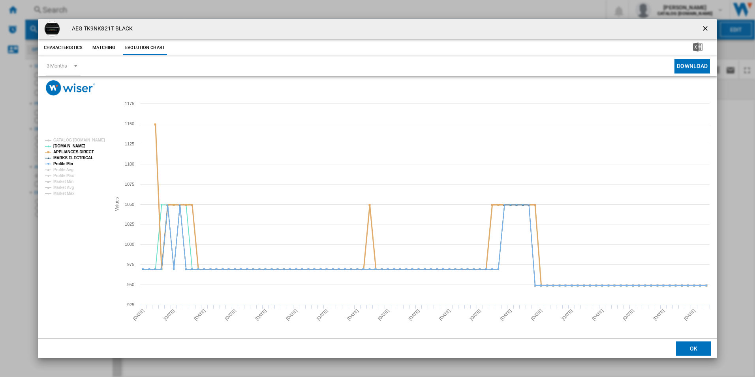
click at [85, 152] on tspan "APPLIANCES DIRECT" at bounding box center [73, 152] width 41 height 4
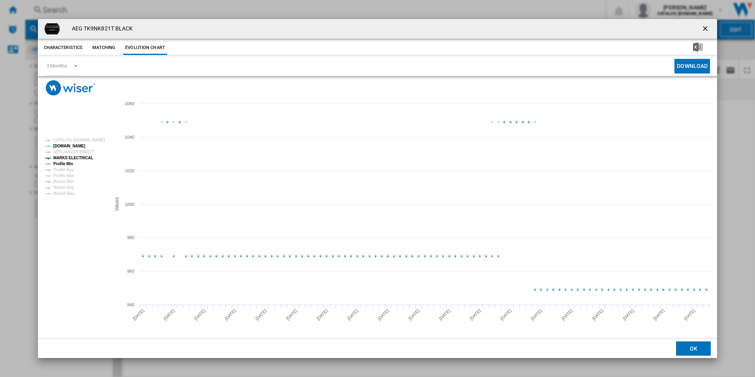
drag, startPoint x: 84, startPoint y: 156, endPoint x: 67, endPoint y: 166, distance: 19.4
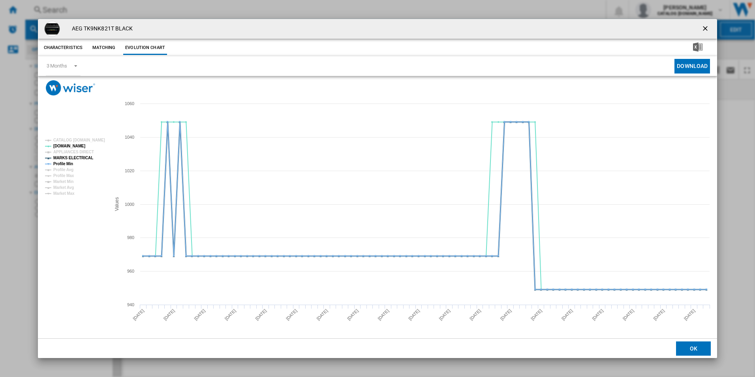
click at [83, 156] on tspan "MARKS ELECTRICAL" at bounding box center [73, 158] width 40 height 4
click at [67, 166] on tspan "Profile Min" at bounding box center [63, 163] width 20 height 4
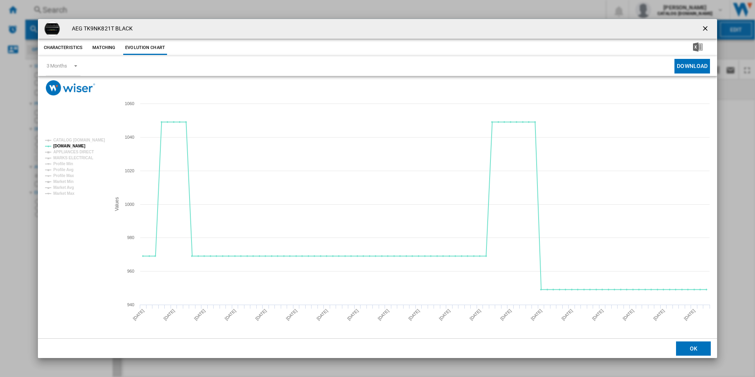
click at [701, 26] on ng-md-icon "getI18NText('BUTTONS.CLOSE_DIALOG')" at bounding box center [705, 28] width 9 height 9
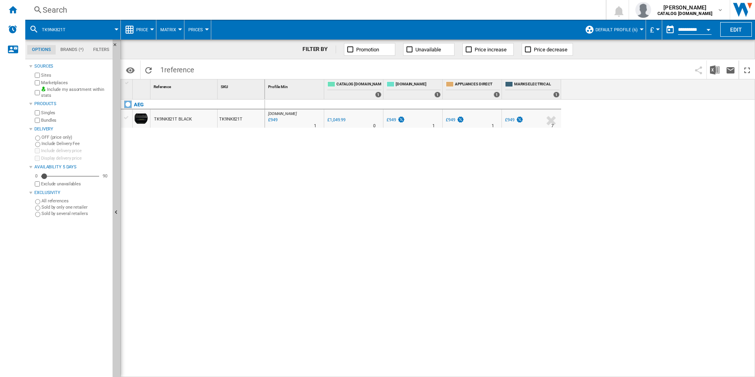
click at [493, 11] on div "Search" at bounding box center [314, 9] width 542 height 11
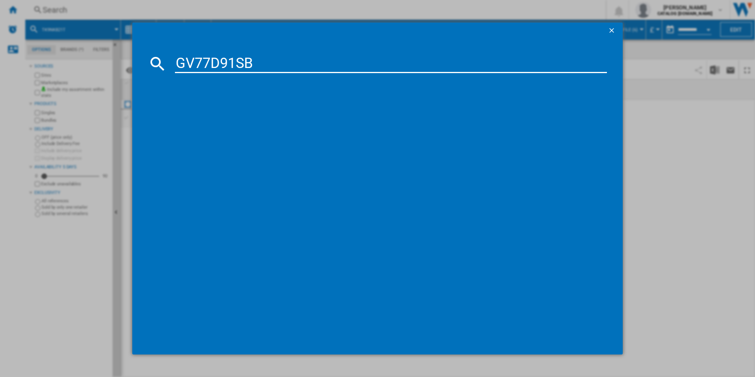
type input "GV77D91SB"
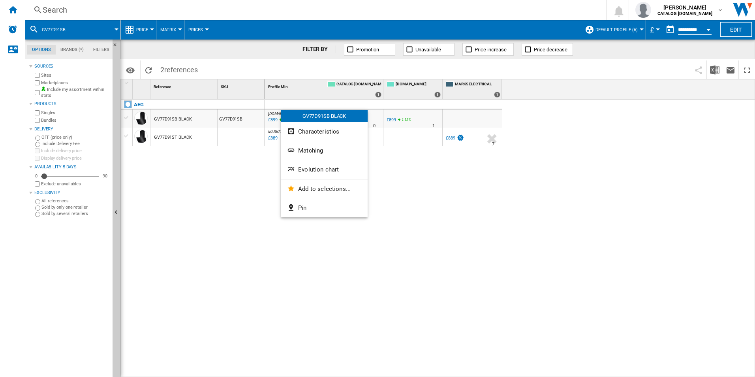
click at [247, 203] on div at bounding box center [377, 188] width 755 height 377
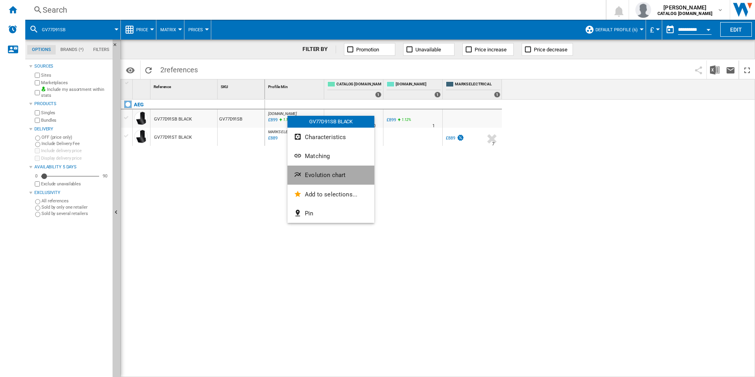
click at [319, 181] on button "Evolution chart" at bounding box center [330, 174] width 87 height 19
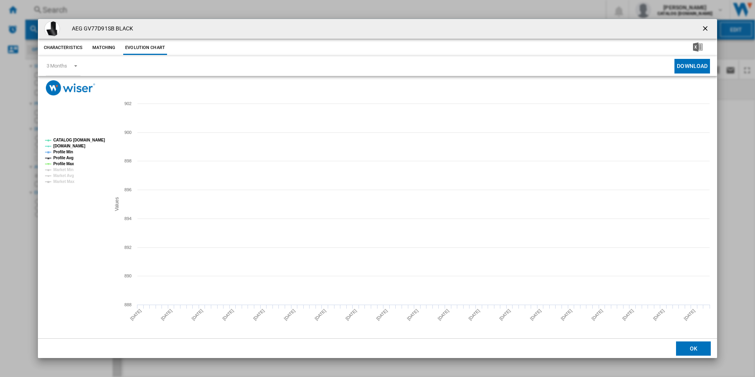
click at [103, 139] on tspan "CATALOG [DOMAIN_NAME]" at bounding box center [79, 140] width 52 height 4
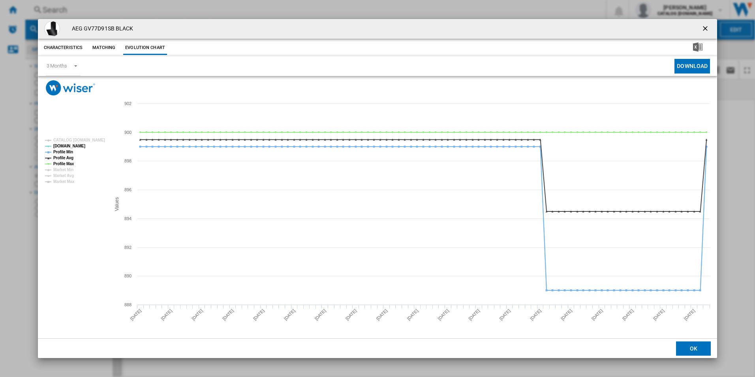
click at [72, 151] on tspan "Profile Min" at bounding box center [63, 152] width 20 height 4
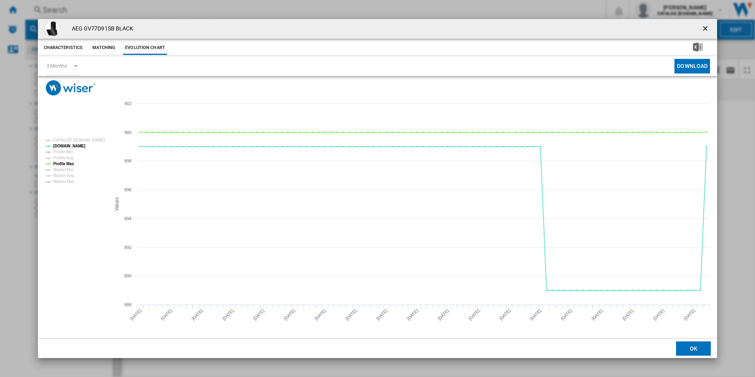
click at [66, 158] on tspan "Profile Avg" at bounding box center [63, 158] width 20 height 4
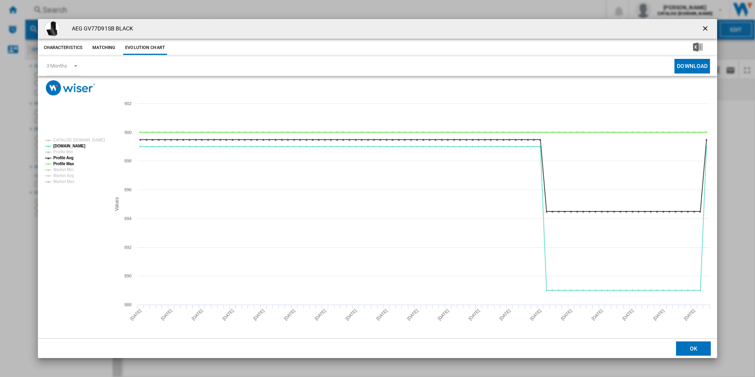
click at [71, 161] on tspan "Profile Max" at bounding box center [63, 163] width 21 height 4
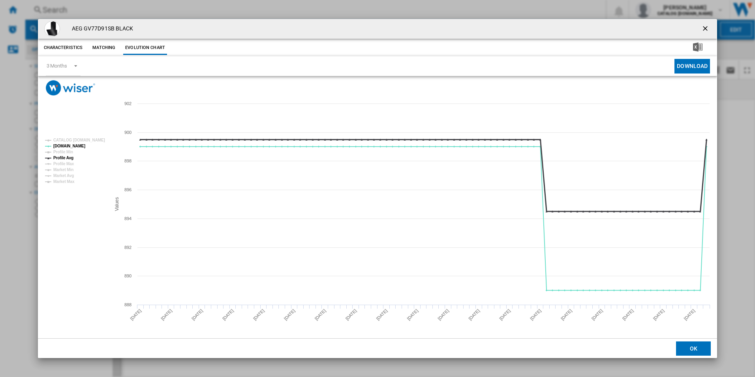
click at [68, 156] on tspan "Profile Avg" at bounding box center [63, 158] width 20 height 4
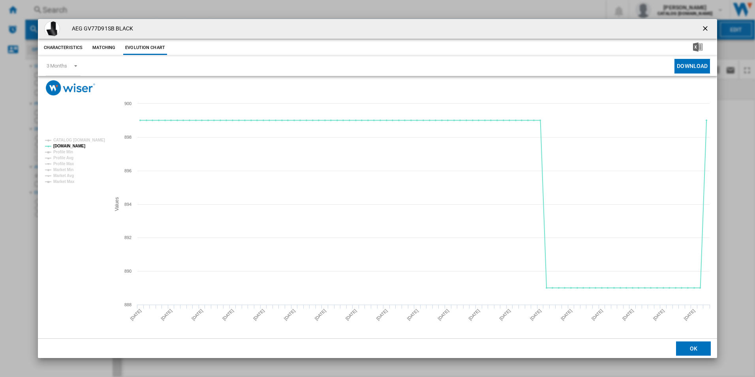
click at [703, 30] on ng-md-icon "getI18NText('BUTTONS.CLOSE_DIALOG')" at bounding box center [705, 28] width 9 height 9
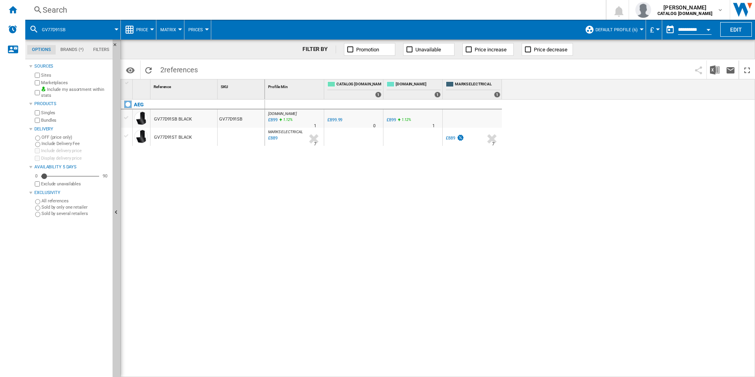
click at [502, 8] on div "Search" at bounding box center [314, 9] width 542 height 11
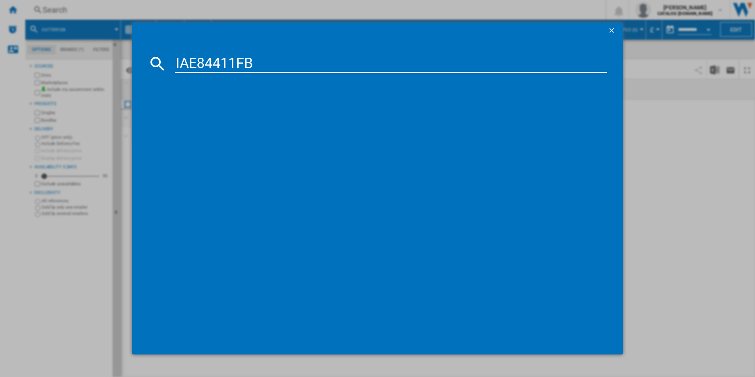
type input "IAE84411FB"
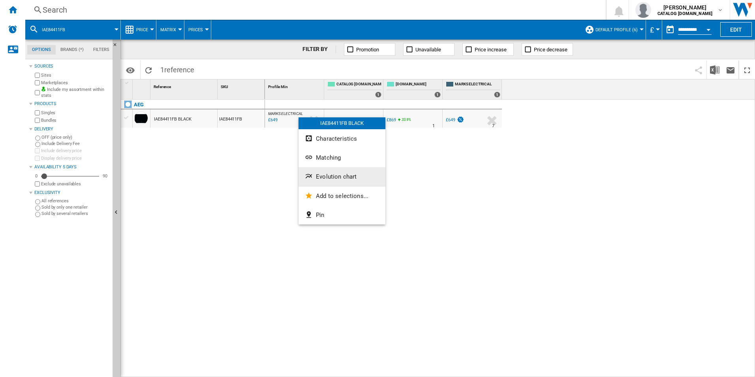
click at [324, 177] on span "Evolution chart" at bounding box center [336, 176] width 41 height 7
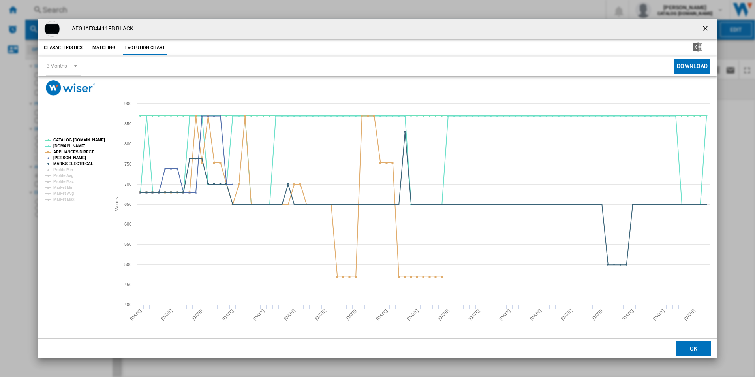
click at [94, 138] on tspan "CATALOG [DOMAIN_NAME]" at bounding box center [79, 140] width 52 height 4
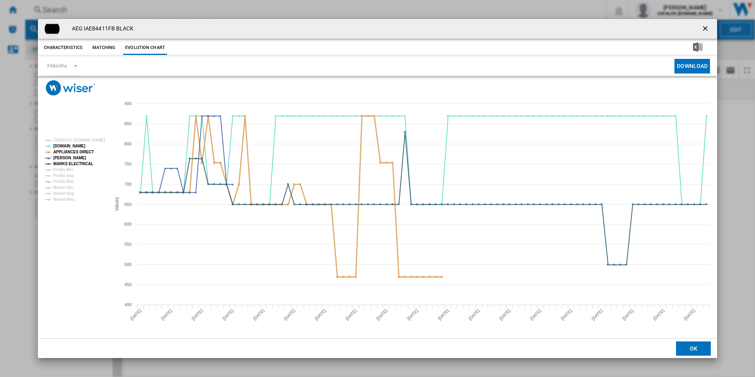
click at [87, 150] on tspan "APPLIANCES DIRECT" at bounding box center [73, 152] width 41 height 4
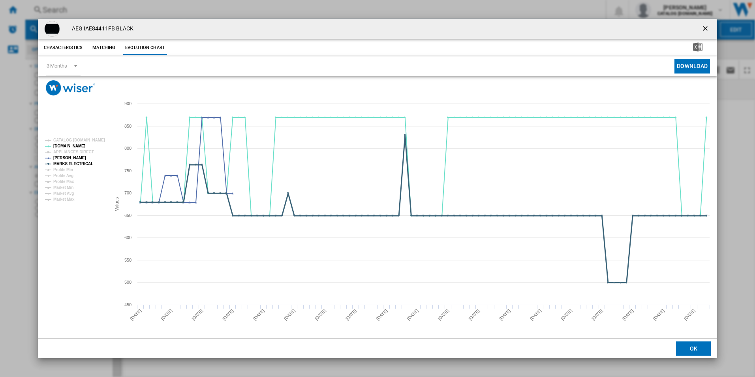
click at [81, 163] on tspan "MARKS ELECTRICAL" at bounding box center [73, 163] width 40 height 4
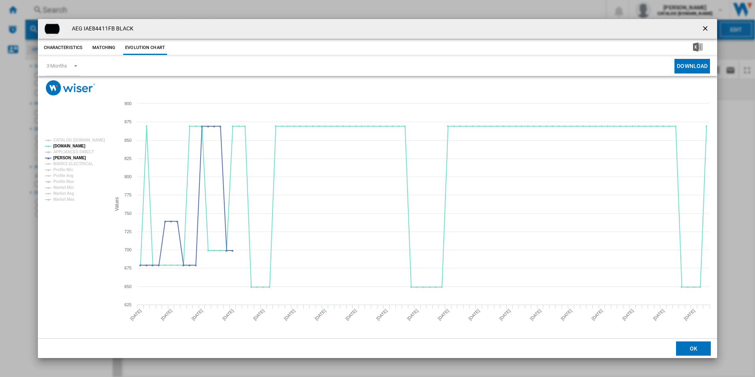
click at [705, 27] on ng-md-icon "getI18NText('BUTTONS.CLOSE_DIALOG')" at bounding box center [705, 28] width 9 height 9
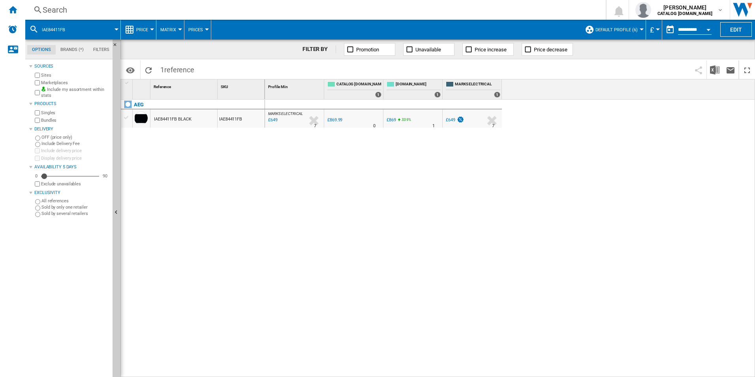
click at [532, 12] on div "Search" at bounding box center [314, 9] width 542 height 11
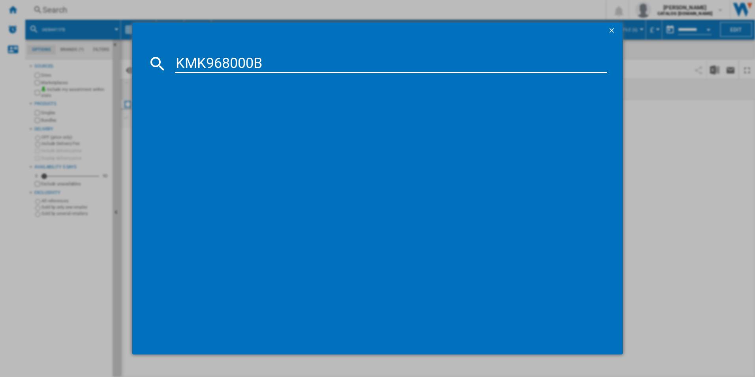
type input "KMK968000B"
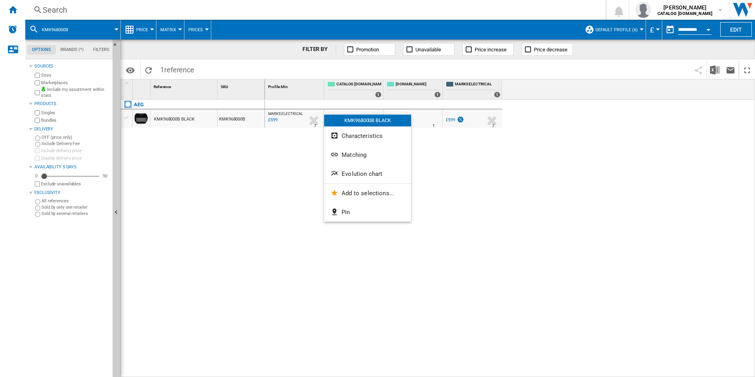
drag, startPoint x: 317, startPoint y: 119, endPoint x: 291, endPoint y: 147, distance: 38.5
click at [287, 161] on div at bounding box center [377, 188] width 755 height 377
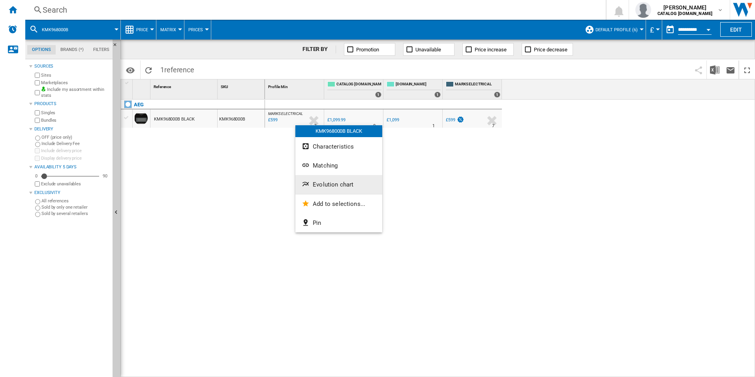
click at [323, 178] on button "Evolution chart" at bounding box center [338, 184] width 87 height 19
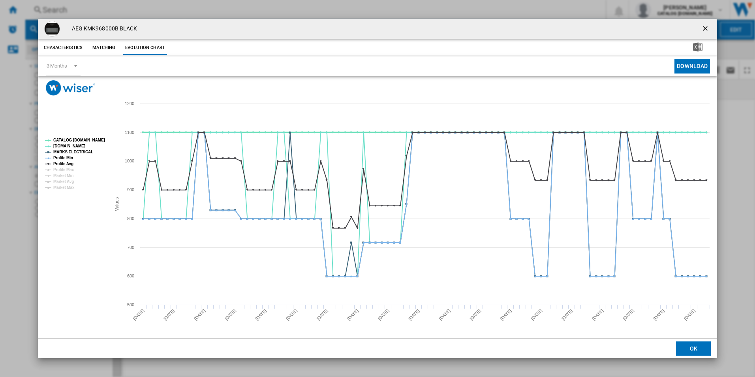
click at [98, 141] on tspan "CATALOG [DOMAIN_NAME]" at bounding box center [79, 140] width 52 height 4
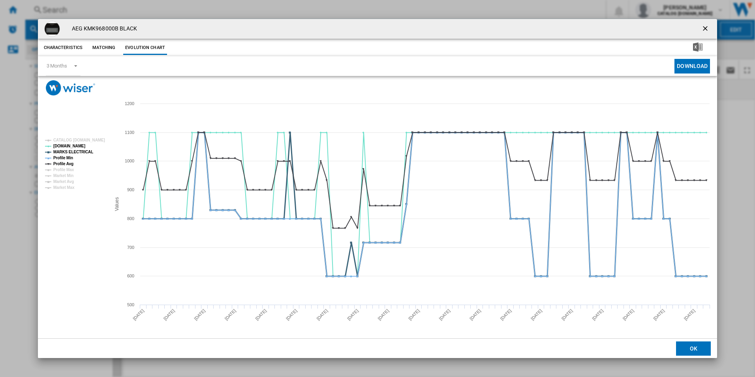
click at [79, 152] on tspan "MARKS ELECTRICAL" at bounding box center [73, 152] width 40 height 4
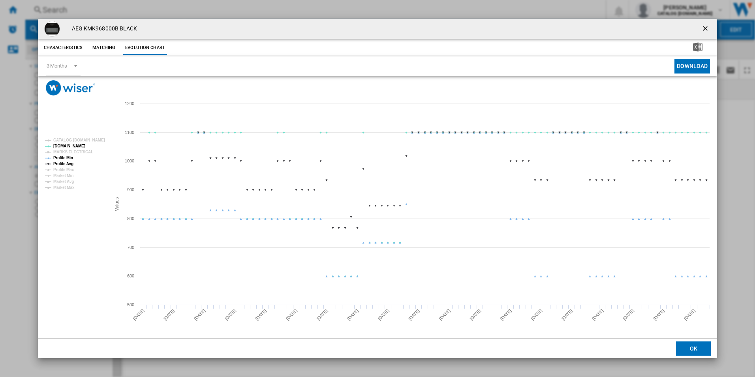
click at [67, 158] on tspan "Profile Min" at bounding box center [63, 158] width 20 height 4
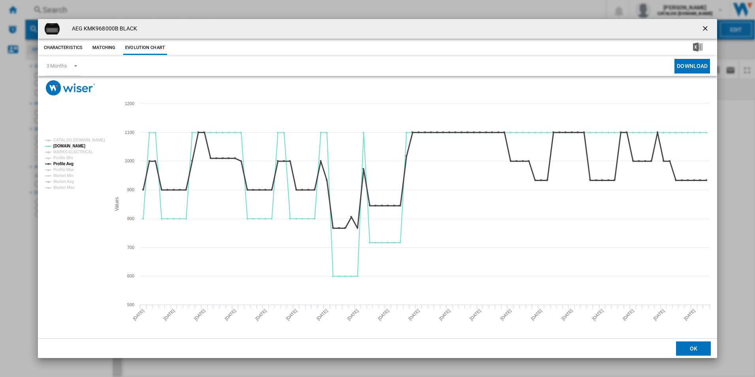
click at [66, 162] on tspan "Profile Avg" at bounding box center [63, 163] width 20 height 4
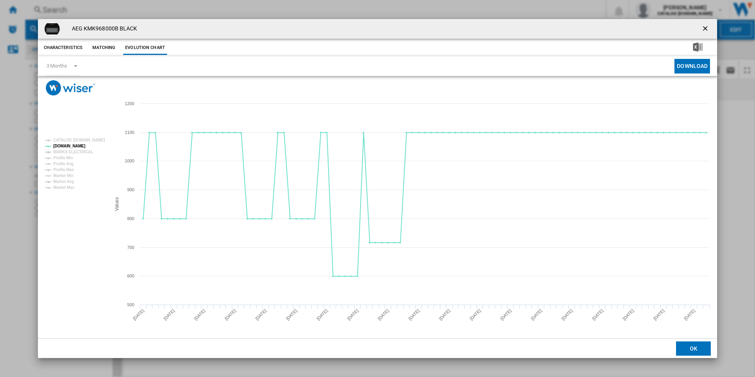
click at [703, 26] on ng-md-icon "getI18NText('BUTTONS.CLOSE_DIALOG')" at bounding box center [705, 28] width 9 height 9
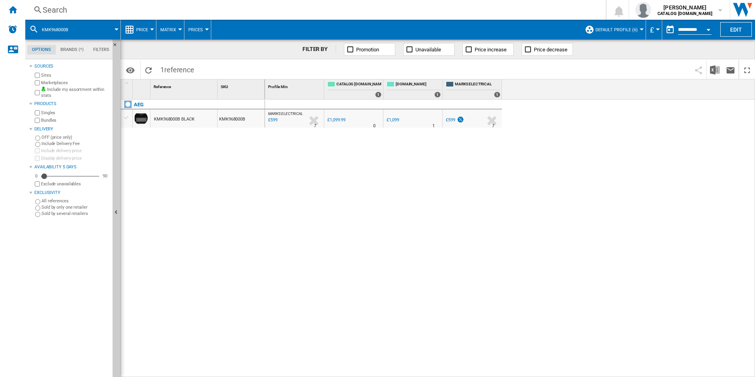
click at [455, 11] on div "Search" at bounding box center [314, 9] width 542 height 11
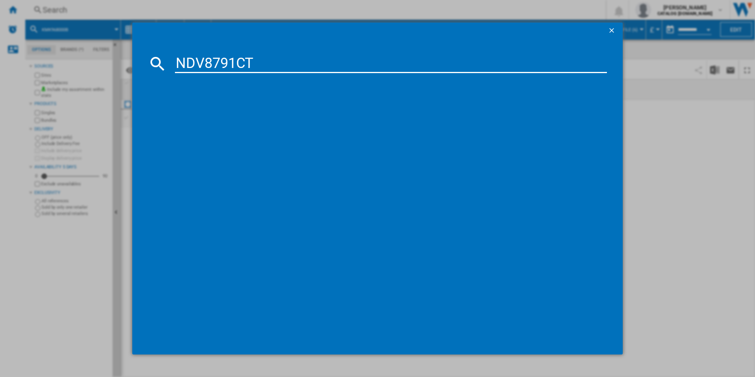
type input "NDV8791CT"
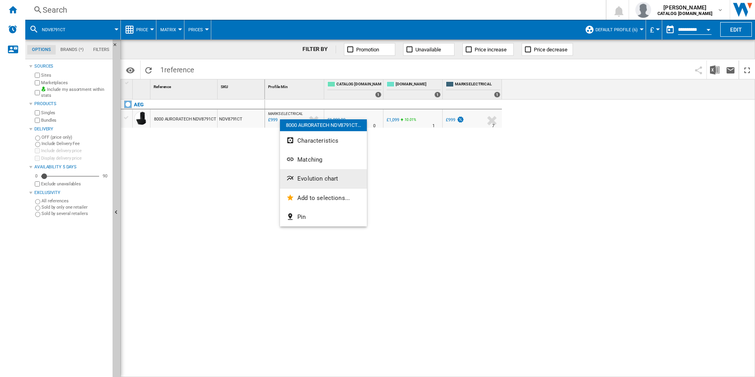
click at [318, 178] on span "Evolution chart" at bounding box center [317, 178] width 41 height 7
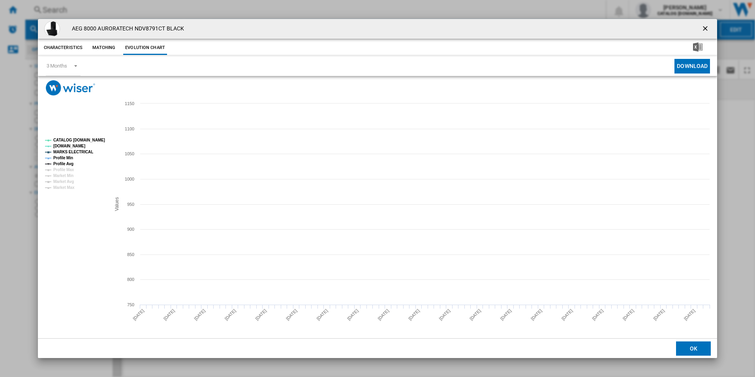
click at [93, 138] on tspan "CATALOG [DOMAIN_NAME]" at bounding box center [79, 140] width 52 height 4
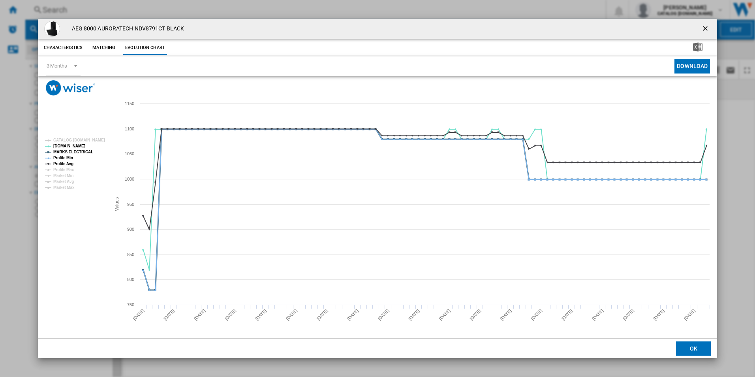
click at [75, 154] on tspan "MARKS ELECTRICAL" at bounding box center [73, 152] width 40 height 4
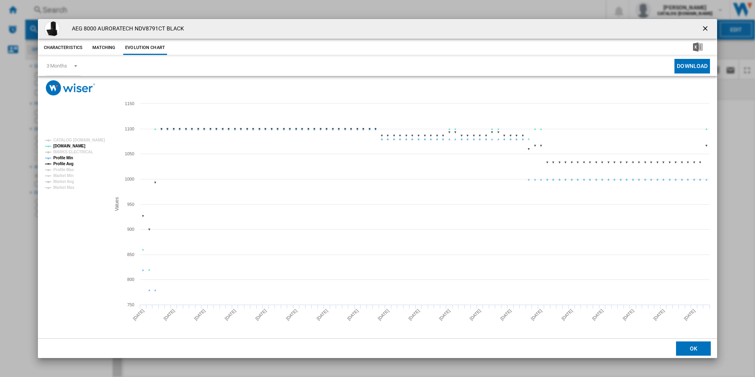
click at [70, 157] on tspan "Profile Min" at bounding box center [63, 158] width 20 height 4
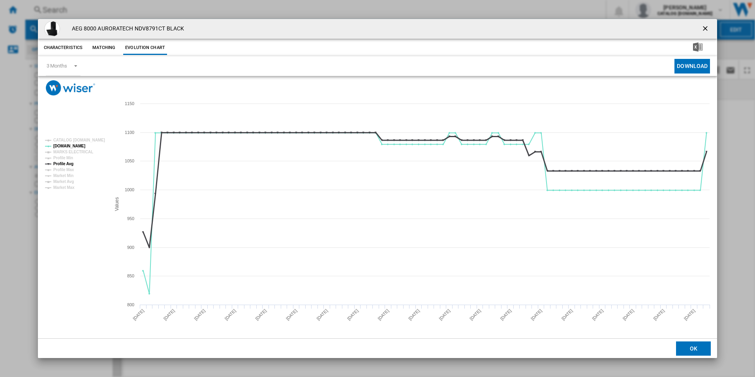
click at [69, 161] on tspan "Profile Avg" at bounding box center [63, 163] width 20 height 4
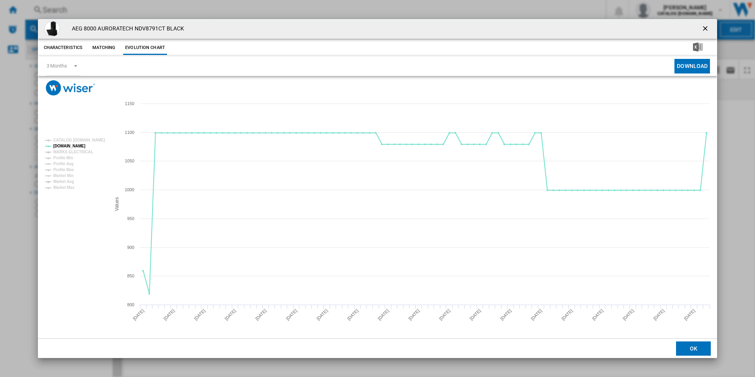
drag, startPoint x: 704, startPoint y: 32, endPoint x: 694, endPoint y: 31, distance: 9.5
click at [704, 32] on ng-md-icon "getI18NText('BUTTONS.CLOSE_DIALOG')" at bounding box center [705, 28] width 9 height 9
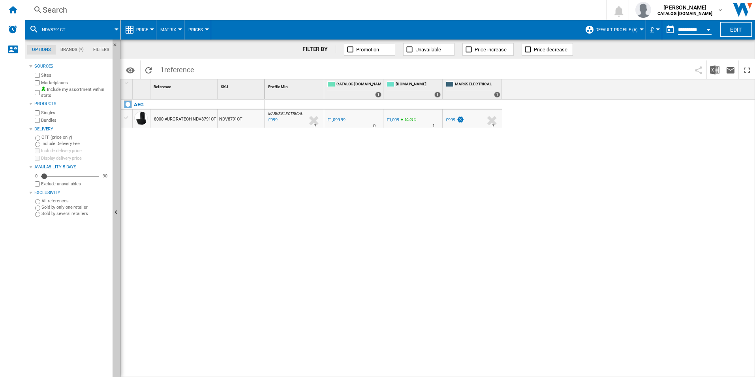
click at [498, 12] on div "Search" at bounding box center [314, 9] width 542 height 11
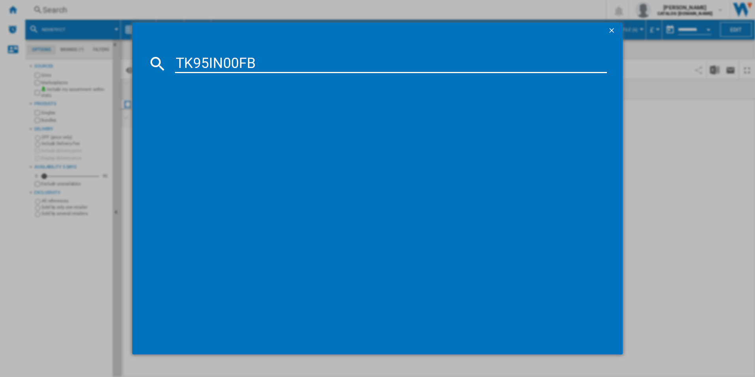
type input "TK95IN00FB"
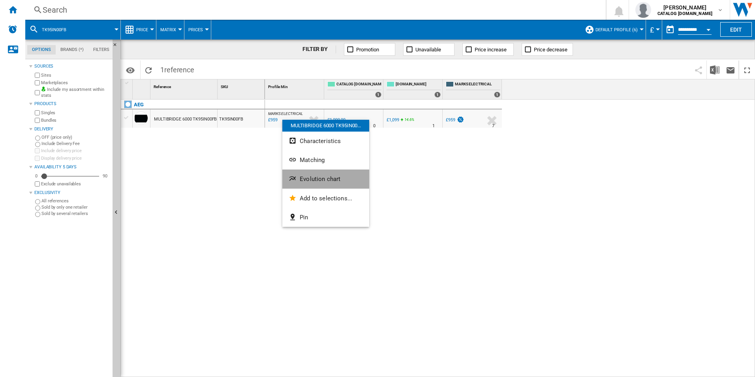
click at [313, 175] on span "Evolution chart" at bounding box center [320, 178] width 41 height 7
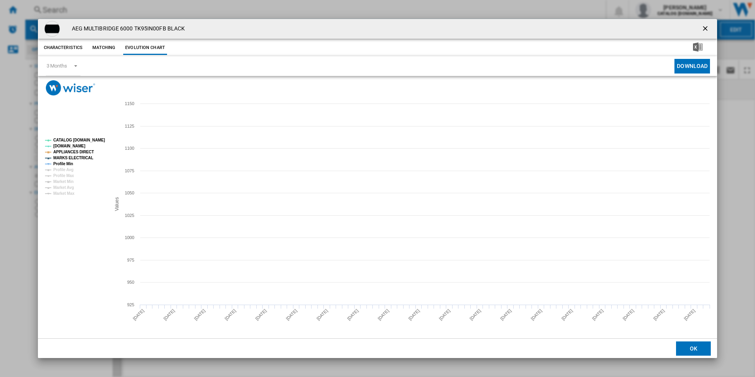
click at [81, 141] on tspan "CATALOG [DOMAIN_NAME]" at bounding box center [79, 140] width 52 height 4
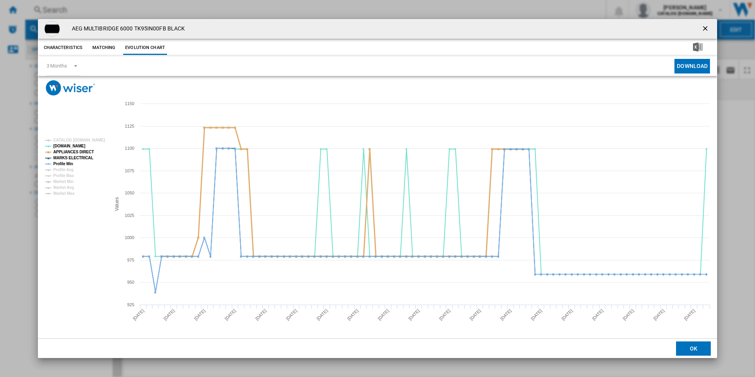
click at [80, 150] on tspan "APPLIANCES DIRECT" at bounding box center [73, 152] width 41 height 4
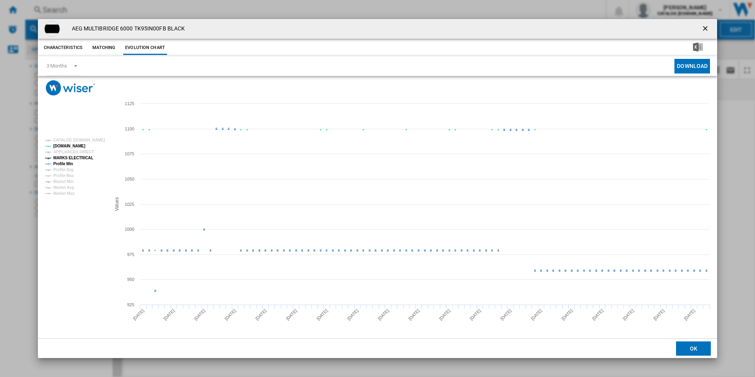
drag, startPoint x: 81, startPoint y: 158, endPoint x: 69, endPoint y: 163, distance: 13.3
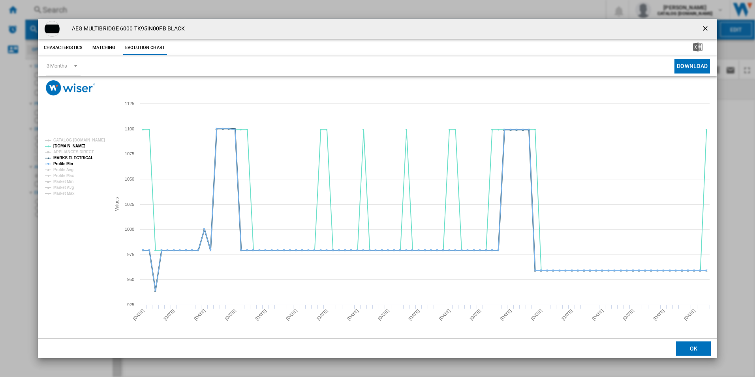
click at [81, 158] on tspan "MARKS ELECTRICAL" at bounding box center [73, 158] width 40 height 4
click at [69, 163] on tspan "Profile Min" at bounding box center [63, 163] width 20 height 4
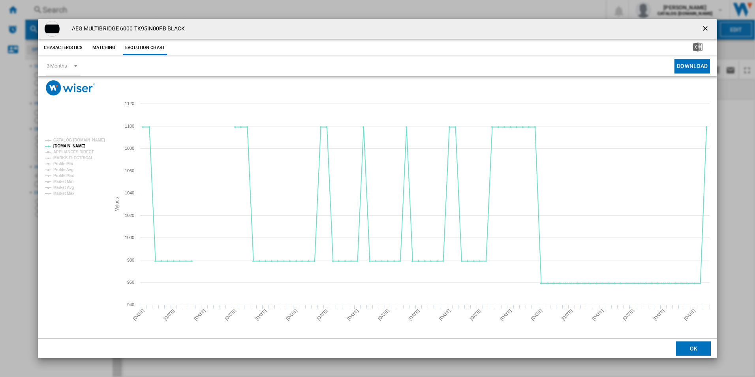
click at [706, 30] on ng-md-icon "getI18NText('BUTTONS.CLOSE_DIALOG')" at bounding box center [705, 28] width 9 height 9
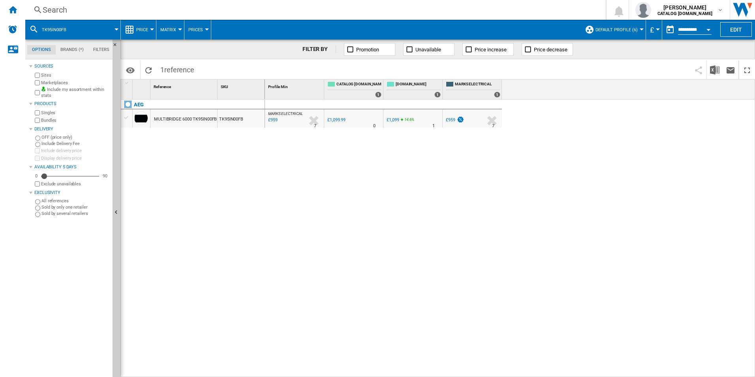
click at [472, 11] on div "Search" at bounding box center [314, 9] width 542 height 11
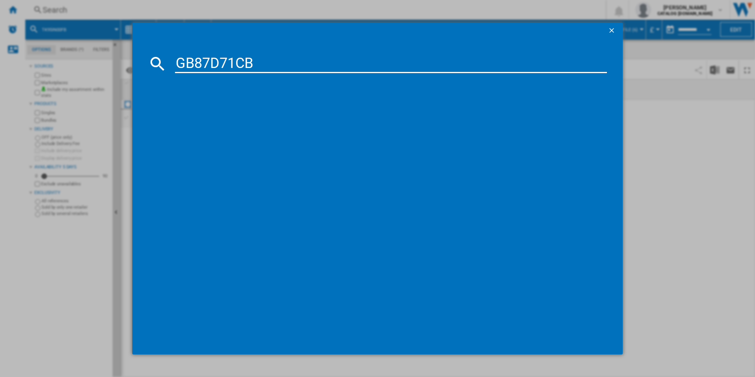
type input "GB87D71CB"
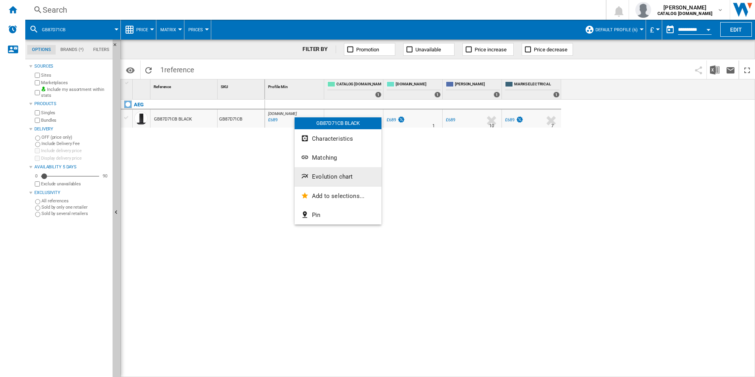
click at [324, 177] on span "Evolution chart" at bounding box center [332, 176] width 41 height 7
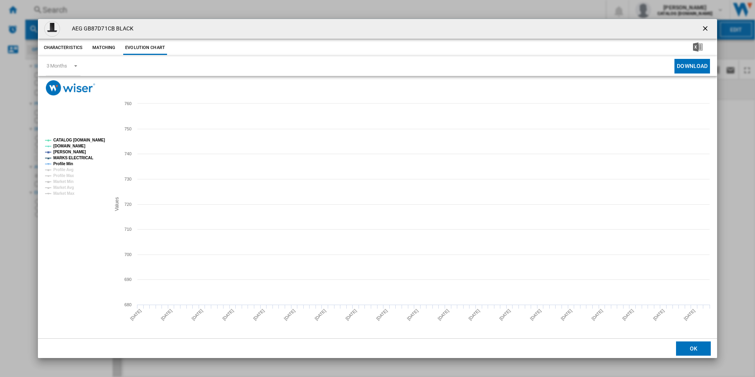
click at [90, 142] on tspan "CATALOG [DOMAIN_NAME]" at bounding box center [79, 140] width 52 height 4
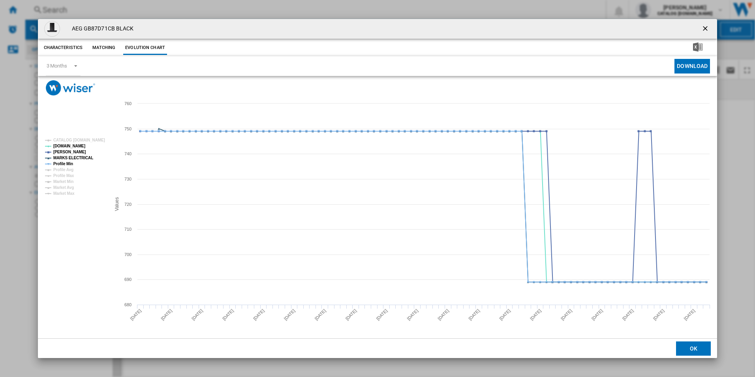
drag, startPoint x: 83, startPoint y: 161, endPoint x: 77, endPoint y: 162, distance: 6.0
click at [81, 162] on rect "Product popup" at bounding box center [75, 167] width 66 height 64
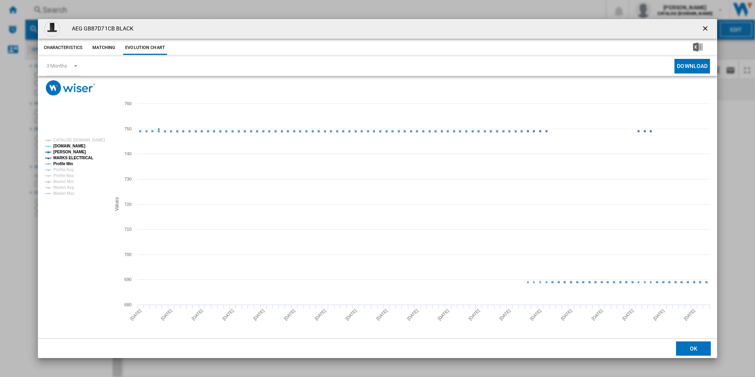
click at [74, 159] on tspan "MARKS ELECTRICAL" at bounding box center [73, 158] width 40 height 4
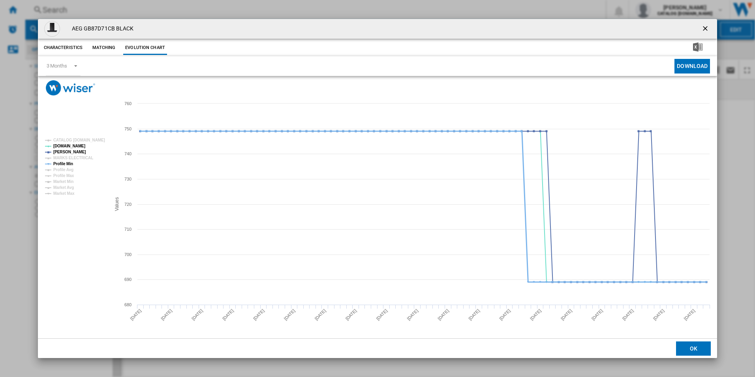
click at [69, 163] on tspan "Profile Min" at bounding box center [63, 163] width 20 height 4
drag, startPoint x: 707, startPoint y: 28, endPoint x: 649, endPoint y: 24, distance: 57.7
click at [706, 28] on ng-md-icon "getI18NText('BUTTONS.CLOSE_DIALOG')" at bounding box center [705, 28] width 9 height 9
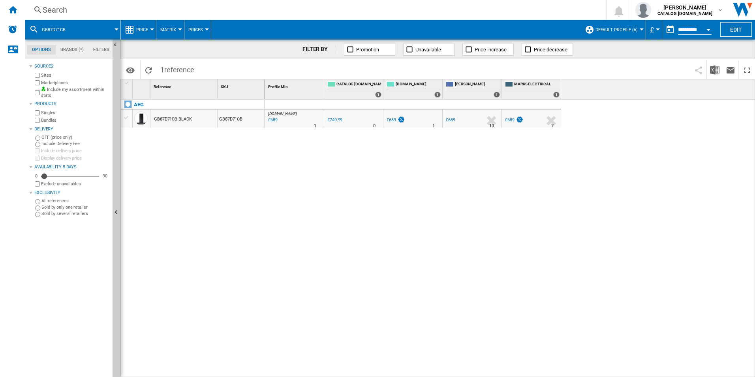
click at [563, 7] on div "Search" at bounding box center [314, 9] width 542 height 11
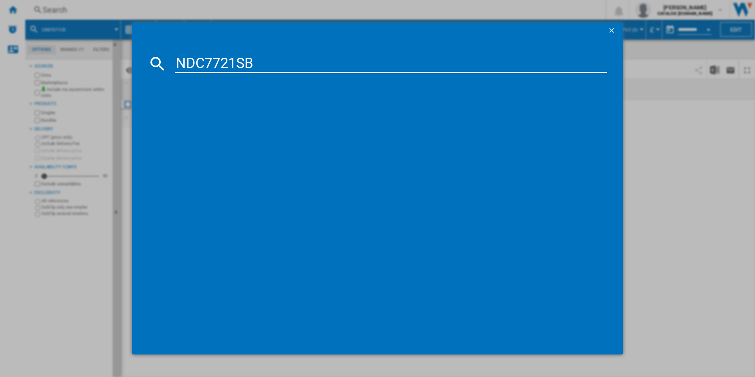
type input "NDC7721SB"
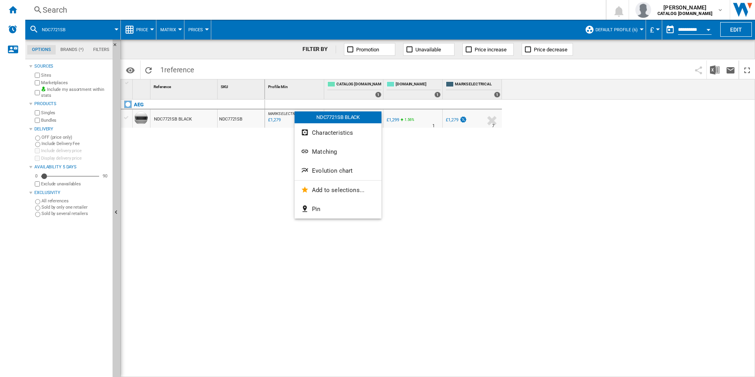
click at [317, 174] on span "Evolution chart" at bounding box center [332, 170] width 41 height 7
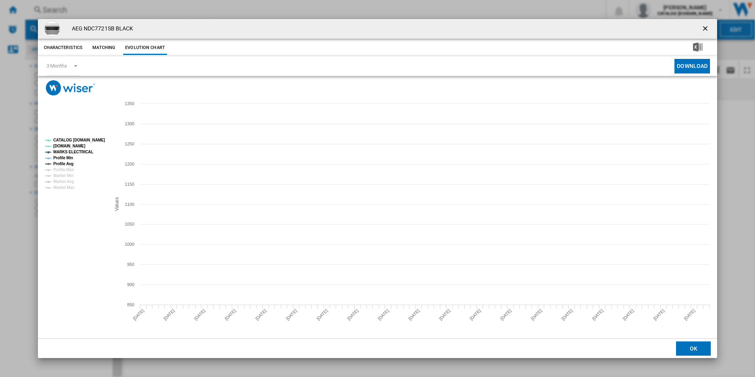
click at [94, 138] on tspan "CATALOG [DOMAIN_NAME]" at bounding box center [79, 140] width 52 height 4
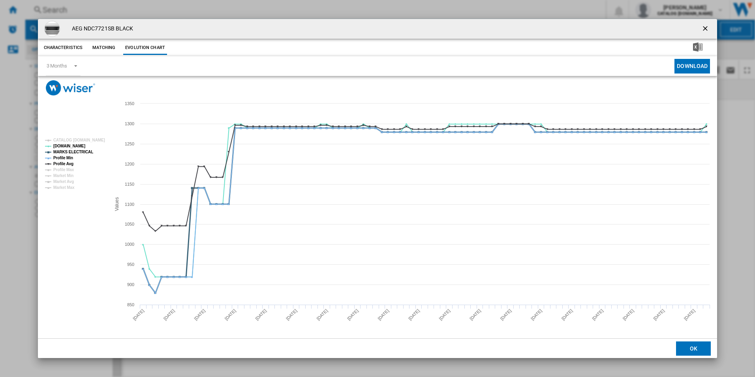
click at [81, 150] on tspan "MARKS ELECTRICAL" at bounding box center [73, 152] width 40 height 4
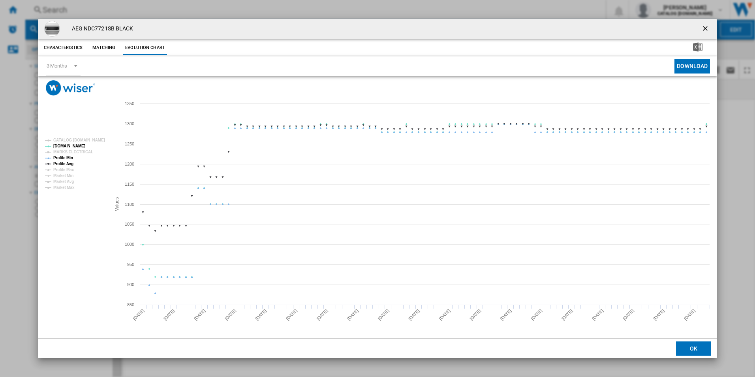
drag, startPoint x: 71, startPoint y: 157, endPoint x: 69, endPoint y: 163, distance: 6.6
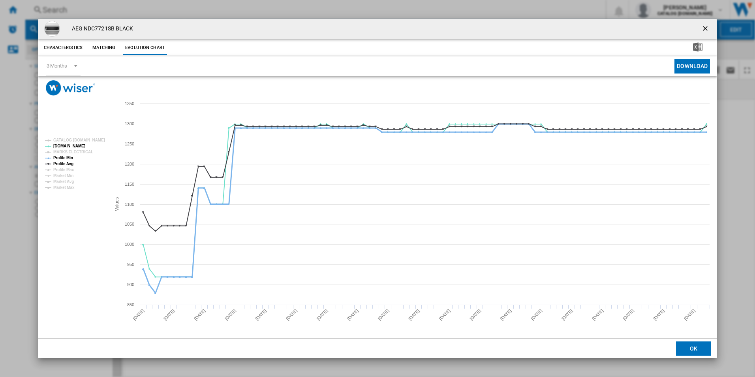
click at [71, 157] on tspan "Profile Min" at bounding box center [63, 158] width 20 height 4
click at [69, 164] on tspan "Profile Avg" at bounding box center [63, 163] width 20 height 4
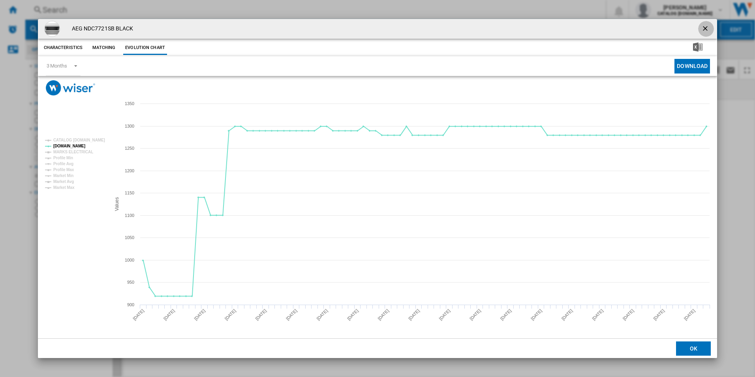
click at [702, 25] on ng-md-icon "getI18NText('BUTTONS.CLOSE_DIALOG')" at bounding box center [705, 28] width 9 height 9
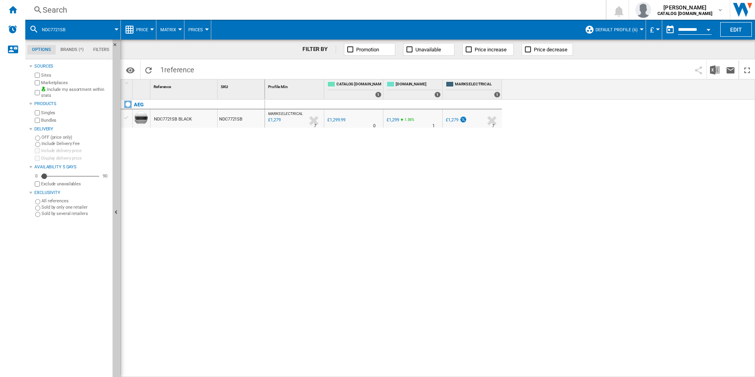
click at [417, 11] on div "Search" at bounding box center [314, 9] width 542 height 11
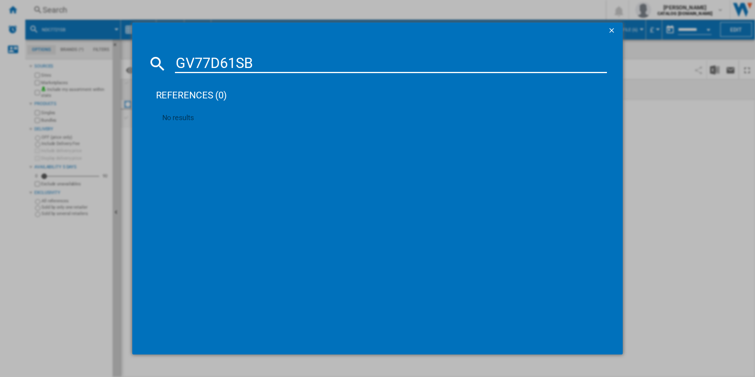
type input "GV77D61SB"
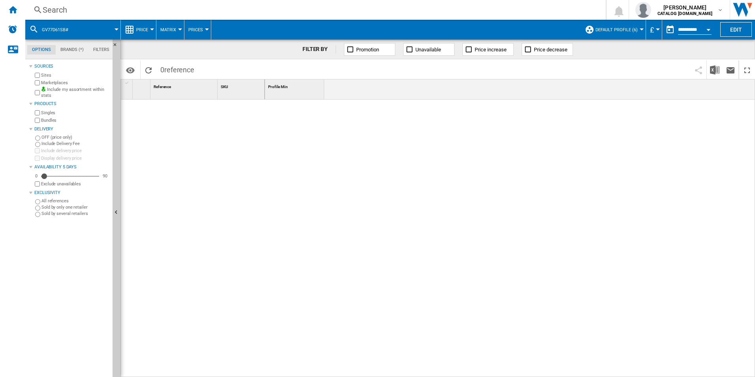
click at [437, 15] on div "Search" at bounding box center [314, 9] width 542 height 11
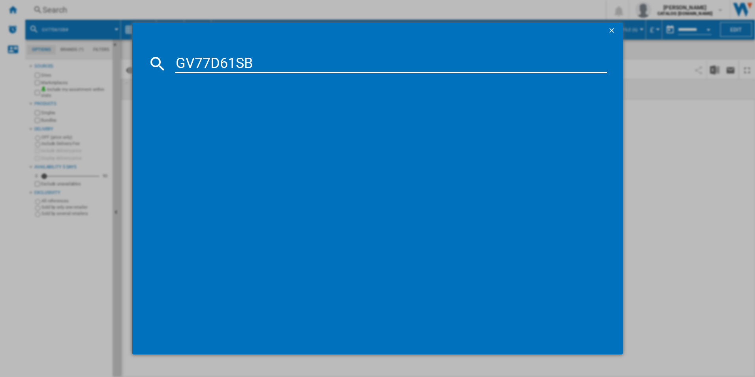
type input "GV77D61SB"
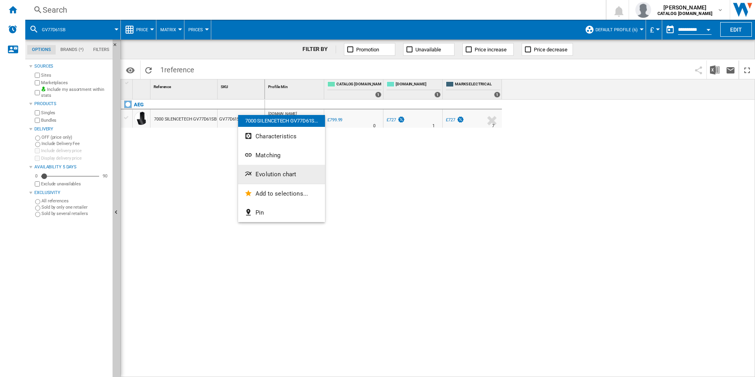
click at [284, 173] on span "Evolution chart" at bounding box center [275, 174] width 41 height 7
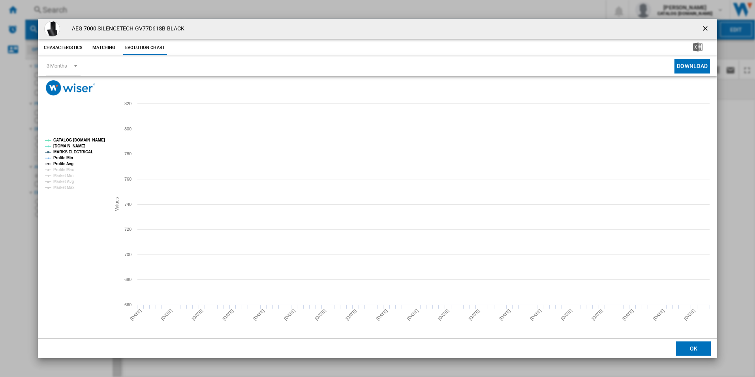
click at [93, 139] on tspan "CATALOG [DOMAIN_NAME]" at bounding box center [79, 140] width 52 height 4
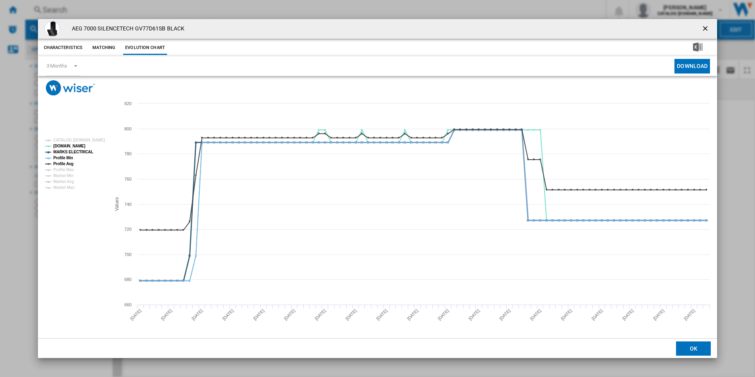
click at [82, 151] on tspan "MARKS ELECTRICAL" at bounding box center [73, 152] width 40 height 4
click at [72, 157] on tspan "Profile Min" at bounding box center [63, 158] width 20 height 4
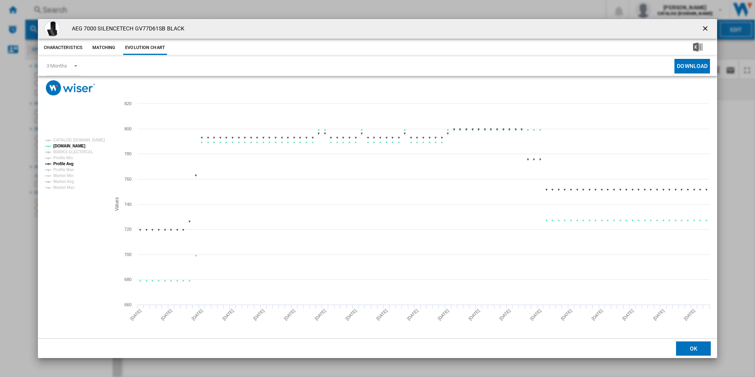
click at [69, 164] on tspan "Profile Avg" at bounding box center [63, 163] width 20 height 4
click at [706, 28] on ng-md-icon "getI18NText('BUTTONS.CLOSE_DIALOG')" at bounding box center [705, 28] width 9 height 9
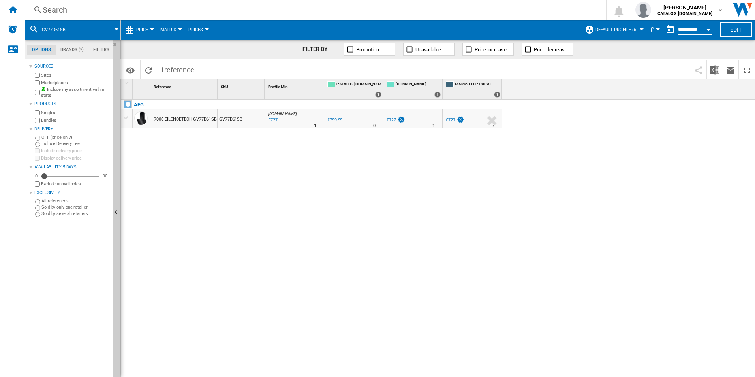
click at [460, 3] on div "Search Search 0 [PERSON_NAME] CATALOG [DOMAIN_NAME] CATALOG [DOMAIN_NAME] My se…" at bounding box center [390, 10] width 730 height 20
click at [460, 8] on div "Search" at bounding box center [314, 9] width 542 height 11
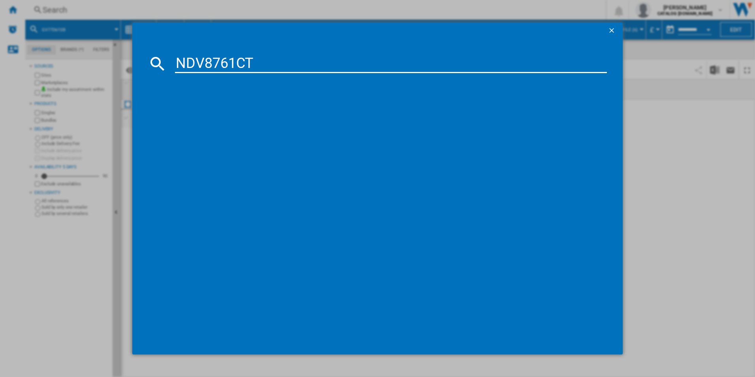
type input "NDV8761CT"
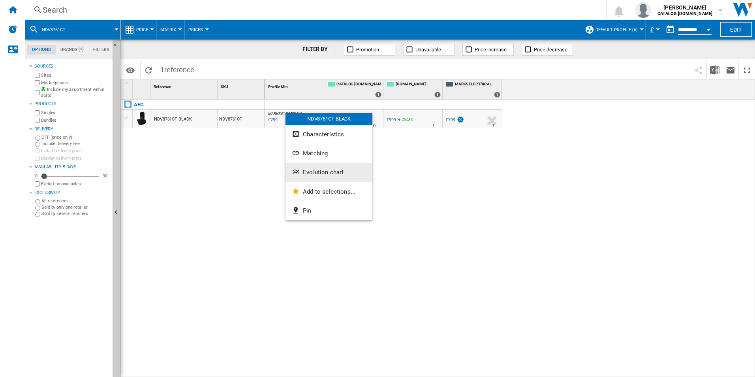
click at [304, 166] on button "Evolution chart" at bounding box center [328, 172] width 87 height 19
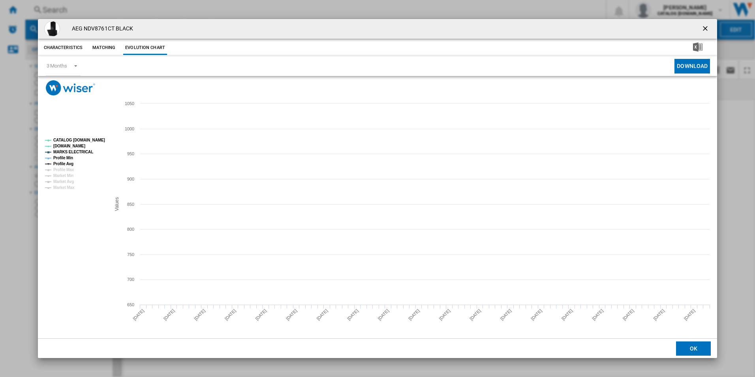
click at [100, 138] on tspan "CATALOG [DOMAIN_NAME]" at bounding box center [79, 140] width 52 height 4
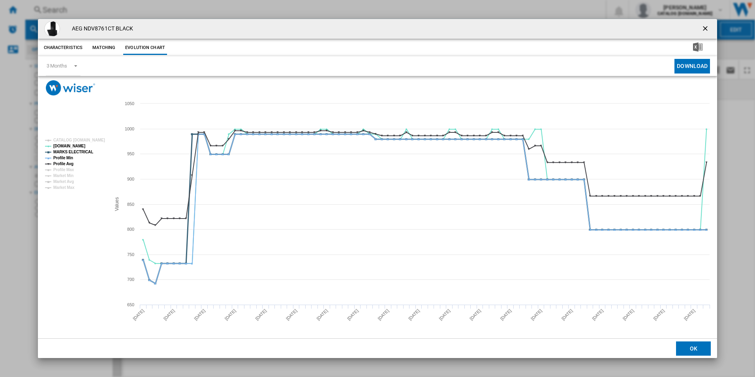
click at [80, 150] on tspan "MARKS ELECTRICAL" at bounding box center [73, 152] width 40 height 4
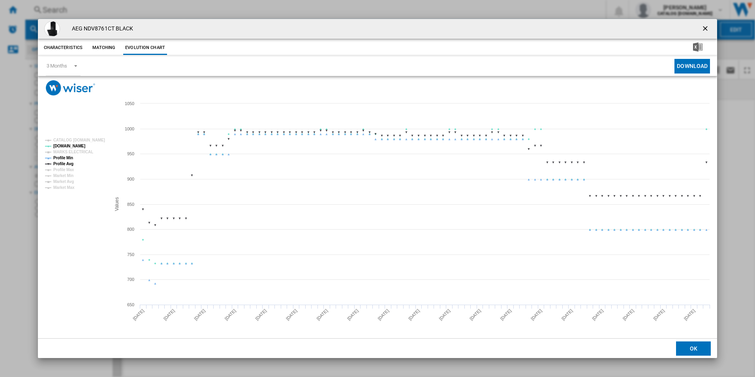
click at [66, 159] on tspan "Profile Min" at bounding box center [63, 158] width 20 height 4
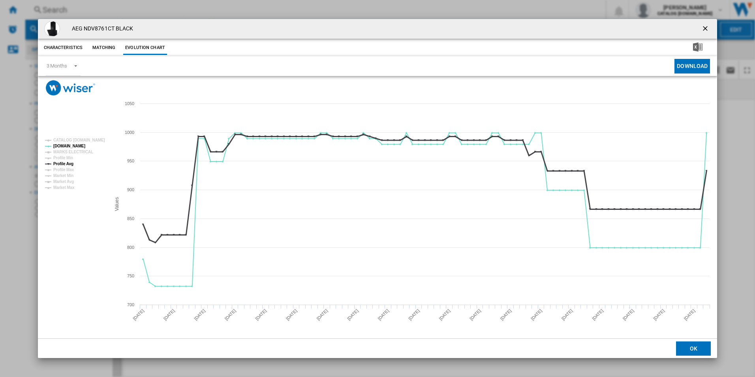
click at [68, 163] on tspan "Profile Avg" at bounding box center [63, 163] width 20 height 4
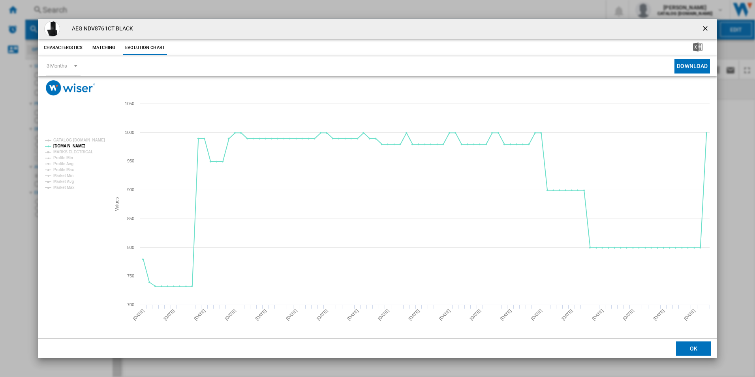
drag, startPoint x: 706, startPoint y: 28, endPoint x: 571, endPoint y: 32, distance: 135.1
click at [706, 28] on ng-md-icon "getI18NText('BUTTONS.CLOSE_DIALOG')" at bounding box center [705, 28] width 9 height 9
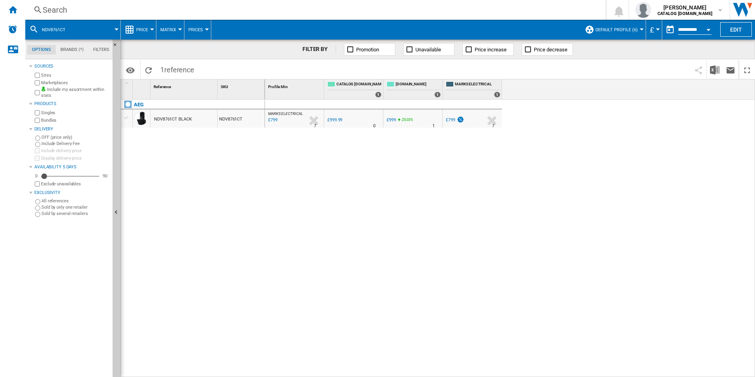
click at [481, 12] on div "Search" at bounding box center [314, 9] width 542 height 11
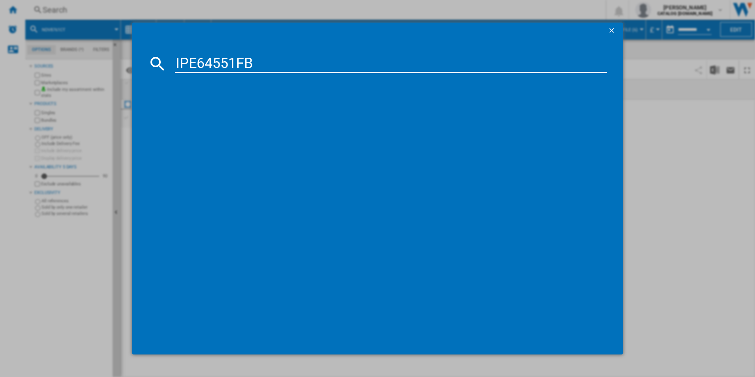
type input "IPE64551FB"
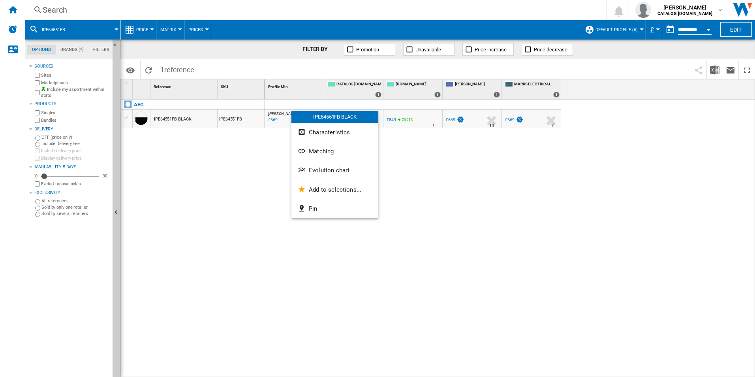
click at [313, 171] on span "Evolution chart" at bounding box center [329, 170] width 41 height 7
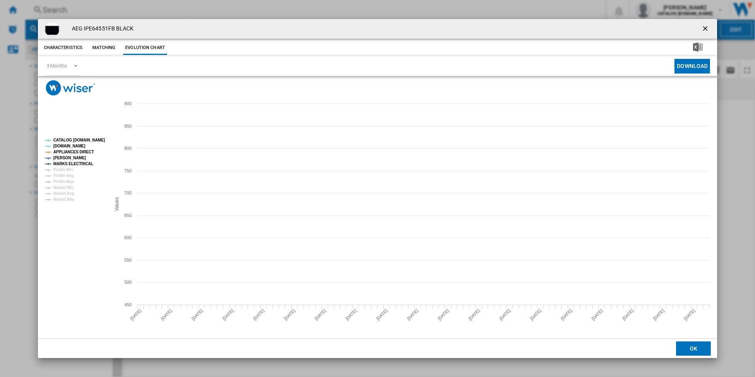
click at [94, 139] on tspan "CATALOG [DOMAIN_NAME]" at bounding box center [79, 140] width 52 height 4
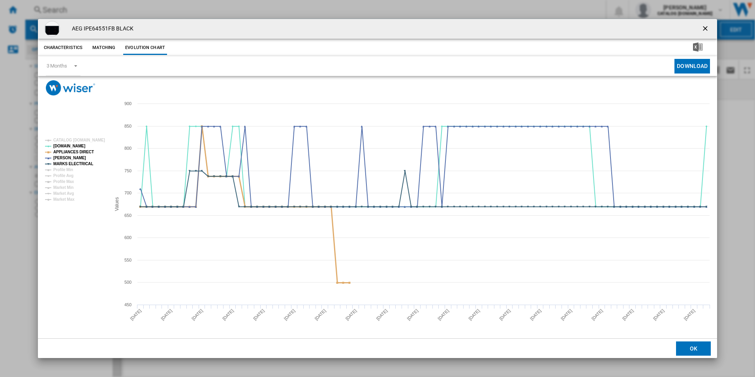
click at [84, 151] on tspan "APPLIANCES DIRECT" at bounding box center [73, 152] width 41 height 4
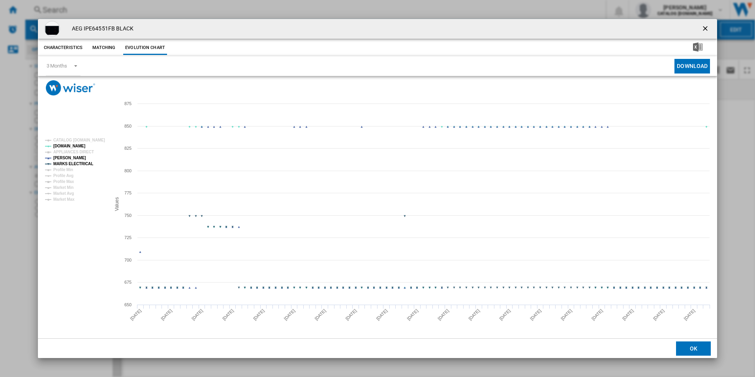
click at [85, 164] on tspan "MARKS ELECTRICAL" at bounding box center [73, 163] width 40 height 4
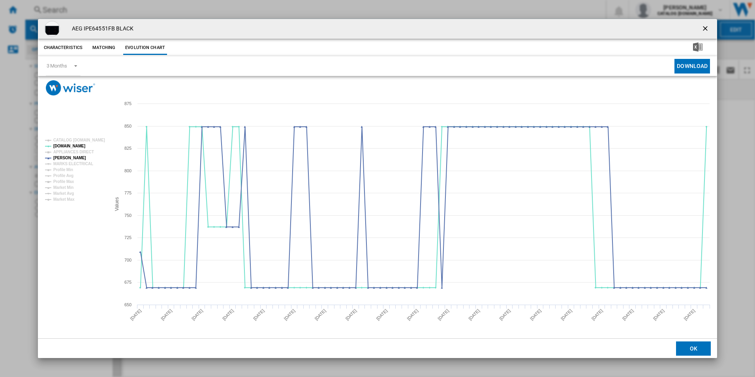
click at [702, 28] on ng-md-icon "getI18NText('BUTTONS.CLOSE_DIALOG')" at bounding box center [705, 28] width 9 height 9
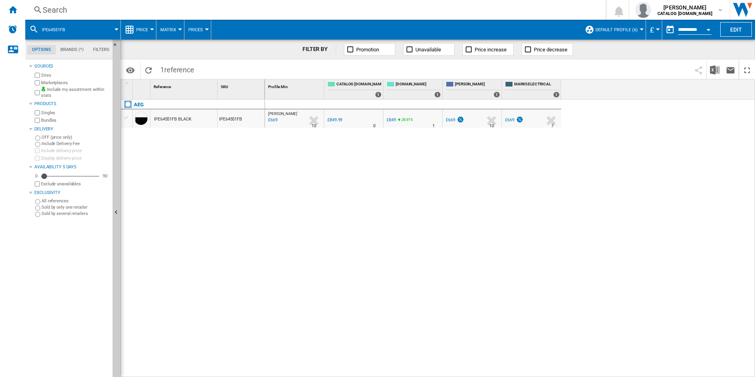
click at [464, 8] on div "Search" at bounding box center [314, 9] width 542 height 11
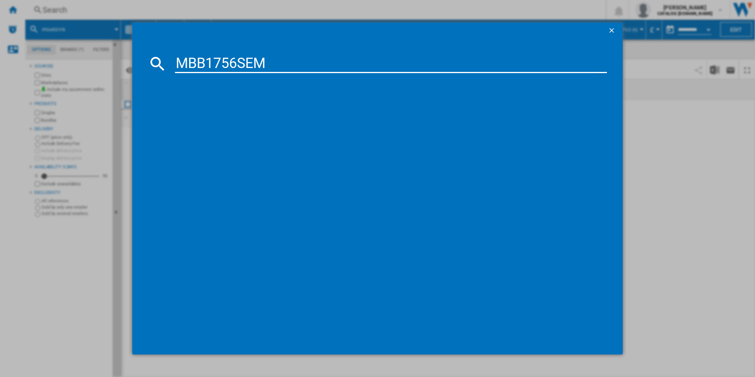
type input "MBB1756SEM"
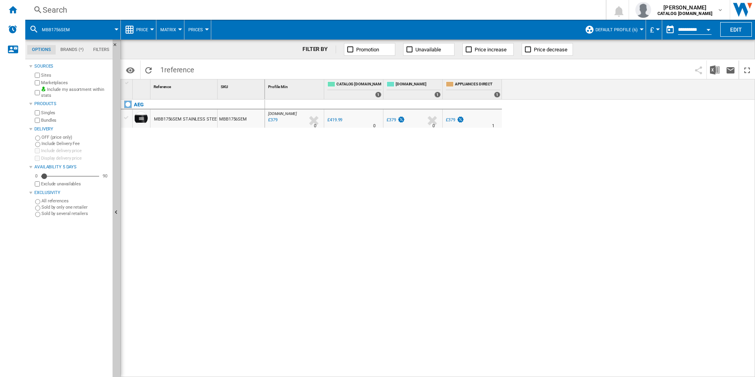
drag, startPoint x: 290, startPoint y: 125, endPoint x: 282, endPoint y: 134, distance: 12.3
click at [266, 156] on div at bounding box center [377, 188] width 755 height 377
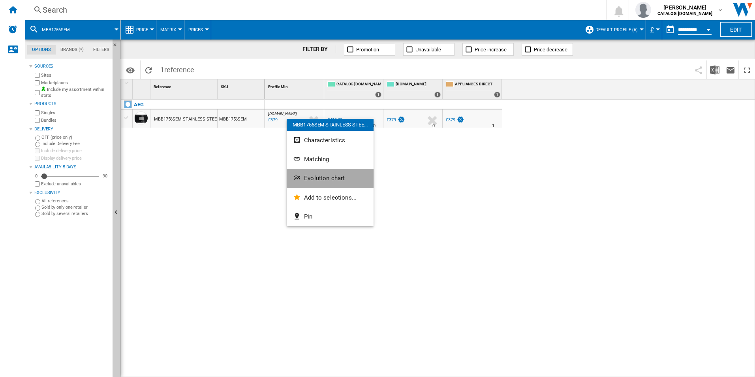
click at [307, 176] on span "Evolution chart" at bounding box center [324, 178] width 41 height 7
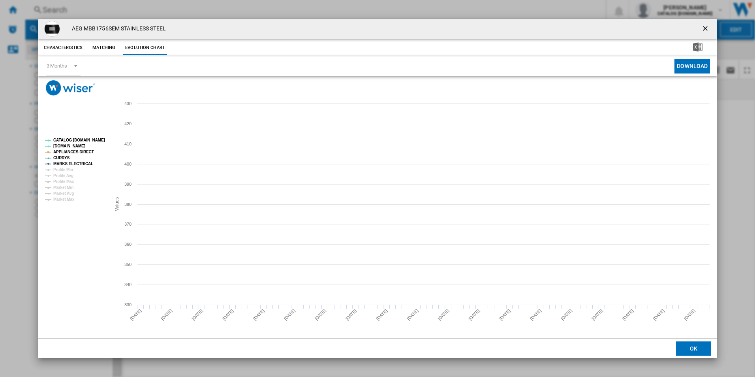
click at [89, 138] on tspan "CATALOG [DOMAIN_NAME]" at bounding box center [79, 140] width 52 height 4
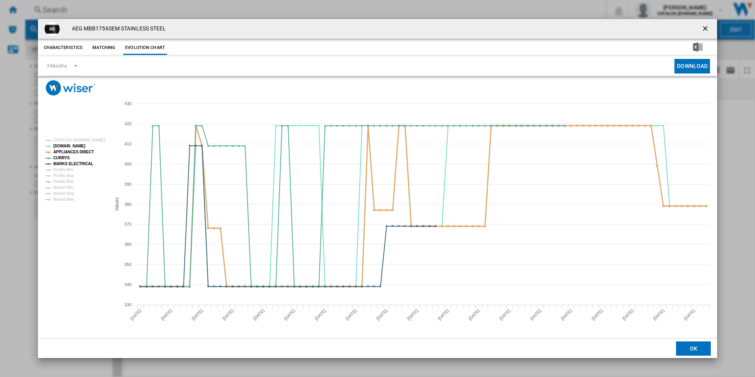
click at [85, 150] on tspan "APPLIANCES DIRECT" at bounding box center [73, 152] width 41 height 4
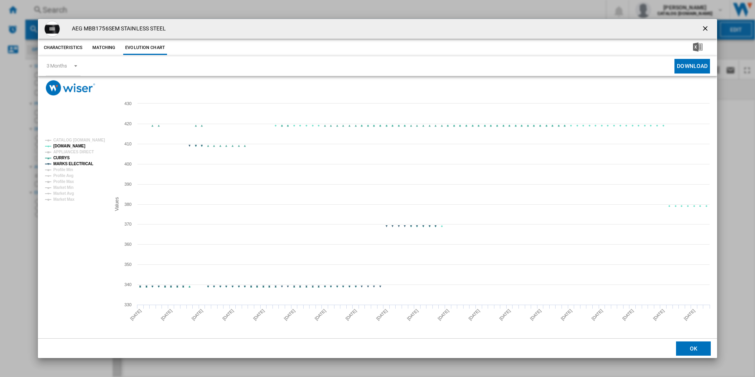
click at [84, 163] on tspan "MARKS ELECTRICAL" at bounding box center [73, 163] width 40 height 4
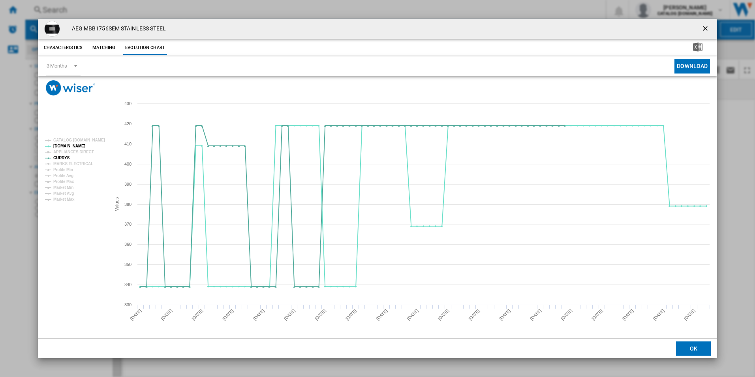
click at [705, 30] on ng-md-icon "getI18NText('BUTTONS.CLOSE_DIALOG')" at bounding box center [705, 28] width 9 height 9
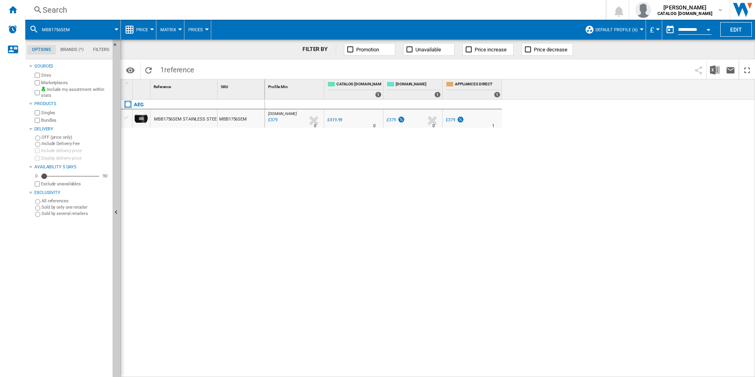
click at [499, 6] on div "Search" at bounding box center [314, 9] width 542 height 11
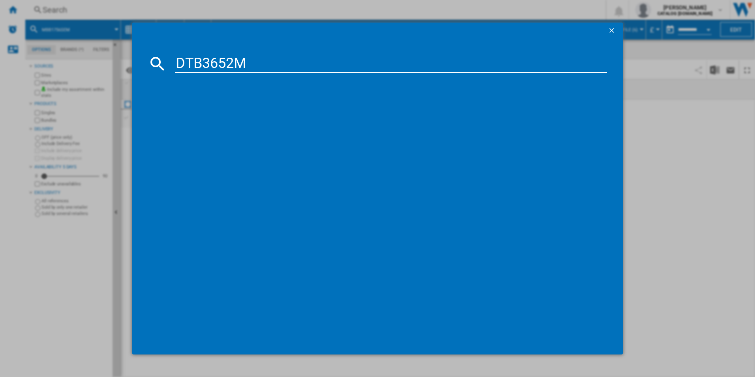
type input "DTB3652M"
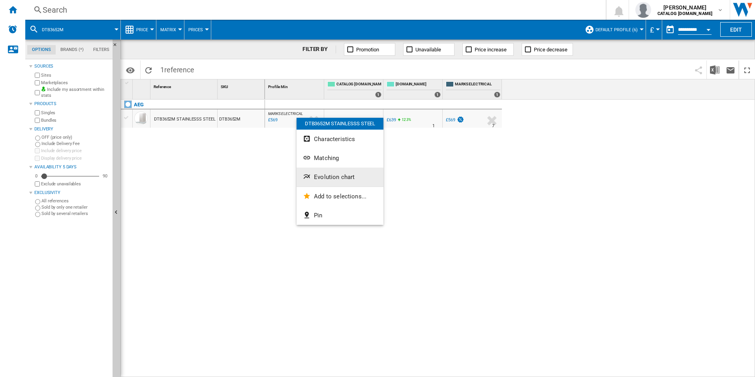
click at [322, 176] on span "Evolution chart" at bounding box center [334, 176] width 41 height 7
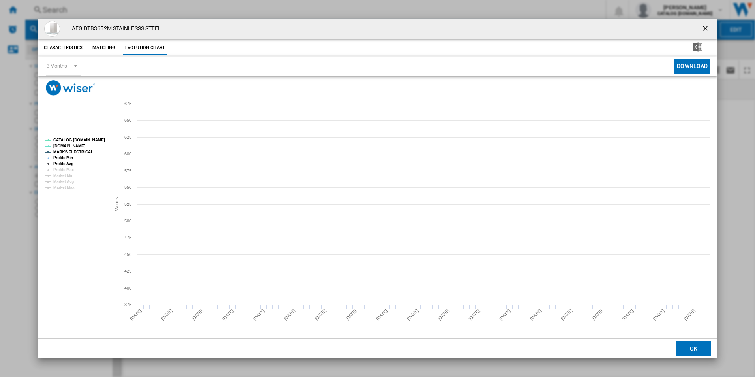
click at [94, 141] on tspan "CATALOG [DOMAIN_NAME]" at bounding box center [79, 140] width 52 height 4
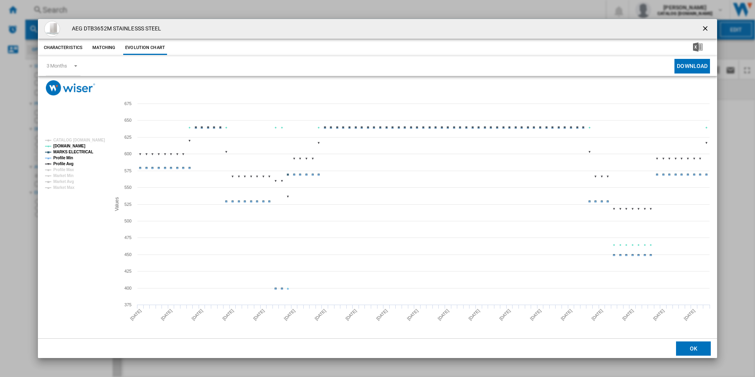
drag, startPoint x: 81, startPoint y: 150, endPoint x: 68, endPoint y: 153, distance: 13.9
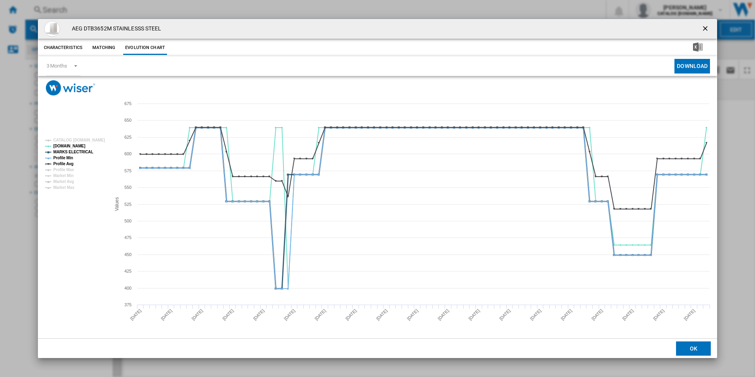
click at [81, 150] on tspan "MARKS ELECTRICAL" at bounding box center [73, 152] width 40 height 4
click at [66, 161] on tspan "Profile Avg" at bounding box center [63, 163] width 20 height 4
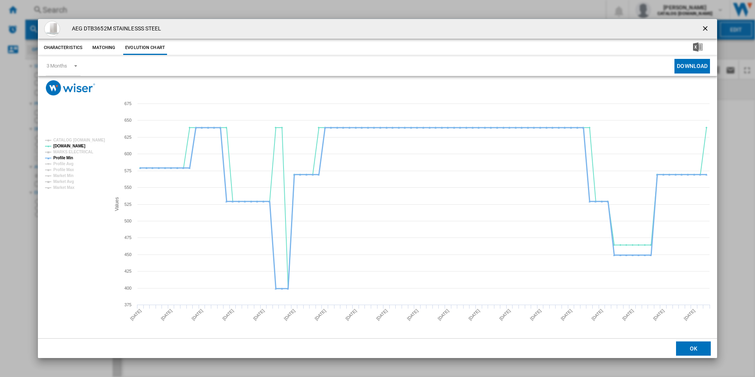
click at [68, 157] on tspan "Profile Min" at bounding box center [63, 158] width 20 height 4
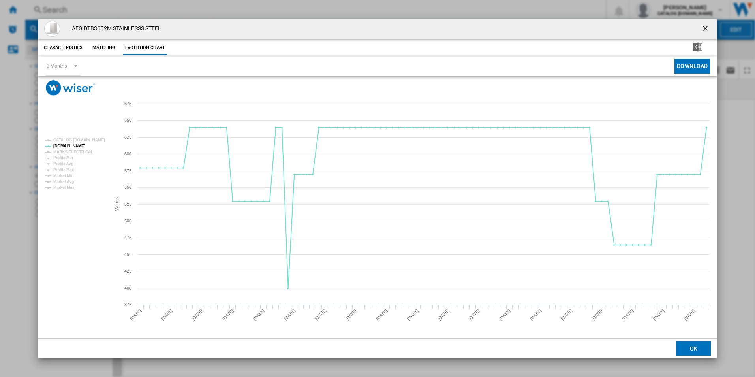
drag, startPoint x: 707, startPoint y: 28, endPoint x: 694, endPoint y: 26, distance: 13.2
click at [707, 28] on ng-md-icon "getI18NText('BUTTONS.CLOSE_DIALOG')" at bounding box center [705, 28] width 9 height 9
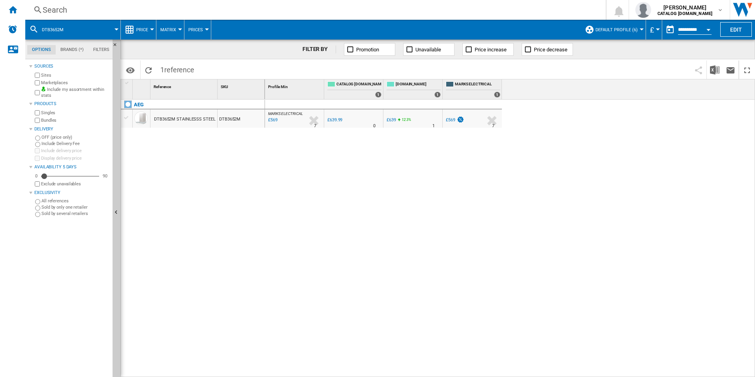
click at [513, 7] on div "Search" at bounding box center [314, 9] width 542 height 11
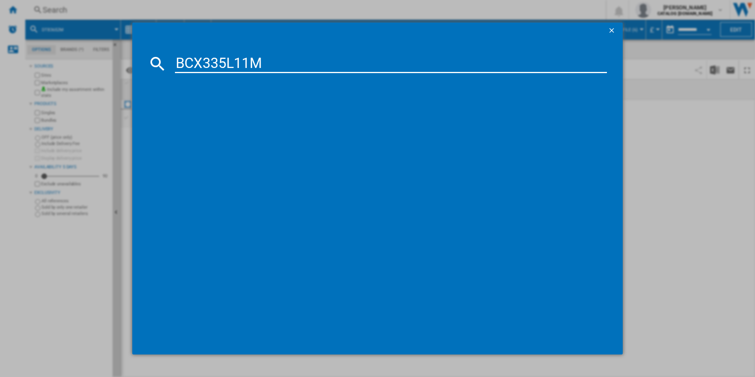
type input "BCX335L11M"
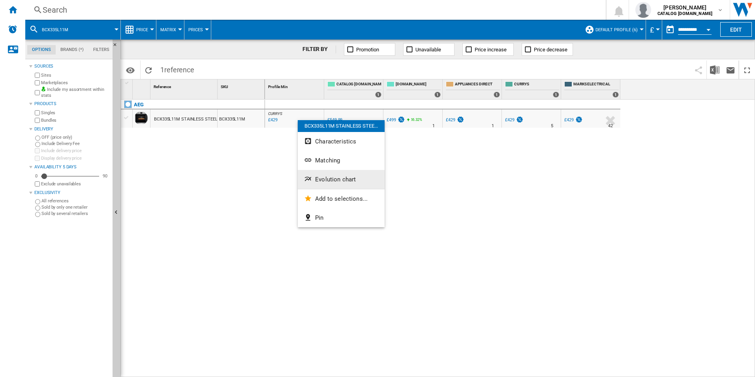
click at [344, 173] on button "Evolution chart" at bounding box center [341, 179] width 87 height 19
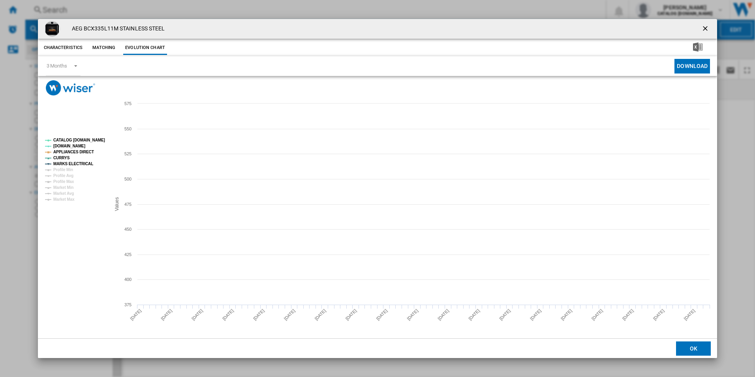
click at [92, 139] on tspan "CATALOG [DOMAIN_NAME]" at bounding box center [79, 140] width 52 height 4
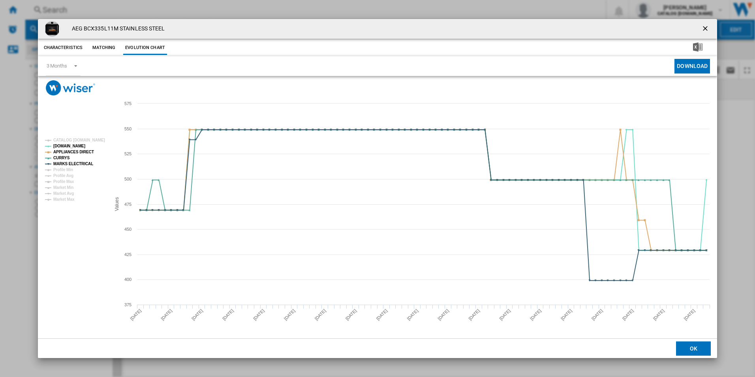
click at [83, 155] on rect "Product popup" at bounding box center [75, 169] width 66 height 69
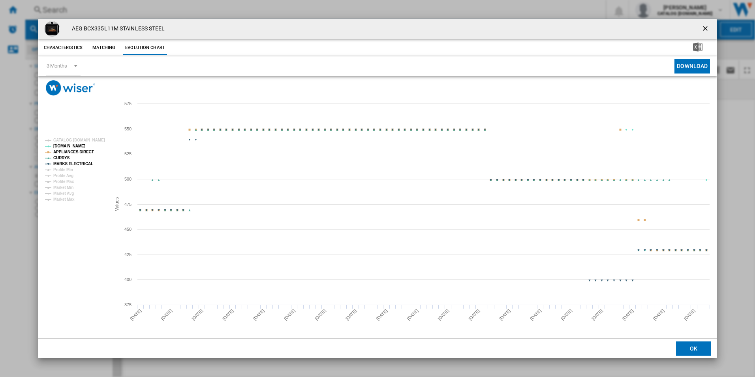
click at [81, 152] on tspan "APPLIANCES DIRECT" at bounding box center [73, 152] width 41 height 4
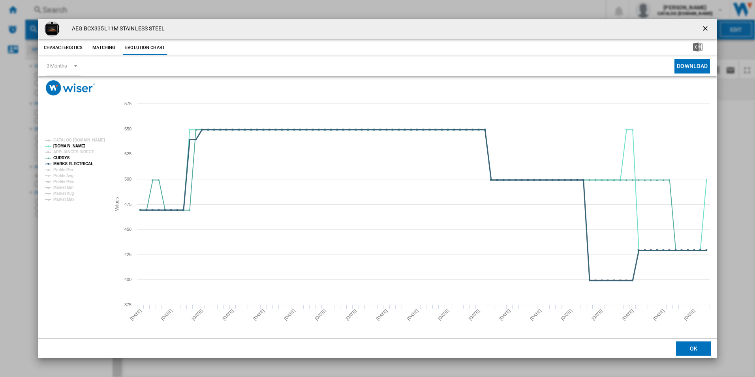
click at [86, 162] on tspan "MARKS ELECTRICAL" at bounding box center [73, 163] width 40 height 4
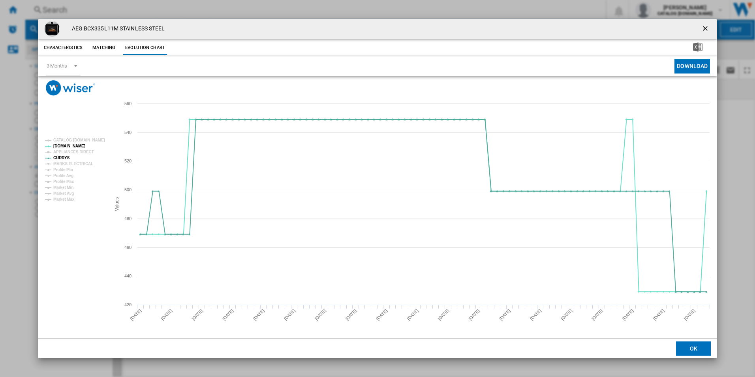
click at [706, 29] on ng-md-icon "getI18NText('BUTTONS.CLOSE_DIALOG')" at bounding box center [705, 28] width 9 height 9
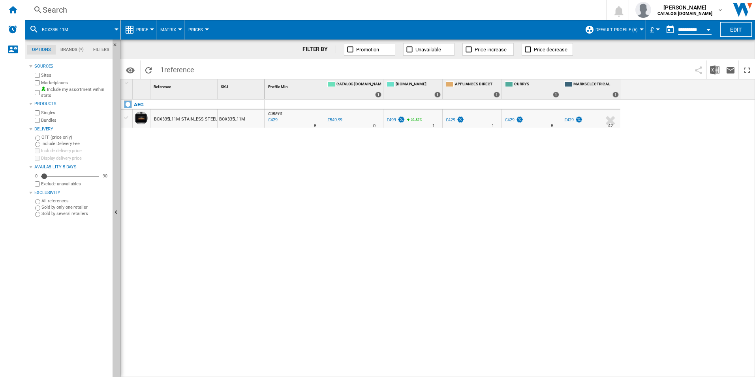
click at [456, 11] on div "Search" at bounding box center [314, 9] width 542 height 11
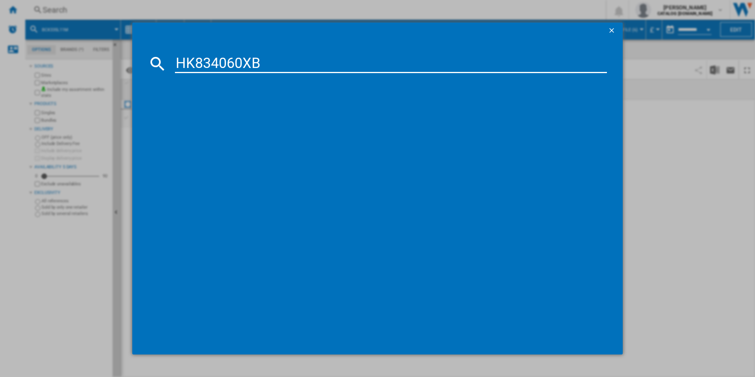
type input "HK834060XB"
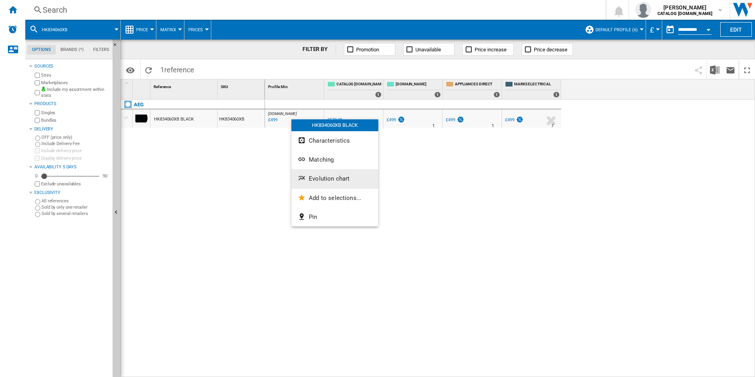
click at [325, 181] on span "Evolution chart" at bounding box center [329, 178] width 41 height 7
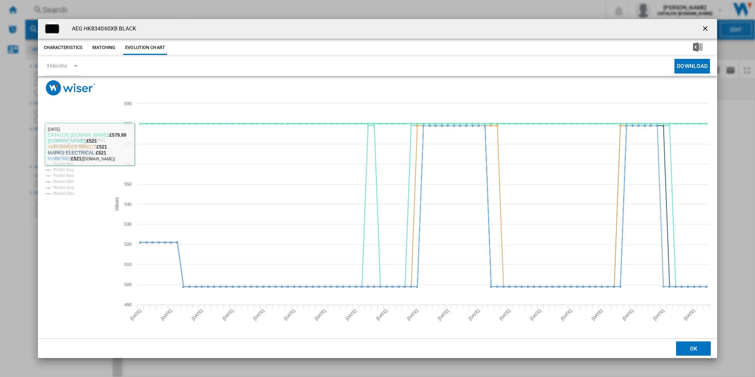
click at [99, 138] on tspan "CATALOG [DOMAIN_NAME]" at bounding box center [79, 140] width 52 height 4
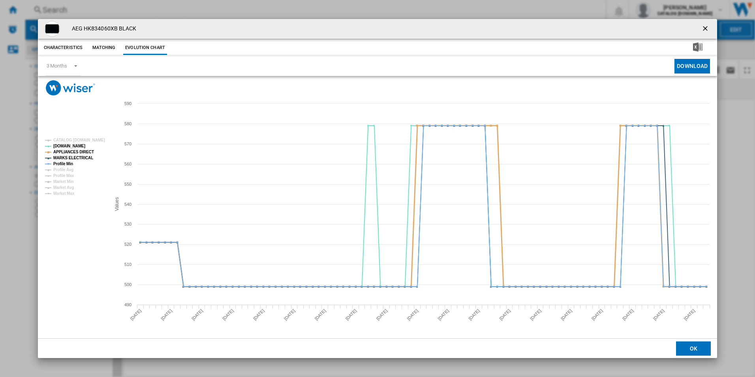
click at [83, 150] on tspan "APPLIANCES DIRECT" at bounding box center [73, 152] width 41 height 4
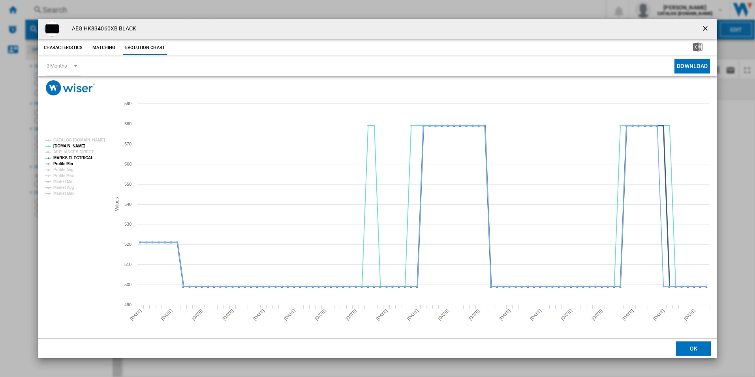
click at [83, 156] on tspan "MARKS ELECTRICAL" at bounding box center [73, 158] width 40 height 4
drag, startPoint x: 67, startPoint y: 165, endPoint x: 147, endPoint y: 165, distance: 80.1
click at [68, 165] on tspan "Profile Min" at bounding box center [63, 163] width 20 height 4
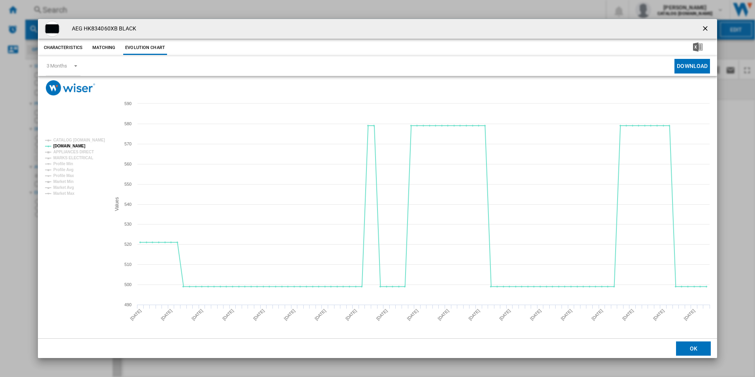
drag, startPoint x: 706, startPoint y: 28, endPoint x: 597, endPoint y: 34, distance: 108.8
click at [706, 28] on ng-md-icon "getI18NText('BUTTONS.CLOSE_DIALOG')" at bounding box center [705, 28] width 9 height 9
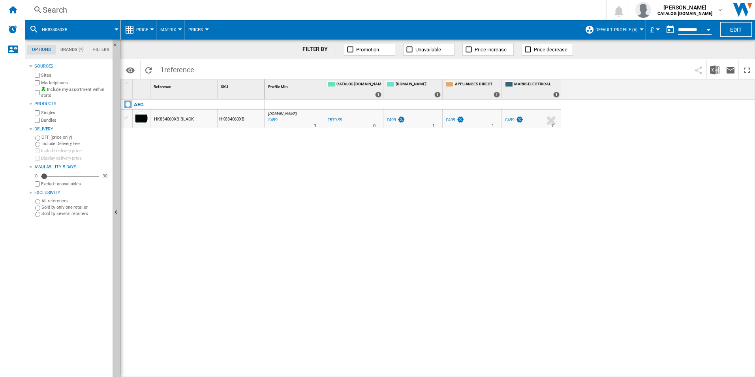
click at [430, 9] on div "Search" at bounding box center [314, 9] width 542 height 11
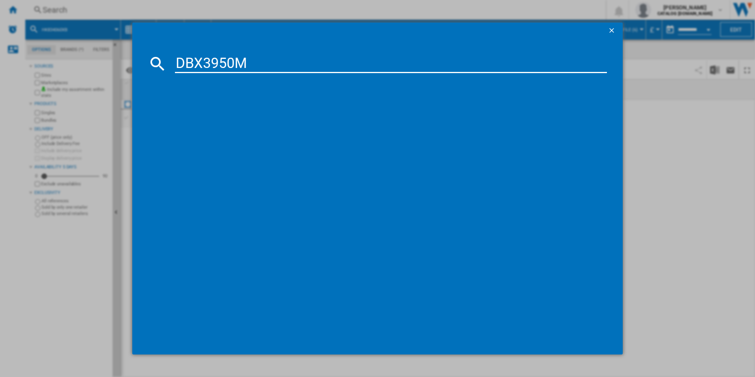
type input "DBX3950M"
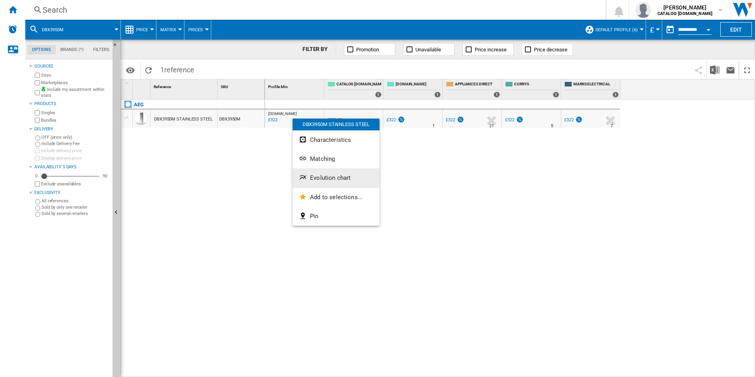
click at [334, 182] on button "Evolution chart" at bounding box center [336, 177] width 87 height 19
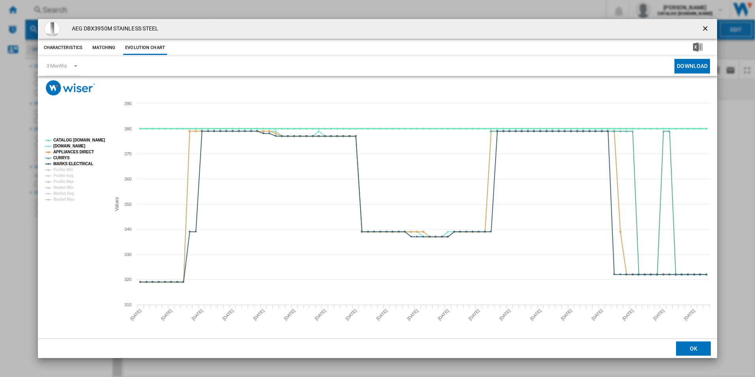
click at [94, 136] on rect "Product popup" at bounding box center [75, 169] width 66 height 69
click at [95, 141] on tspan "CATALOG [DOMAIN_NAME]" at bounding box center [79, 140] width 52 height 4
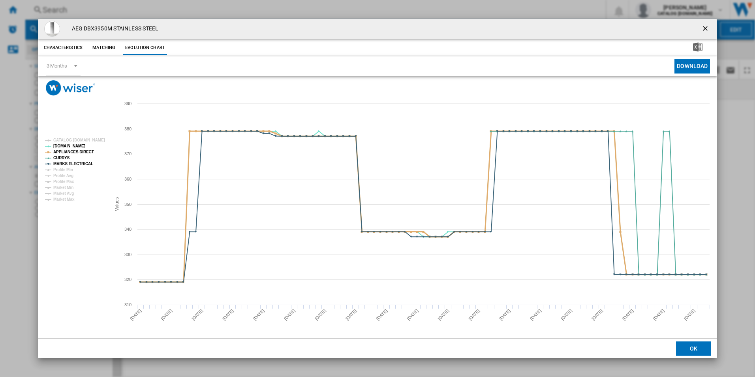
click at [84, 153] on tspan "APPLIANCES DIRECT" at bounding box center [73, 152] width 41 height 4
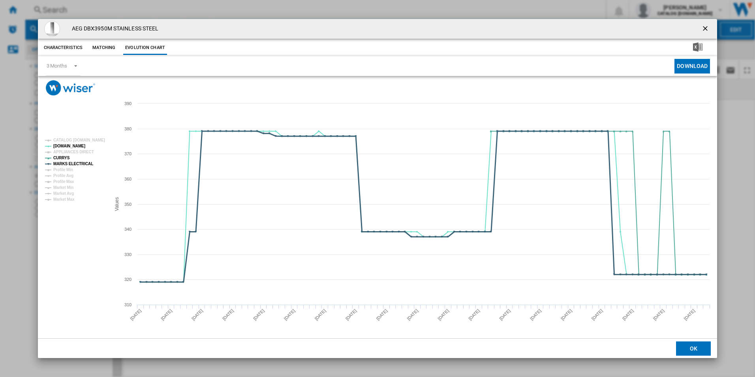
drag, startPoint x: 83, startPoint y: 161, endPoint x: 152, endPoint y: 189, distance: 74.4
click at [83, 162] on tspan "MARKS ELECTRICAL" at bounding box center [73, 163] width 40 height 4
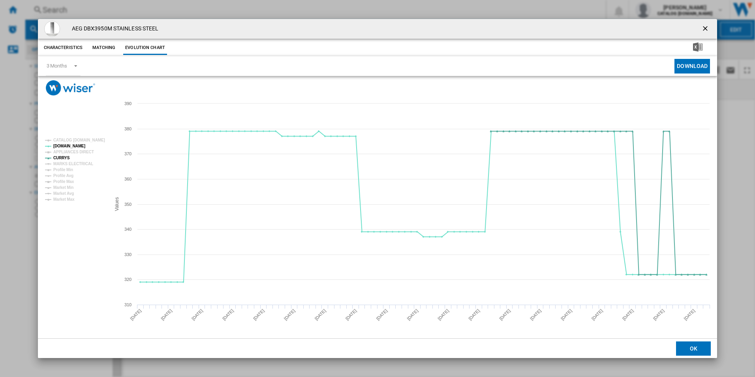
drag, startPoint x: 707, startPoint y: 29, endPoint x: 679, endPoint y: 27, distance: 27.7
click at [707, 29] on ng-md-icon "getI18NText('BUTTONS.CLOSE_DIALOG')" at bounding box center [705, 28] width 9 height 9
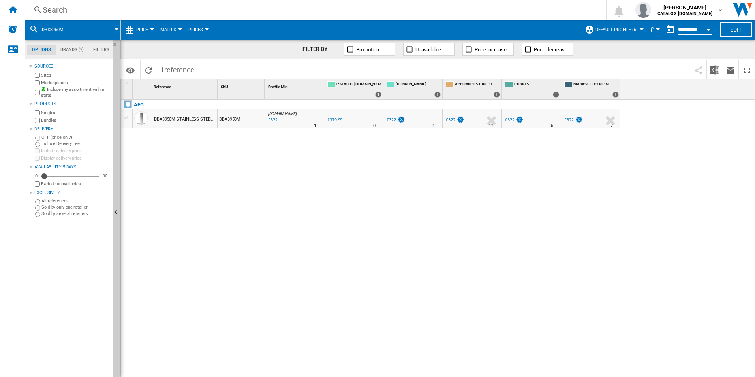
click at [471, 5] on div "Search" at bounding box center [314, 9] width 542 height 11
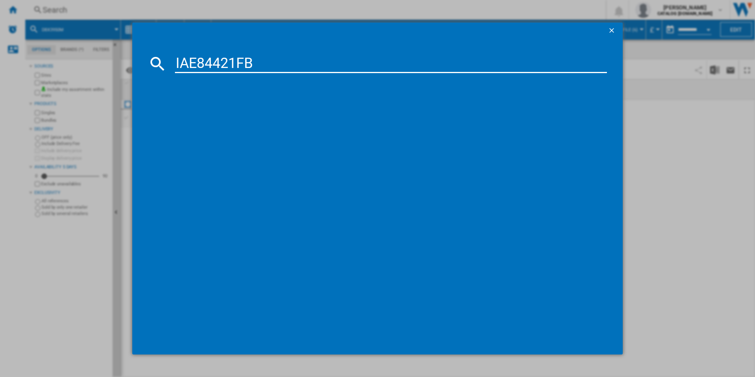
type input "IAE84421FB"
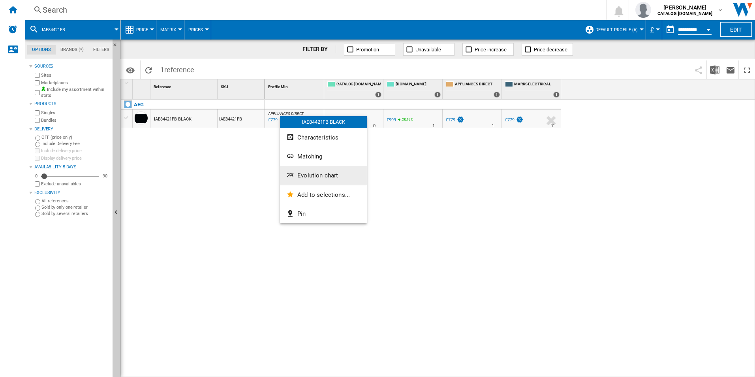
click at [313, 170] on button "Evolution chart" at bounding box center [323, 175] width 87 height 19
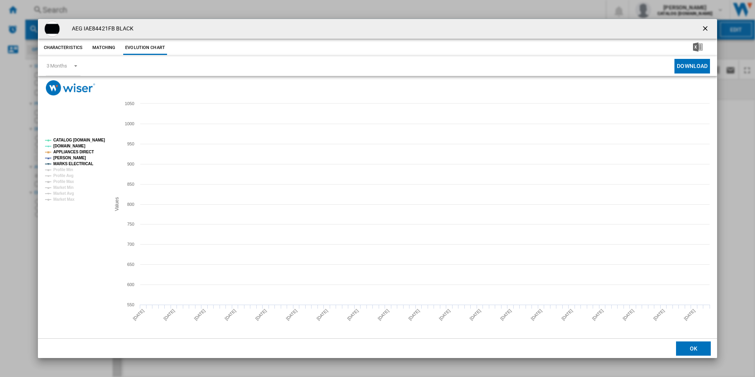
click at [88, 141] on tspan "CATALOG [DOMAIN_NAME]" at bounding box center [79, 140] width 52 height 4
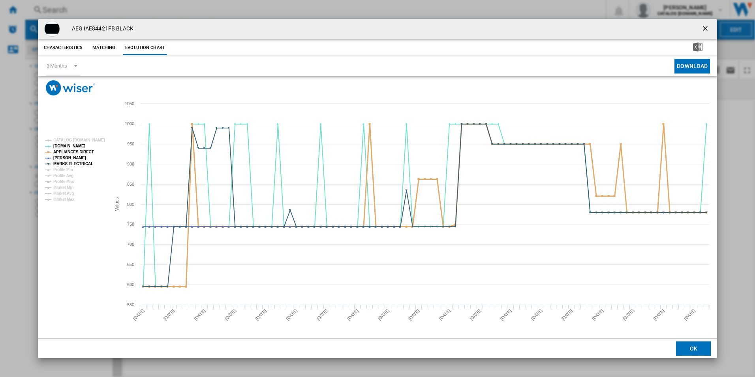
click at [83, 152] on tspan "APPLIANCES DIRECT" at bounding box center [73, 152] width 41 height 4
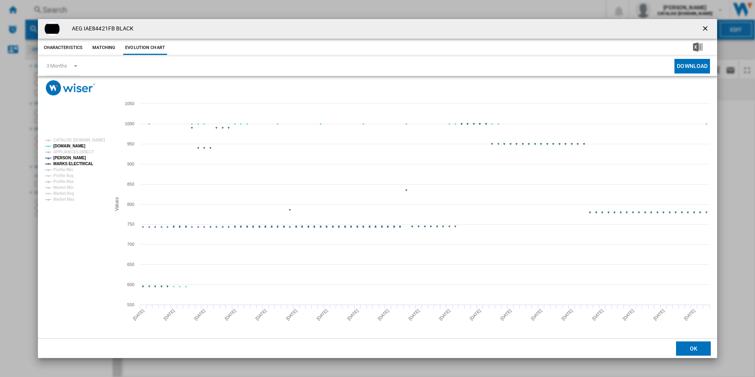
click at [84, 164] on tspan "MARKS ELECTRICAL" at bounding box center [73, 163] width 40 height 4
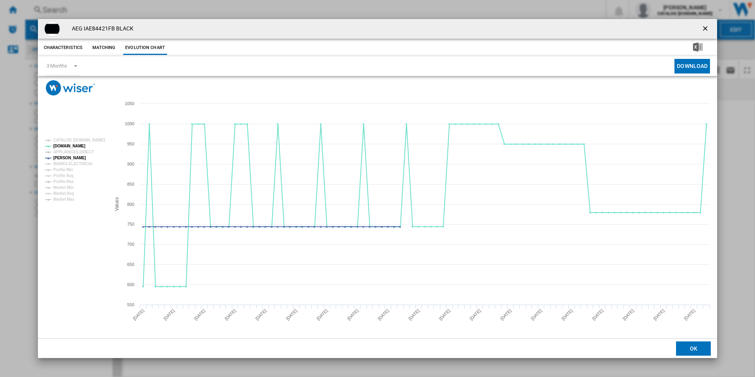
drag, startPoint x: 706, startPoint y: 29, endPoint x: 632, endPoint y: 26, distance: 73.9
click at [706, 29] on ng-md-icon "getI18NText('BUTTONS.CLOSE_DIALOG')" at bounding box center [705, 28] width 9 height 9
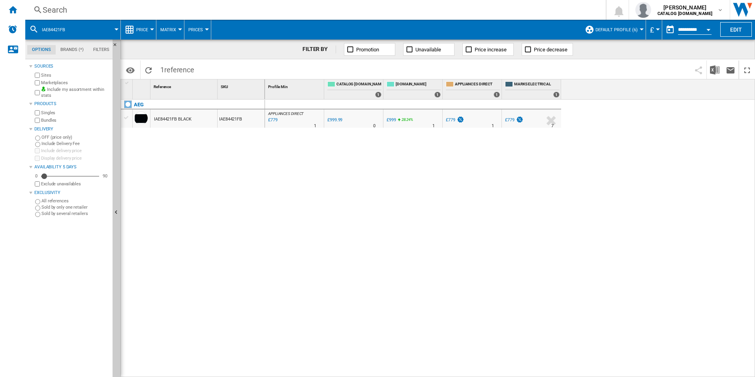
click at [537, 12] on div "Search" at bounding box center [314, 9] width 542 height 11
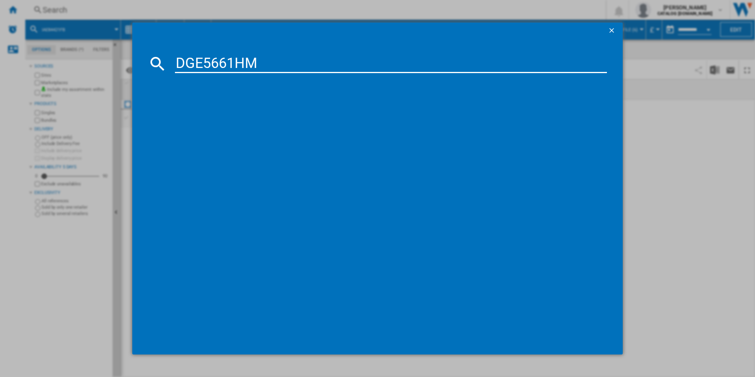
type input "DGE5661HM"
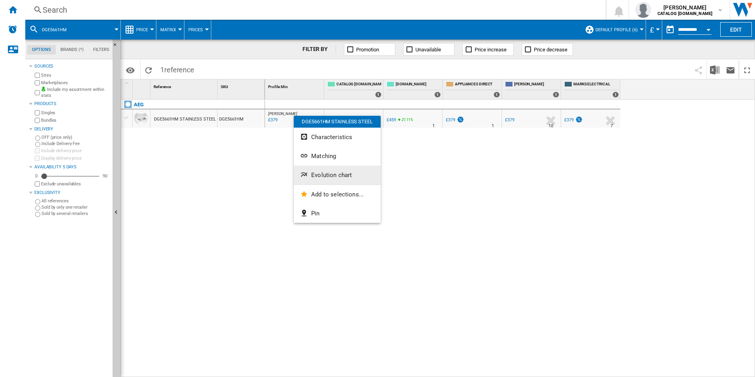
click at [329, 178] on span "Evolution chart" at bounding box center [331, 174] width 41 height 7
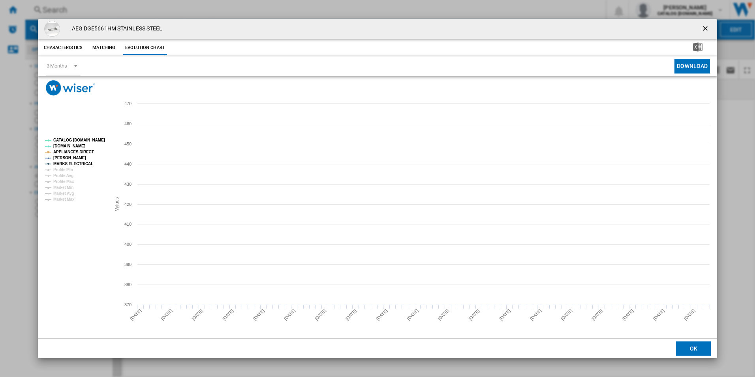
click at [90, 142] on tspan "CATALOG [DOMAIN_NAME]" at bounding box center [79, 140] width 52 height 4
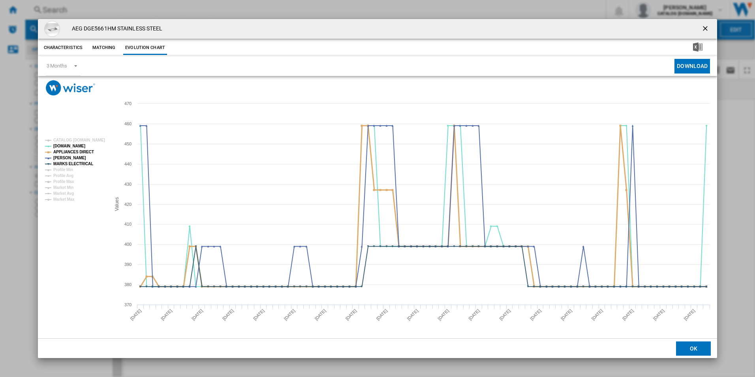
click at [82, 152] on tspan "APPLIANCES DIRECT" at bounding box center [73, 152] width 41 height 4
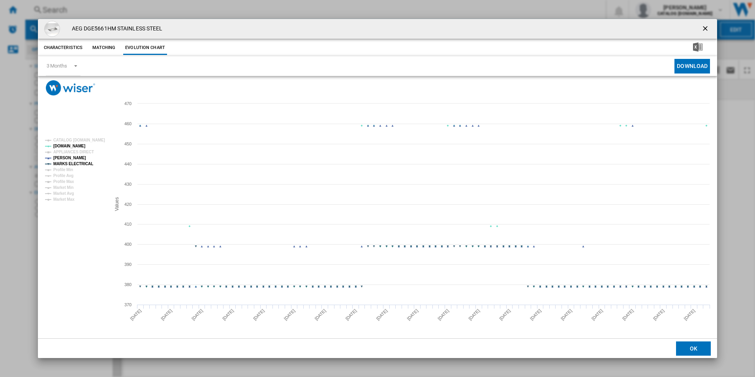
click at [88, 164] on tspan "MARKS ELECTRICAL" at bounding box center [73, 163] width 40 height 4
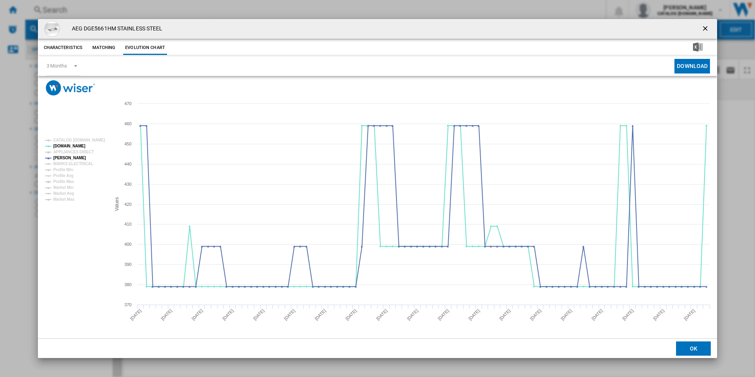
drag, startPoint x: 705, startPoint y: 25, endPoint x: 619, endPoint y: 24, distance: 86.5
click at [705, 25] on ng-md-icon "getI18NText('BUTTONS.CLOSE_DIALOG')" at bounding box center [705, 28] width 9 height 9
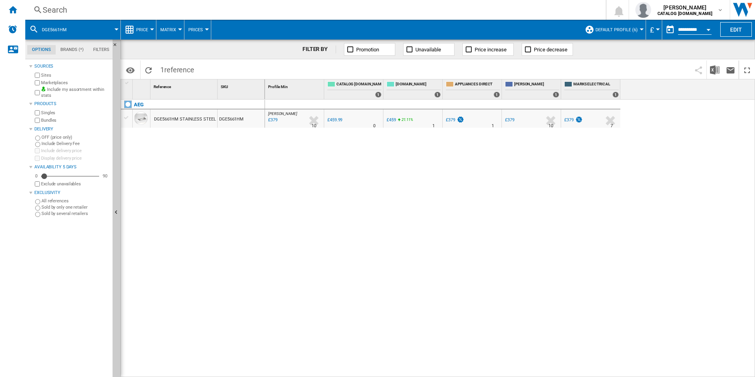
click at [508, 1] on div "Search Search 0 adam barber CATALOG ELECTROLUX.UK CATALOG ELECTROLUX.UK My sett…" at bounding box center [390, 10] width 730 height 20
click at [501, 15] on div "Search Search 0 adam barber CATALOG ELECTROLUX.UK CATALOG ELECTROLUX.UK My sett…" at bounding box center [390, 10] width 730 height 20
click at [496, 4] on div "Search Search 0 adam barber CATALOG ELECTROLUX.UK CATALOG ELECTROLUX.UK My sett…" at bounding box center [390, 10] width 730 height 20
click at [486, 9] on div "Search" at bounding box center [314, 9] width 542 height 11
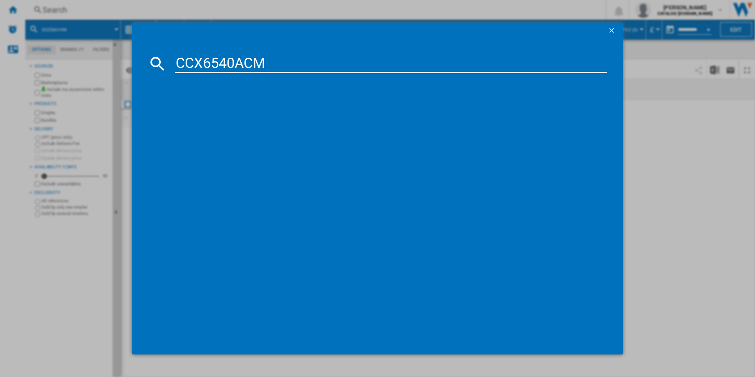
type input "CCX6540ACM"
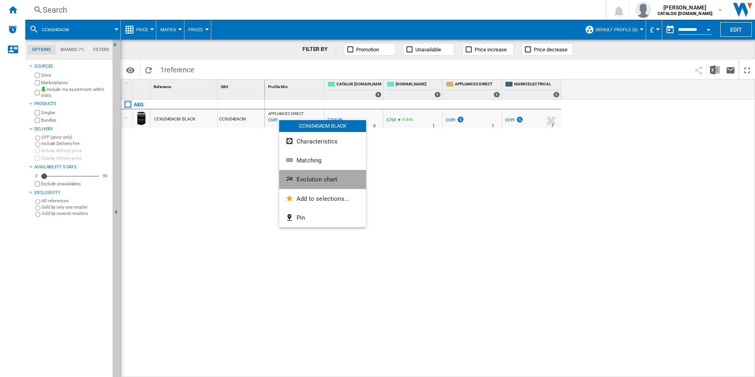
click at [303, 176] on span "Evolution chart" at bounding box center [316, 179] width 41 height 7
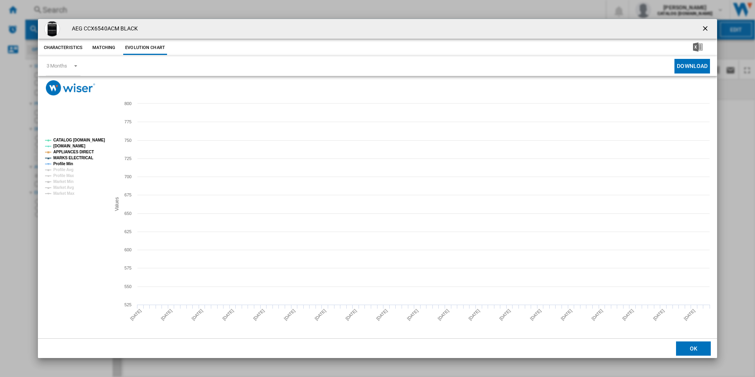
click at [89, 138] on tspan "CATALOG [DOMAIN_NAME]" at bounding box center [79, 140] width 52 height 4
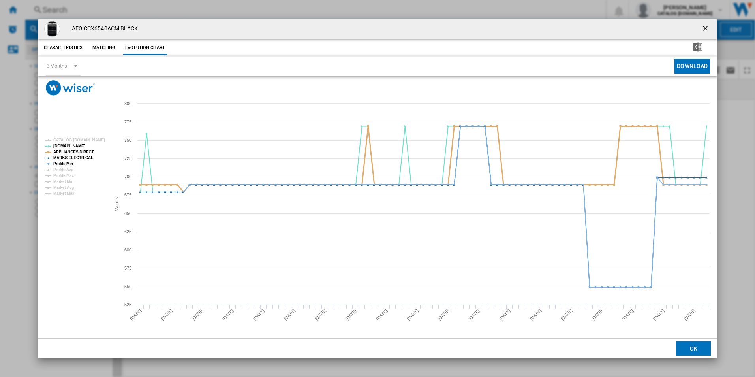
click at [85, 152] on tspan "APPLIANCES DIRECT" at bounding box center [73, 152] width 41 height 4
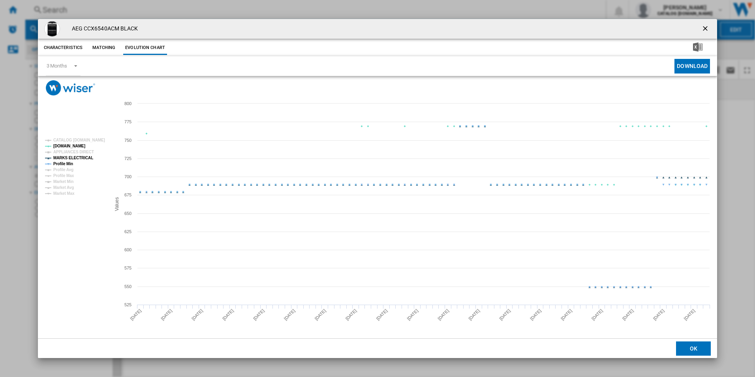
click at [77, 159] on tspan "MARKS ELECTRICAL" at bounding box center [73, 158] width 40 height 4
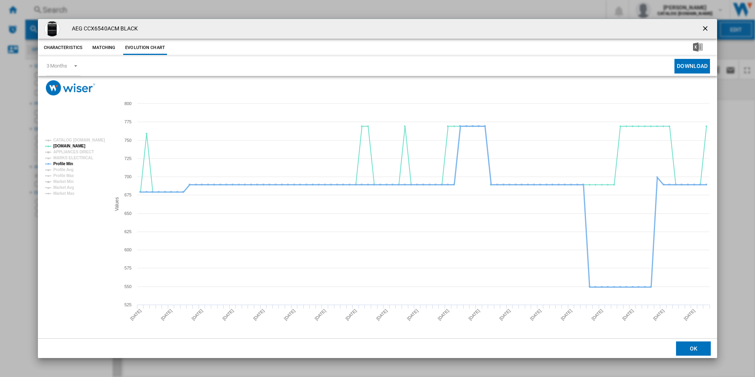
click at [68, 163] on tspan "Profile Min" at bounding box center [63, 163] width 20 height 4
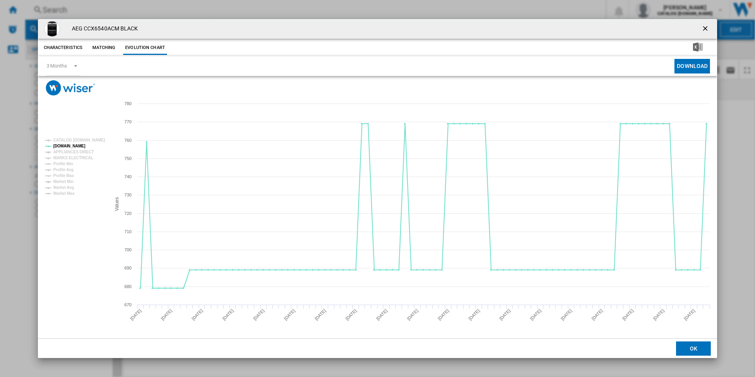
drag, startPoint x: 708, startPoint y: 28, endPoint x: 694, endPoint y: 28, distance: 14.2
click at [708, 28] on ng-md-icon "getI18NText('BUTTONS.CLOSE_DIALOG')" at bounding box center [705, 28] width 9 height 9
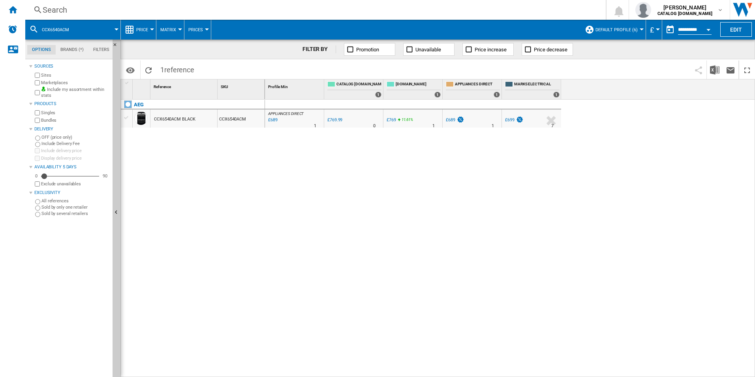
click at [477, 7] on div "Search" at bounding box center [314, 9] width 542 height 11
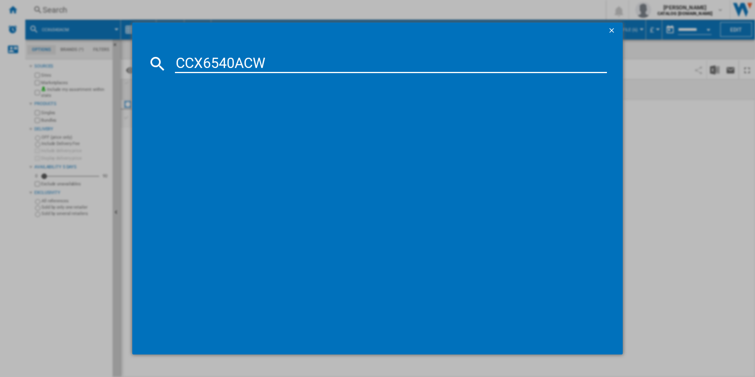
type input "CCX6540ACW"
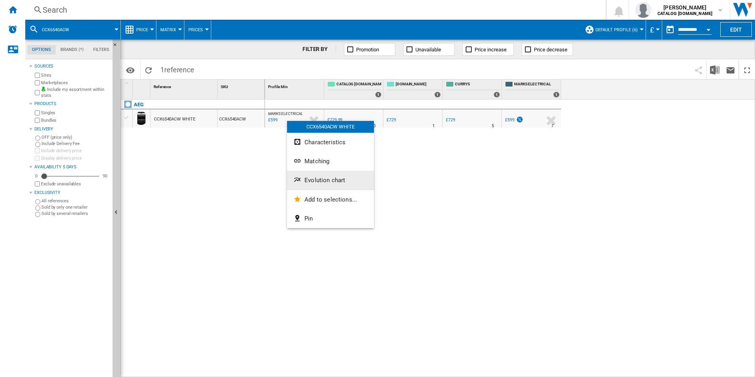
click at [315, 178] on span "Evolution chart" at bounding box center [324, 179] width 41 height 7
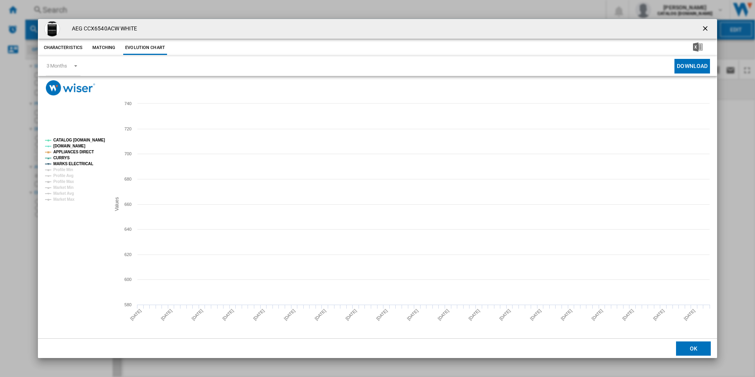
drag, startPoint x: 96, startPoint y: 139, endPoint x: 84, endPoint y: 149, distance: 16.3
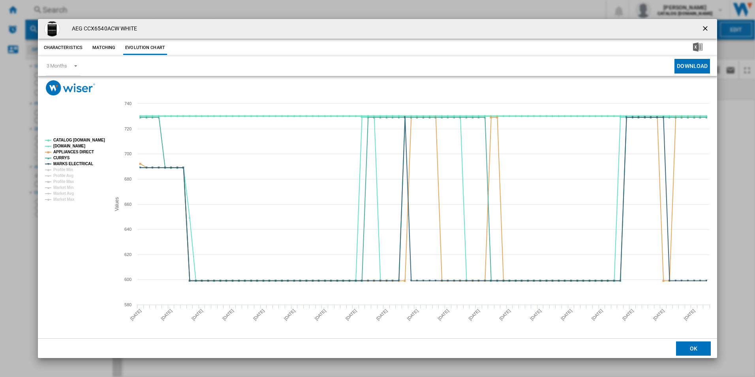
click at [96, 139] on tspan "CATALOG [DOMAIN_NAME]" at bounding box center [79, 140] width 52 height 4
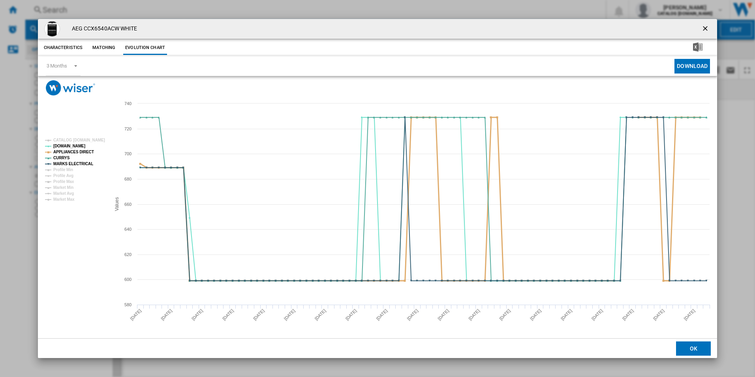
click at [83, 152] on tspan "APPLIANCES DIRECT" at bounding box center [73, 152] width 41 height 4
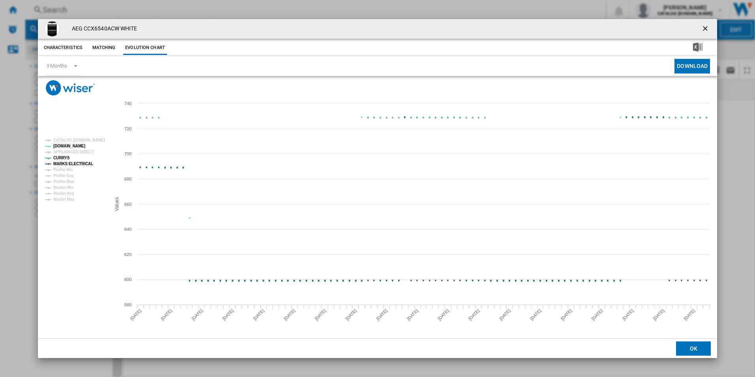
click at [82, 166] on tspan "MARKS ELECTRICAL" at bounding box center [73, 163] width 40 height 4
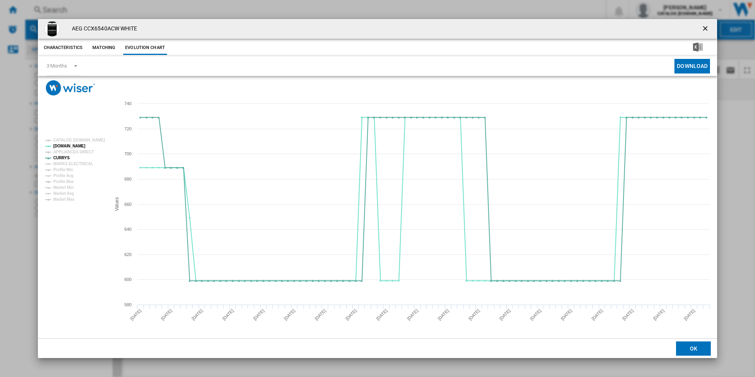
drag, startPoint x: 704, startPoint y: 28, endPoint x: 671, endPoint y: 32, distance: 33.7
click at [704, 28] on ng-md-icon "getI18NText('BUTTONS.CLOSE_DIALOG')" at bounding box center [705, 28] width 9 height 9
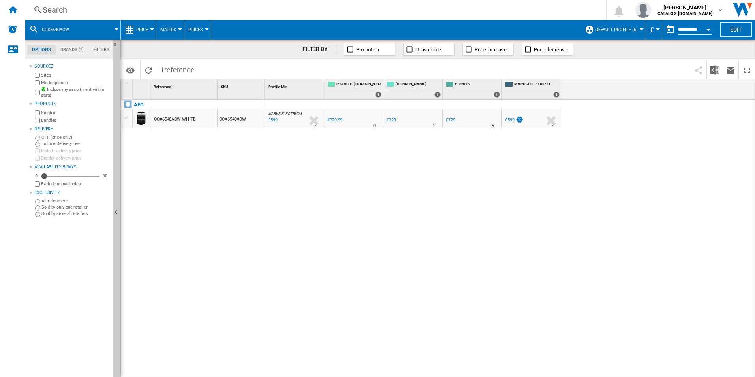
click at [492, 6] on div "Search" at bounding box center [314, 9] width 542 height 11
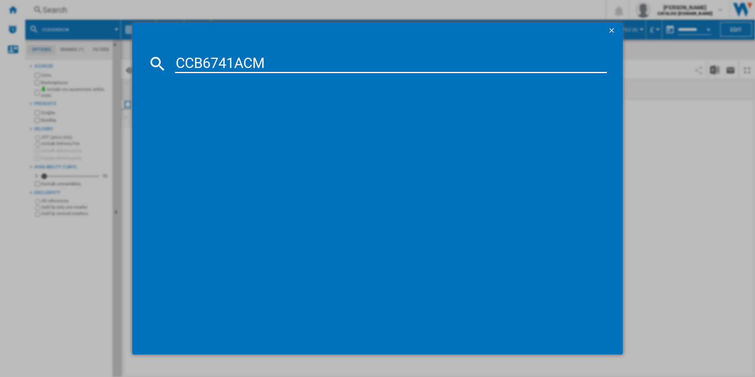
type input "CCB6741ACM"
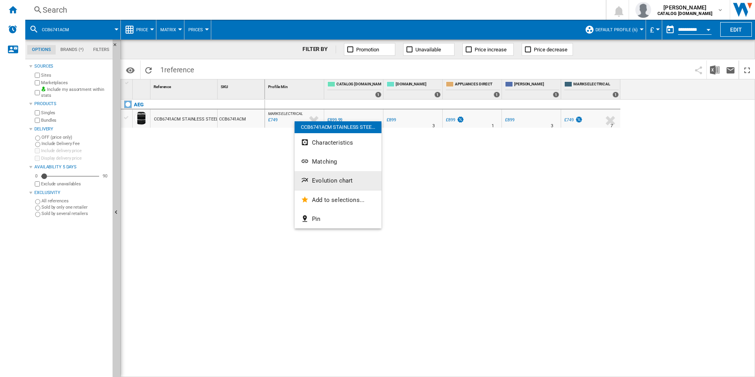
click at [315, 182] on span "Evolution chart" at bounding box center [332, 180] width 41 height 7
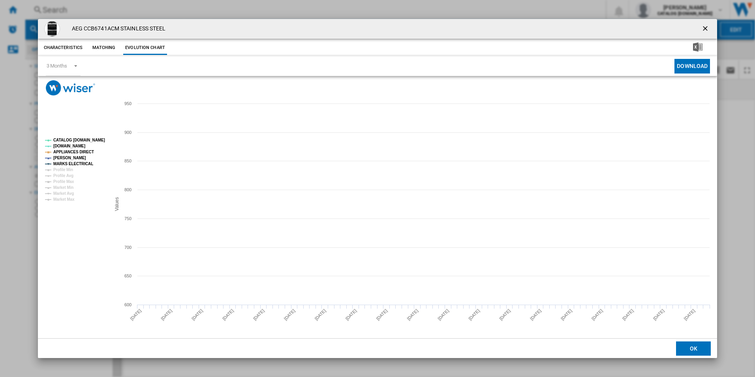
click at [90, 138] on tspan "CATALOG [DOMAIN_NAME]" at bounding box center [79, 140] width 52 height 4
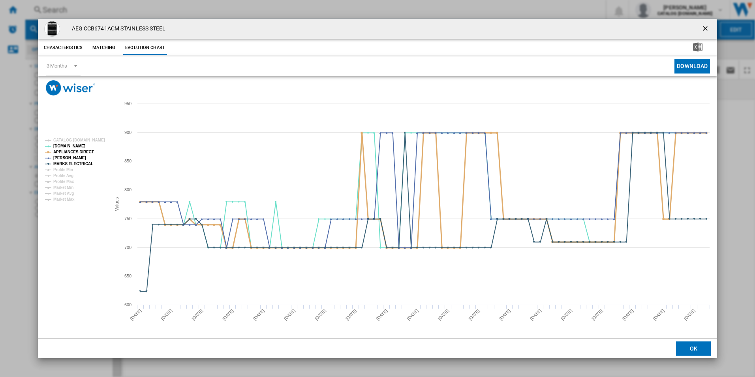
click at [83, 153] on tspan "APPLIANCES DIRECT" at bounding box center [73, 152] width 41 height 4
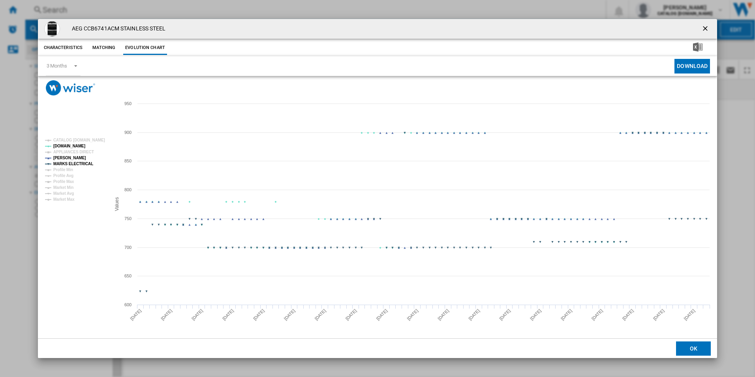
click at [82, 166] on tspan "MARKS ELECTRICAL" at bounding box center [73, 163] width 40 height 4
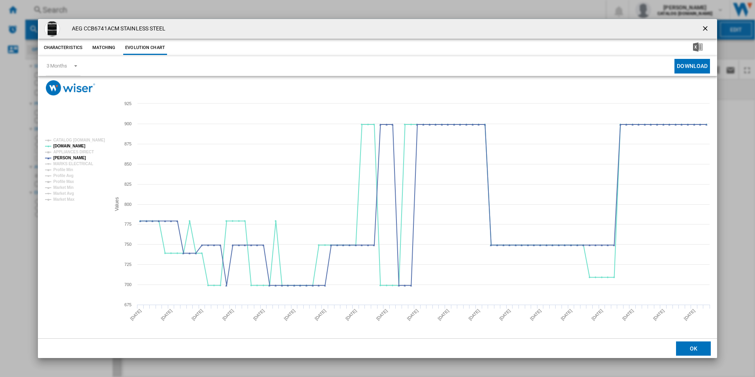
drag, startPoint x: 706, startPoint y: 30, endPoint x: 640, endPoint y: 21, distance: 66.8
click at [706, 30] on ng-md-icon "getI18NText('BUTTONS.CLOSE_DIALOG')" at bounding box center [705, 28] width 9 height 9
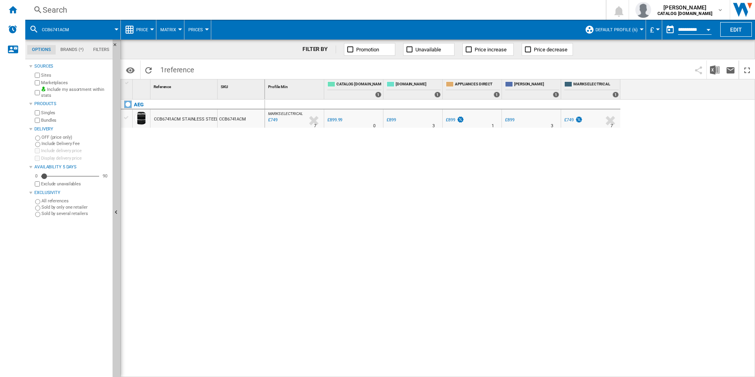
click at [533, 7] on div "Search" at bounding box center [314, 9] width 542 height 11
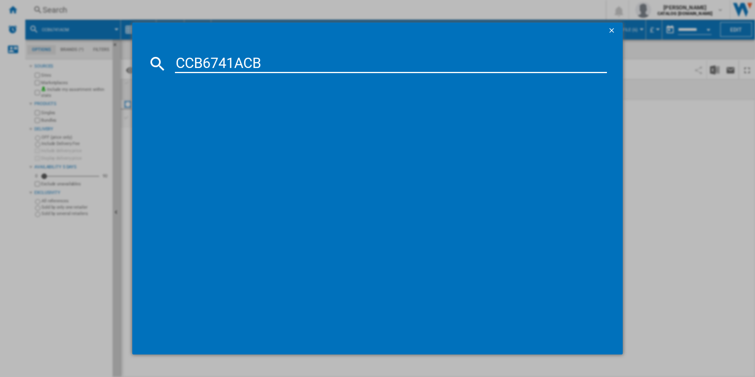
type input "CCB6741ACB"
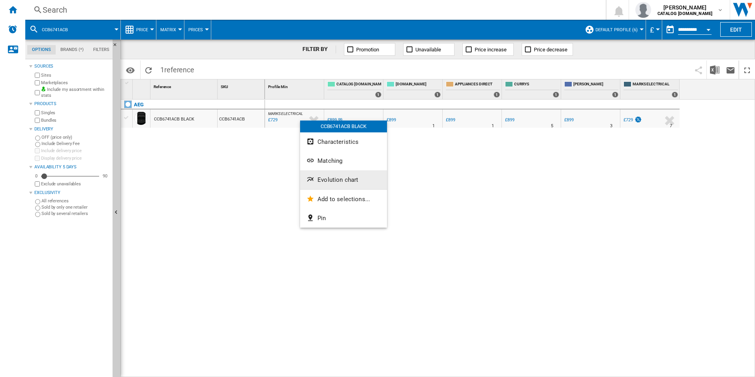
drag, startPoint x: 323, startPoint y: 180, endPoint x: 319, endPoint y: 180, distance: 4.0
click at [322, 180] on span "Evolution chart" at bounding box center [337, 179] width 41 height 7
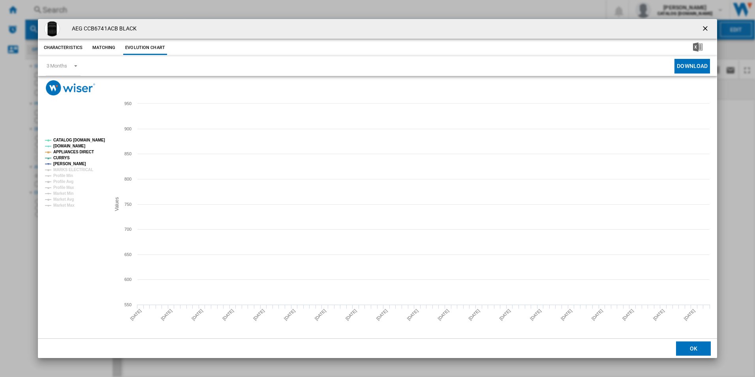
click at [94, 138] on tspan "CATALOG [DOMAIN_NAME]" at bounding box center [79, 140] width 52 height 4
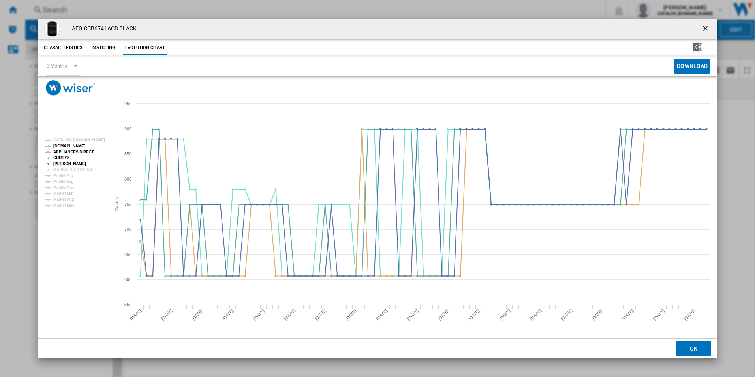
click at [80, 156] on rect "Product popup" at bounding box center [75, 172] width 66 height 75
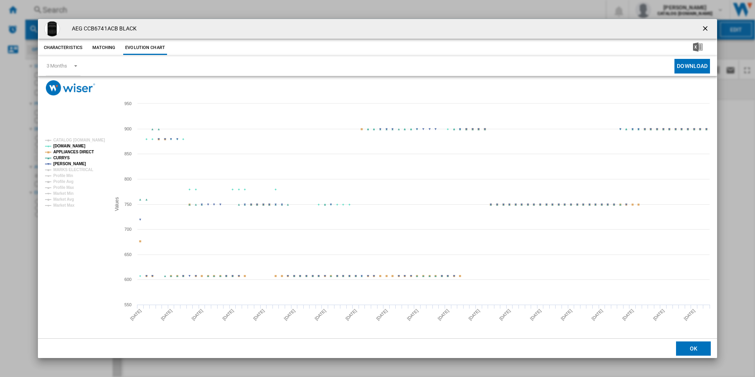
click at [82, 151] on tspan "APPLIANCES DIRECT" at bounding box center [73, 152] width 41 height 4
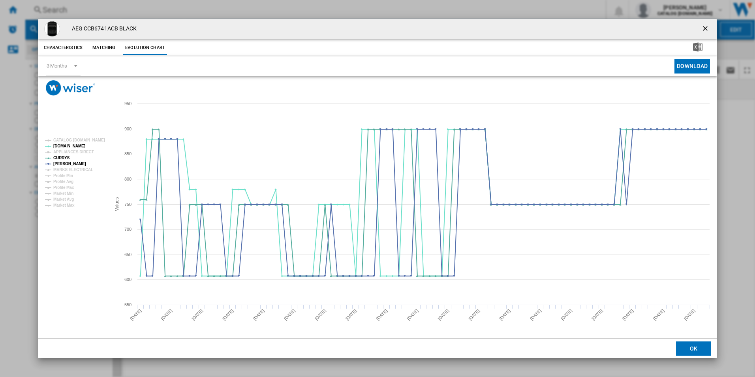
drag, startPoint x: 707, startPoint y: 31, endPoint x: 696, endPoint y: 28, distance: 11.1
click at [707, 31] on ng-md-icon "getI18NText('BUTTONS.CLOSE_DIALOG')" at bounding box center [705, 28] width 9 height 9
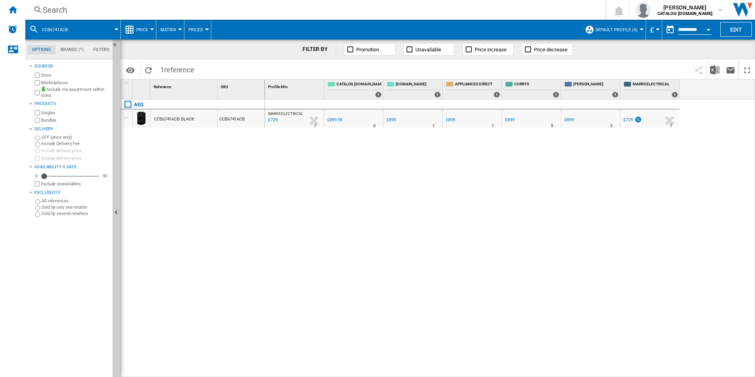
click at [505, 1] on div "Search Search 0 adam barber CATALOG ELECTROLUX.UK CATALOG ELECTROLUX.UK My sett…" at bounding box center [390, 10] width 730 height 20
click at [497, 6] on div "Search" at bounding box center [314, 9] width 542 height 11
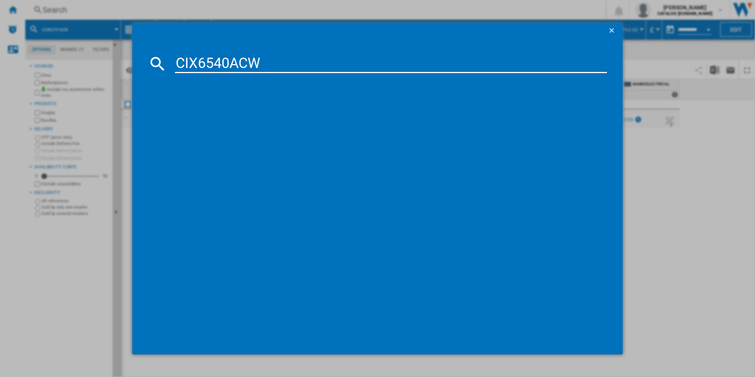
type input "CIX6540ACW"
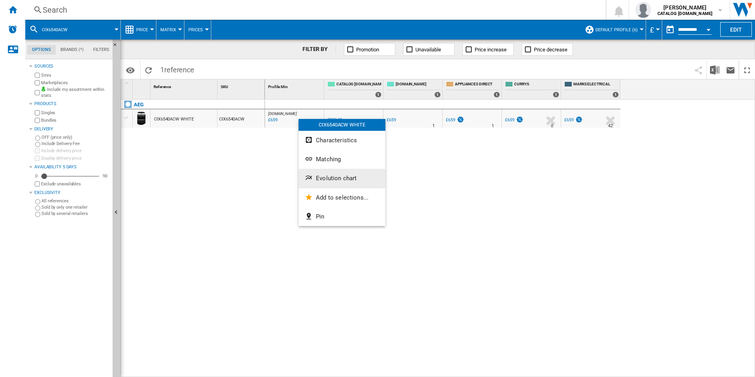
click at [340, 174] on button "Evolution chart" at bounding box center [341, 178] width 87 height 19
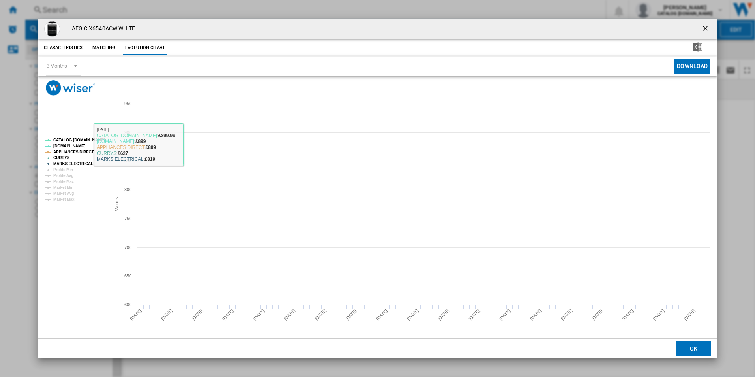
click at [70, 138] on tspan "CATALOG [DOMAIN_NAME]" at bounding box center [79, 140] width 52 height 4
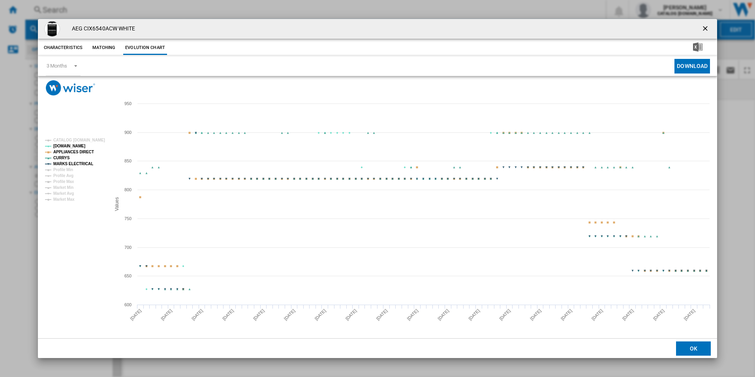
click at [88, 150] on tspan "APPLIANCES DIRECT" at bounding box center [73, 152] width 41 height 4
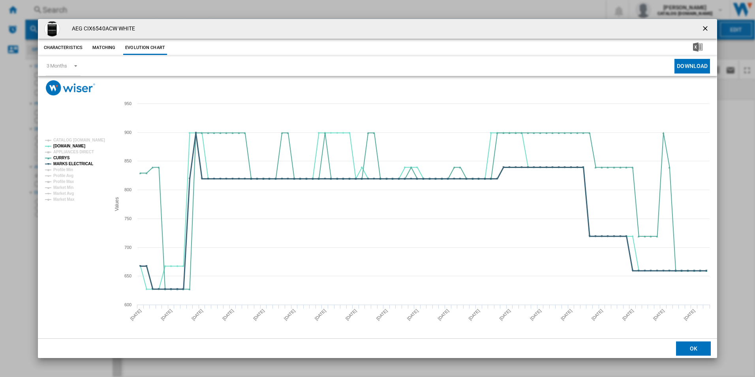
click at [82, 163] on tspan "MARKS ELECTRICAL" at bounding box center [73, 163] width 40 height 4
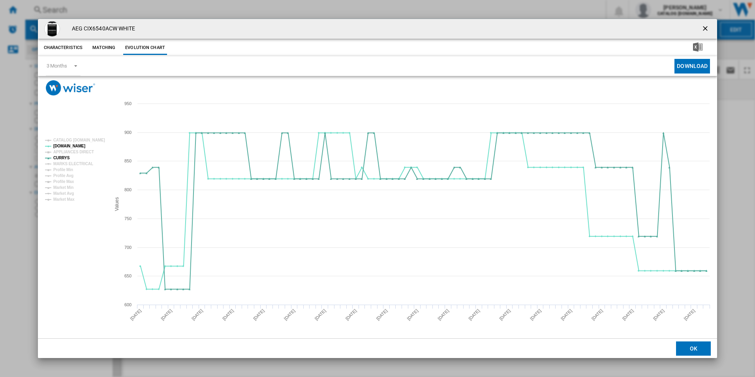
click at [707, 27] on ng-md-icon "getI18NText('BUTTONS.CLOSE_DIALOG')" at bounding box center [705, 28] width 9 height 9
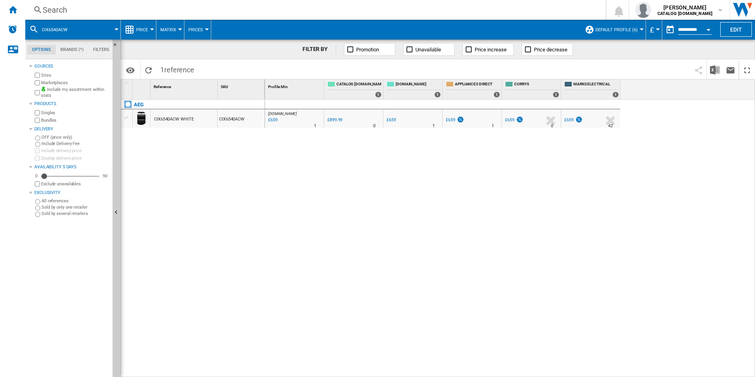
click at [443, 12] on div "Search" at bounding box center [314, 9] width 542 height 11
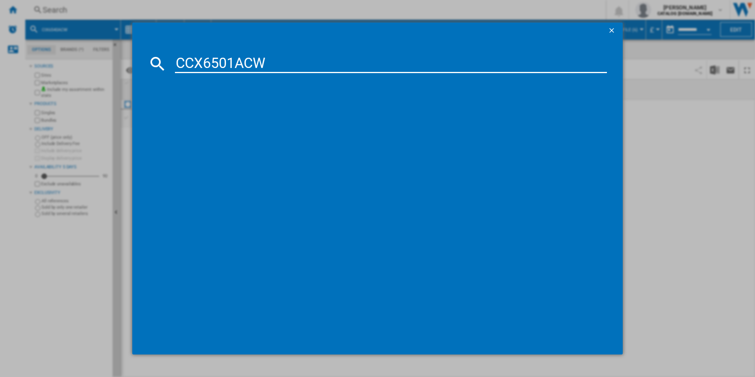
type input "CCX6501ACW"
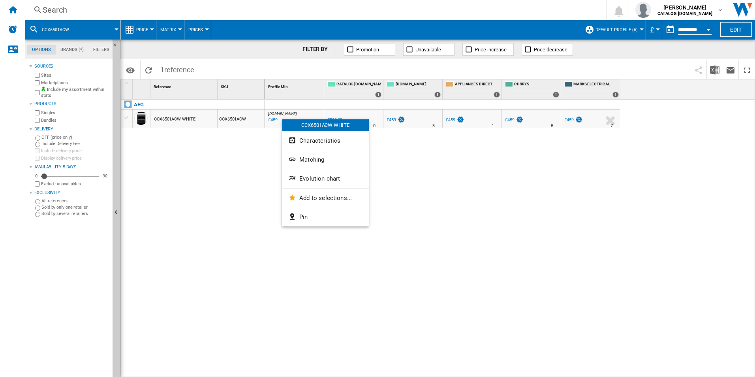
click at [326, 175] on button "Evolution chart" at bounding box center [325, 178] width 87 height 19
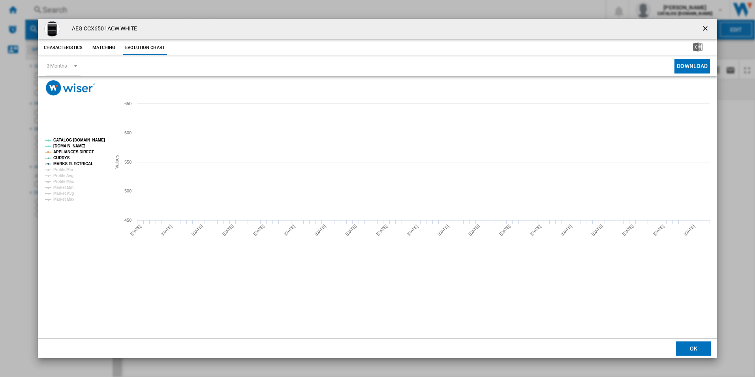
click at [94, 139] on tspan "CATALOG [DOMAIN_NAME]" at bounding box center [79, 140] width 52 height 4
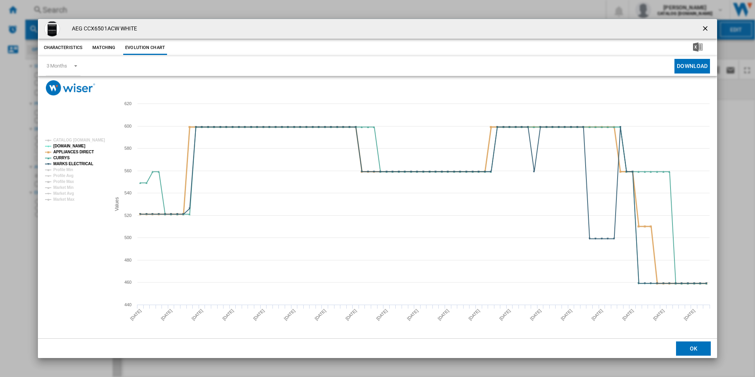
click at [79, 153] on tspan "APPLIANCES DIRECT" at bounding box center [73, 152] width 41 height 4
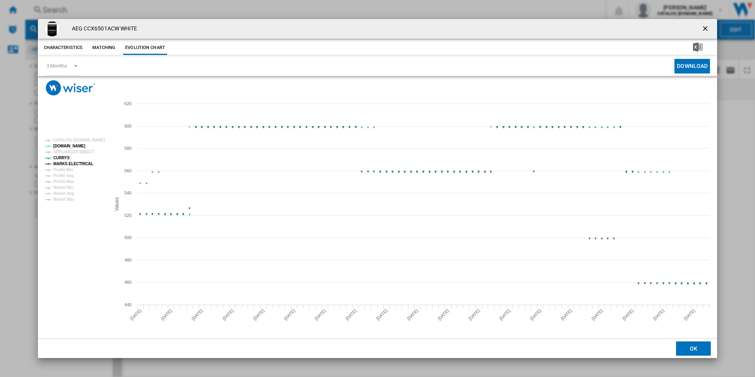
click at [81, 164] on tspan "MARKS ELECTRICAL" at bounding box center [73, 163] width 40 height 4
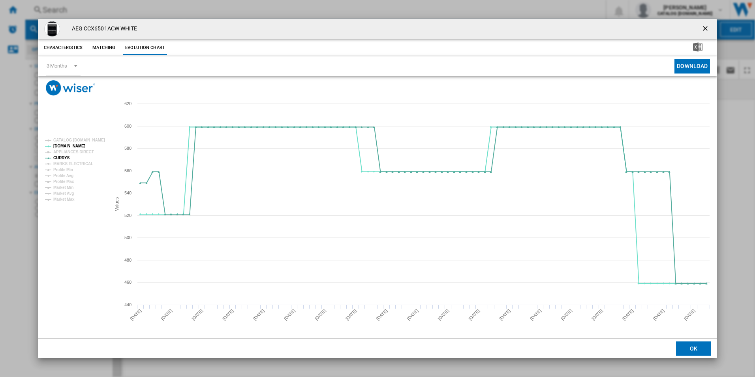
drag, startPoint x: 709, startPoint y: 28, endPoint x: 673, endPoint y: 29, distance: 35.6
click at [709, 28] on ng-md-icon "getI18NText('BUTTONS.CLOSE_DIALOG')" at bounding box center [705, 28] width 9 height 9
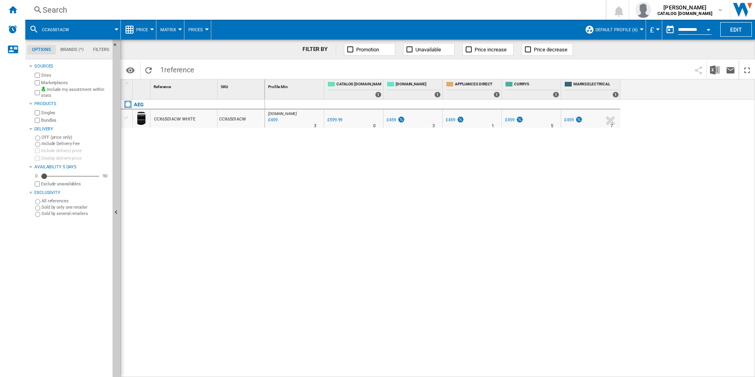
click at [491, 9] on div "Search" at bounding box center [314, 9] width 542 height 11
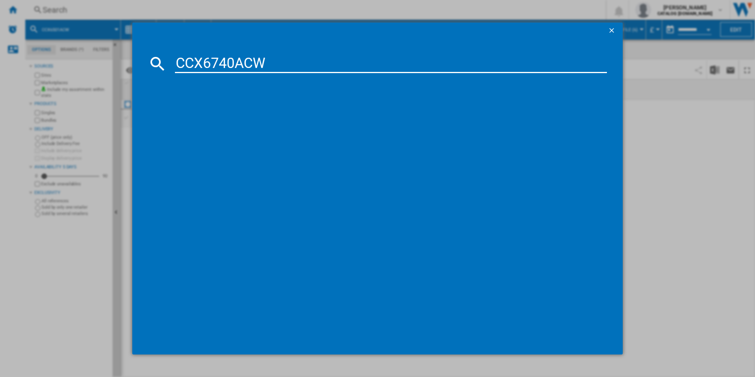
type input "CCX6740ACW"
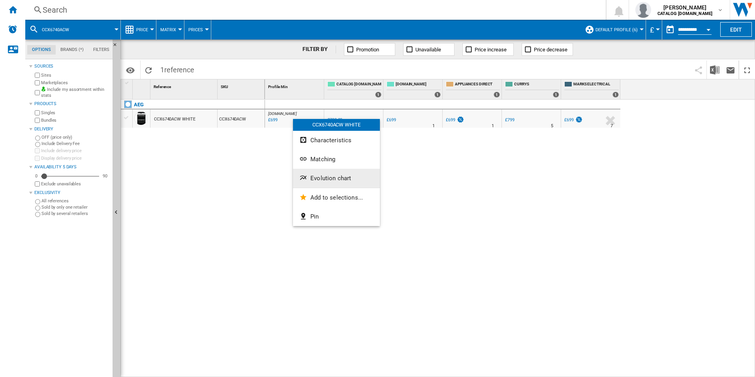
click at [332, 177] on span "Evolution chart" at bounding box center [330, 178] width 41 height 7
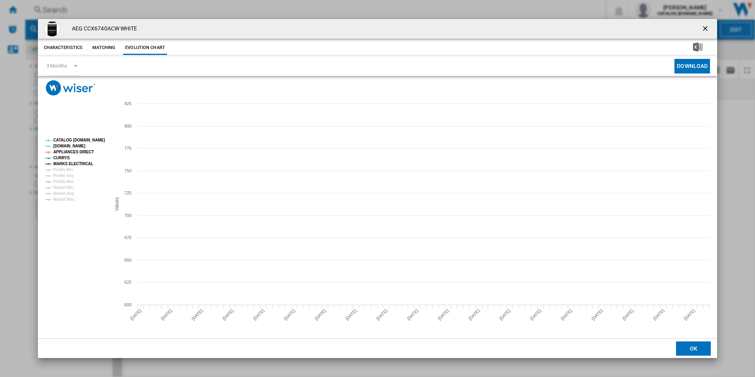
click at [92, 142] on tspan "CATALOG [DOMAIN_NAME]" at bounding box center [79, 140] width 52 height 4
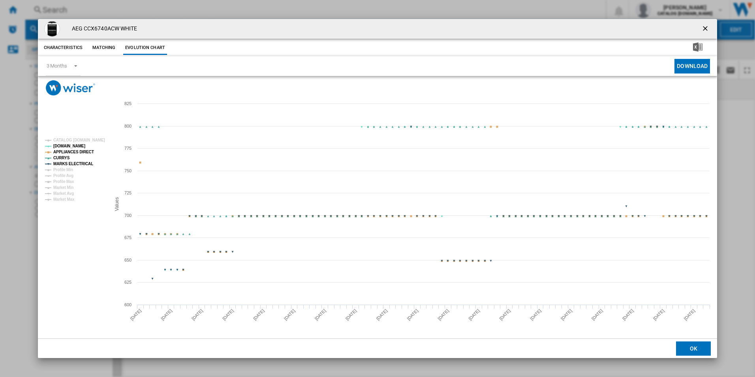
click at [88, 150] on tspan "APPLIANCES DIRECT" at bounding box center [73, 152] width 41 height 4
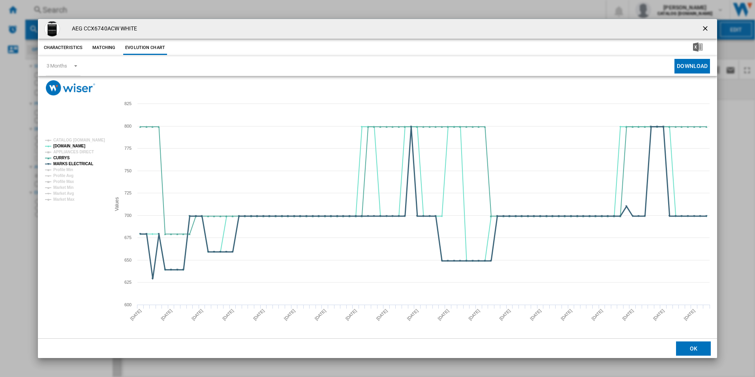
click at [84, 164] on tspan "MARKS ELECTRICAL" at bounding box center [73, 163] width 40 height 4
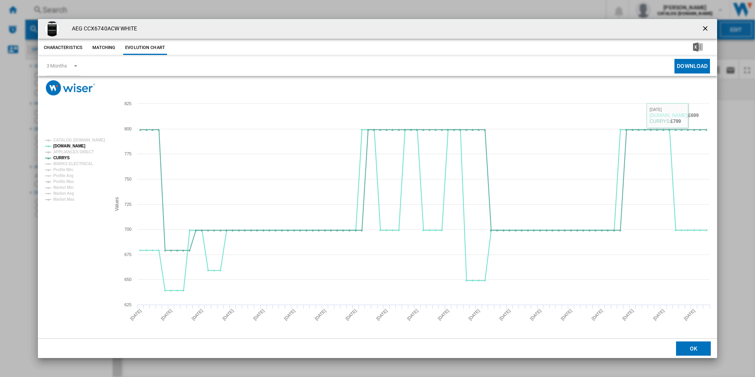
click at [706, 29] on ng-md-icon "getI18NText('BUTTONS.CLOSE_DIALOG')" at bounding box center [705, 28] width 9 height 9
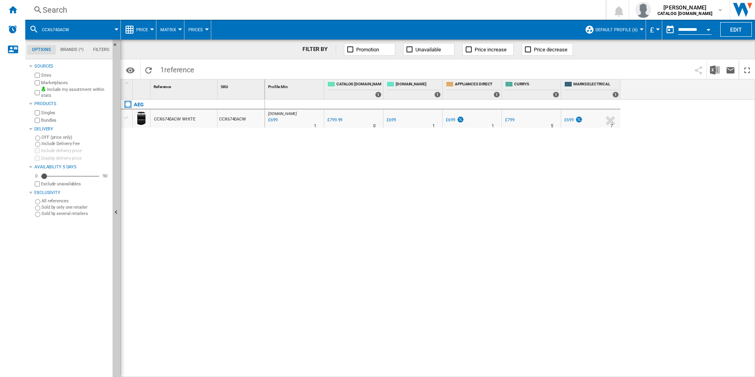
click at [528, 9] on div "Search" at bounding box center [314, 9] width 542 height 11
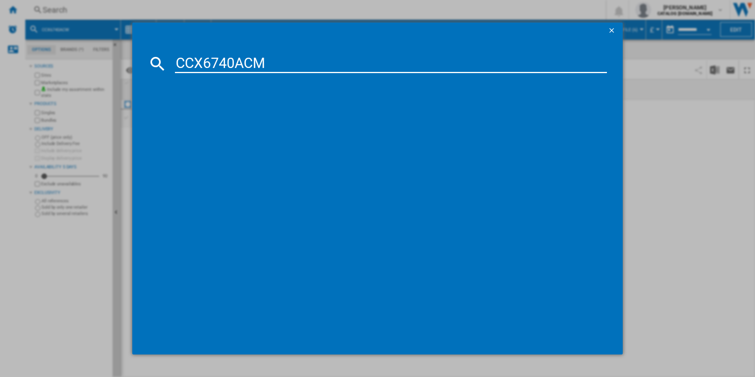
type input "CCX6740ACM"
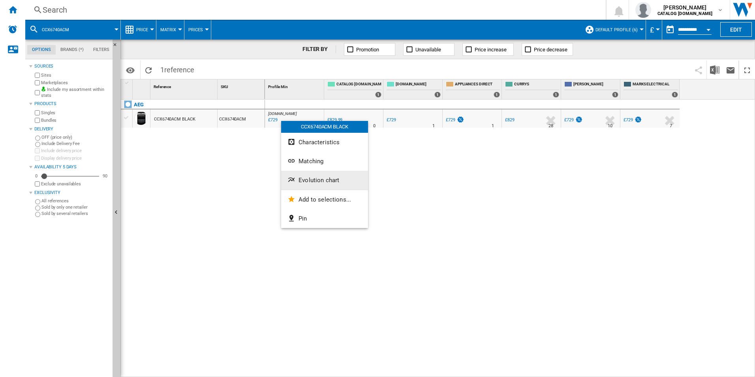
click at [323, 176] on span "Evolution chart" at bounding box center [318, 179] width 41 height 7
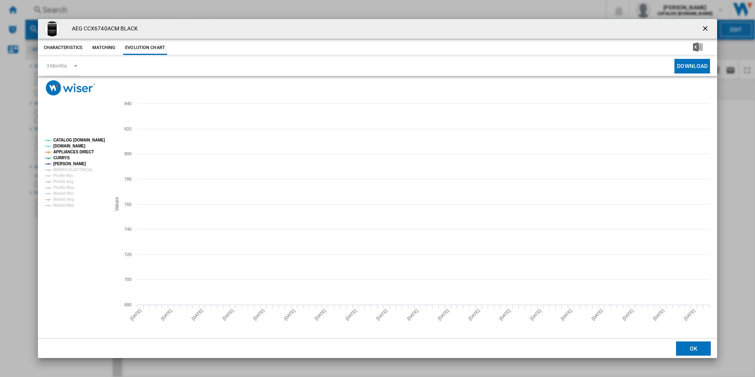
drag, startPoint x: 101, startPoint y: 139, endPoint x: 92, endPoint y: 139, distance: 9.1
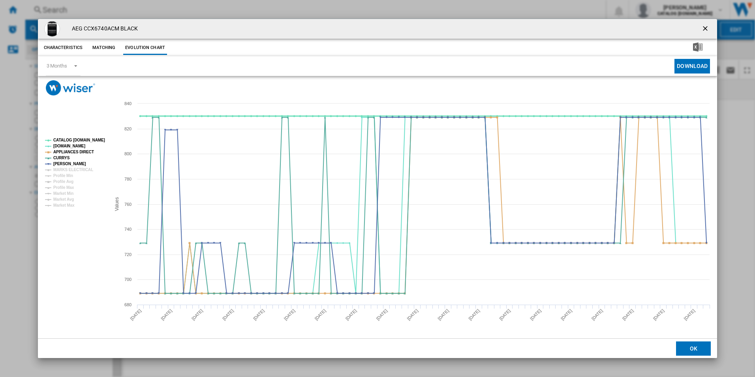
click at [100, 139] on tspan "CATALOG [DOMAIN_NAME]" at bounding box center [79, 140] width 52 height 4
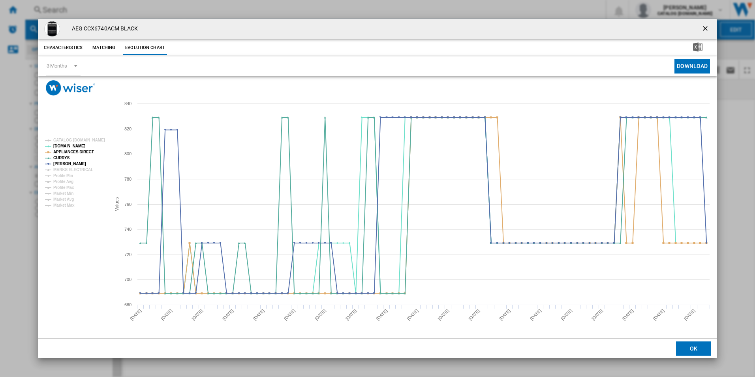
click at [83, 150] on tspan "APPLIANCES DIRECT" at bounding box center [73, 152] width 41 height 4
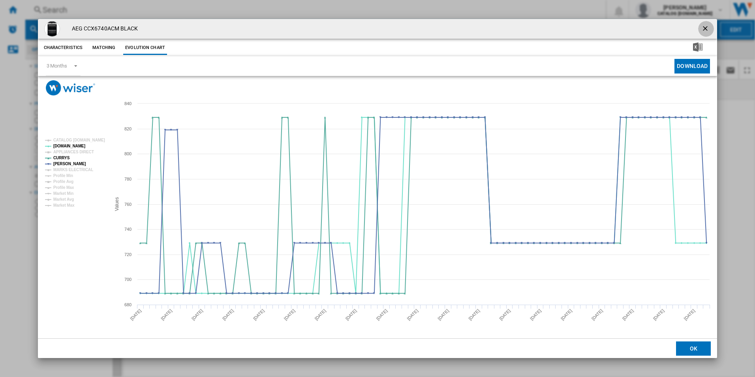
click at [705, 23] on button "Product popup" at bounding box center [706, 29] width 16 height 16
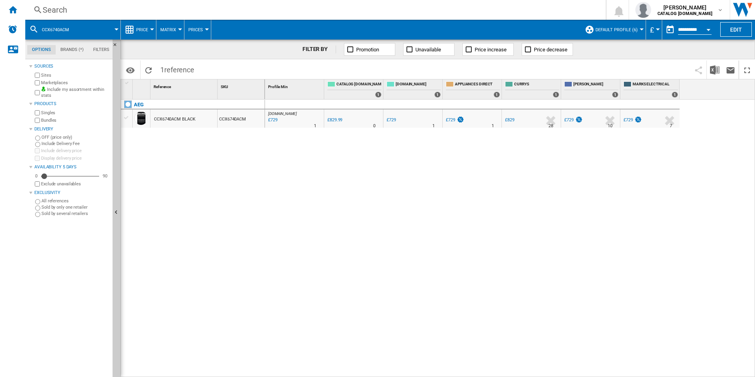
click at [442, 11] on div "Search" at bounding box center [314, 9] width 542 height 11
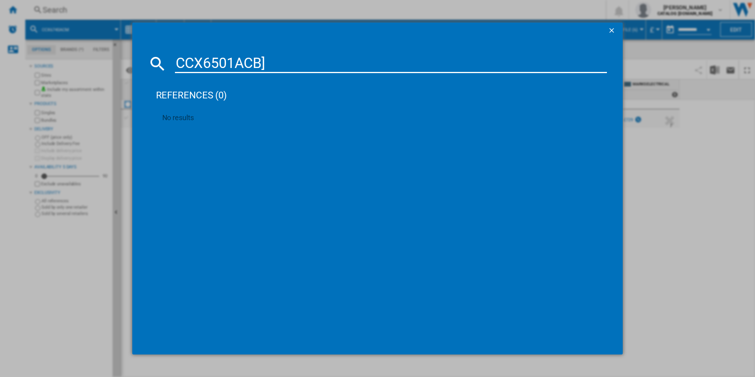
type input "CCX6501ACB"
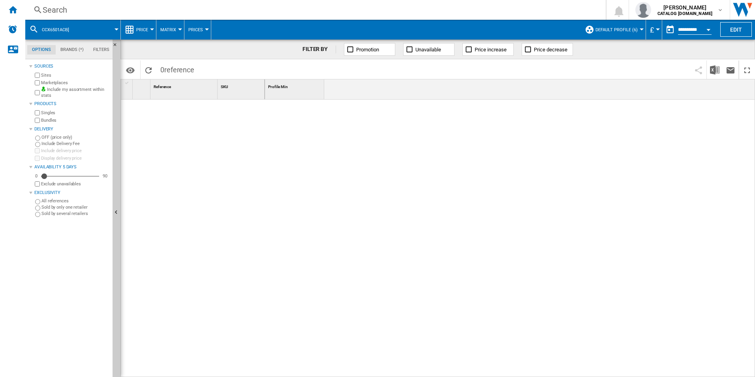
click at [342, 10] on div "Search" at bounding box center [314, 9] width 542 height 11
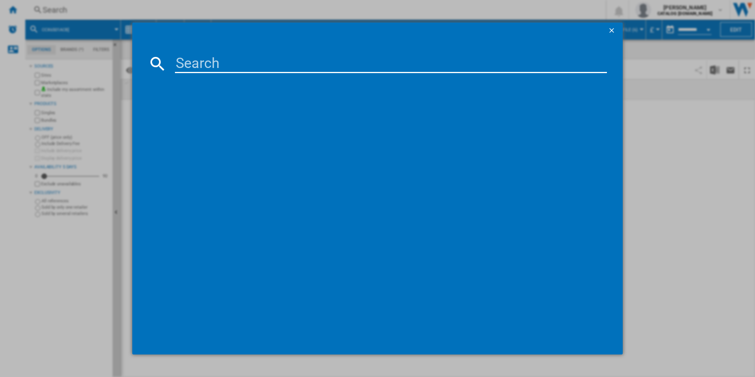
click at [291, 60] on input at bounding box center [391, 63] width 432 height 19
paste input "CCX6501ACB"
type input "CCX6501ACB"
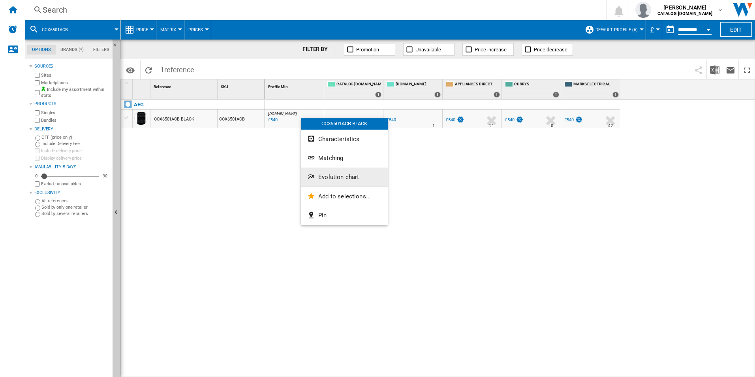
click at [325, 174] on span "Evolution chart" at bounding box center [338, 176] width 41 height 7
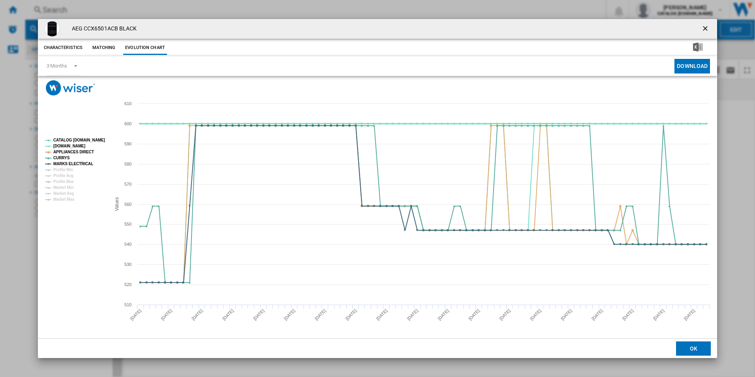
click at [92, 138] on tspan "CATALOG [DOMAIN_NAME]" at bounding box center [79, 140] width 52 height 4
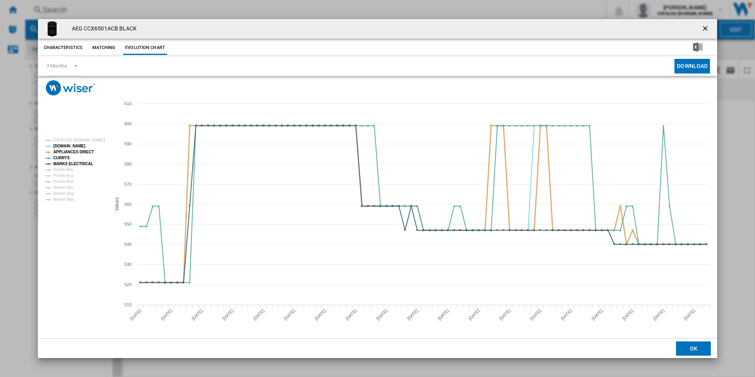
click at [86, 151] on tspan "APPLIANCES DIRECT" at bounding box center [73, 152] width 41 height 4
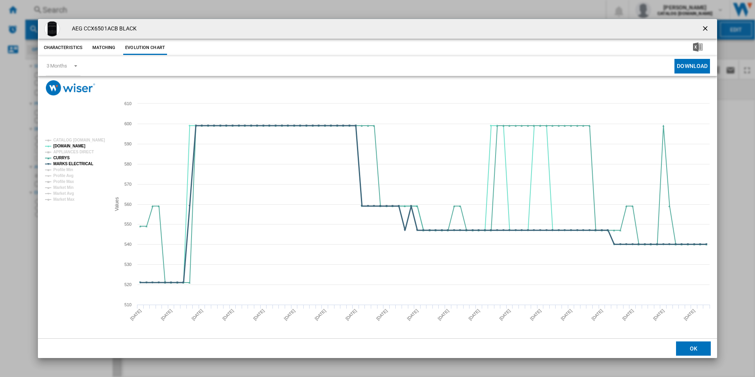
click at [84, 163] on tspan "MARKS ELECTRICAL" at bounding box center [73, 163] width 40 height 4
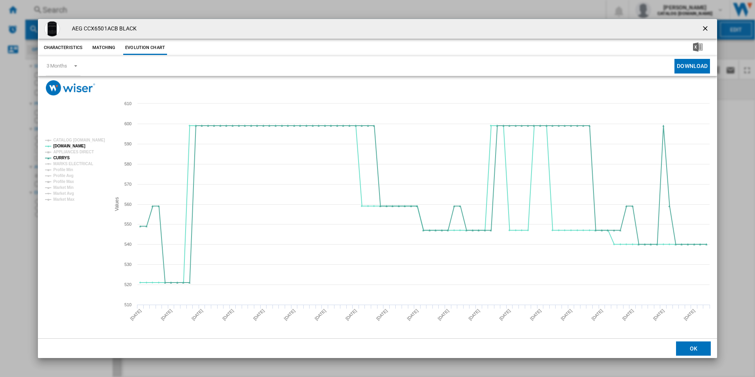
drag, startPoint x: 707, startPoint y: 29, endPoint x: 691, endPoint y: 28, distance: 15.4
click at [707, 29] on ng-md-icon "getI18NText('BUTTONS.CLOSE_DIALOG')" at bounding box center [705, 28] width 9 height 9
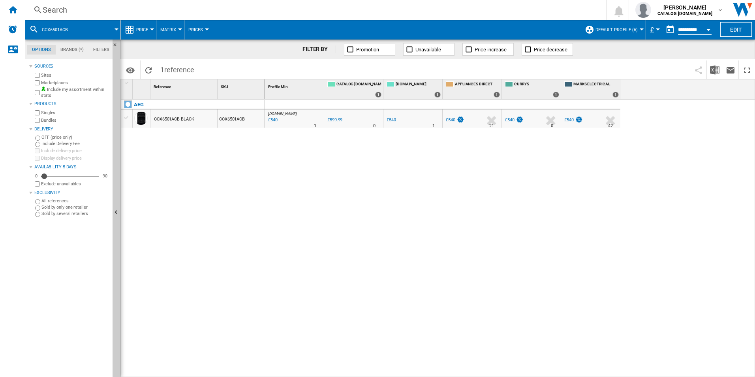
click at [536, 9] on div "Search" at bounding box center [314, 9] width 542 height 11
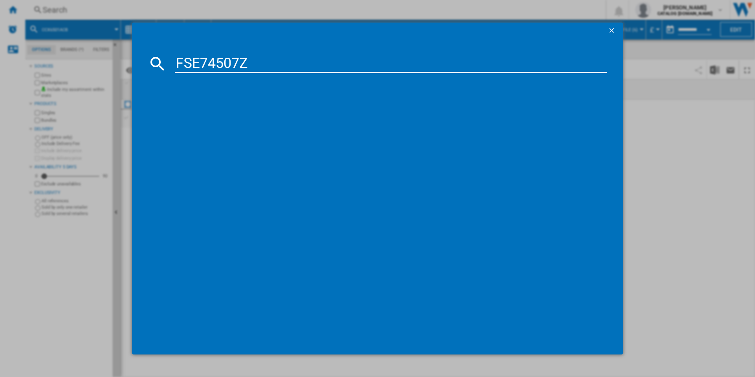
type input "FSE74507Z"
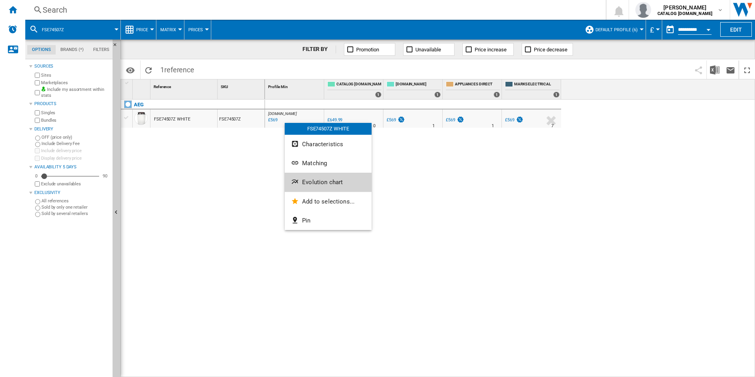
click at [311, 178] on button "Evolution chart" at bounding box center [328, 182] width 87 height 19
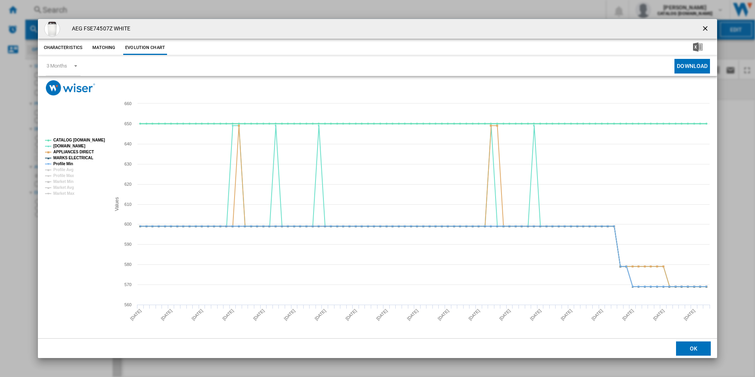
click at [97, 138] on tspan "CATALOG [DOMAIN_NAME]" at bounding box center [79, 140] width 52 height 4
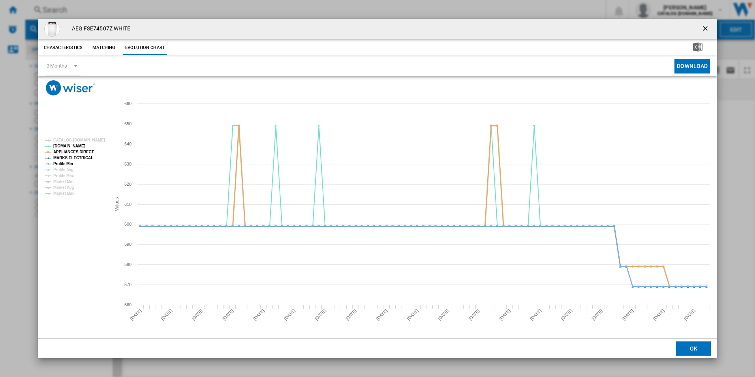
click at [86, 150] on tspan "APPLIANCES DIRECT" at bounding box center [73, 152] width 41 height 4
click at [81, 158] on tspan "MARKS ELECTRICAL" at bounding box center [73, 158] width 40 height 4
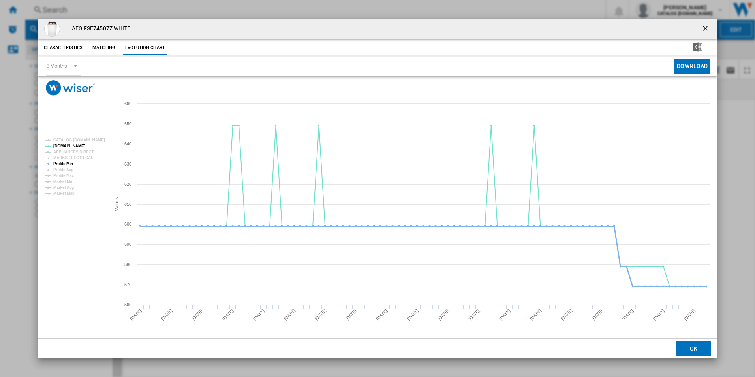
click at [73, 161] on tspan "Profile Min" at bounding box center [63, 163] width 20 height 4
drag, startPoint x: 703, startPoint y: 30, endPoint x: 620, endPoint y: 24, distance: 82.8
click at [703, 30] on ng-md-icon "getI18NText('BUTTONS.CLOSE_DIALOG')" at bounding box center [705, 28] width 9 height 9
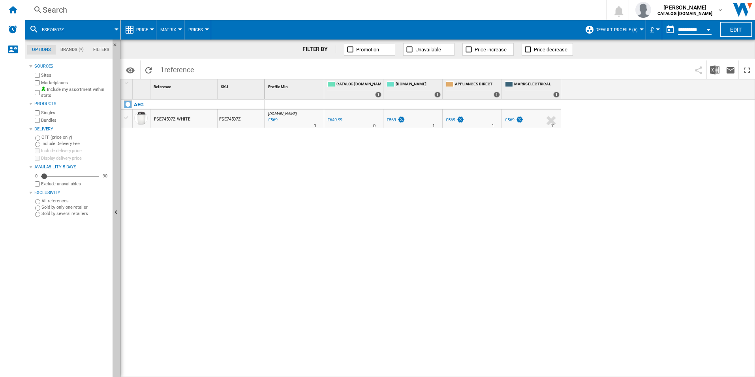
click at [466, 6] on div "Search" at bounding box center [314, 9] width 542 height 11
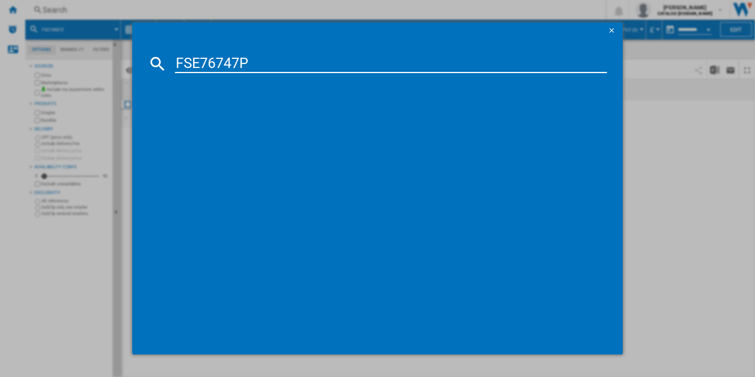
type input "FSE76747P"
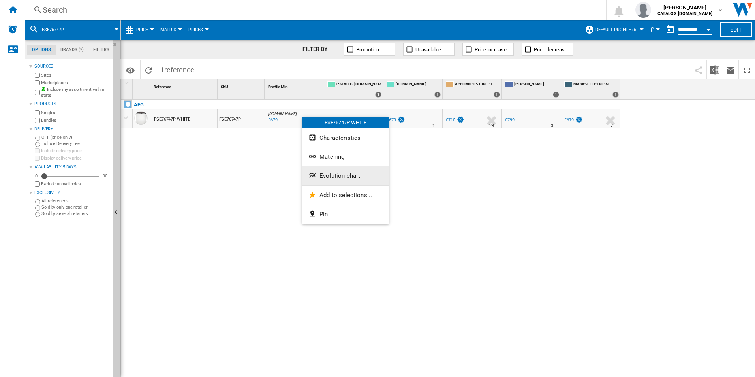
click at [327, 179] on button "Evolution chart" at bounding box center [345, 175] width 87 height 19
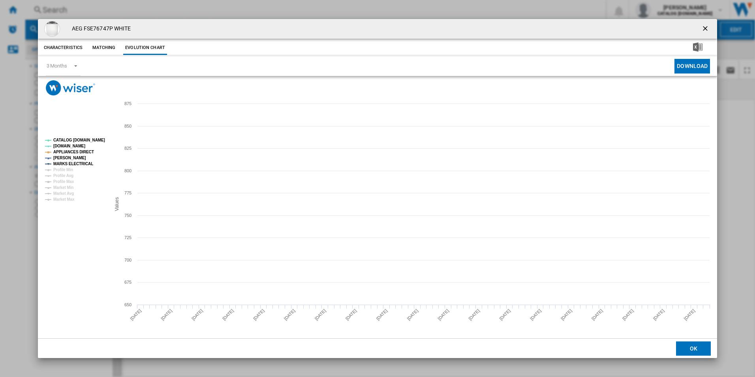
click at [91, 139] on tspan "CATALOG [DOMAIN_NAME]" at bounding box center [79, 140] width 52 height 4
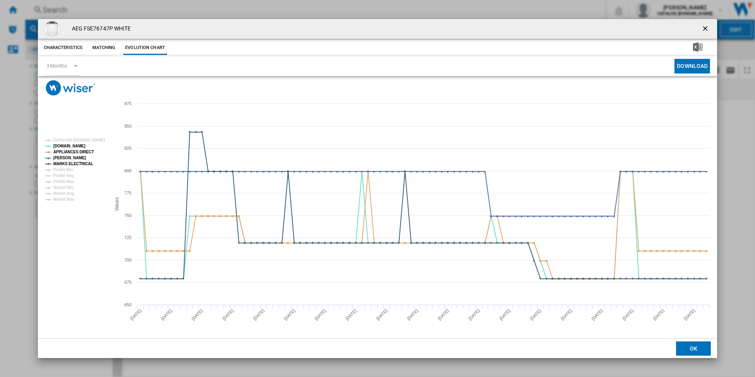
click at [87, 148] on rect "Product popup" at bounding box center [75, 169] width 66 height 69
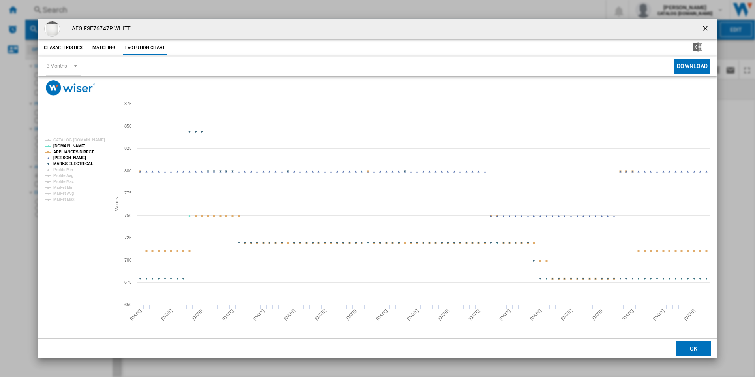
click at [88, 150] on tspan "APPLIANCES DIRECT" at bounding box center [73, 152] width 41 height 4
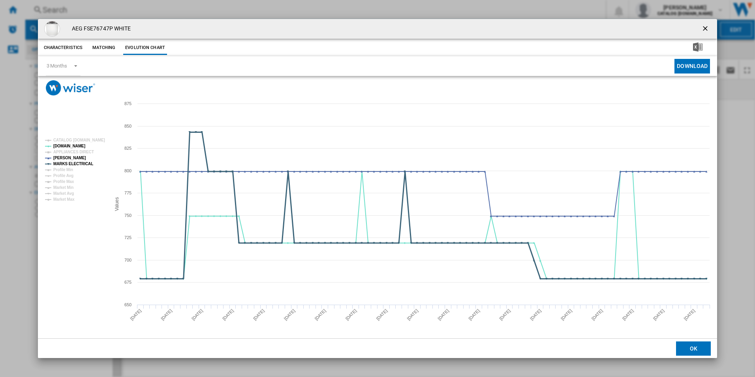
click at [80, 163] on tspan "MARKS ELECTRICAL" at bounding box center [73, 163] width 40 height 4
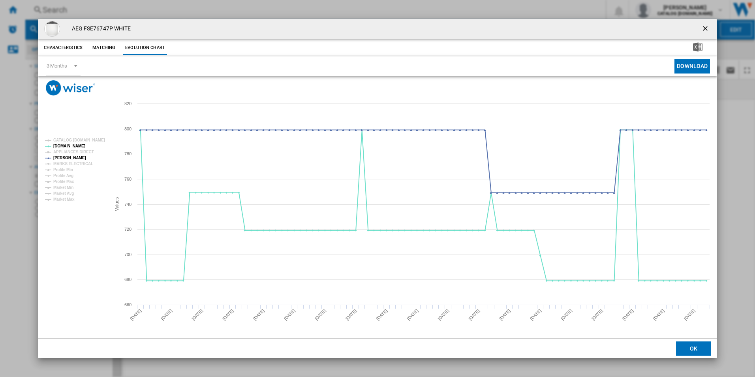
drag, startPoint x: 705, startPoint y: 27, endPoint x: 684, endPoint y: 27, distance: 20.9
click at [704, 27] on ng-md-icon "getI18NText('BUTTONS.CLOSE_DIALOG')" at bounding box center [705, 28] width 9 height 9
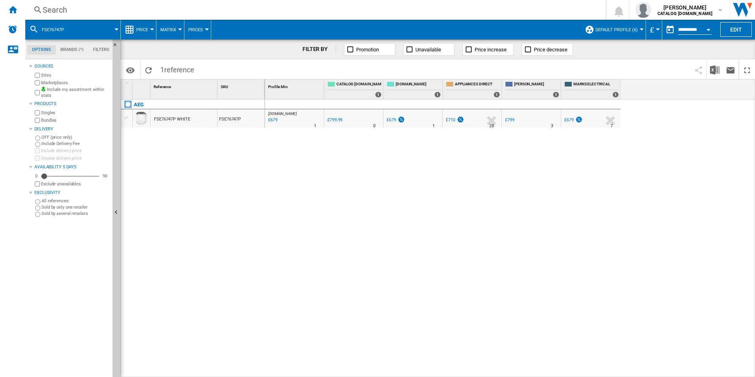
click at [512, 10] on div "Search" at bounding box center [314, 9] width 542 height 11
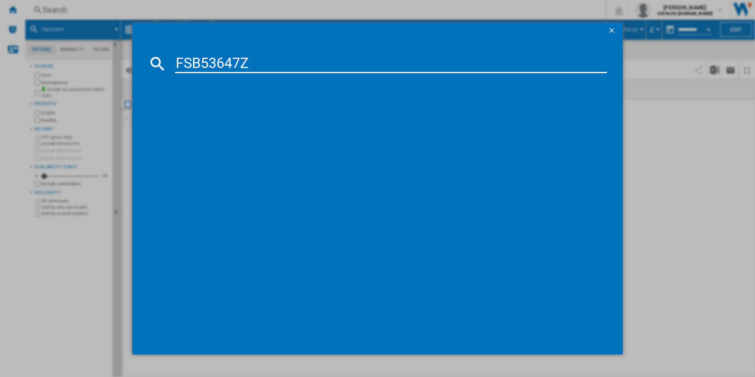
type input "FSB53647Z"
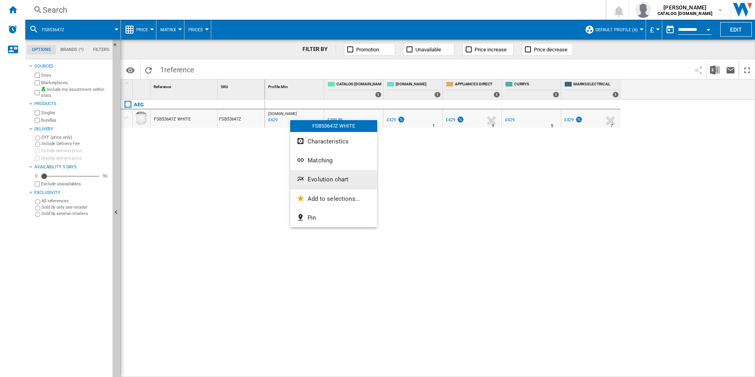
click at [326, 181] on span "Evolution chart" at bounding box center [328, 179] width 41 height 7
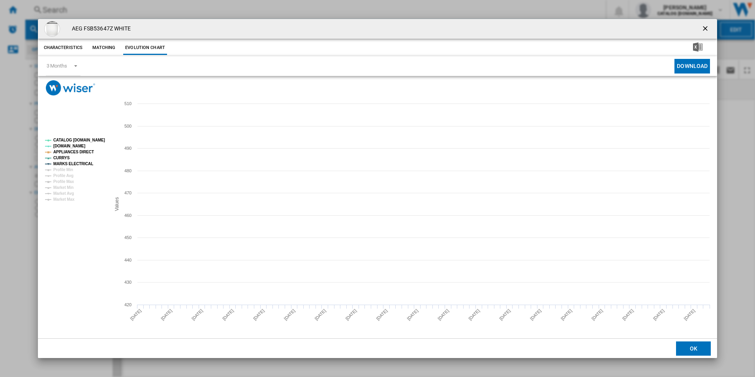
click at [73, 140] on tspan "CATALOG [DOMAIN_NAME]" at bounding box center [79, 140] width 52 height 4
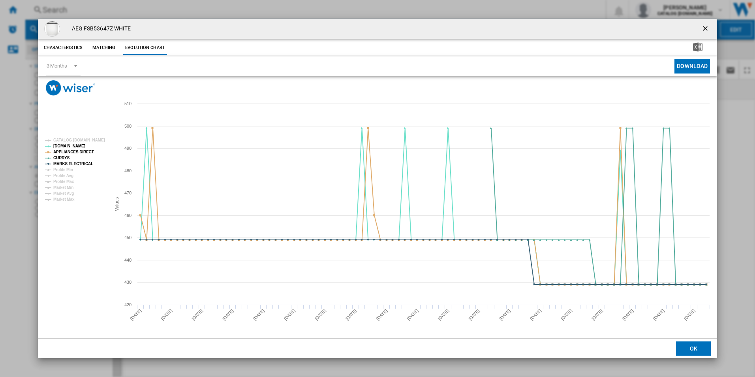
click at [86, 156] on rect "Product popup" at bounding box center [75, 169] width 66 height 69
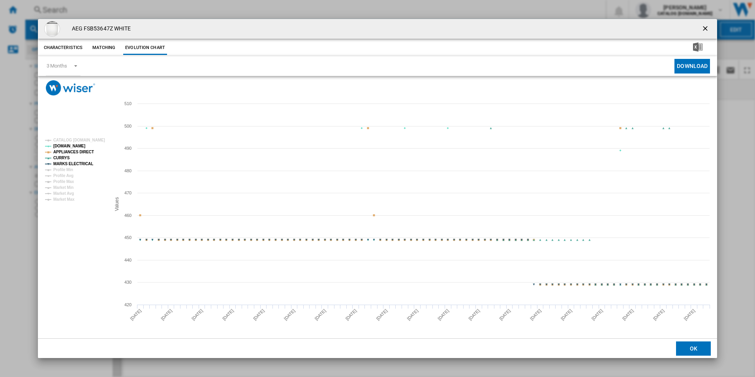
click at [88, 154] on tspan "APPLIANCES DIRECT" at bounding box center [73, 152] width 41 height 4
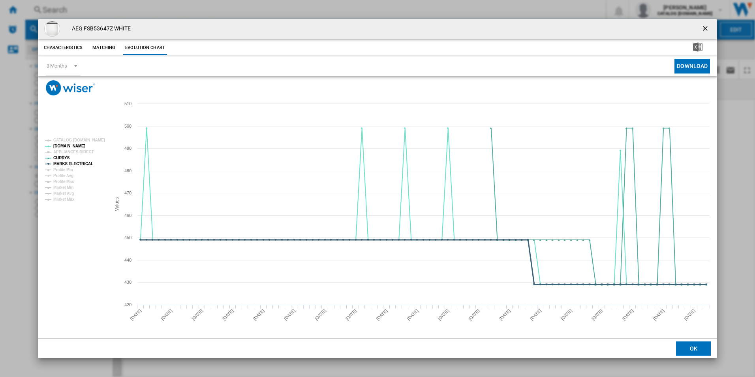
click at [86, 161] on tspan "MARKS ELECTRICAL" at bounding box center [73, 163] width 40 height 4
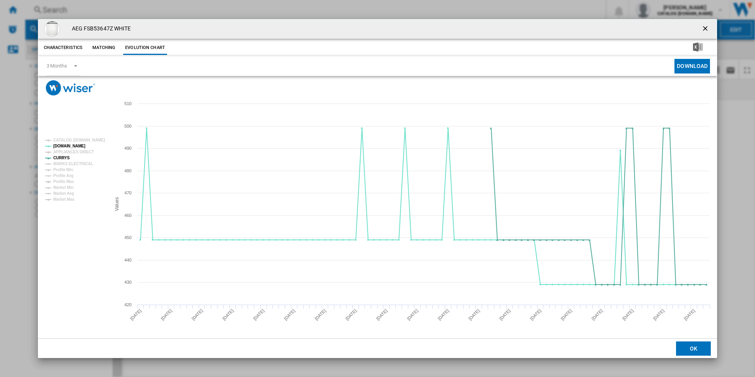
click at [709, 28] on ng-md-icon "getI18NText('BUTTONS.CLOSE_DIALOG')" at bounding box center [705, 28] width 9 height 9
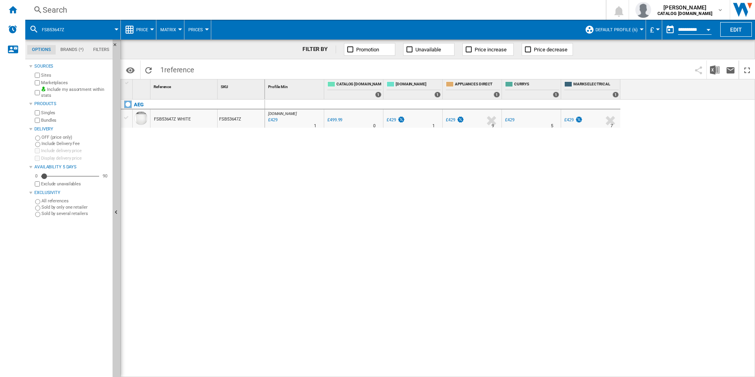
click at [529, 6] on div "Search" at bounding box center [314, 9] width 542 height 11
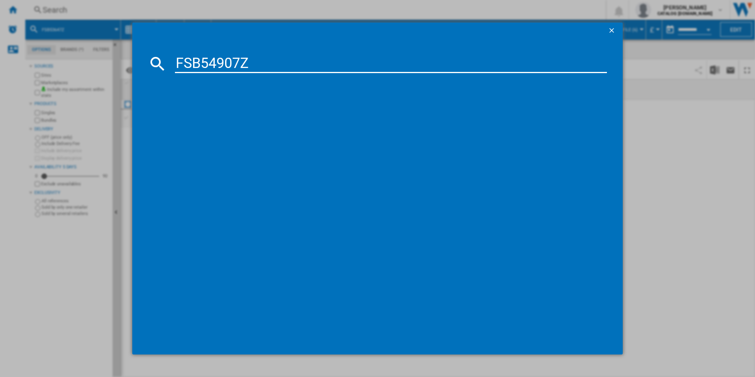
type input "FSB54907Z"
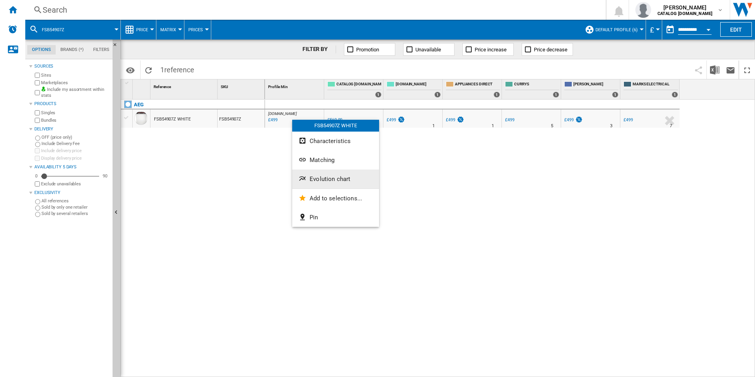
click at [316, 173] on button "Evolution chart" at bounding box center [335, 178] width 87 height 19
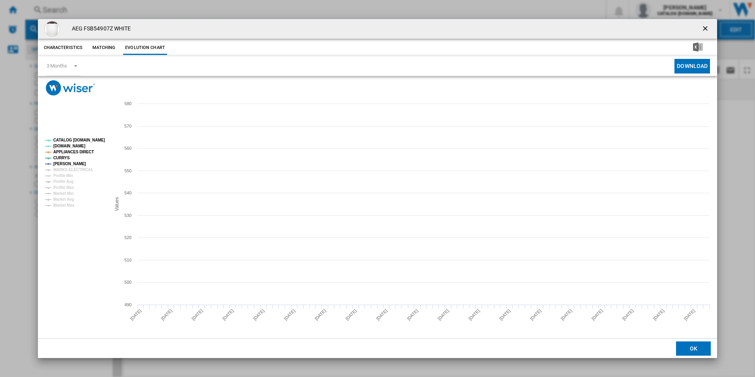
click at [95, 141] on tspan "CATALOG [DOMAIN_NAME]" at bounding box center [79, 140] width 52 height 4
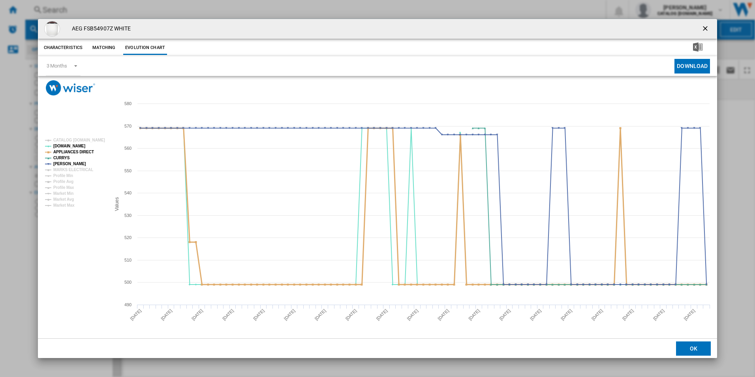
click at [84, 150] on tspan "APPLIANCES DIRECT" at bounding box center [73, 152] width 41 height 4
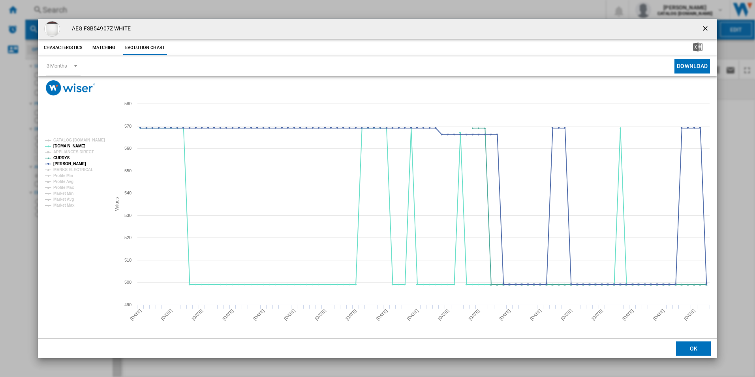
click at [703, 26] on ng-md-icon "getI18NText('BUTTONS.CLOSE_DIALOG')" at bounding box center [705, 28] width 9 height 9
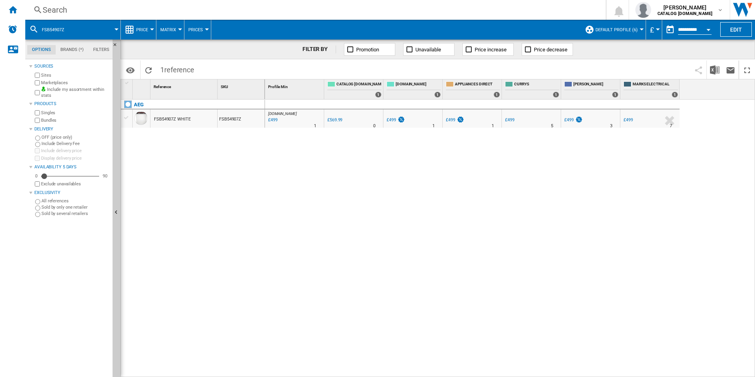
drag, startPoint x: 471, startPoint y: 211, endPoint x: 470, endPoint y: 195, distance: 15.8
click at [470, 203] on div "AO.COM : AO -12.5 % £499 % N/A 1 AO.COM : AO 0.0 % £569.99 % N/A" at bounding box center [510, 238] width 490 height 278
click at [417, 5] on div "Search" at bounding box center [314, 9] width 542 height 11
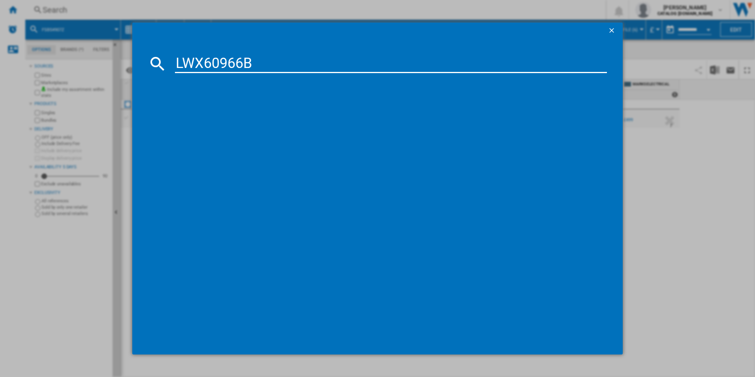
type input "LWX60966B"
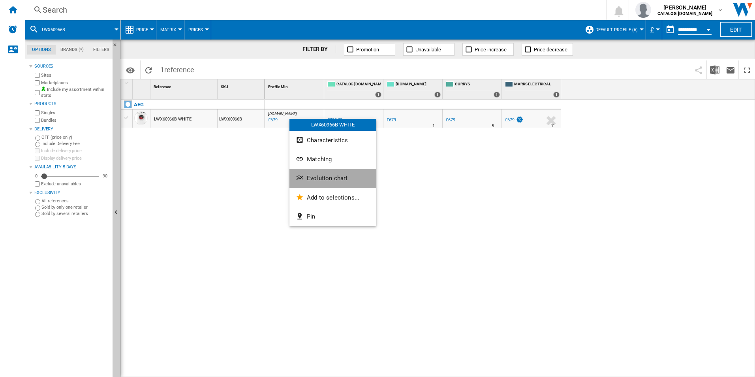
click at [316, 178] on span "Evolution chart" at bounding box center [327, 178] width 41 height 7
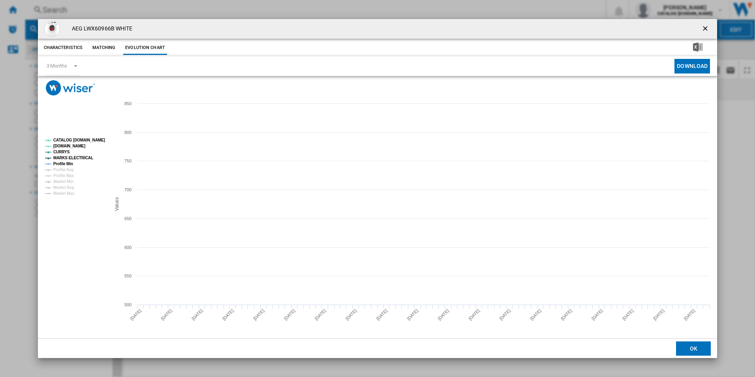
click at [88, 138] on tspan "CATALOG [DOMAIN_NAME]" at bounding box center [79, 140] width 52 height 4
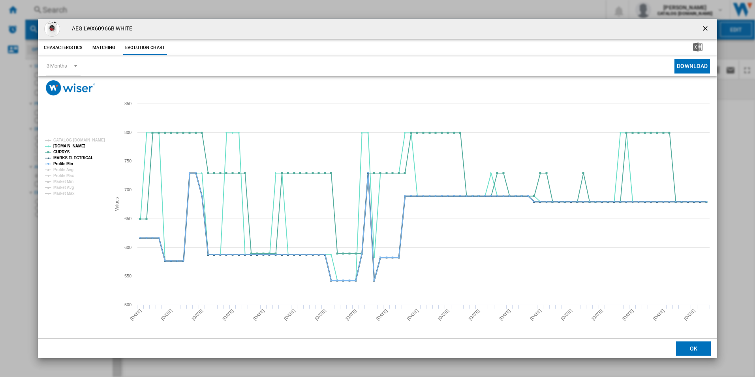
click at [81, 156] on tspan "MARKS ELECTRICAL" at bounding box center [73, 158] width 40 height 4
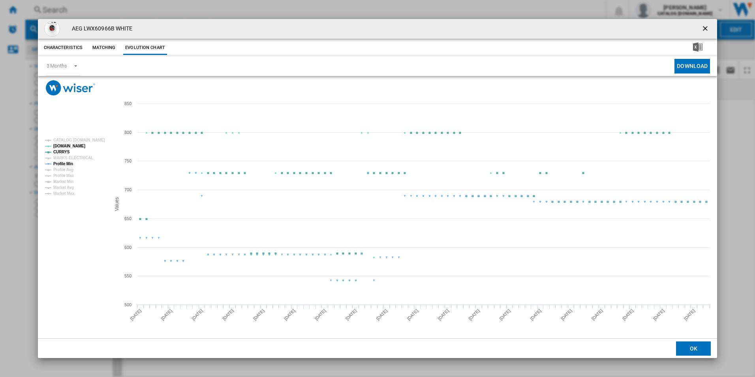
click at [68, 162] on tspan "Profile Min" at bounding box center [63, 163] width 20 height 4
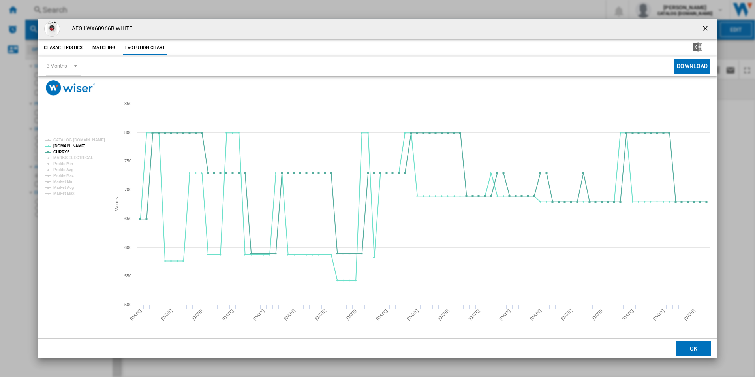
click at [707, 30] on ng-md-icon "getI18NText('BUTTONS.CLOSE_DIALOG')" at bounding box center [705, 28] width 9 height 9
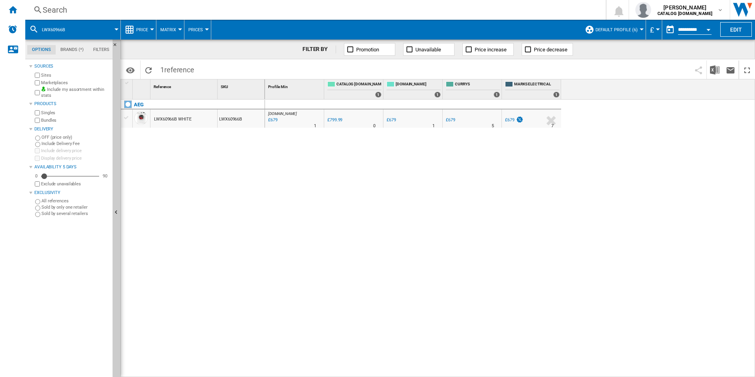
click at [500, 5] on div "Search" at bounding box center [314, 9] width 542 height 11
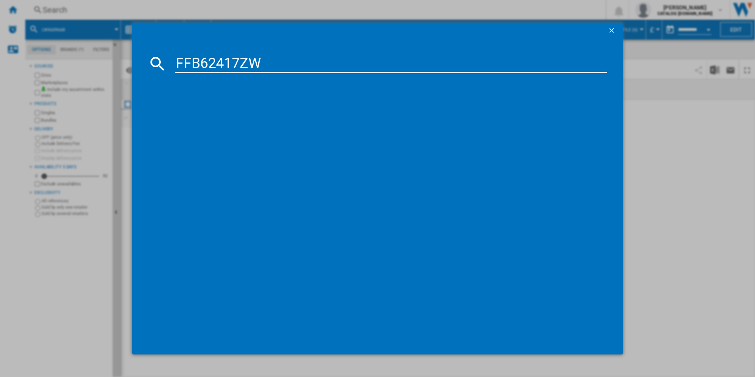
type input "FFB62417ZW"
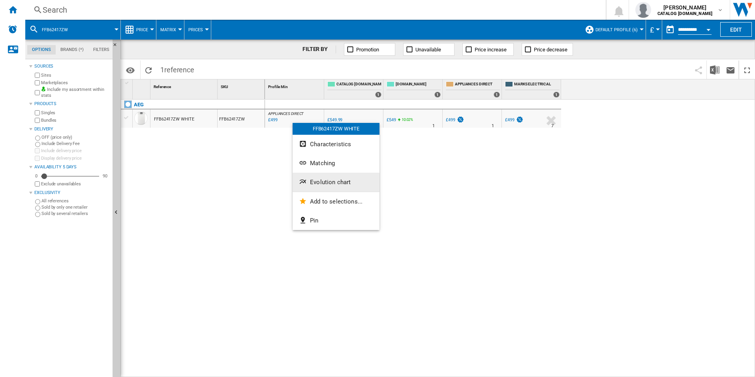
click at [318, 177] on button "Evolution chart" at bounding box center [336, 182] width 87 height 19
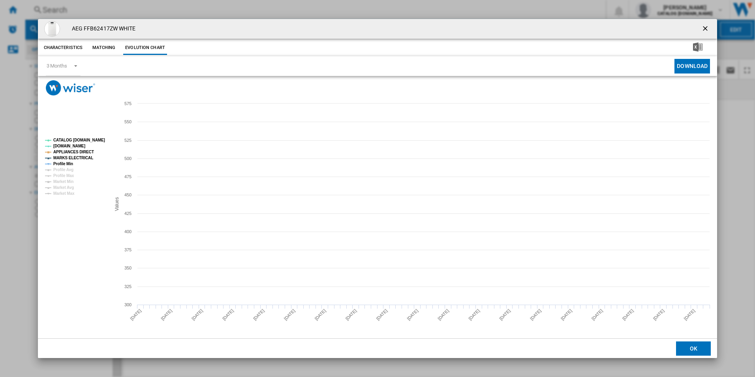
click at [88, 139] on tspan "CATALOG [DOMAIN_NAME]" at bounding box center [79, 140] width 52 height 4
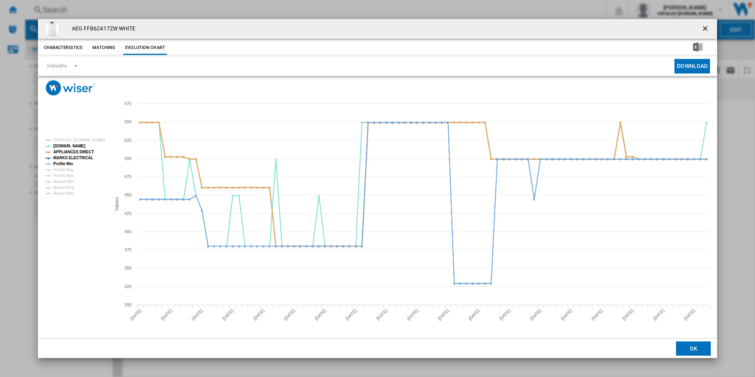
click at [83, 152] on tspan "APPLIANCES DIRECT" at bounding box center [73, 152] width 41 height 4
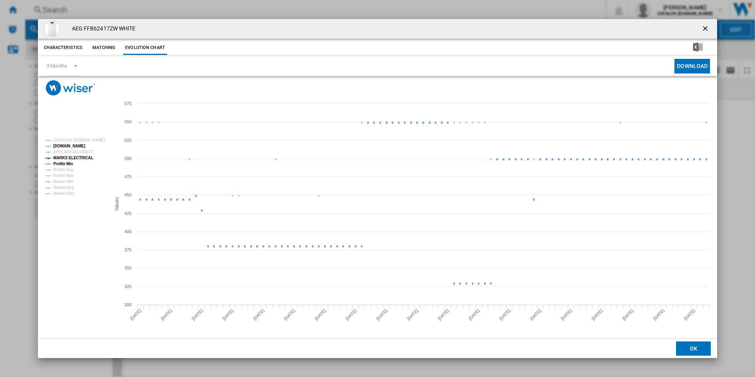
click at [83, 158] on tspan "MARKS ELECTRICAL" at bounding box center [73, 158] width 40 height 4
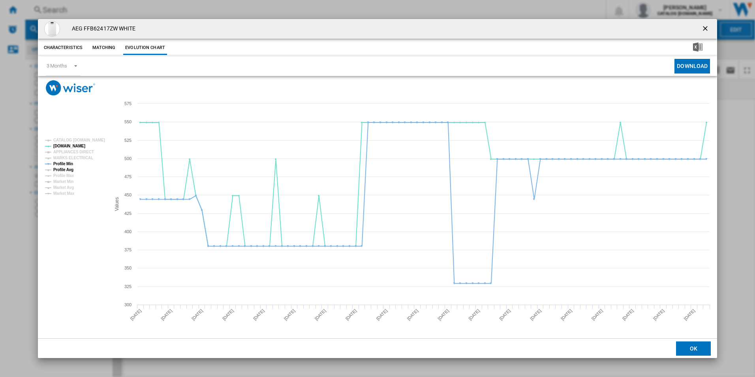
click at [61, 167] on tspan "Profile Avg" at bounding box center [63, 169] width 20 height 4
click at [63, 164] on tspan "Profile Min" at bounding box center [63, 163] width 20 height 4
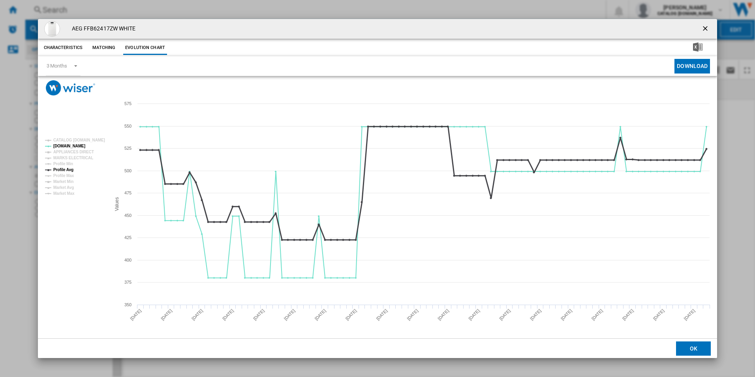
click at [69, 169] on tspan "Profile Avg" at bounding box center [63, 169] width 20 height 4
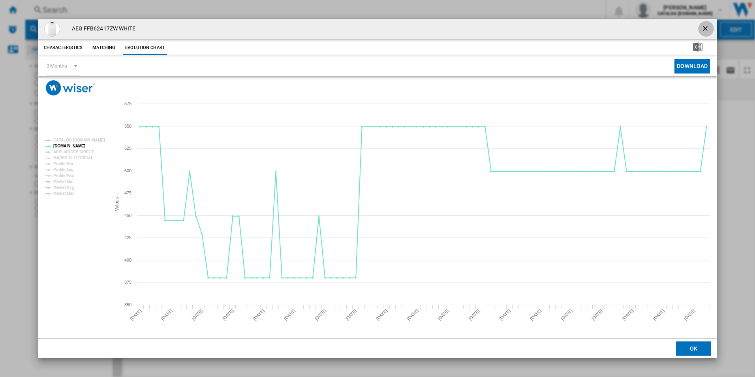
click at [703, 28] on ng-md-icon "getI18NText('BUTTONS.CLOSE_DIALOG')" at bounding box center [705, 28] width 9 height 9
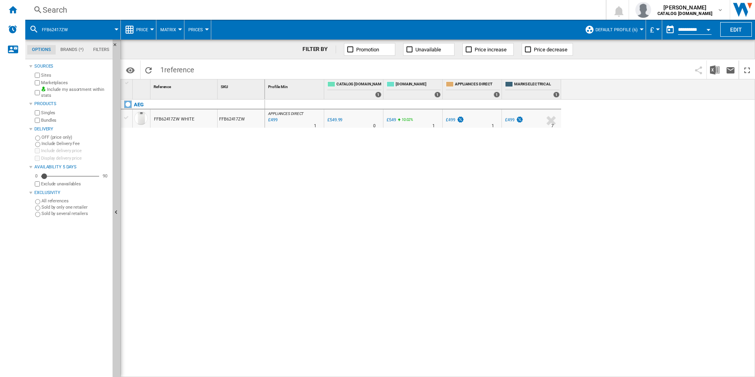
click at [516, 11] on div "Search" at bounding box center [314, 9] width 542 height 11
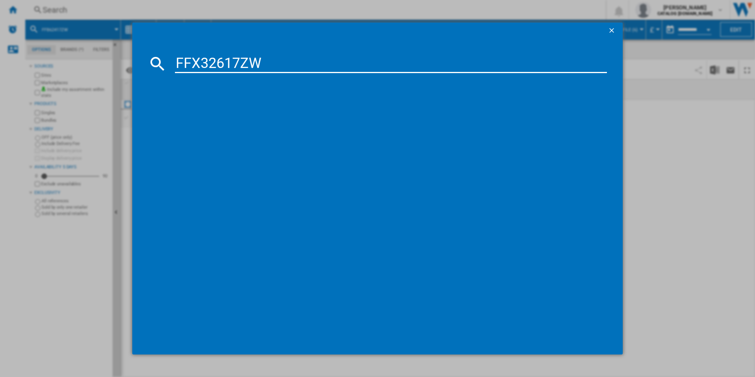
type input "FFX32617ZW"
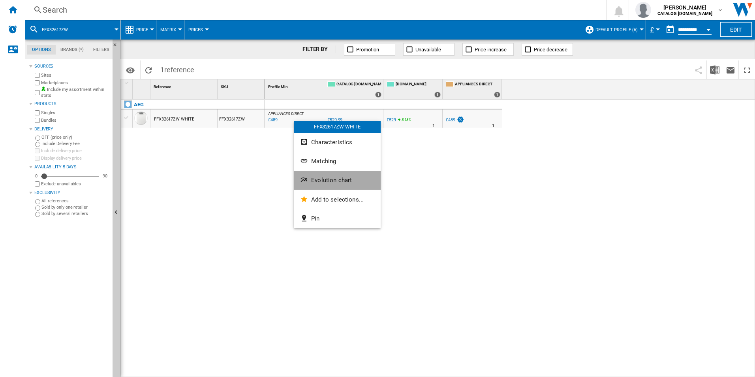
click at [319, 180] on span "Evolution chart" at bounding box center [331, 179] width 41 height 7
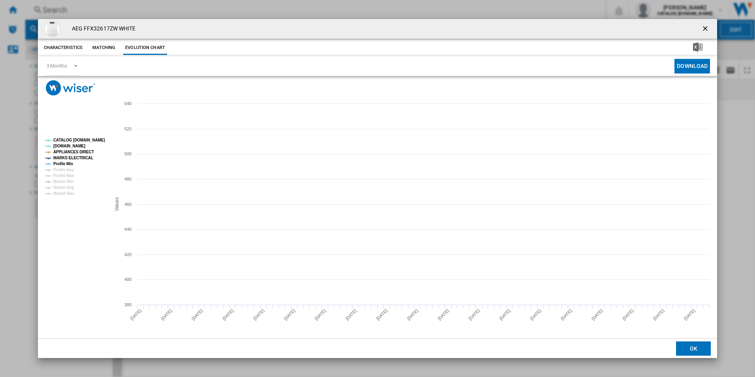
click at [94, 142] on tspan "CATALOG [DOMAIN_NAME]" at bounding box center [79, 140] width 52 height 4
click at [88, 150] on tspan "APPLIANCES DIRECT" at bounding box center [73, 152] width 41 height 4
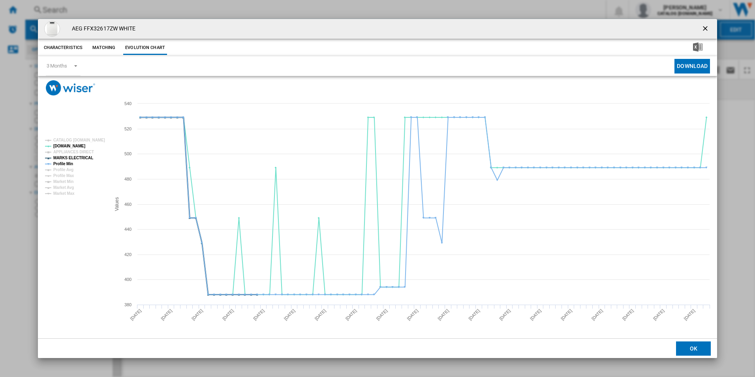
click at [86, 156] on tspan "MARKS ELECTRICAL" at bounding box center [73, 158] width 40 height 4
drag, startPoint x: 62, startPoint y: 161, endPoint x: 93, endPoint y: 171, distance: 32.8
click at [60, 161] on tspan "Profile Min" at bounding box center [63, 163] width 20 height 4
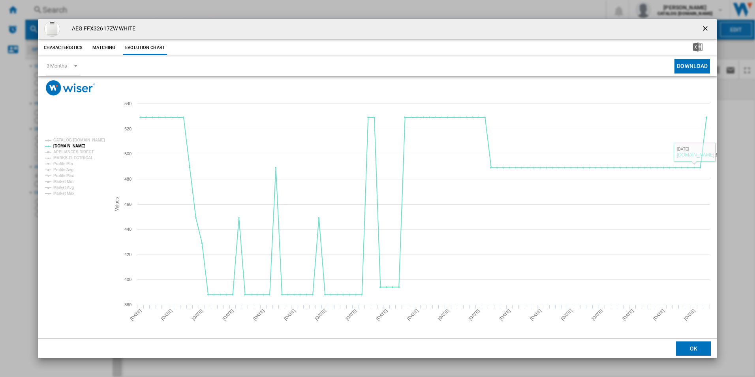
drag, startPoint x: 705, startPoint y: 29, endPoint x: 677, endPoint y: 26, distance: 27.7
click at [705, 29] on ng-md-icon "getI18NText('BUTTONS.CLOSE_DIALOG')" at bounding box center [705, 28] width 9 height 9
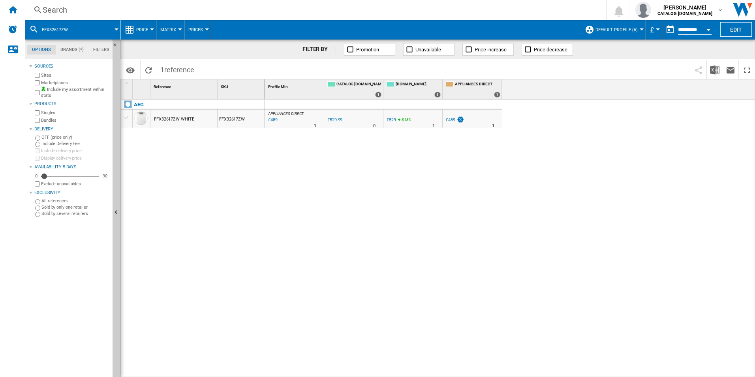
click at [397, 12] on div "Search" at bounding box center [314, 9] width 542 height 11
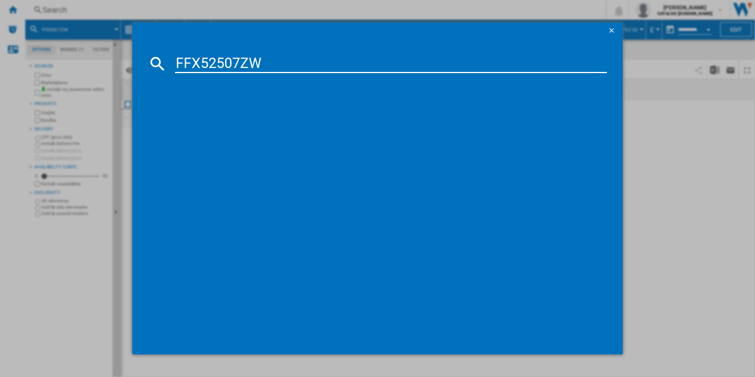
type input "FFX52507ZW"
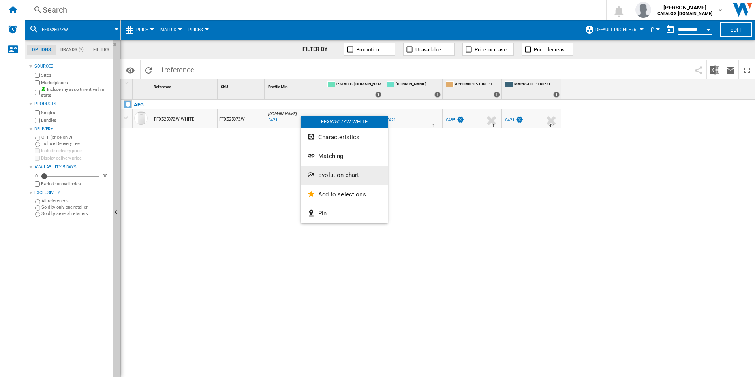
click at [319, 173] on span "Evolution chart" at bounding box center [338, 174] width 41 height 7
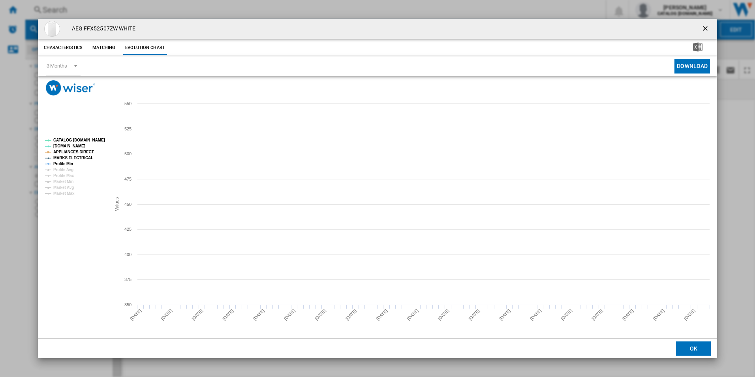
click at [93, 141] on tspan "CATALOG [DOMAIN_NAME]" at bounding box center [79, 140] width 52 height 4
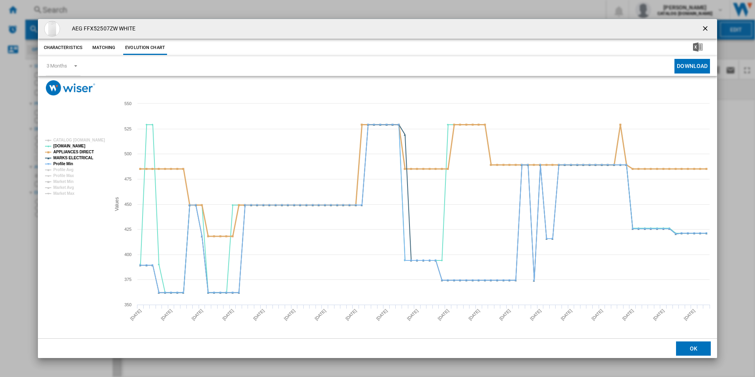
click at [81, 152] on tspan "APPLIANCES DIRECT" at bounding box center [73, 152] width 41 height 4
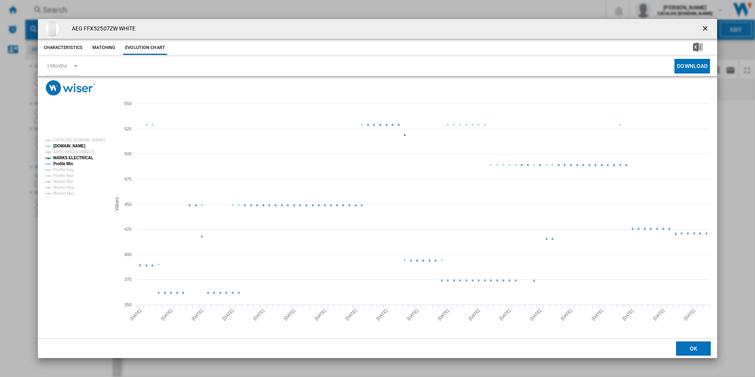
click at [81, 156] on tspan "MARKS ELECTRICAL" at bounding box center [73, 158] width 40 height 4
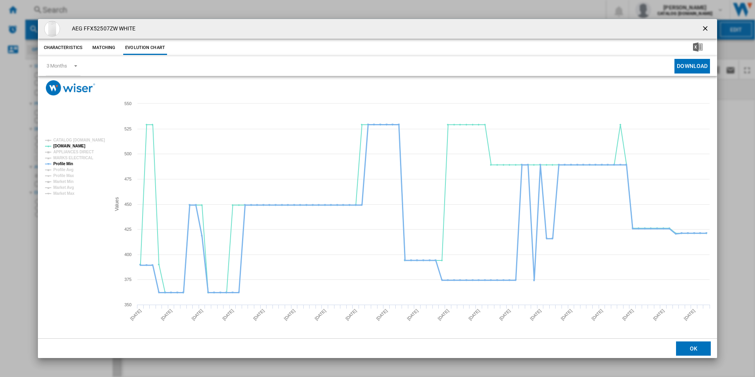
click at [68, 165] on tspan "Profile Min" at bounding box center [63, 163] width 20 height 4
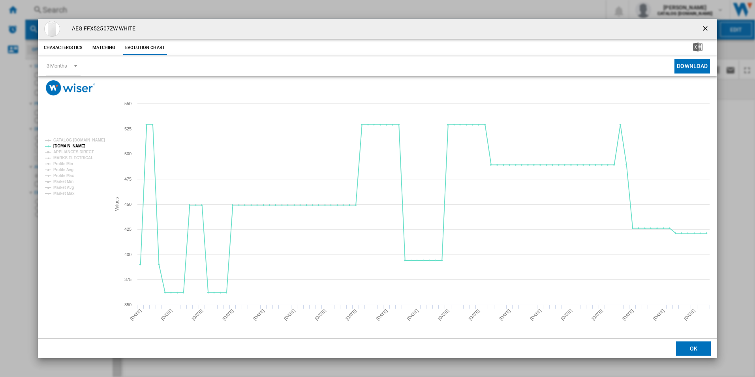
drag, startPoint x: 707, startPoint y: 29, endPoint x: 681, endPoint y: 29, distance: 25.7
click at [707, 29] on ng-md-icon "getI18NText('BUTTONS.CLOSE_DIALOG')" at bounding box center [705, 28] width 9 height 9
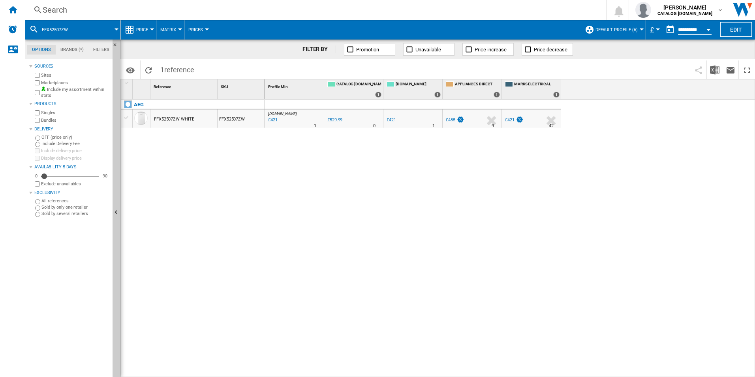
click at [503, 7] on div "Search" at bounding box center [314, 9] width 542 height 11
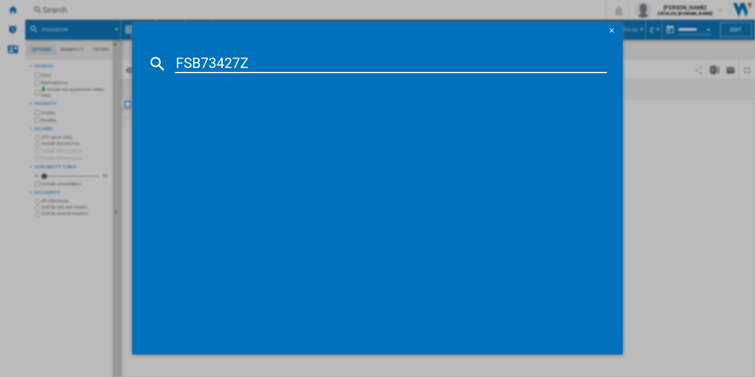
type input "FSB73427Z"
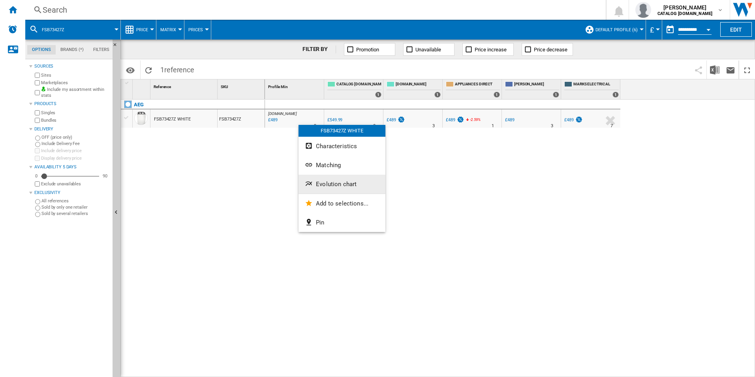
click at [323, 180] on span "Evolution chart" at bounding box center [336, 183] width 41 height 7
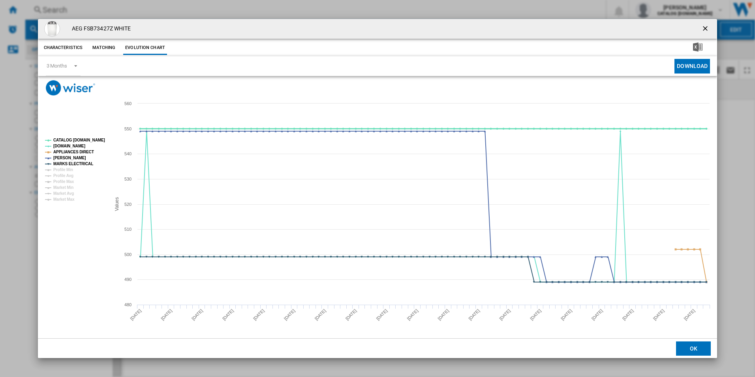
click at [85, 138] on tspan "CATALOG [DOMAIN_NAME]" at bounding box center [79, 140] width 52 height 4
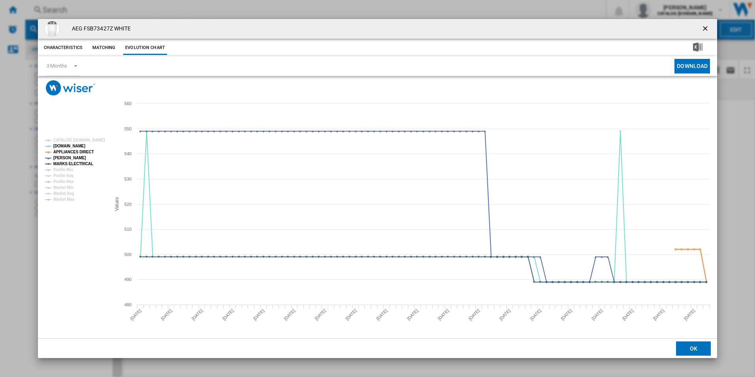
click at [87, 152] on tspan "APPLIANCES DIRECT" at bounding box center [73, 152] width 41 height 4
click at [85, 165] on tspan "MARKS ELECTRICAL" at bounding box center [73, 163] width 40 height 4
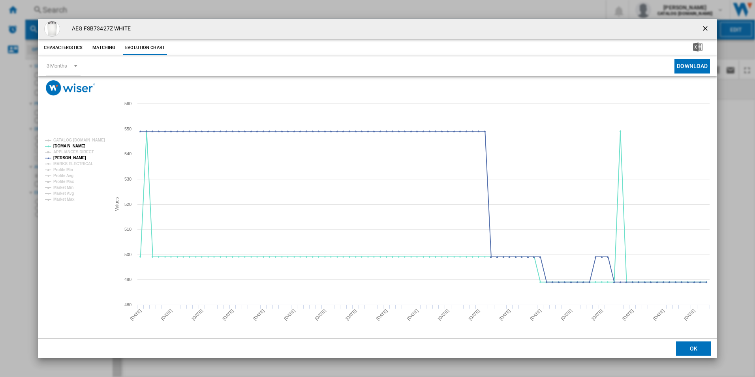
click at [702, 29] on ng-md-icon "getI18NText('BUTTONS.CLOSE_DIALOG')" at bounding box center [705, 28] width 9 height 9
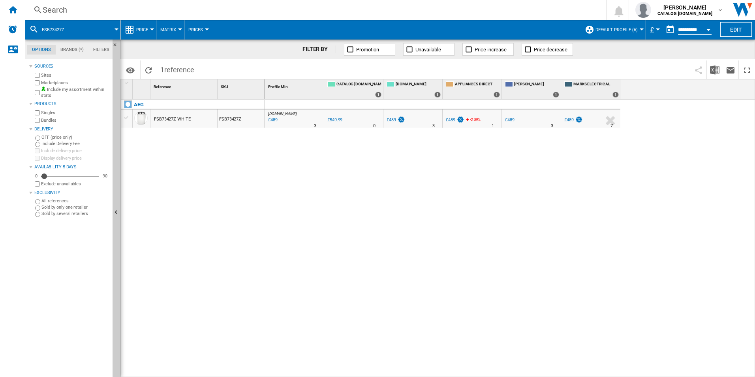
click at [511, 11] on div "Search" at bounding box center [314, 9] width 542 height 11
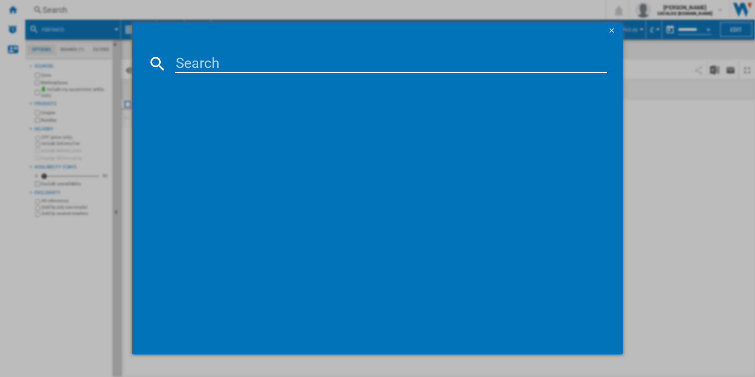
click at [410, 65] on input at bounding box center [391, 63] width 432 height 19
paste input "LWR7195M4B"
type input "LWR7195M4B"
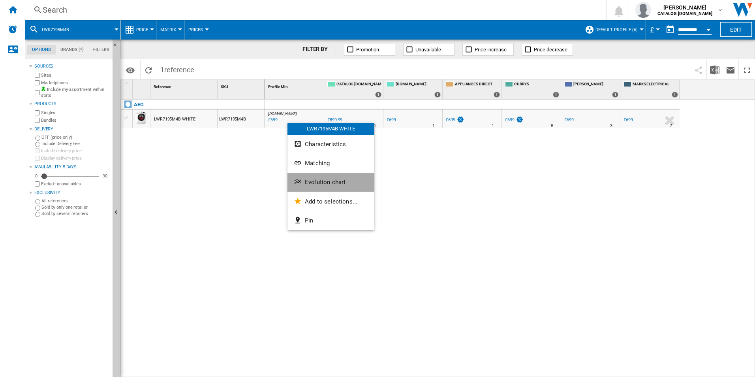
click at [310, 176] on button "Evolution chart" at bounding box center [330, 182] width 87 height 19
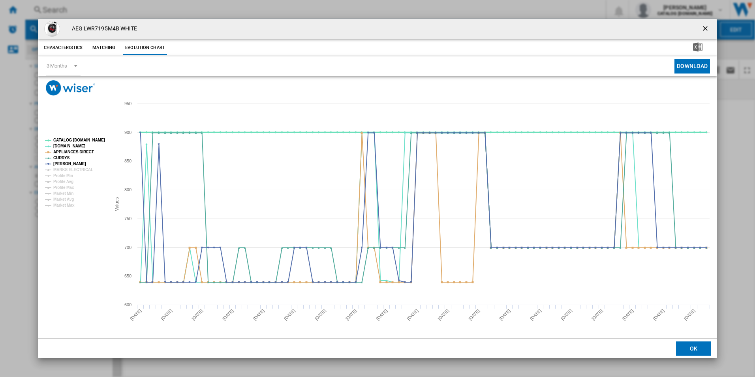
click at [85, 142] on tspan "CATALOG [DOMAIN_NAME]" at bounding box center [79, 140] width 52 height 4
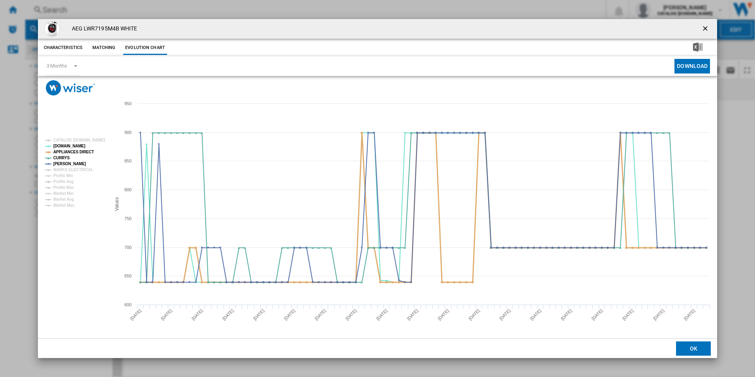
click at [85, 152] on tspan "APPLIANCES DIRECT" at bounding box center [73, 152] width 41 height 4
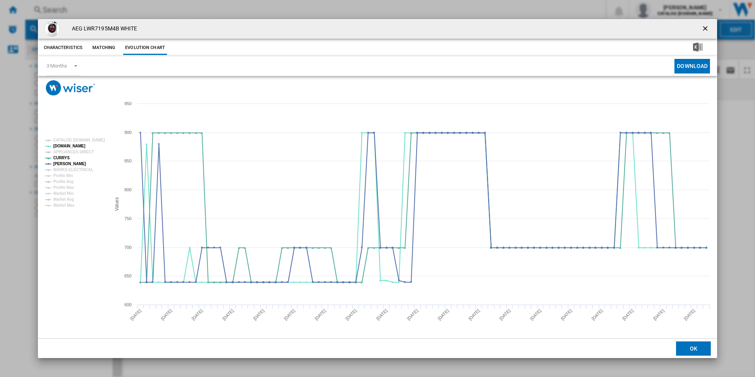
drag, startPoint x: 703, startPoint y: 27, endPoint x: 696, endPoint y: 27, distance: 6.3
click at [703, 27] on ng-md-icon "getI18NText('BUTTONS.CLOSE_DIALOG')" at bounding box center [705, 28] width 9 height 9
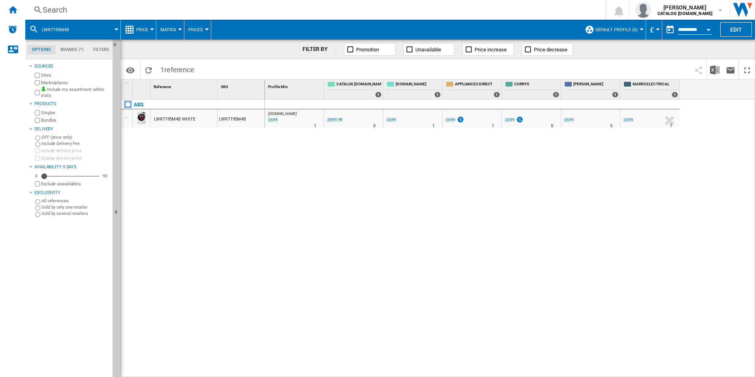
click at [566, 8] on div "Search" at bounding box center [314, 9] width 542 height 11
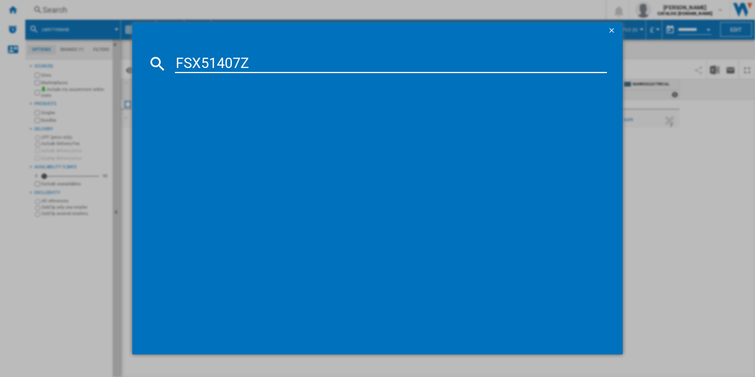
type input "FSX51407Z"
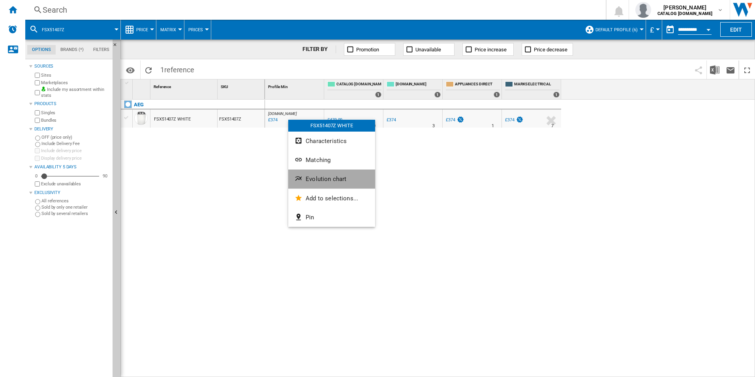
click at [310, 173] on button "Evolution chart" at bounding box center [331, 178] width 87 height 19
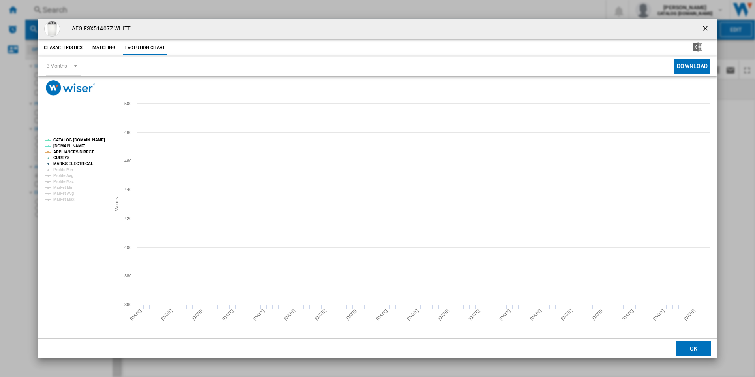
click at [100, 141] on tspan "CATALOG [DOMAIN_NAME]" at bounding box center [79, 140] width 52 height 4
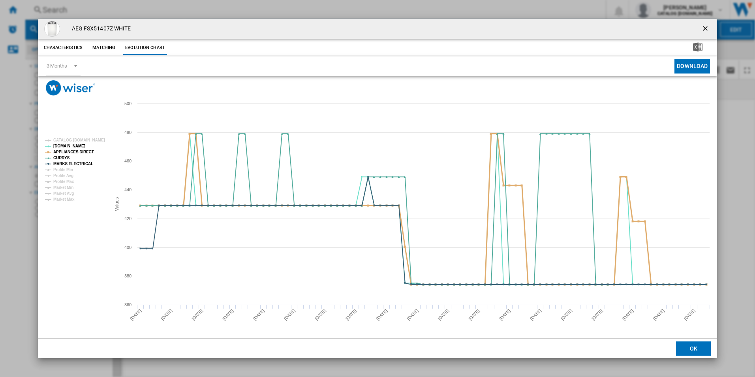
click at [84, 151] on tspan "APPLIANCES DIRECT" at bounding box center [73, 152] width 41 height 4
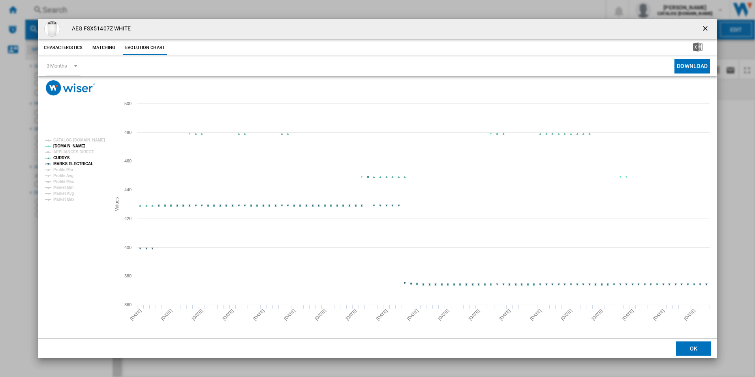
click at [87, 166] on tspan "MARKS ELECTRICAL" at bounding box center [73, 163] width 40 height 4
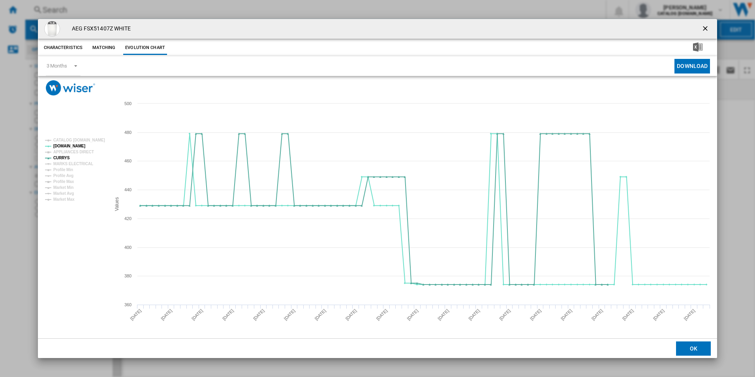
click at [704, 30] on ng-md-icon "getI18NText('BUTTONS.CLOSE_DIALOG')" at bounding box center [705, 28] width 9 height 9
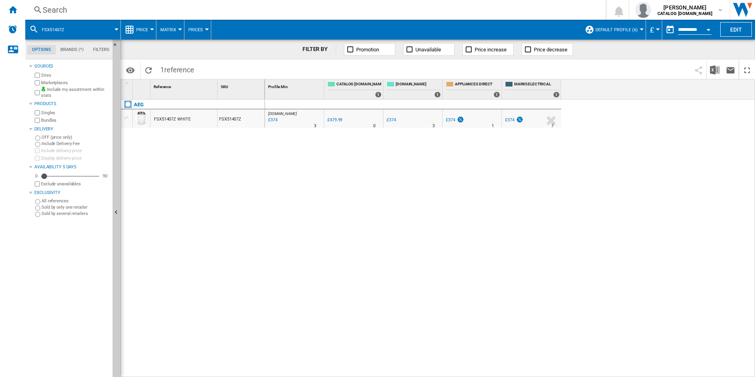
click at [491, 13] on div "Search" at bounding box center [314, 9] width 542 height 11
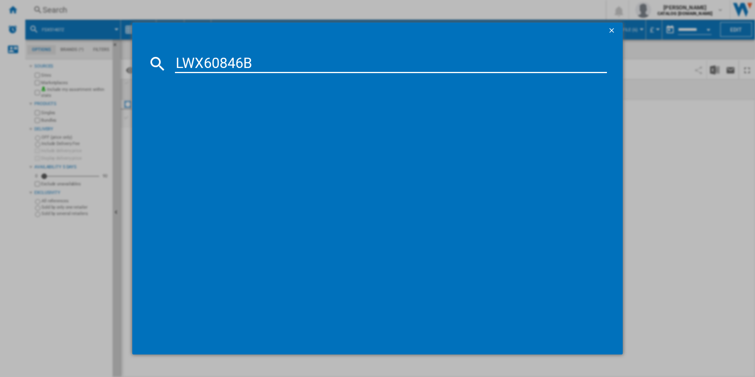
type input "LWX60846B"
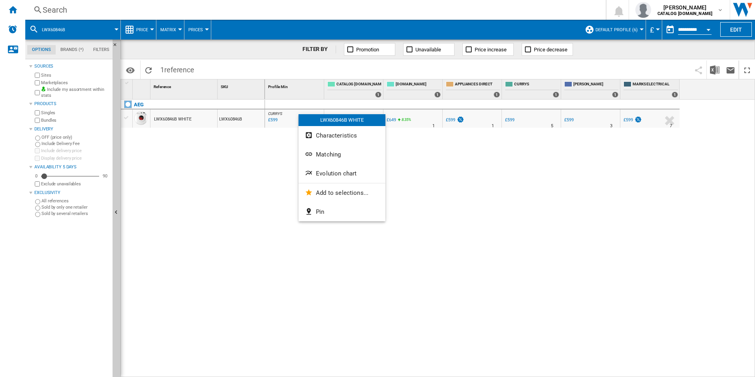
click at [321, 172] on span "Evolution chart" at bounding box center [336, 173] width 41 height 7
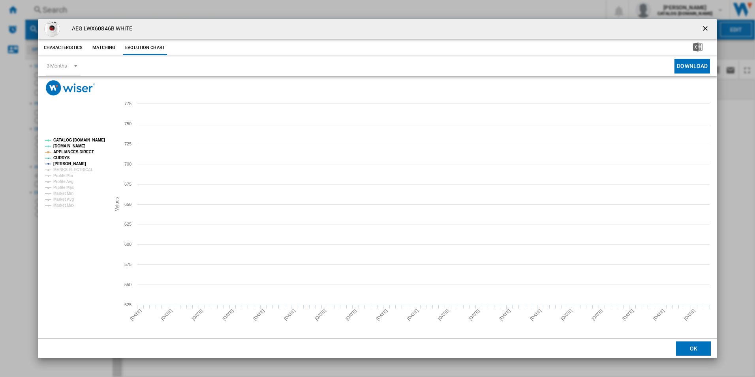
click at [96, 139] on tspan "CATALOG [DOMAIN_NAME]" at bounding box center [79, 140] width 52 height 4
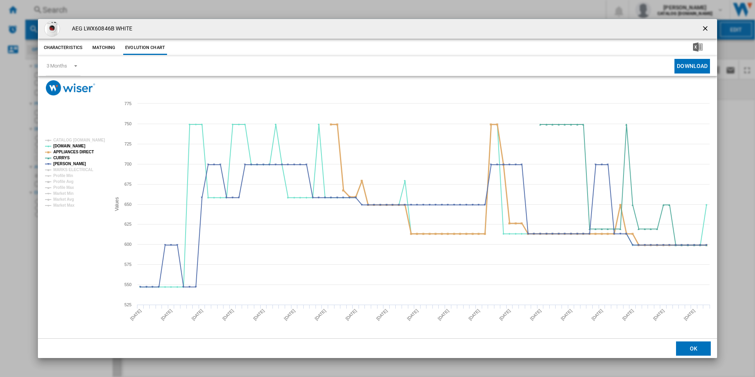
click at [87, 150] on tspan "APPLIANCES DIRECT" at bounding box center [73, 152] width 41 height 4
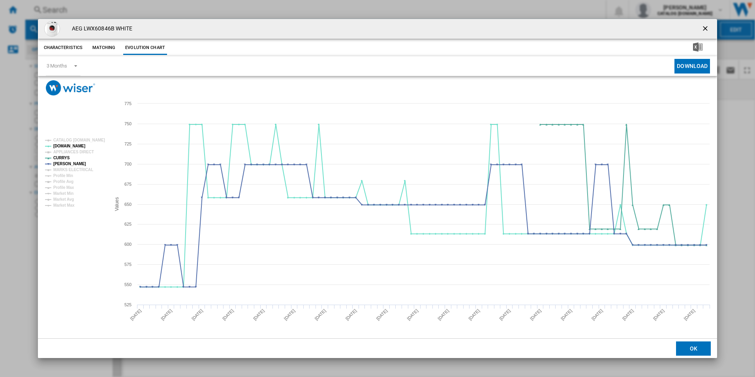
click at [707, 27] on ng-md-icon "getI18NText('BUTTONS.CLOSE_DIALOG')" at bounding box center [705, 28] width 9 height 9
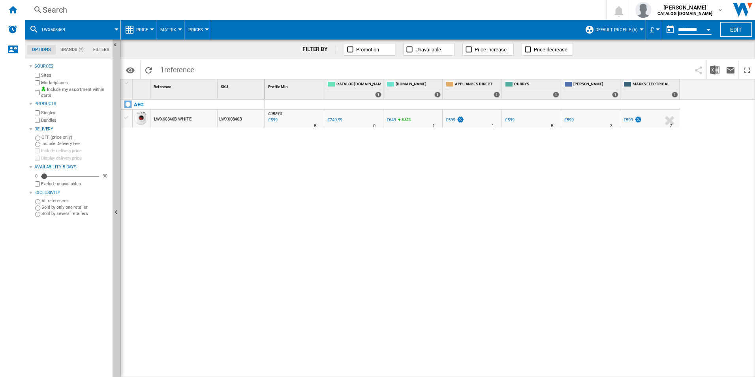
click at [462, 13] on div "Search" at bounding box center [314, 9] width 542 height 11
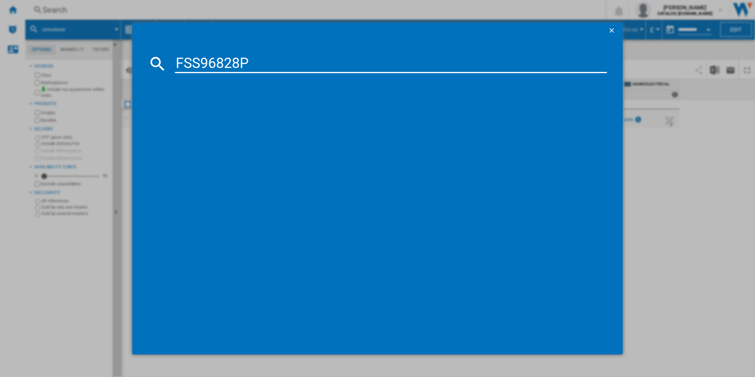
type input "FSS96828P"
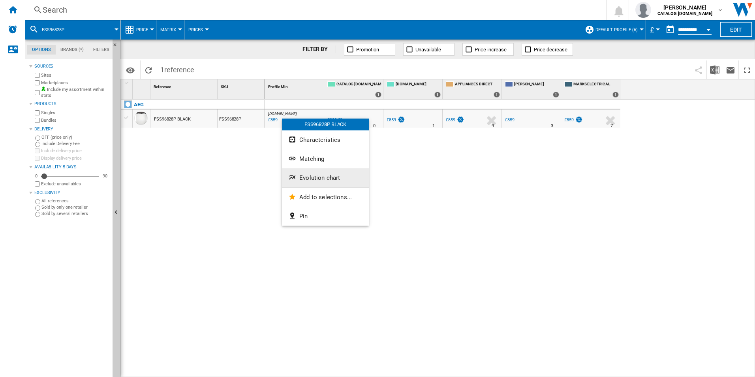
click at [296, 184] on button "Evolution chart" at bounding box center [325, 177] width 87 height 19
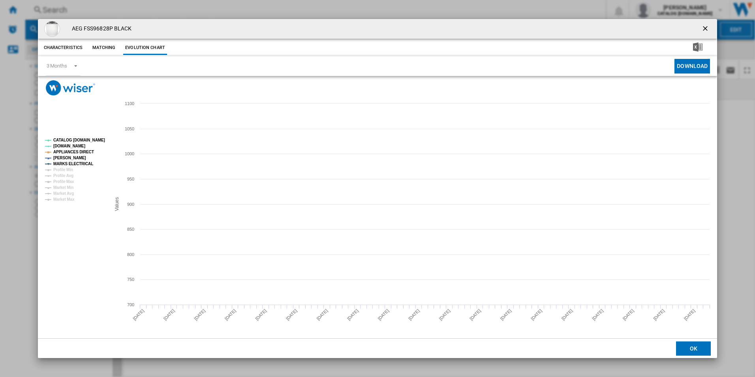
click at [95, 139] on tspan "CATALOG [DOMAIN_NAME]" at bounding box center [79, 140] width 52 height 4
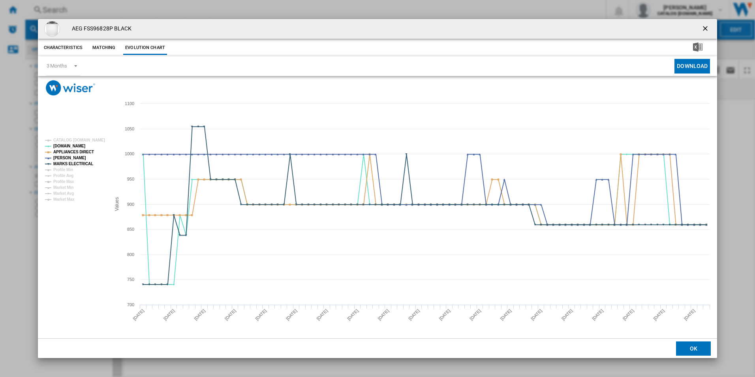
click at [88, 156] on rect "Product popup" at bounding box center [75, 169] width 66 height 69
click at [81, 154] on tspan "APPLIANCES DIRECT" at bounding box center [73, 152] width 41 height 4
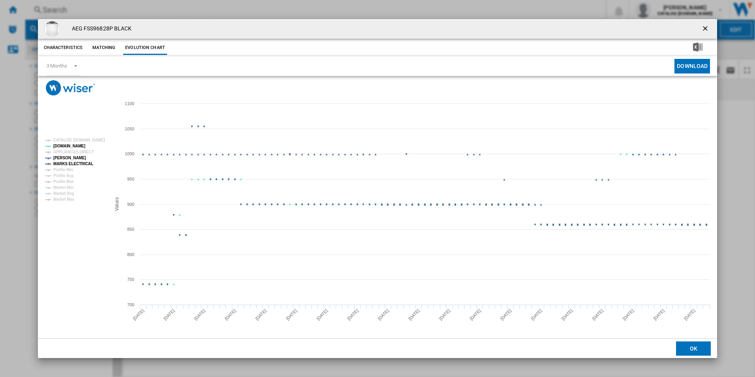
click at [86, 164] on tspan "MARKS ELECTRICAL" at bounding box center [73, 163] width 40 height 4
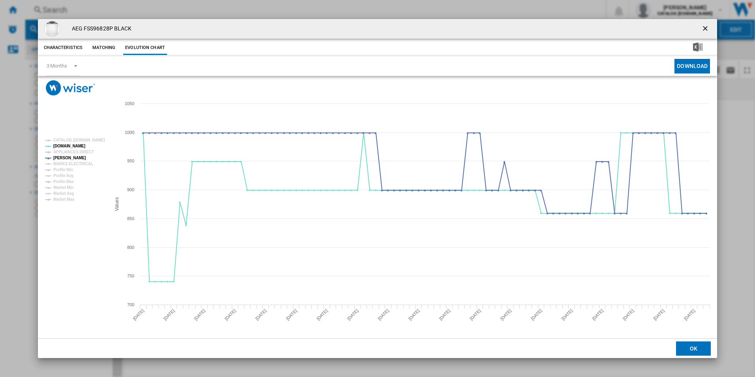
drag, startPoint x: 706, startPoint y: 26, endPoint x: 631, endPoint y: 32, distance: 74.8
click at [706, 26] on ng-md-icon "getI18NText('BUTTONS.CLOSE_DIALOG')" at bounding box center [705, 28] width 9 height 9
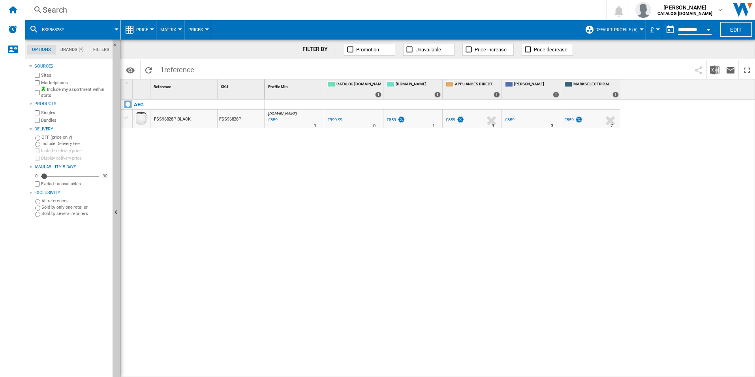
click at [516, 13] on div "Search" at bounding box center [314, 9] width 542 height 11
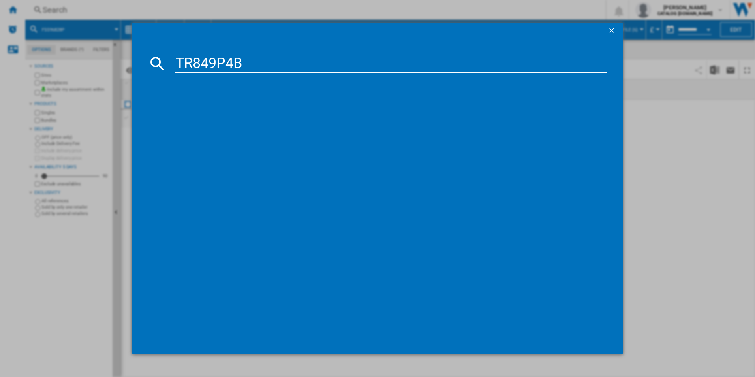
type input "TR849P4B"
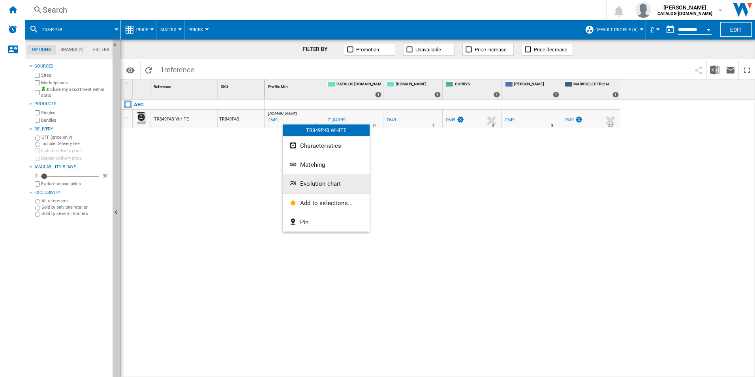
click at [314, 178] on button "Evolution chart" at bounding box center [326, 183] width 87 height 19
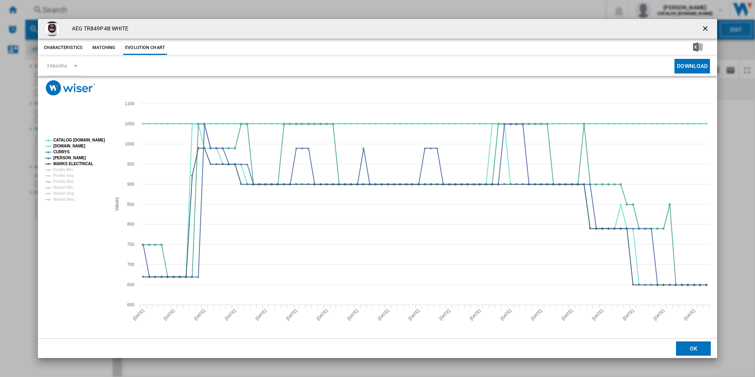
click at [90, 142] on tspan "CATALOG [DOMAIN_NAME]" at bounding box center [79, 140] width 52 height 4
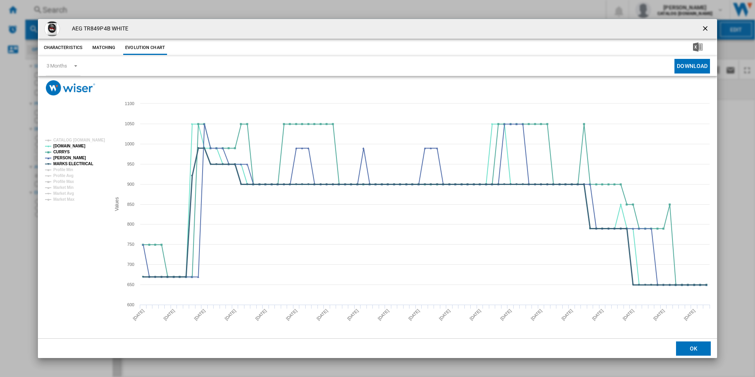
click at [84, 163] on tspan "MARKS ELECTRICAL" at bounding box center [73, 163] width 40 height 4
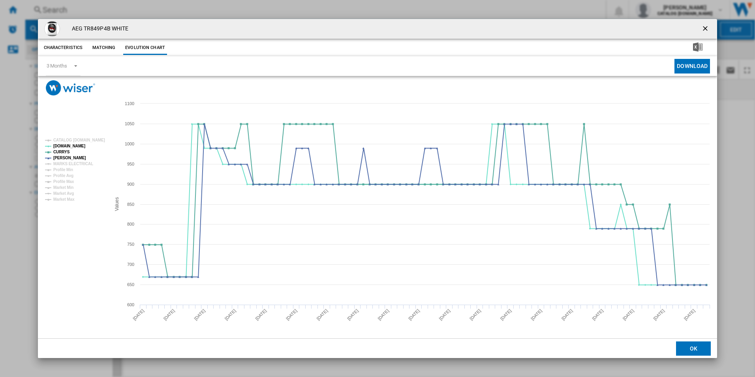
click at [709, 29] on ng-md-icon "getI18NText('BUTTONS.CLOSE_DIALOG')" at bounding box center [705, 28] width 9 height 9
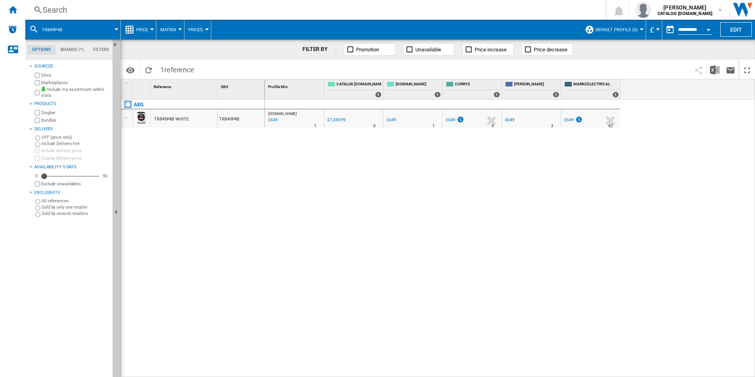
click at [500, 9] on div "Search" at bounding box center [314, 9] width 542 height 11
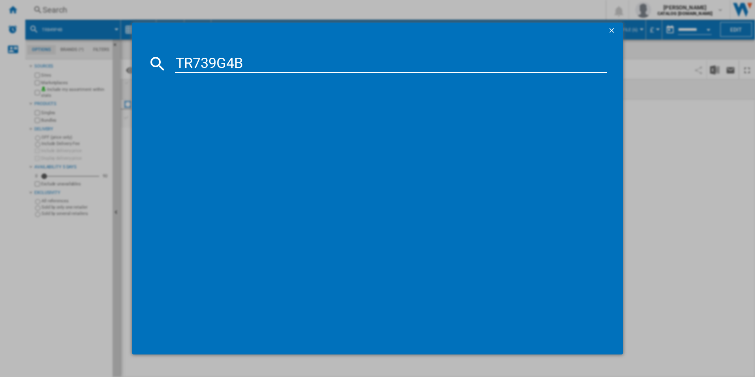
type input "TR739G4B"
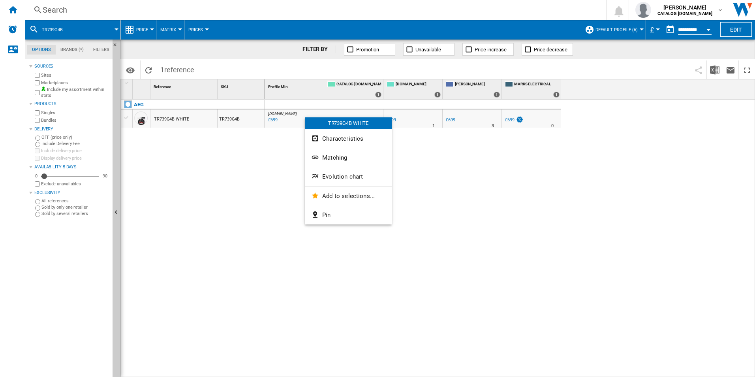
click at [334, 174] on span "Evolution chart" at bounding box center [342, 176] width 41 height 7
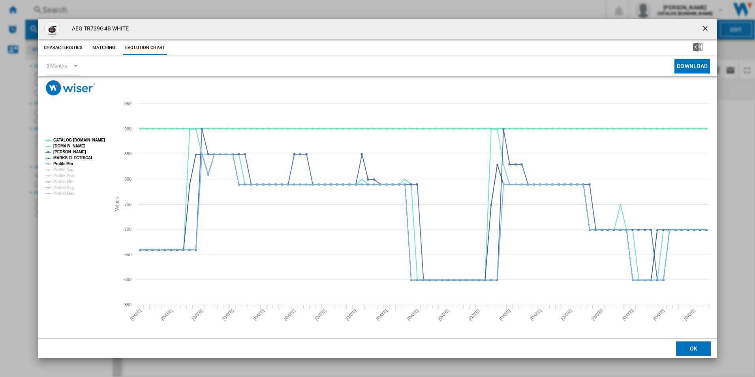
click at [93, 138] on tspan "CATALOG [DOMAIN_NAME]" at bounding box center [79, 140] width 52 height 4
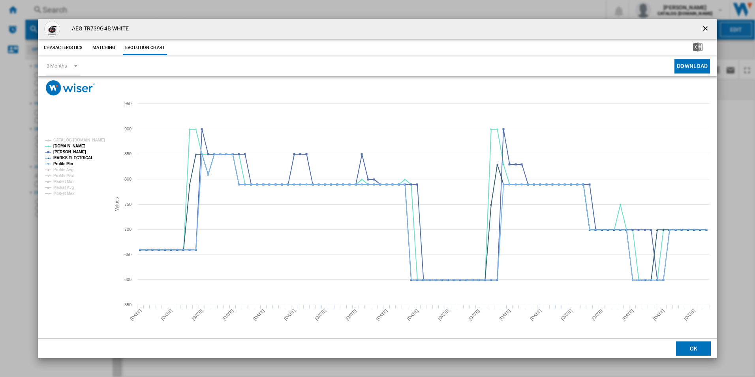
click at [91, 159] on rect "Product popup" at bounding box center [75, 167] width 66 height 64
click at [84, 159] on tspan "MARKS ELECTRICAL" at bounding box center [73, 158] width 40 height 4
click at [71, 164] on tspan "Profile Min" at bounding box center [63, 163] width 20 height 4
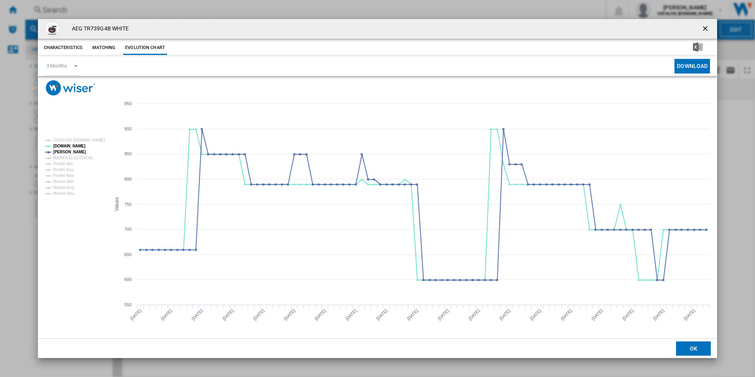
drag, startPoint x: 706, startPoint y: 29, endPoint x: 604, endPoint y: 36, distance: 101.7
click at [706, 29] on ng-md-icon "getI18NText('BUTTONS.CLOSE_DIALOG')" at bounding box center [705, 28] width 9 height 9
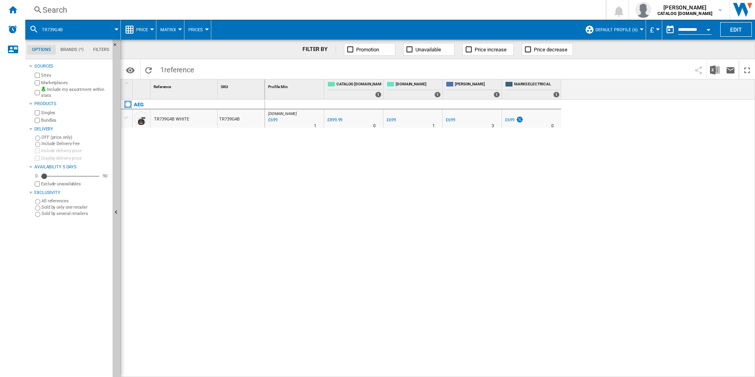
click at [497, 11] on div "Search" at bounding box center [314, 9] width 542 height 11
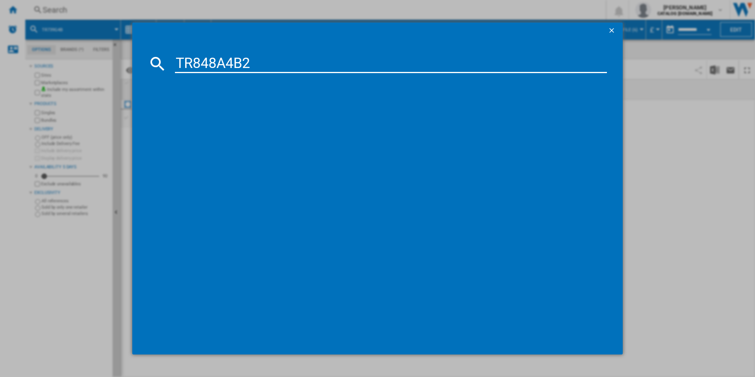
type input "TR848A4B2"
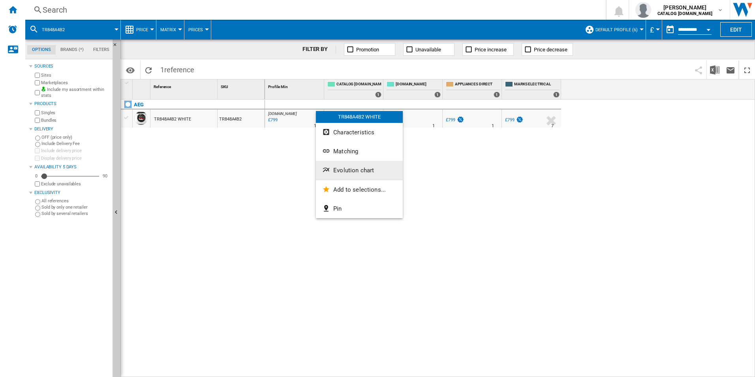
click at [342, 169] on span "Evolution chart" at bounding box center [353, 170] width 41 height 7
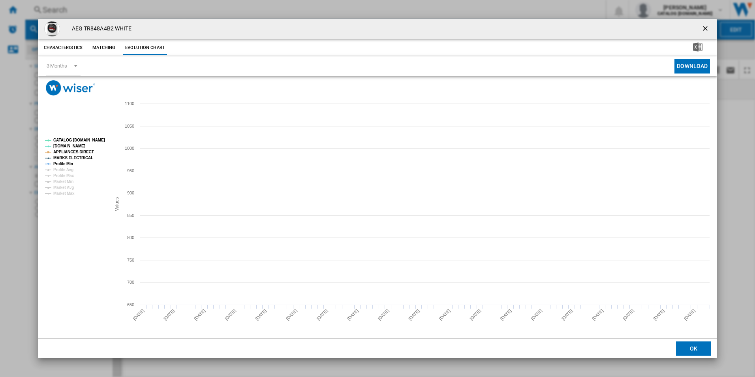
click at [94, 139] on tspan "CATALOG [DOMAIN_NAME]" at bounding box center [79, 140] width 52 height 4
click at [79, 154] on tspan "APPLIANCES DIRECT" at bounding box center [73, 152] width 41 height 4
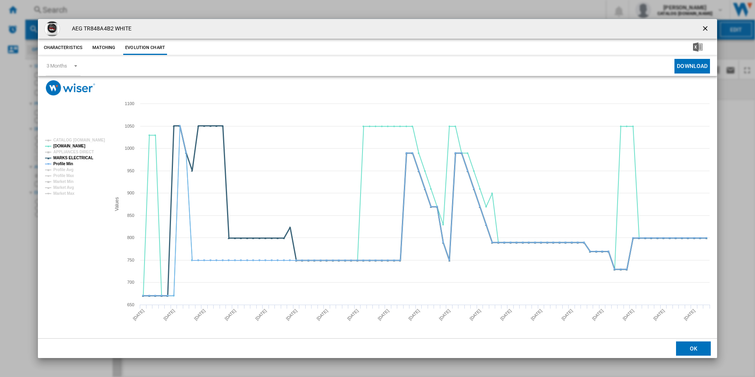
click at [80, 160] on tspan "MARKS ELECTRICAL" at bounding box center [73, 158] width 40 height 4
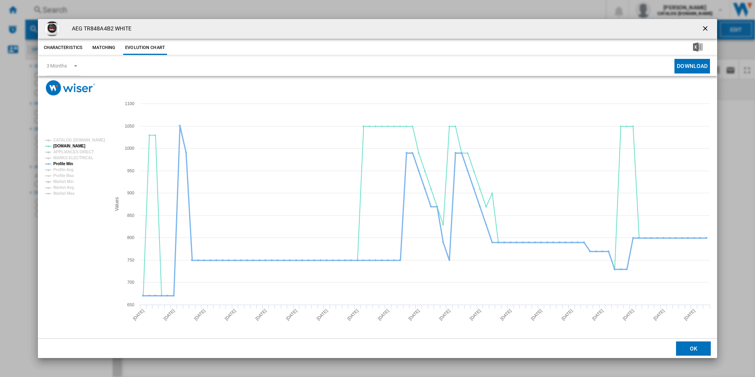
click at [61, 163] on tspan "Profile Min" at bounding box center [63, 163] width 20 height 4
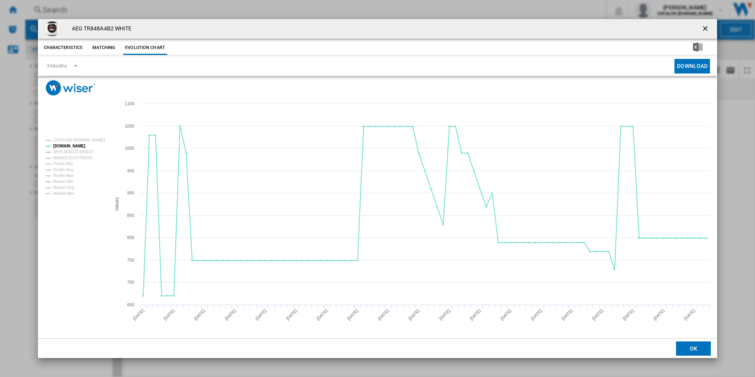
drag, startPoint x: 707, startPoint y: 28, endPoint x: 662, endPoint y: 47, distance: 48.3
click at [707, 28] on ng-md-icon "getI18NText('BUTTONS.CLOSE_DIALOG')" at bounding box center [705, 28] width 9 height 9
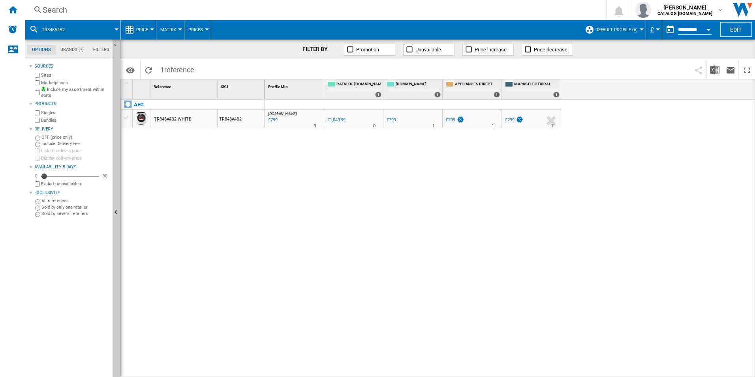
click at [524, 5] on div "Search" at bounding box center [314, 9] width 542 height 11
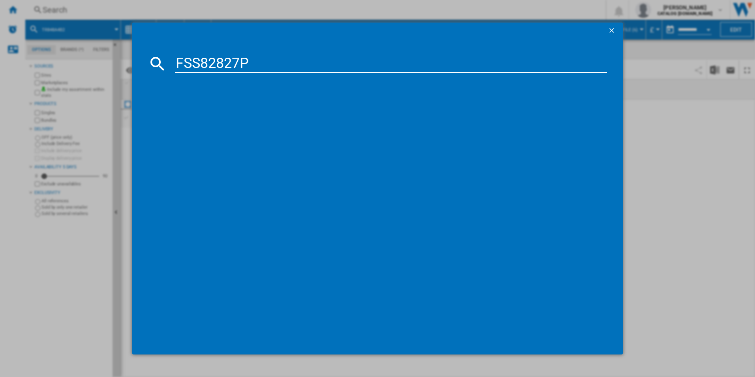
type input "FSS82827P"
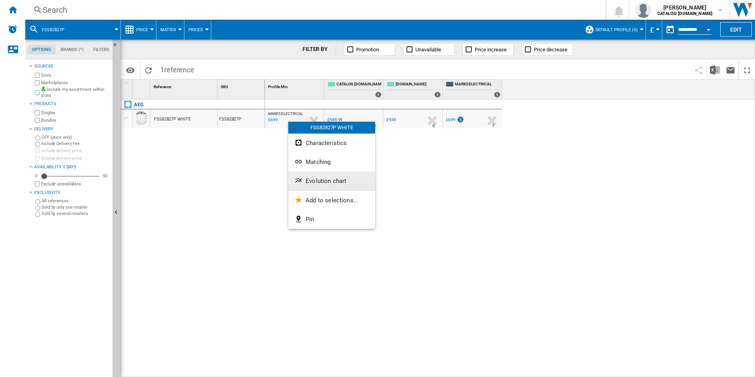
click at [307, 175] on button "Evolution chart" at bounding box center [331, 180] width 87 height 19
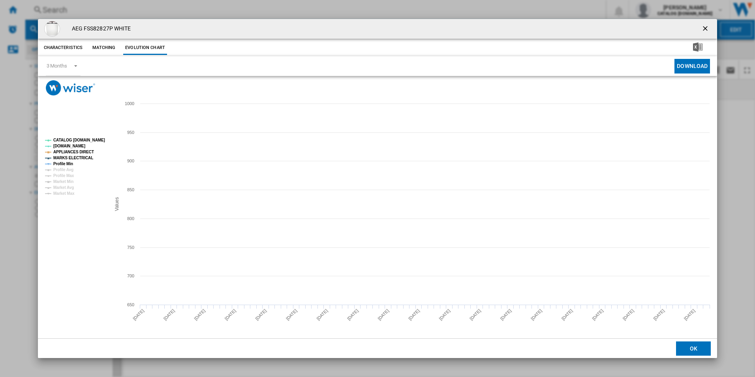
click at [82, 138] on tspan "CATALOG [DOMAIN_NAME]" at bounding box center [79, 140] width 52 height 4
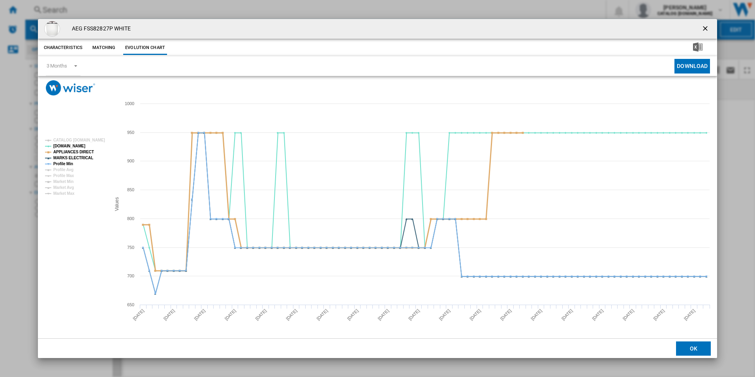
click at [84, 152] on tspan "APPLIANCES DIRECT" at bounding box center [73, 152] width 41 height 4
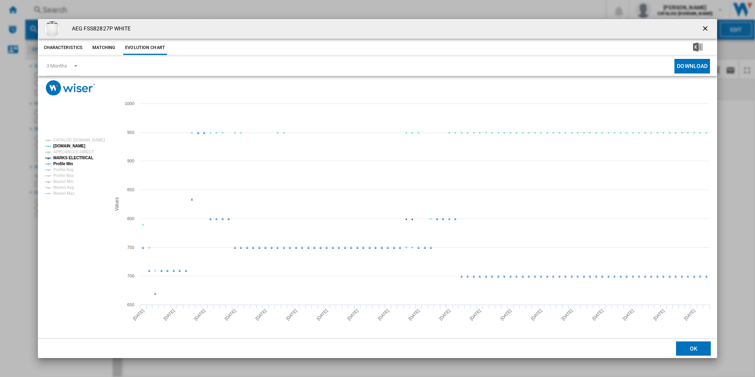
click at [83, 158] on tspan "MARKS ELECTRICAL" at bounding box center [73, 158] width 40 height 4
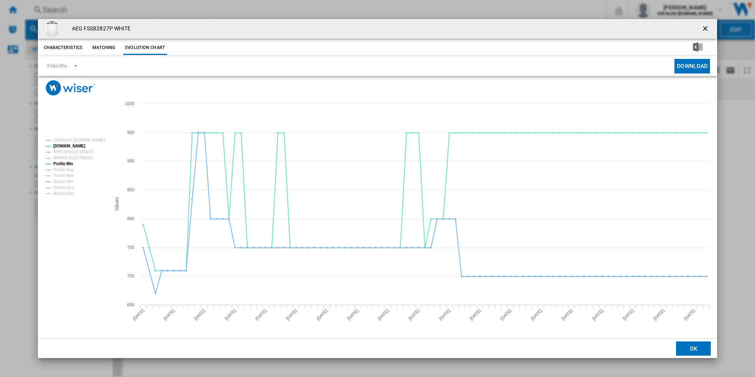
click at [73, 163] on g "CATALOG [DOMAIN_NAME] [DOMAIN_NAME] APPLIANCES DIRECT MARKS ELECTRICAL Profile …" at bounding box center [75, 167] width 66 height 64
click at [71, 163] on tspan "Profile Min" at bounding box center [63, 163] width 20 height 4
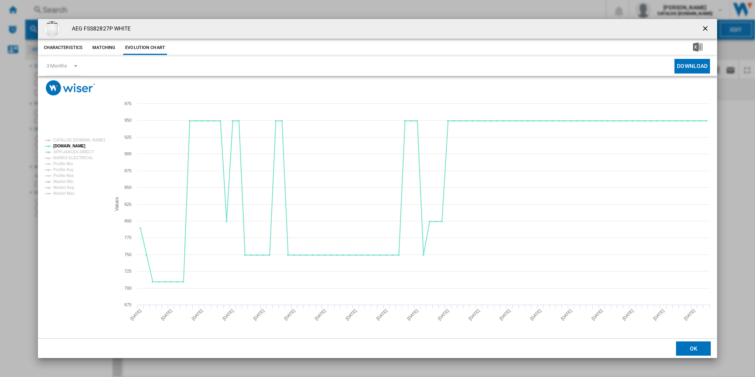
click at [707, 25] on ng-md-icon "getI18NText('BUTTONS.CLOSE_DIALOG')" at bounding box center [705, 28] width 9 height 9
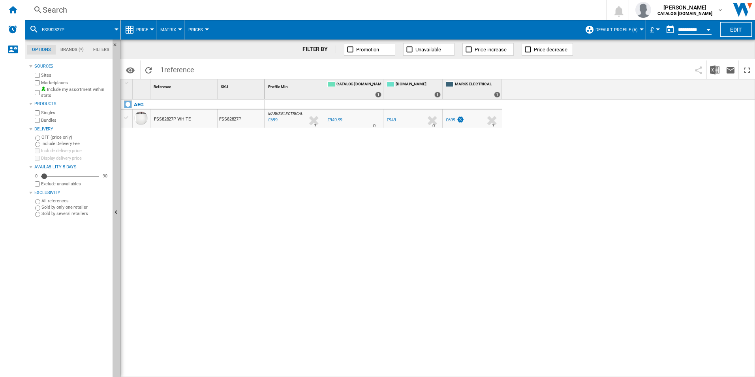
click at [507, 10] on div "Search" at bounding box center [314, 9] width 542 height 11
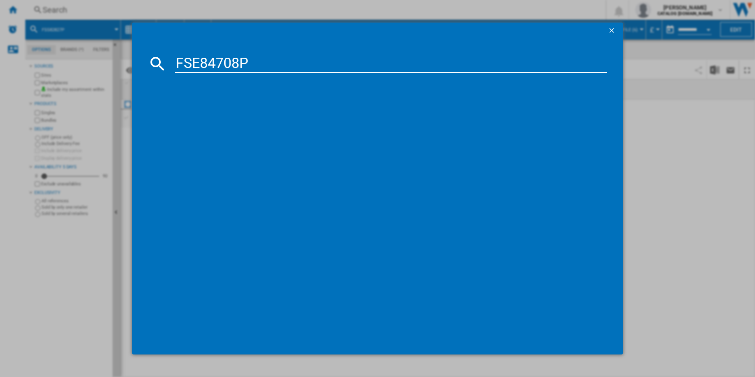
type input "FSE84708P"
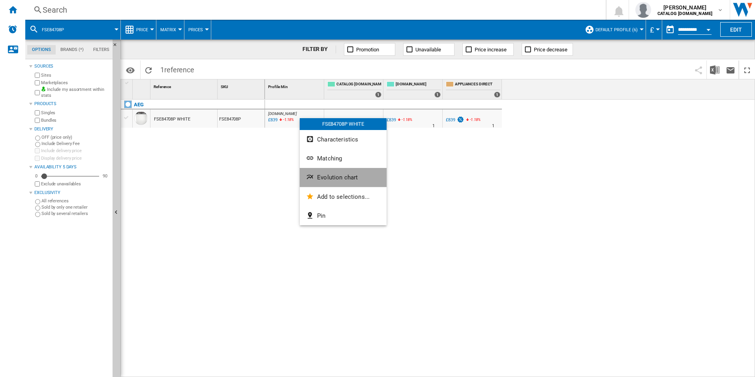
click at [322, 175] on span "Evolution chart" at bounding box center [337, 177] width 41 height 7
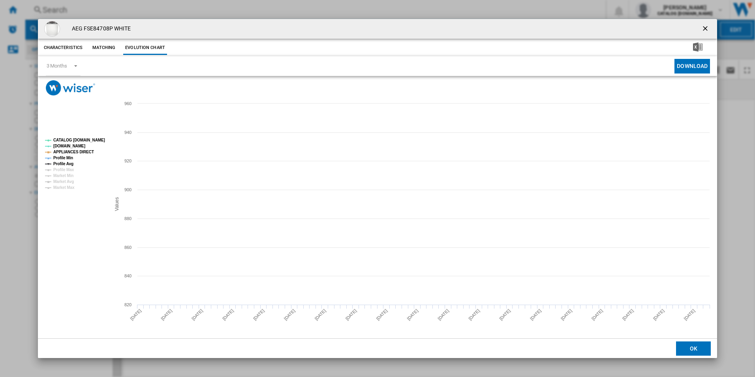
click at [94, 140] on tspan "CATALOG [DOMAIN_NAME]" at bounding box center [79, 140] width 52 height 4
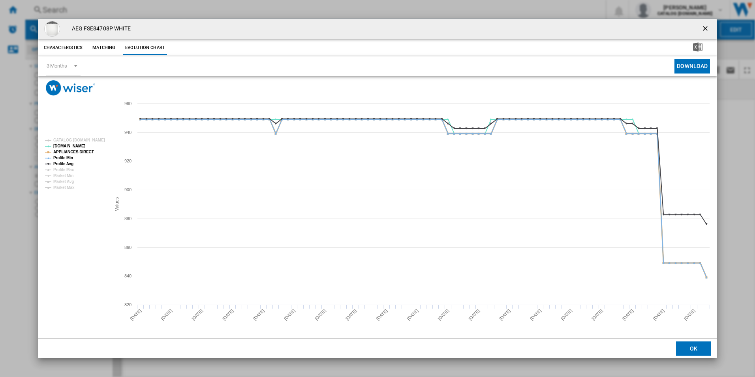
click at [80, 152] on tspan "APPLIANCES DIRECT" at bounding box center [73, 152] width 41 height 4
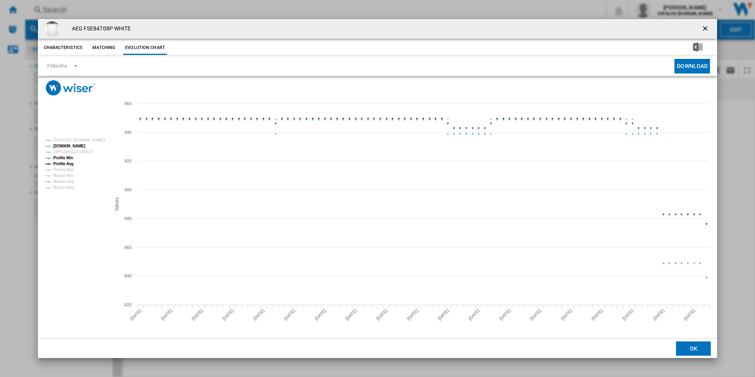
click at [72, 156] on tspan "Profile Min" at bounding box center [63, 158] width 20 height 4
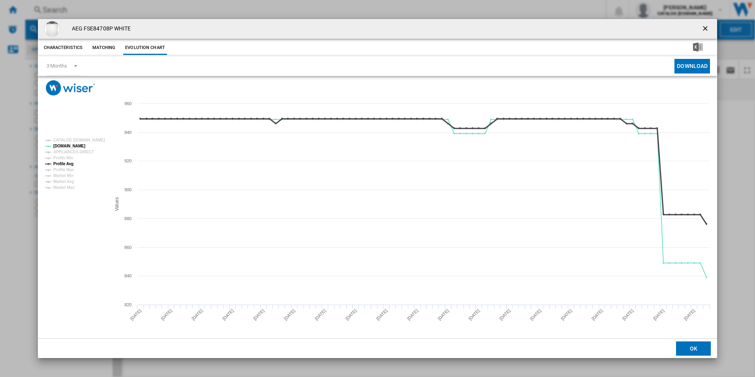
drag, startPoint x: 68, startPoint y: 163, endPoint x: 250, endPoint y: 164, distance: 182.0
click at [69, 163] on tspan "Profile Avg" at bounding box center [63, 163] width 20 height 4
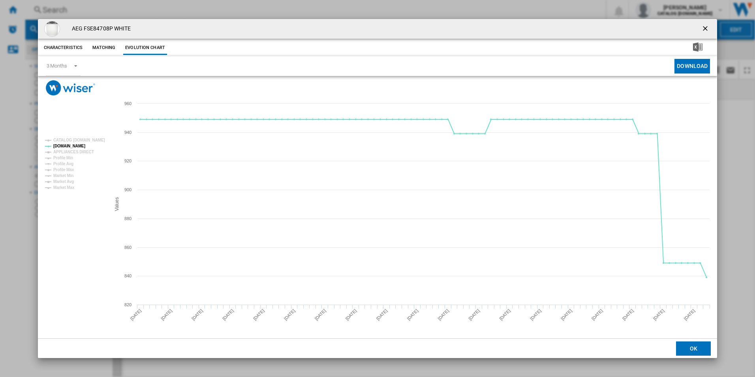
drag, startPoint x: 703, startPoint y: 29, endPoint x: 579, endPoint y: 21, distance: 124.6
click at [703, 29] on ng-md-icon "getI18NText('BUTTONS.CLOSE_DIALOG')" at bounding box center [705, 28] width 9 height 9
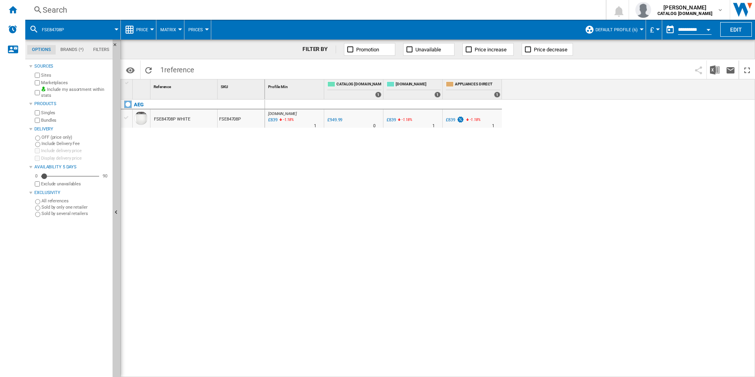
click at [503, 8] on div "Search" at bounding box center [314, 9] width 542 height 11
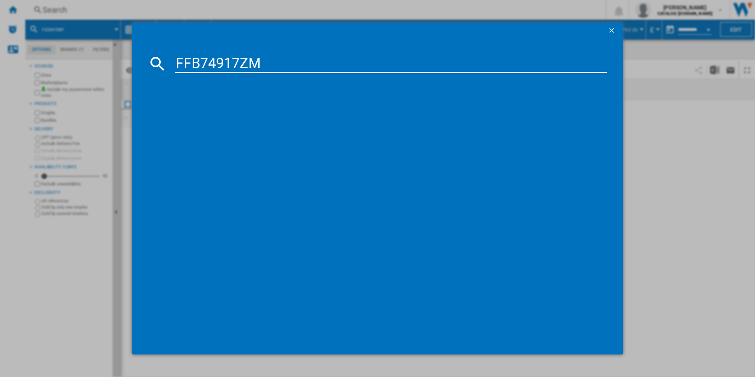
type input "FFB74917ZM"
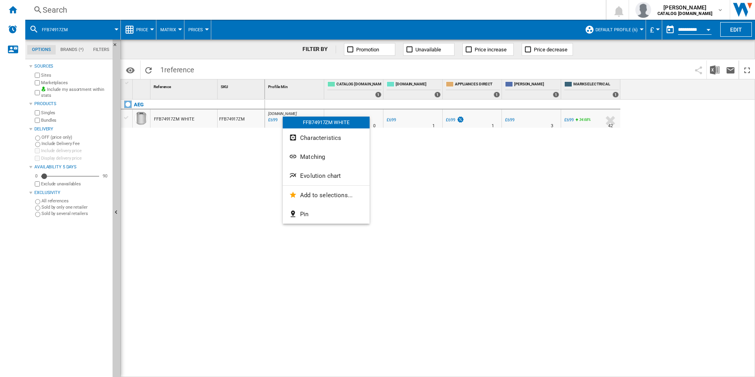
click at [315, 179] on span "Evolution chart" at bounding box center [320, 175] width 41 height 7
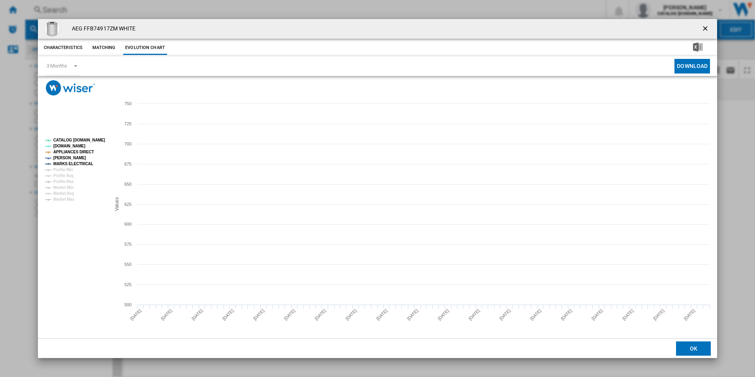
click at [91, 142] on tspan "CATALOG [DOMAIN_NAME]" at bounding box center [79, 140] width 52 height 4
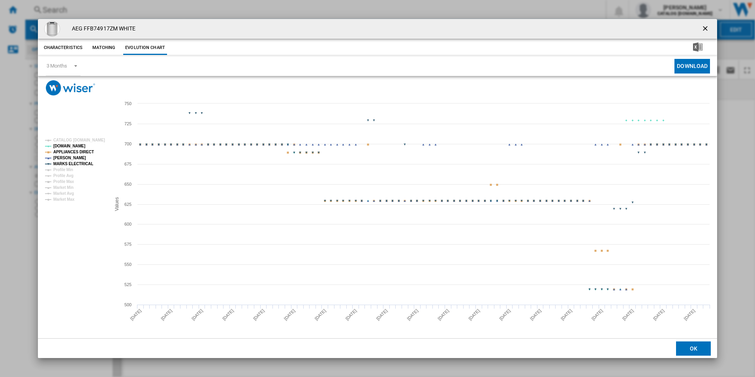
click at [88, 153] on tspan "APPLIANCES DIRECT" at bounding box center [73, 152] width 41 height 4
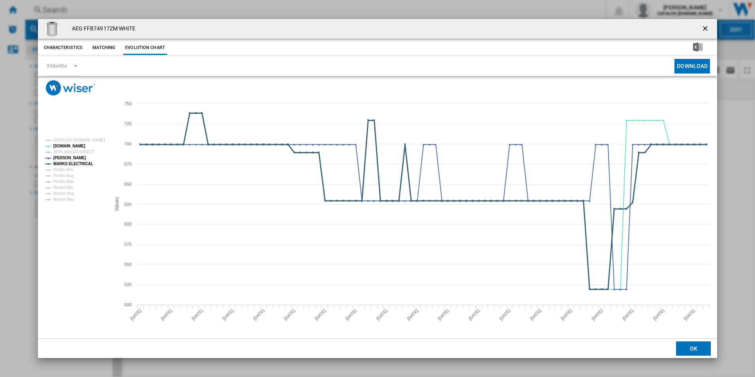
click at [84, 165] on tspan "MARKS ELECTRICAL" at bounding box center [73, 163] width 40 height 4
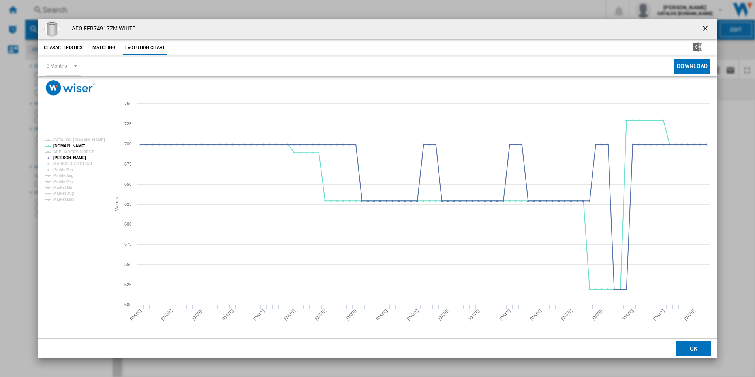
click at [707, 26] on ng-md-icon "getI18NText('BUTTONS.CLOSE_DIALOG')" at bounding box center [705, 28] width 9 height 9
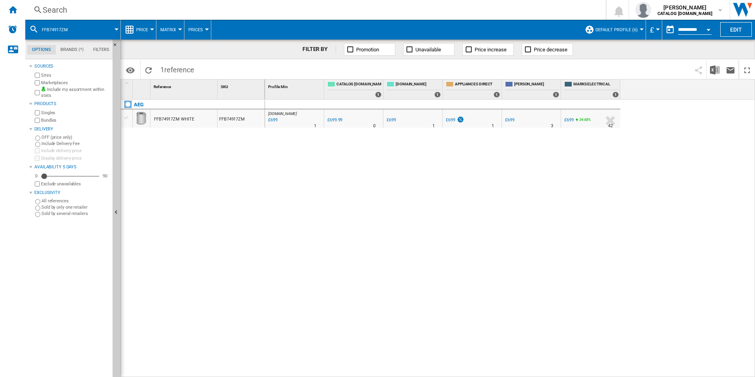
click at [559, 12] on div "Search" at bounding box center [314, 9] width 542 height 11
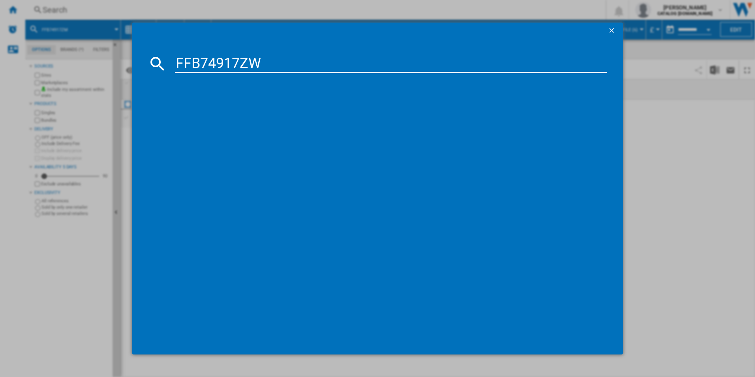
type input "FFB74917ZW"
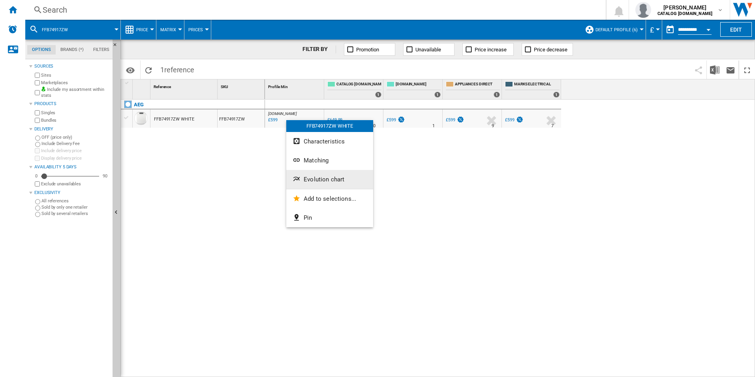
click at [314, 175] on button "Evolution chart" at bounding box center [329, 179] width 87 height 19
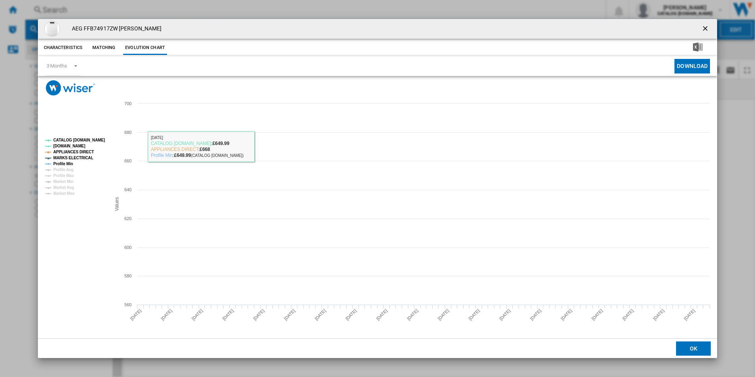
click at [89, 136] on rect "Product popup" at bounding box center [75, 167] width 66 height 64
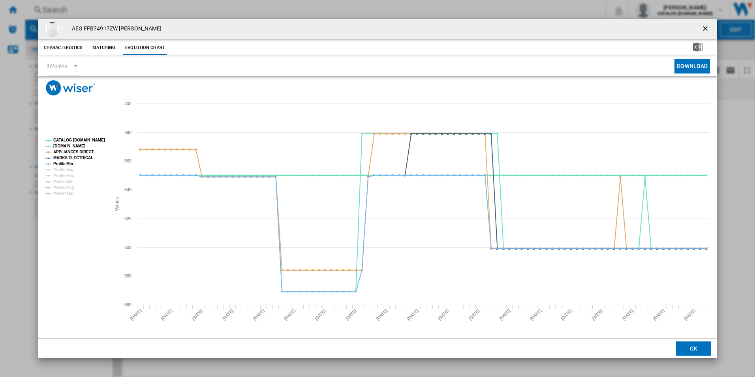
click at [94, 140] on tspan "CATALOG [DOMAIN_NAME]" at bounding box center [79, 140] width 52 height 4
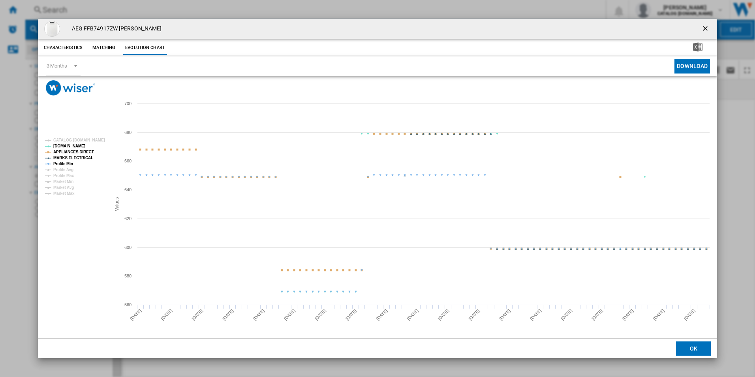
click at [86, 152] on tspan "APPLIANCES DIRECT" at bounding box center [73, 152] width 41 height 4
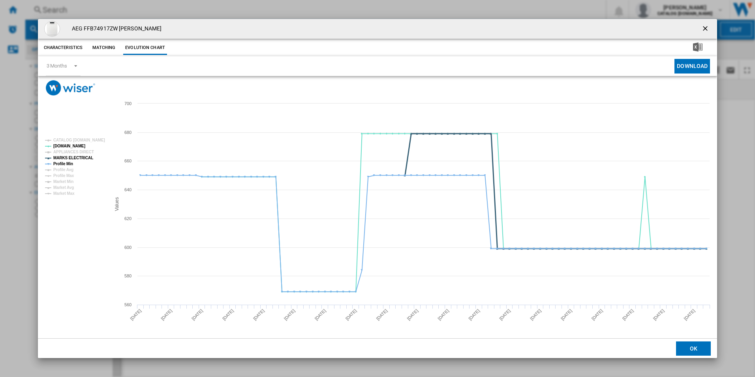
click at [85, 158] on tspan "MARKS ELECTRICAL" at bounding box center [73, 158] width 40 height 4
click at [68, 163] on tspan "Profile Min" at bounding box center [63, 163] width 20 height 4
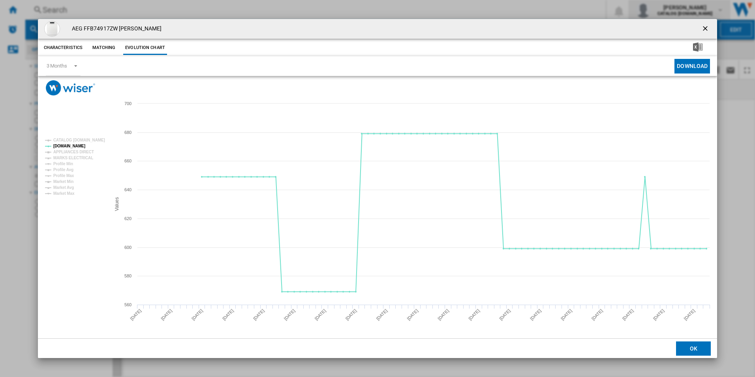
drag, startPoint x: 706, startPoint y: 31, endPoint x: 628, endPoint y: 17, distance: 79.3
click at [706, 31] on ng-md-icon "getI18NText('BUTTONS.CLOSE_DIALOG')" at bounding box center [705, 28] width 9 height 9
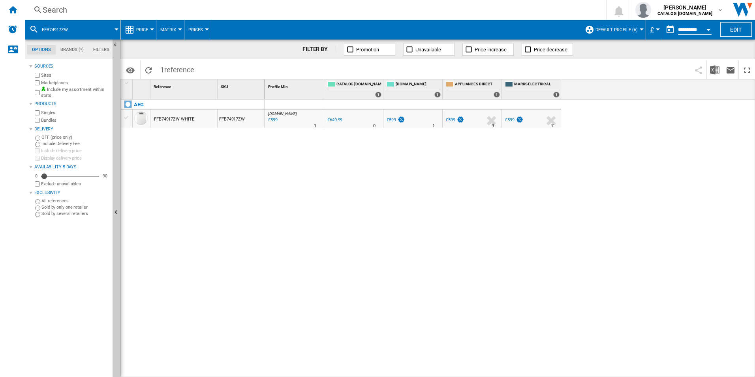
click at [548, 7] on div "Search" at bounding box center [314, 9] width 542 height 11
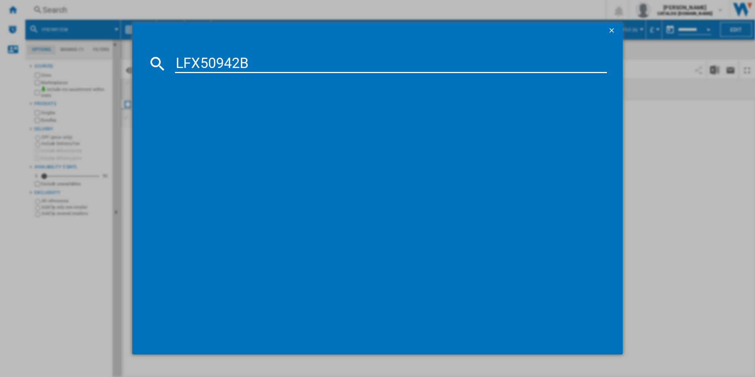
type input "LFX50942B"
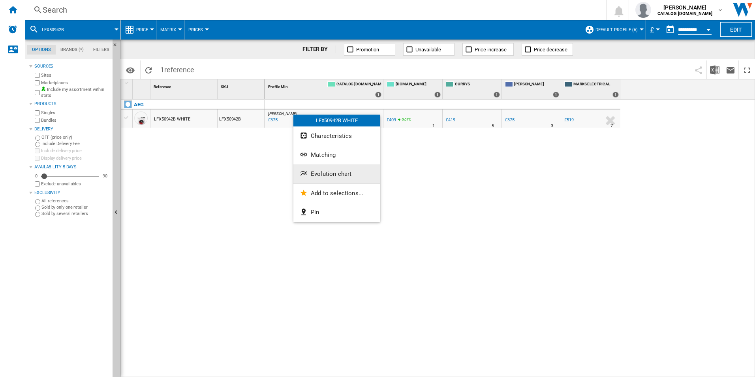
click at [317, 168] on button "Evolution chart" at bounding box center [336, 173] width 87 height 19
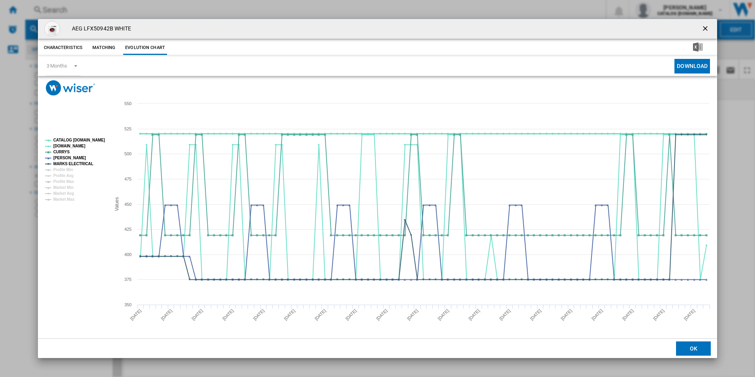
click at [88, 138] on tspan "CATALOG [DOMAIN_NAME]" at bounding box center [79, 140] width 52 height 4
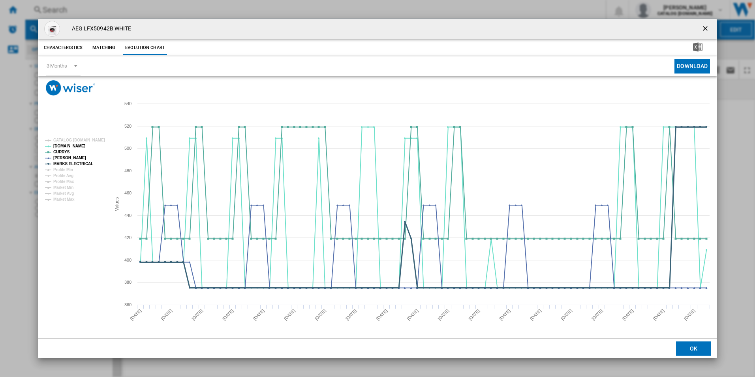
click at [83, 161] on tspan "MARKS ELECTRICAL" at bounding box center [73, 163] width 40 height 4
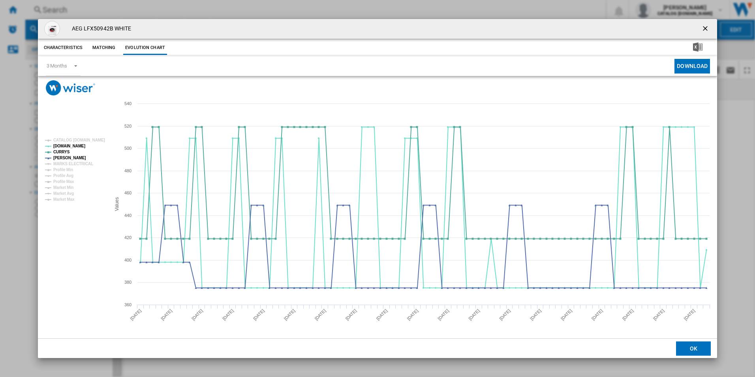
drag, startPoint x: 705, startPoint y: 29, endPoint x: 691, endPoint y: 28, distance: 13.9
click at [705, 29] on ng-md-icon "getI18NText('BUTTONS.CLOSE_DIALOG')" at bounding box center [705, 28] width 9 height 9
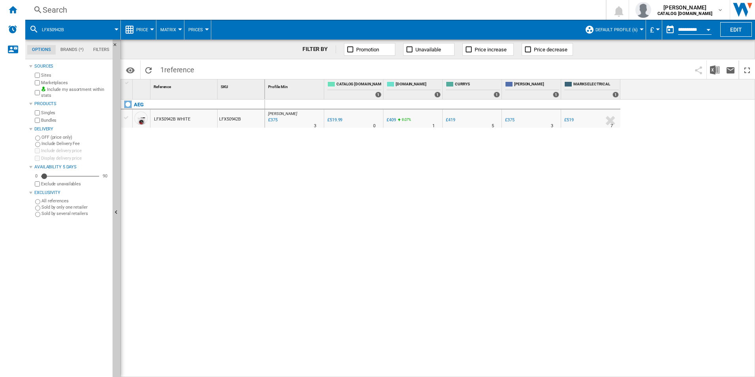
click at [529, 12] on div "Search" at bounding box center [314, 9] width 542 height 11
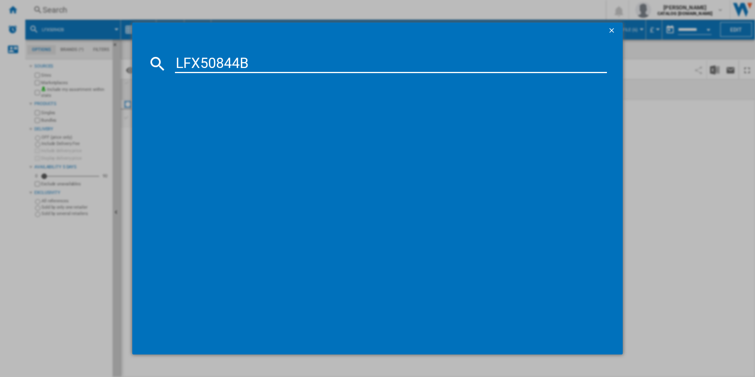
type input "LFX50844B"
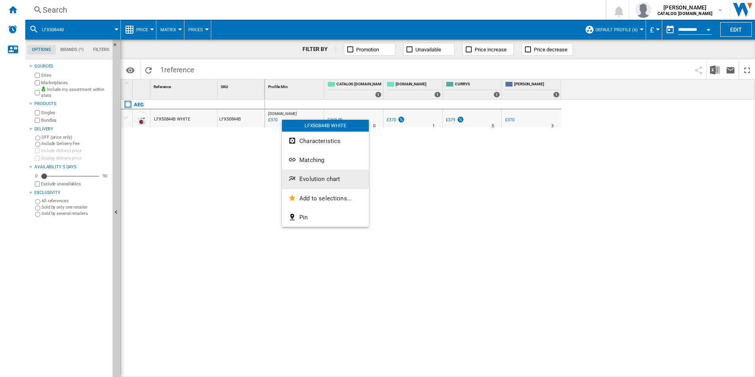
click at [317, 184] on button "Evolution chart" at bounding box center [325, 178] width 87 height 19
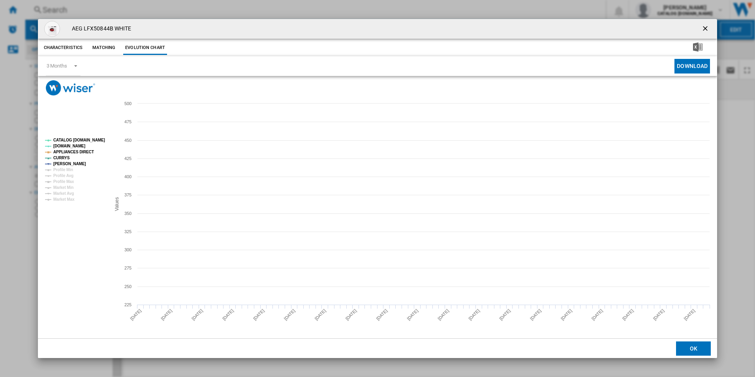
click at [93, 139] on tspan "CATALOG [DOMAIN_NAME]" at bounding box center [79, 140] width 52 height 4
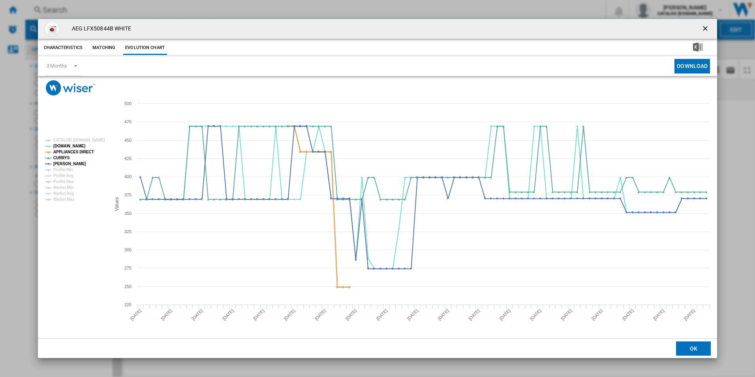
click at [85, 152] on tspan "APPLIANCES DIRECT" at bounding box center [73, 152] width 41 height 4
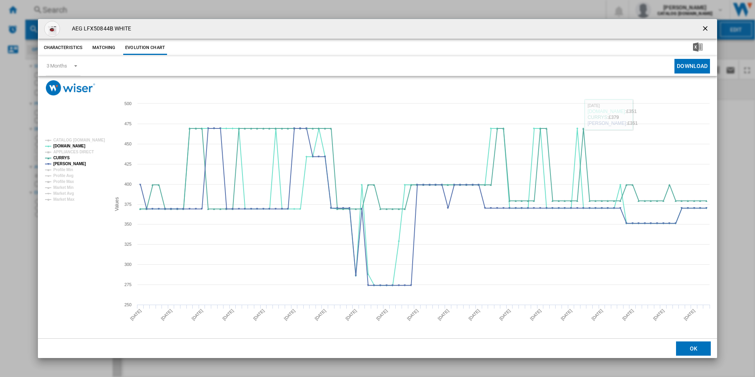
click at [704, 26] on ng-md-icon "getI18NText('BUTTONS.CLOSE_DIALOG')" at bounding box center [705, 28] width 9 height 9
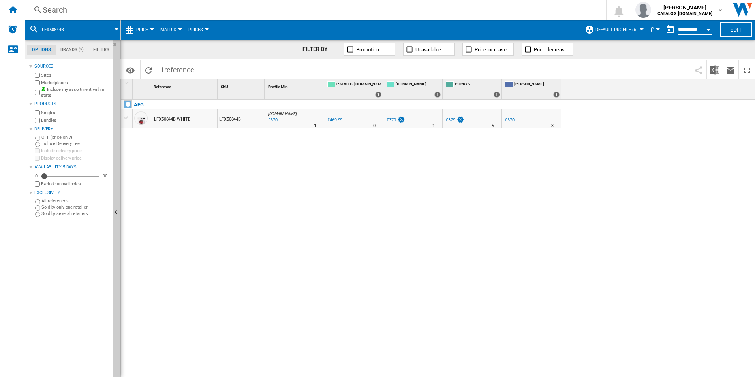
click at [271, 190] on div "[DOMAIN_NAME] : AO -21.3 % £370 % N/A 1 [DOMAIN_NAME] : AO 0.0 % £469.99 % N/A 0" at bounding box center [510, 238] width 490 height 278
click at [475, 221] on div "[DOMAIN_NAME] : AO -21.3 % £370 % N/A 1 [DOMAIN_NAME] : AO 0.0 % £469.99 % N/A 0" at bounding box center [510, 238] width 490 height 278
click at [490, 186] on div "[DOMAIN_NAME] : AO -21.3 % £370 % N/A 1 [DOMAIN_NAME] : AO 0.0 % £469.99 % N/A 0" at bounding box center [510, 238] width 490 height 278
click at [511, 209] on div "[DOMAIN_NAME] : AO -21.3 % £370 % N/A 1 [DOMAIN_NAME] : AO 0.0 % £469.99 % N/A 0" at bounding box center [510, 238] width 490 height 278
click at [423, 247] on div "[DOMAIN_NAME] : AO -21.3 % £370 % N/A 1 [DOMAIN_NAME] : AO 0.0 % £469.99 % N/A 0" at bounding box center [510, 238] width 490 height 278
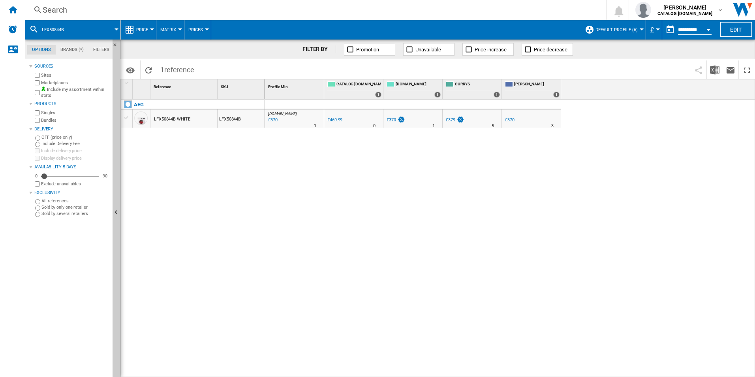
click at [484, 345] on div "[DOMAIN_NAME] : AO -21.3 % £370 % N/A 1 [DOMAIN_NAME] : AO 0.0 % £469.99 % N/A 0" at bounding box center [510, 238] width 490 height 278
click at [465, 188] on div "[DOMAIN_NAME] : AO -21.3 % £370 % N/A 1 [DOMAIN_NAME] : AO 0.0 % £469.99 % N/A 0" at bounding box center [510, 238] width 490 height 278
click at [225, 222] on div "AEG LFX50844B WHITE LFX50844B" at bounding box center [193, 235] width 144 height 273
drag, startPoint x: 365, startPoint y: 248, endPoint x: 560, endPoint y: 84, distance: 255.5
click at [373, 236] on div "[DOMAIN_NAME] : AO -21.3 % £370 % N/A 1 [DOMAIN_NAME] : AO 0.0 % £469.99 % N/A 0" at bounding box center [510, 238] width 490 height 278
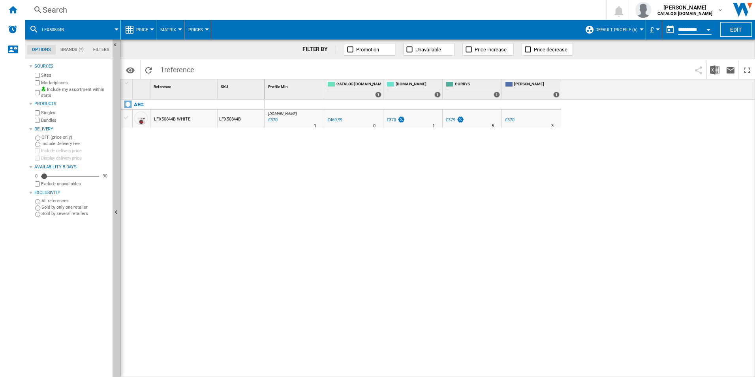
click at [355, 220] on div "[DOMAIN_NAME] : AO -21.3 % £370 % N/A 1 [DOMAIN_NAME] : AO 0.0 % £469.99 % N/A 0" at bounding box center [510, 238] width 490 height 278
click at [522, 347] on div "[DOMAIN_NAME] : AO -21.3 % £370 % N/A 1 [DOMAIN_NAME] : AO 0.0 % £469.99 % N/A 0" at bounding box center [510, 238] width 490 height 278
click at [558, 339] on div "[DOMAIN_NAME] : AO -21.3 % £370 % N/A 1 [DOMAIN_NAME] : AO 0.0 % £469.99 % N/A 0" at bounding box center [510, 238] width 490 height 278
click at [429, 170] on div "[DOMAIN_NAME] : AO -21.3 % £370 % N/A 1 [DOMAIN_NAME] : AO 0.0 % £469.99 % N/A 0" at bounding box center [510, 238] width 490 height 278
